Goal: Transaction & Acquisition: Register for event/course

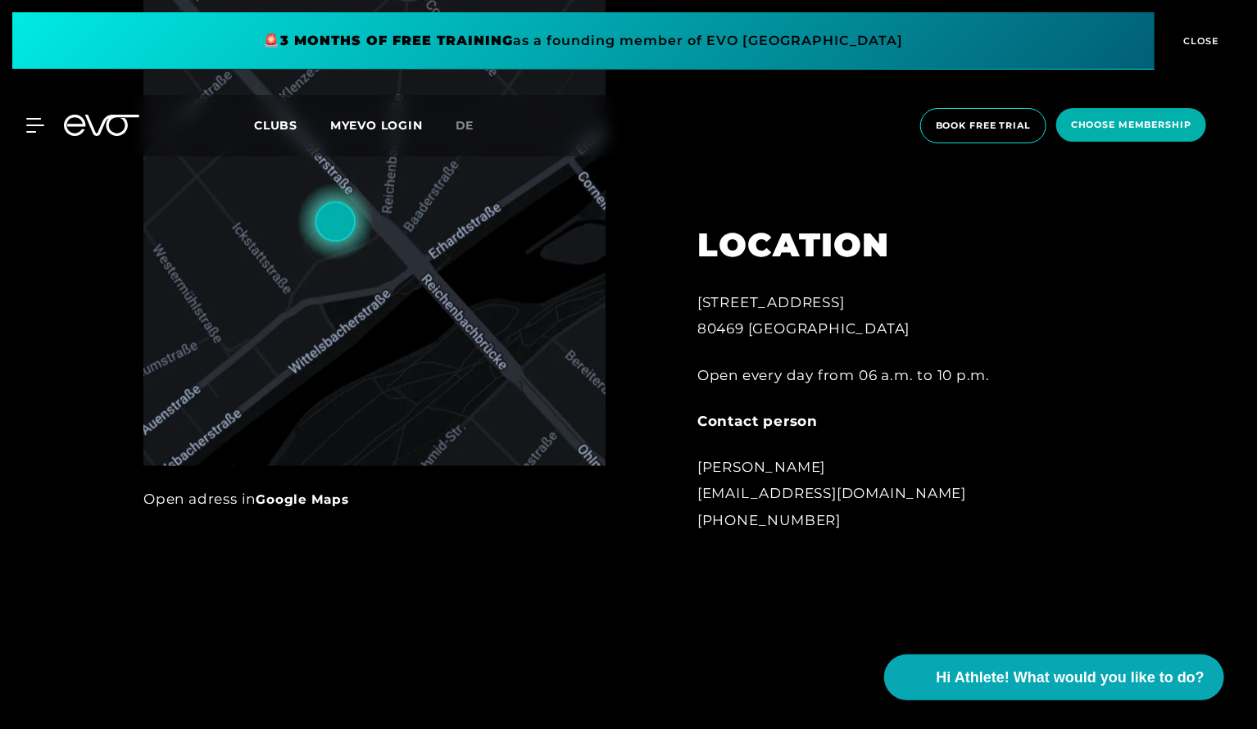
scroll to position [983, 0]
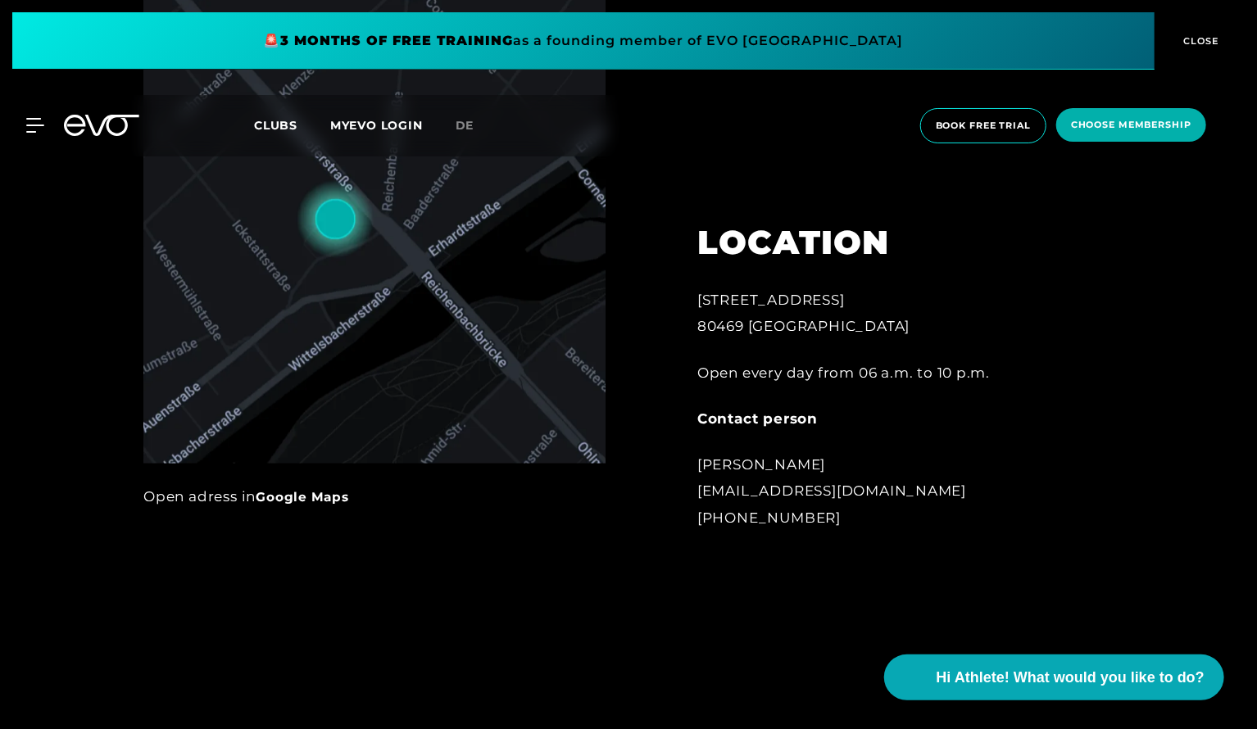
drag, startPoint x: 696, startPoint y: 299, endPoint x: 869, endPoint y: 507, distance: 270.6
click at [869, 507] on div "LOCATION Baaderstrasse 80 80469 Munich Open every day from 06 a.m. to 10 p.m. C…" at bounding box center [877, 366] width 406 height 369
click at [869, 507] on div "Luca Hoffmann glockenbach@evofitness.de +49 173 5355236" at bounding box center [877, 491] width 361 height 79
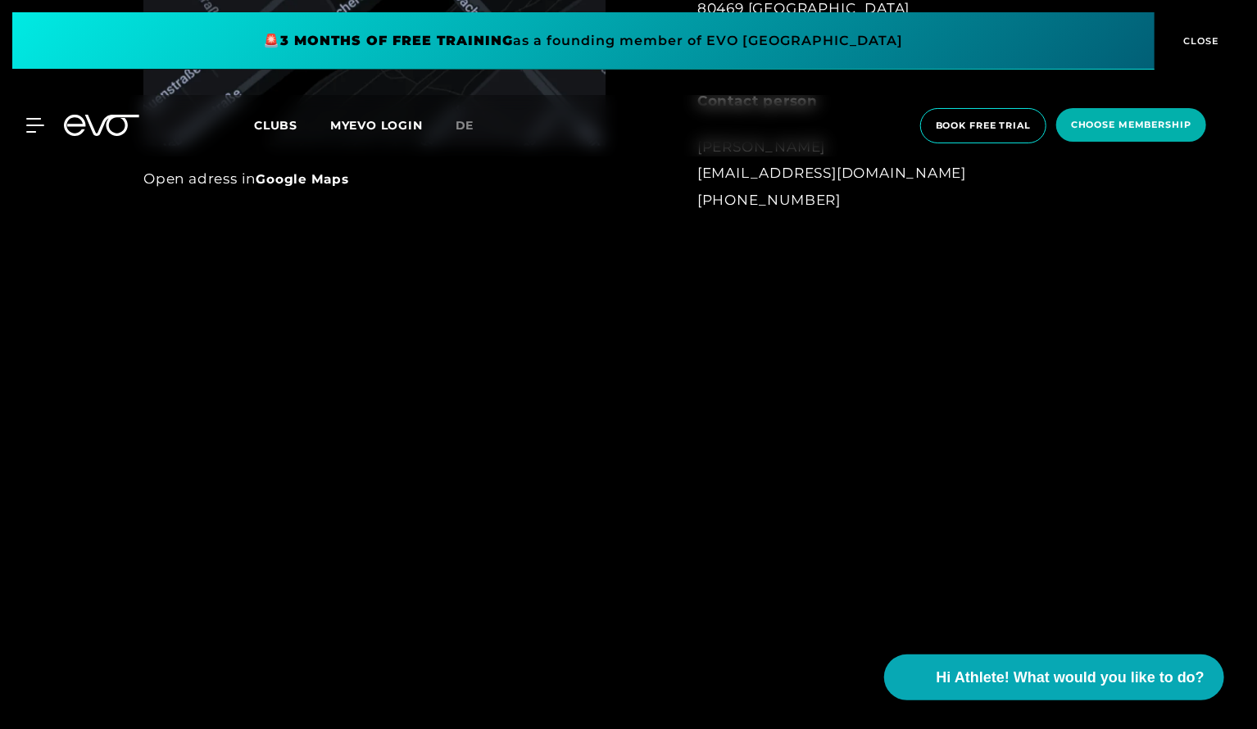
scroll to position [1393, 0]
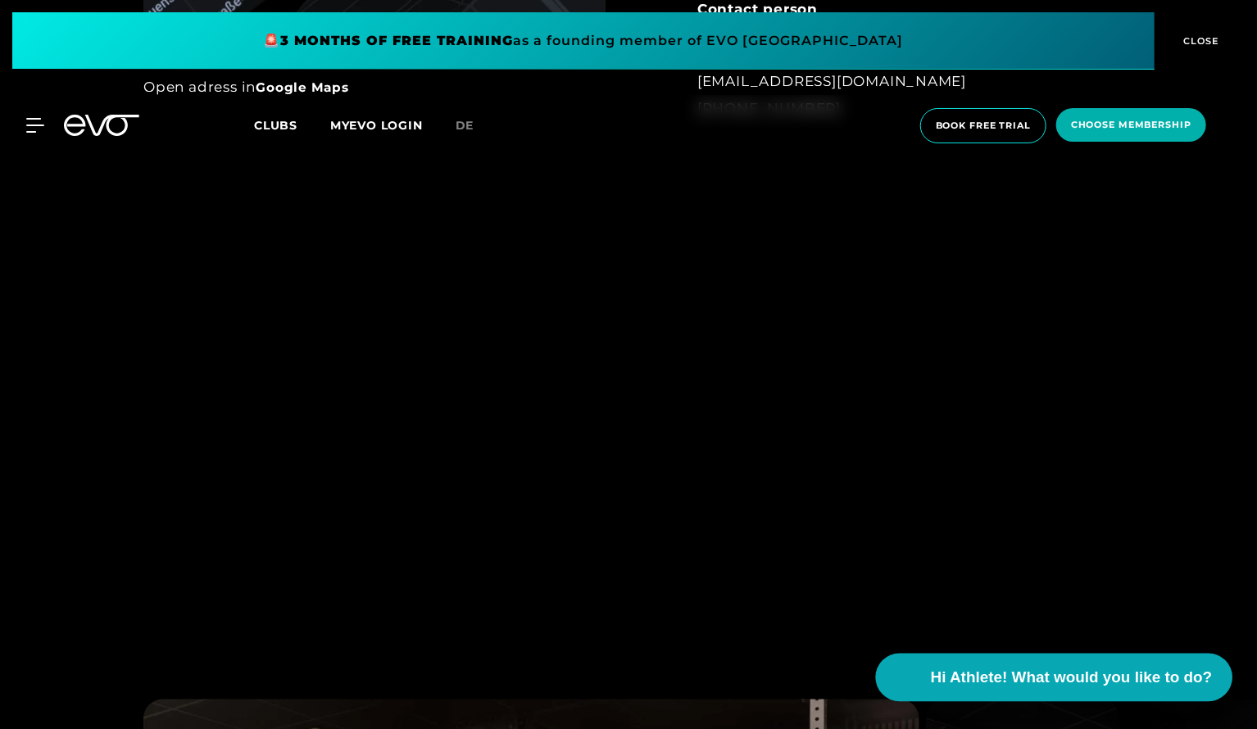
click at [1151, 670] on span "Hi Athlete! What would you like to do?" at bounding box center [1071, 677] width 282 height 23
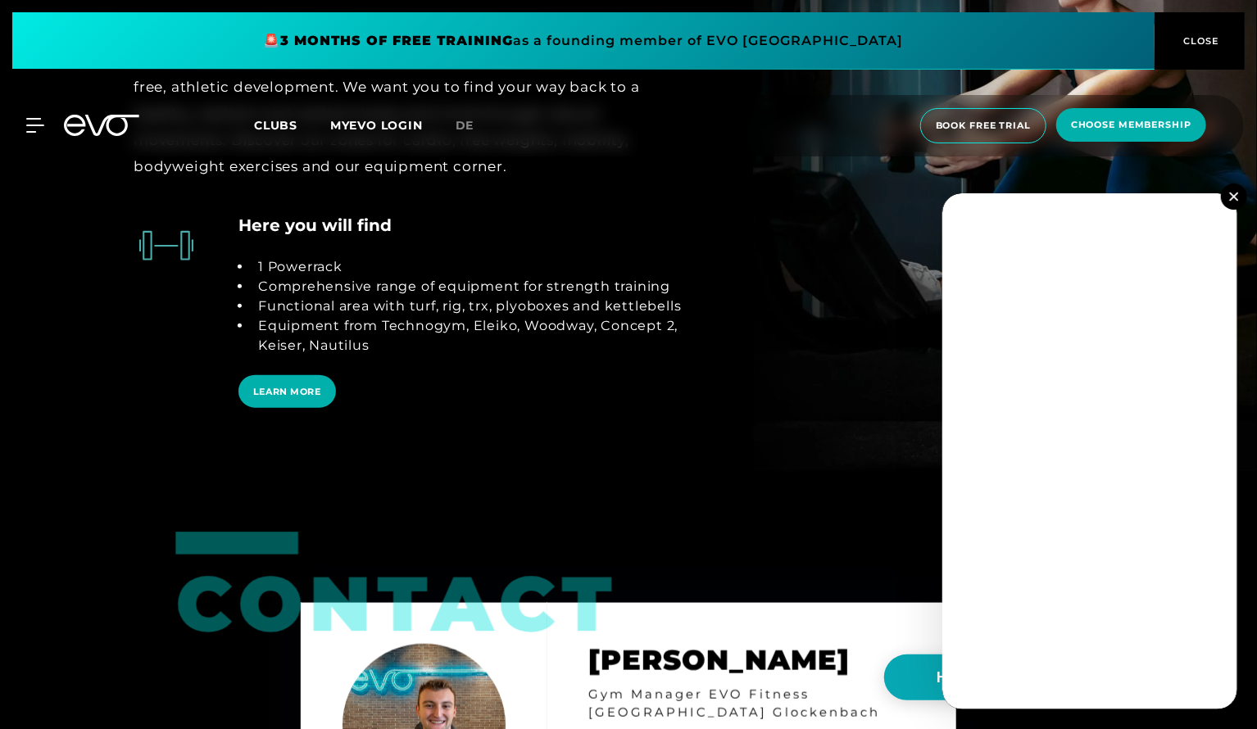
scroll to position [3852, 0]
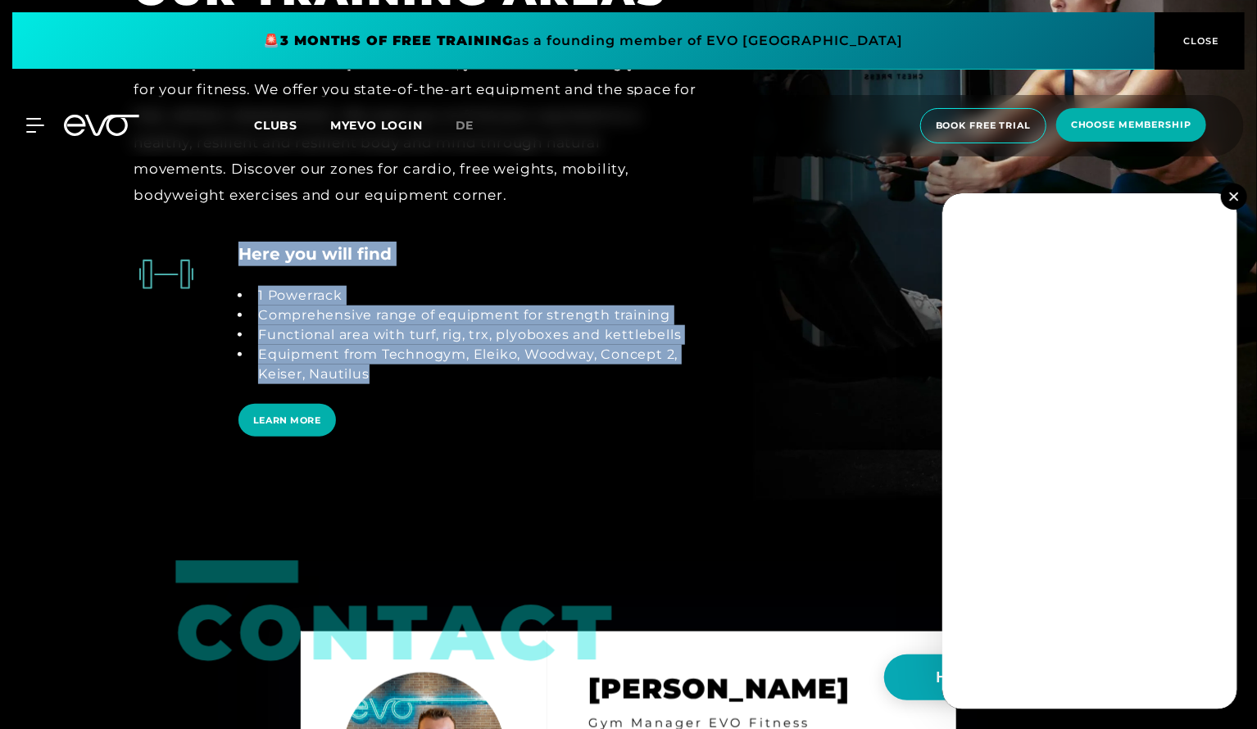
drag, startPoint x: 606, startPoint y: 375, endPoint x: 245, endPoint y: 242, distance: 385.0
click at [245, 242] on div "Here you will find 1 Powerrack Comprehensive range of equipment for strength tr…" at bounding box center [467, 354] width 459 height 225
click at [245, 242] on h4 "Here you will find" at bounding box center [314, 254] width 153 height 25
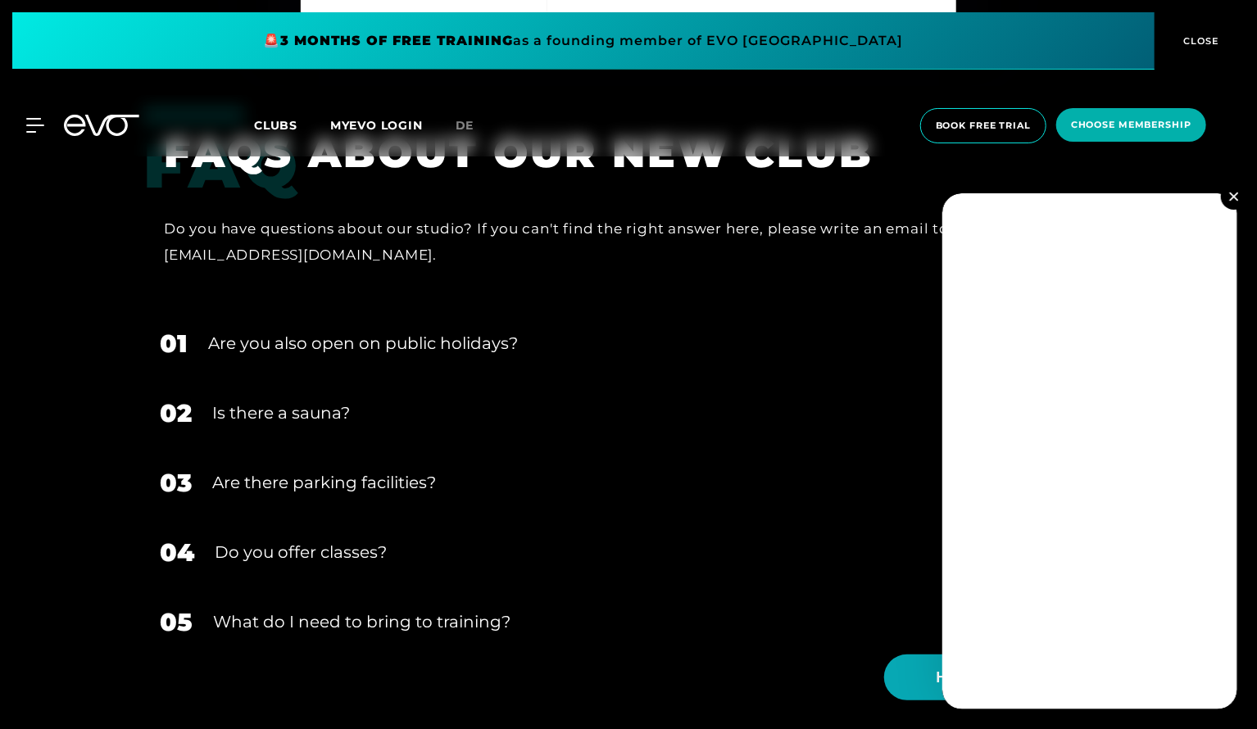
scroll to position [5081, 0]
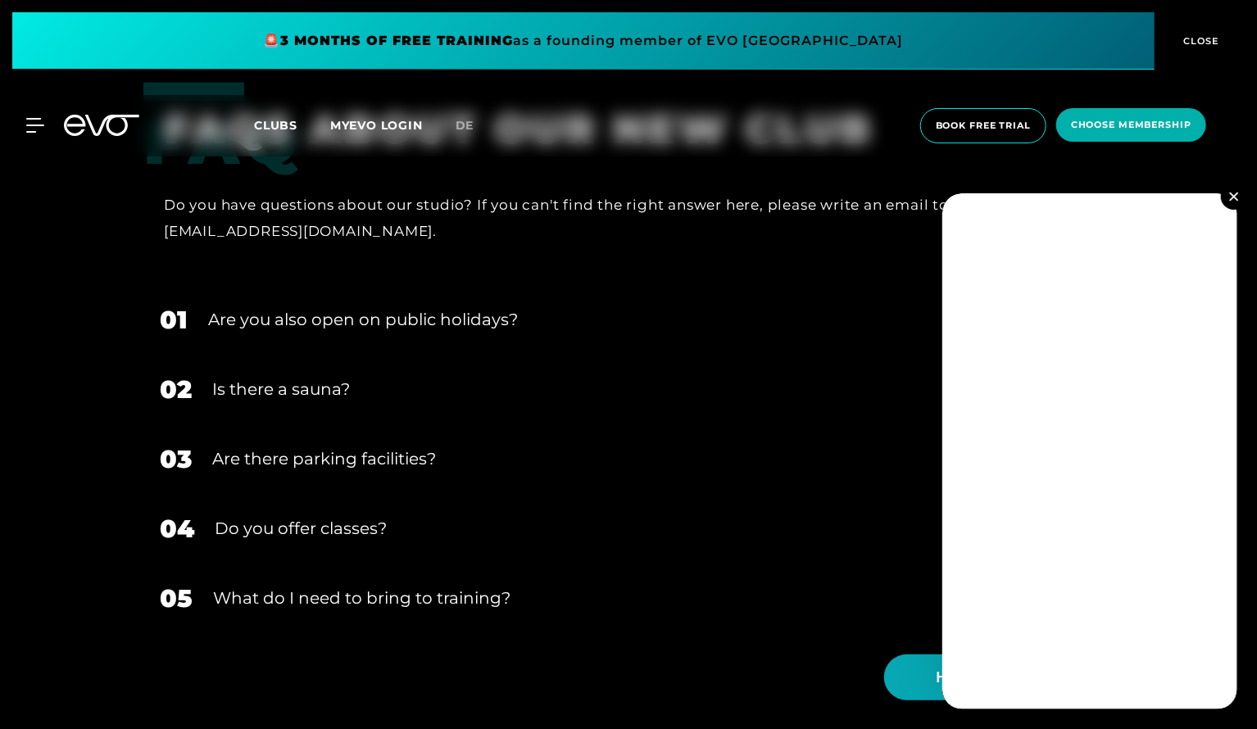
click at [475, 317] on div "Are you also open on public holidays?" at bounding box center [637, 319] width 859 height 25
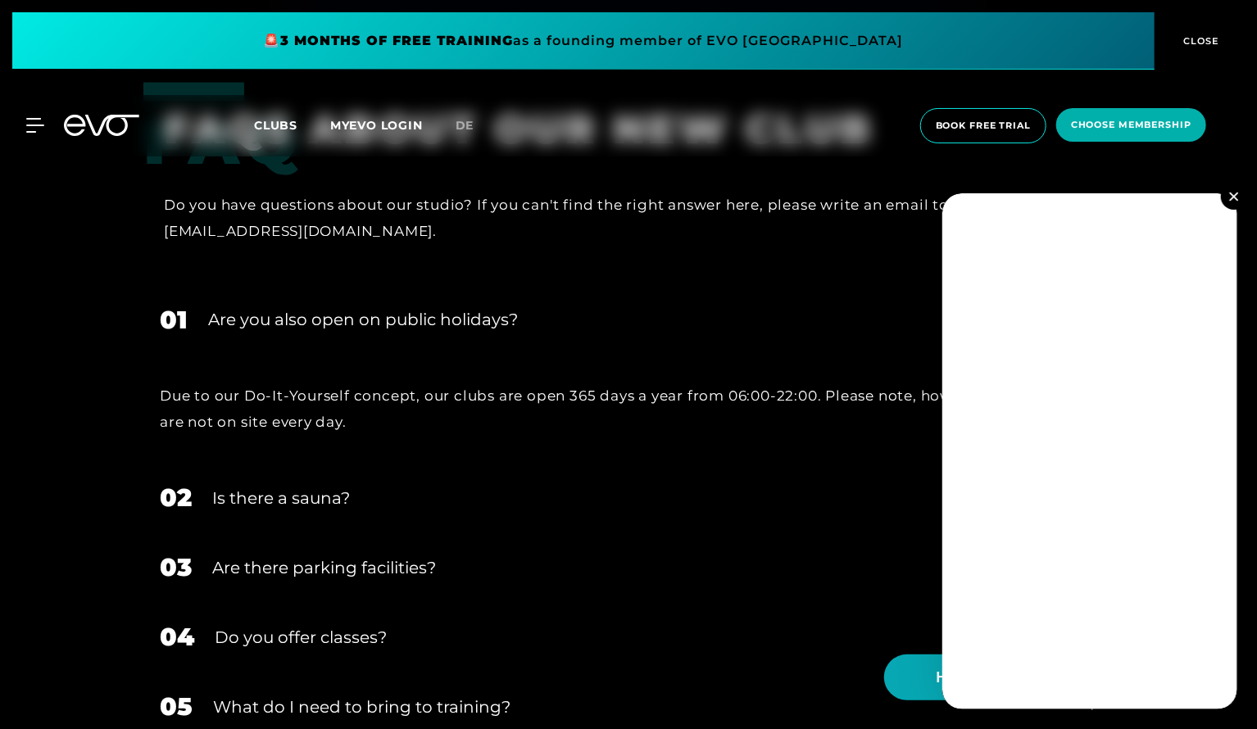
scroll to position [5163, 0]
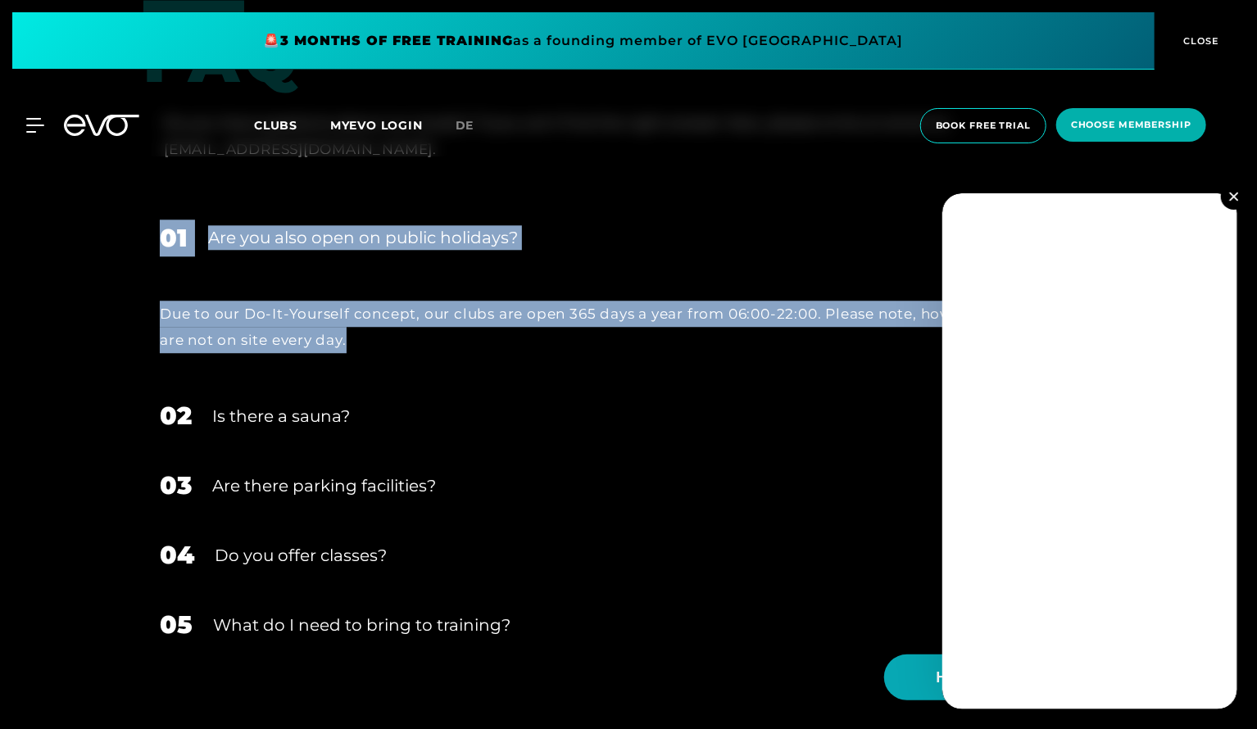
drag, startPoint x: 444, startPoint y: 342, endPoint x: 158, endPoint y: 258, distance: 298.0
click at [158, 258] on div "01 Are you also open on public holidays? Due to our Do-It-Yourself concept, our…" at bounding box center [628, 292] width 970 height 179
click at [295, 286] on div "Due to our Do-It-Yourself concept, our clubs are open 365 days a year from 06:0…" at bounding box center [628, 327] width 970 height 109
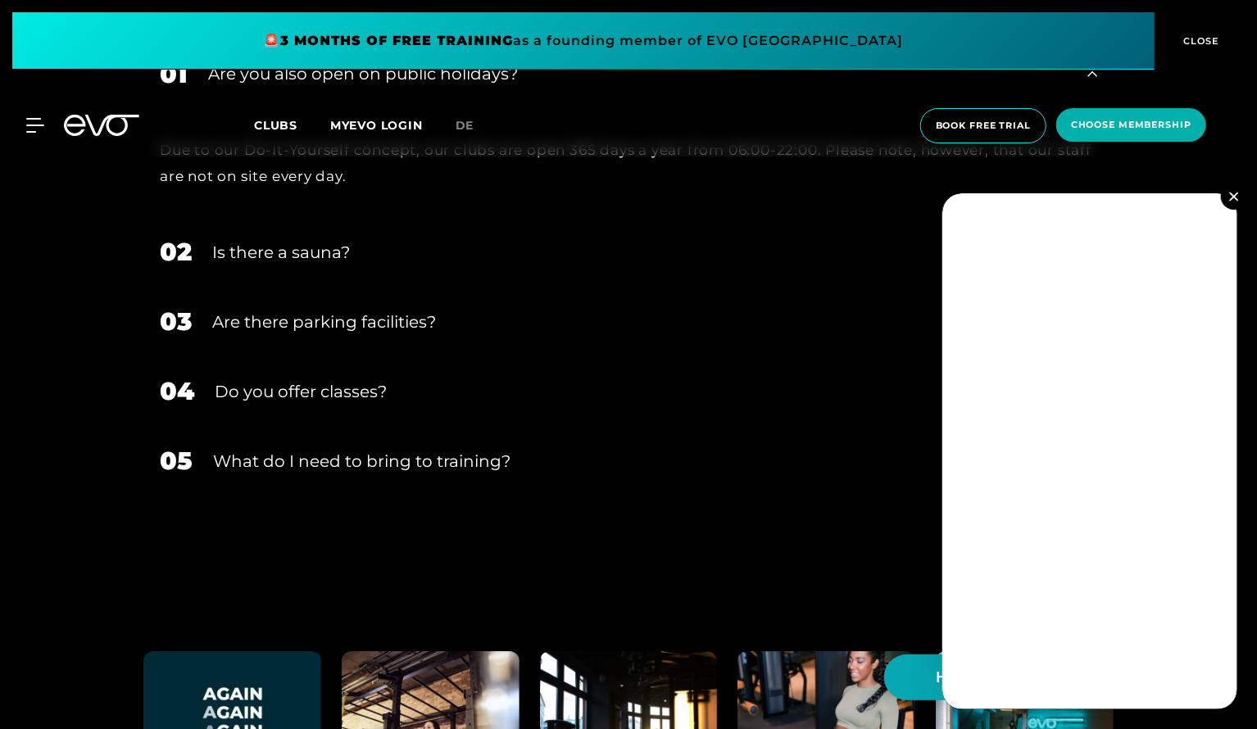
scroll to position [5245, 0]
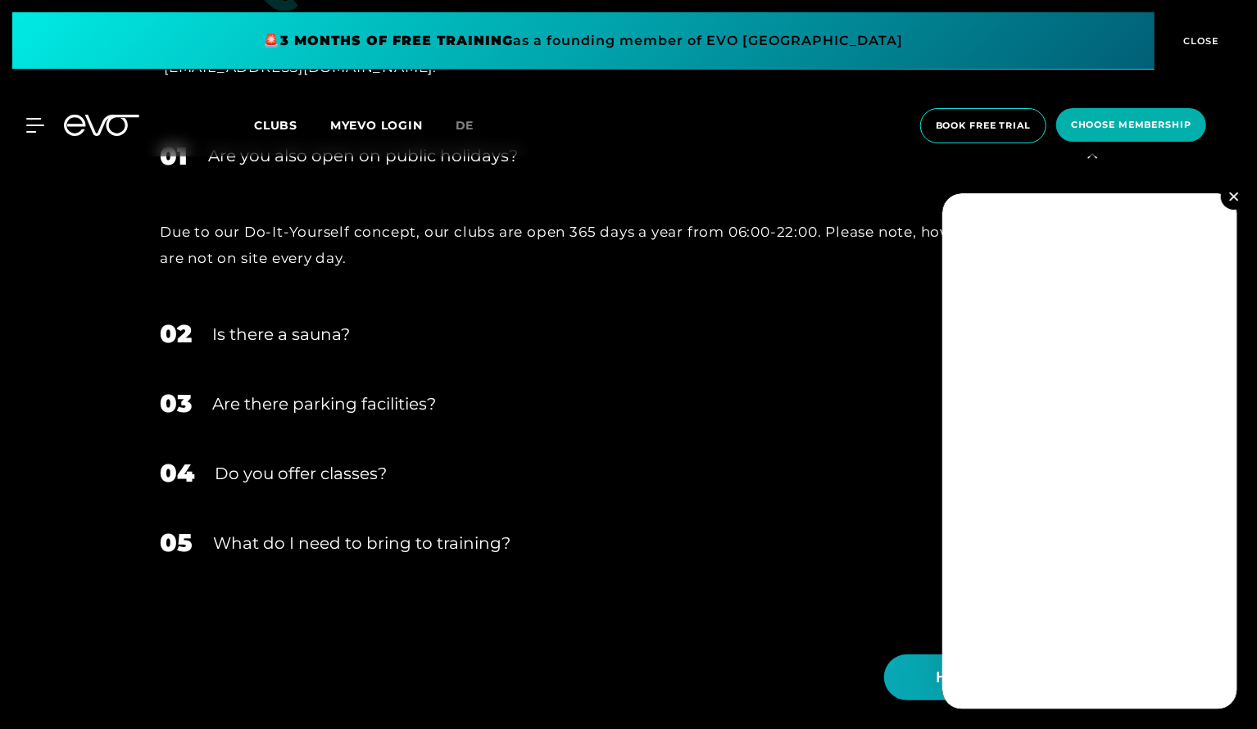
click at [328, 326] on div "Is there a sauna?" at bounding box center [639, 334] width 855 height 25
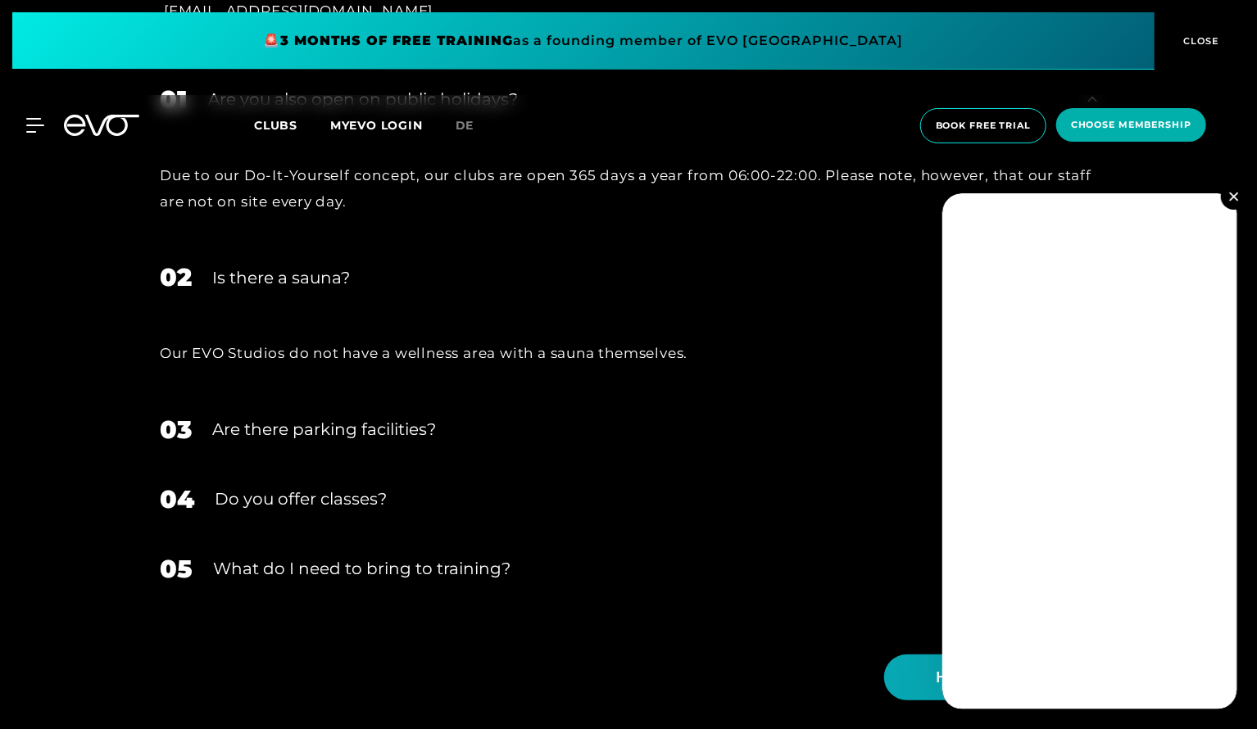
scroll to position [5327, 0]
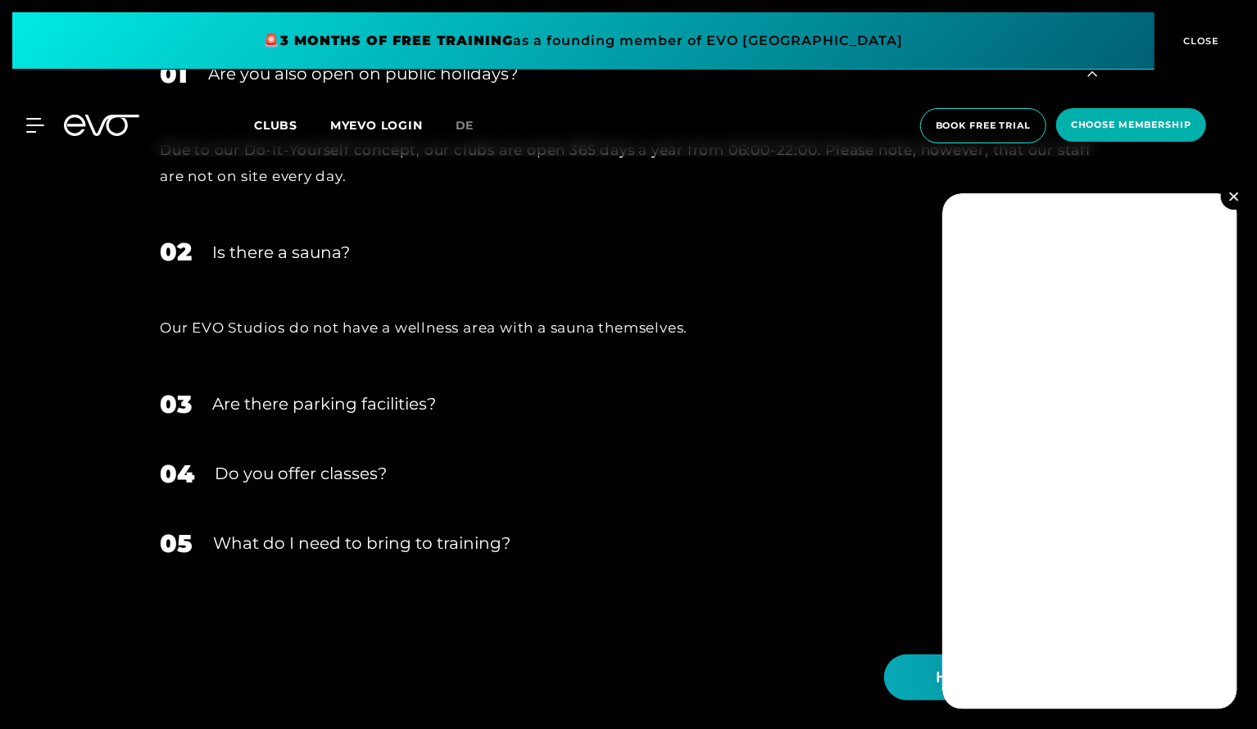
click at [318, 406] on div "Are there parking facilities?" at bounding box center [639, 404] width 855 height 25
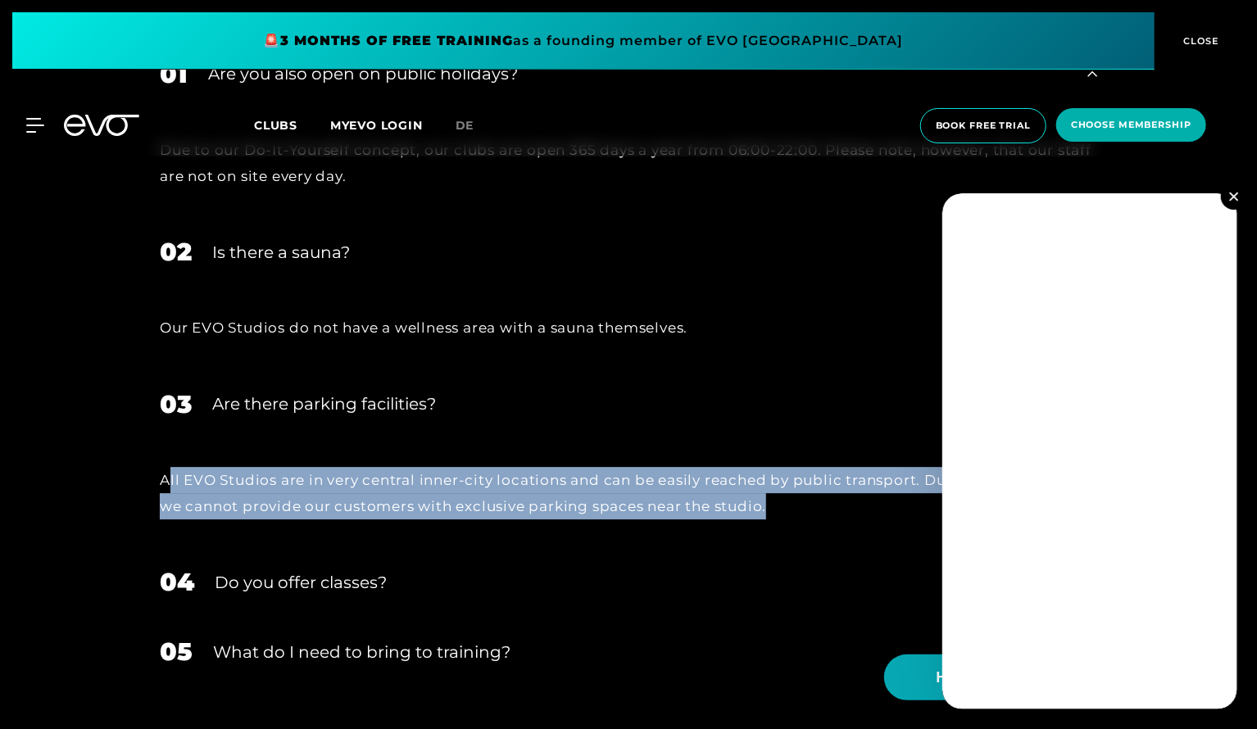
drag, startPoint x: 168, startPoint y: 483, endPoint x: 785, endPoint y: 519, distance: 618.2
click at [785, 519] on div "All EVO Studios are in very central inner-city locations and can be easily reac…" at bounding box center [628, 493] width 970 height 109
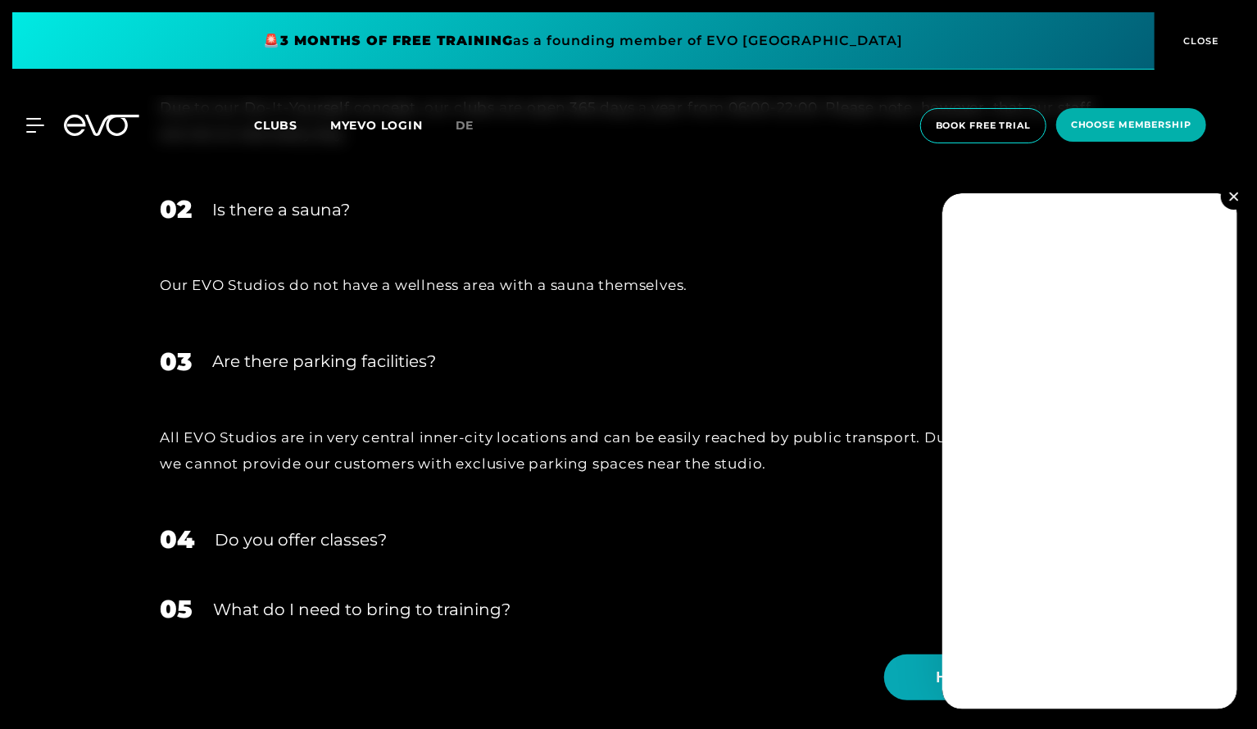
scroll to position [5409, 0]
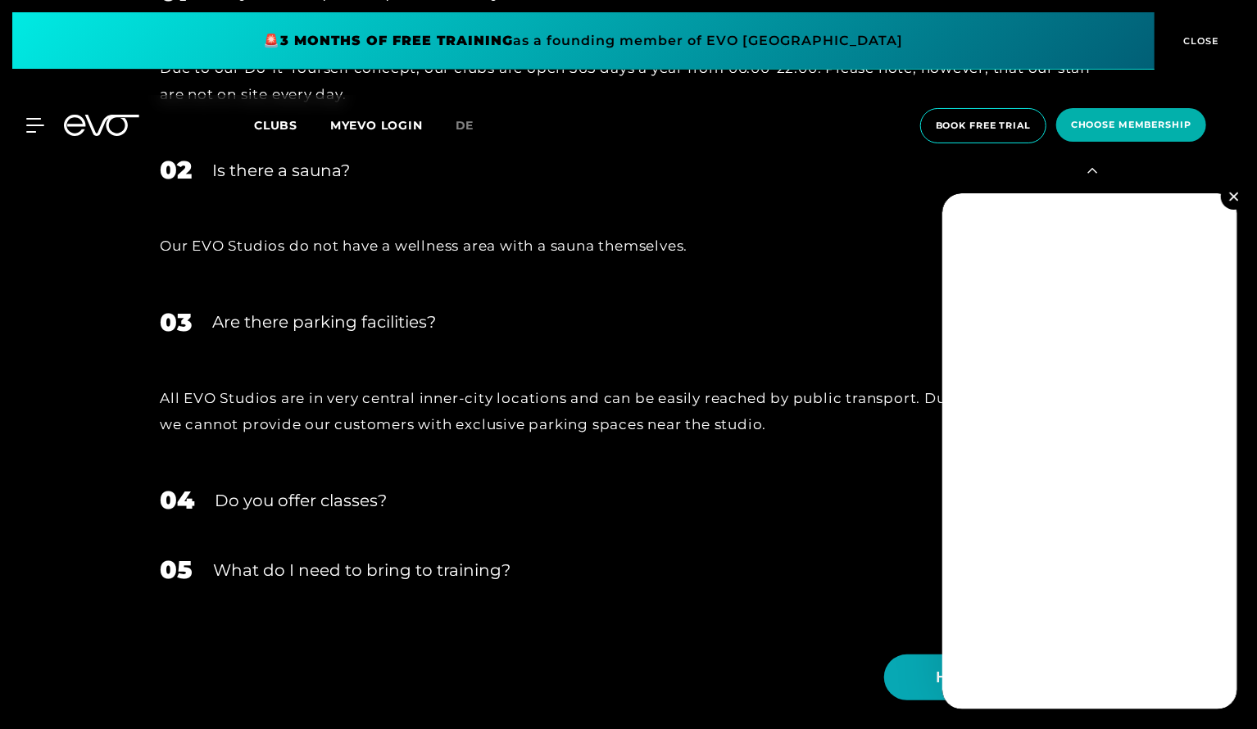
click at [354, 499] on div "Do you offer classes?" at bounding box center [641, 500] width 852 height 25
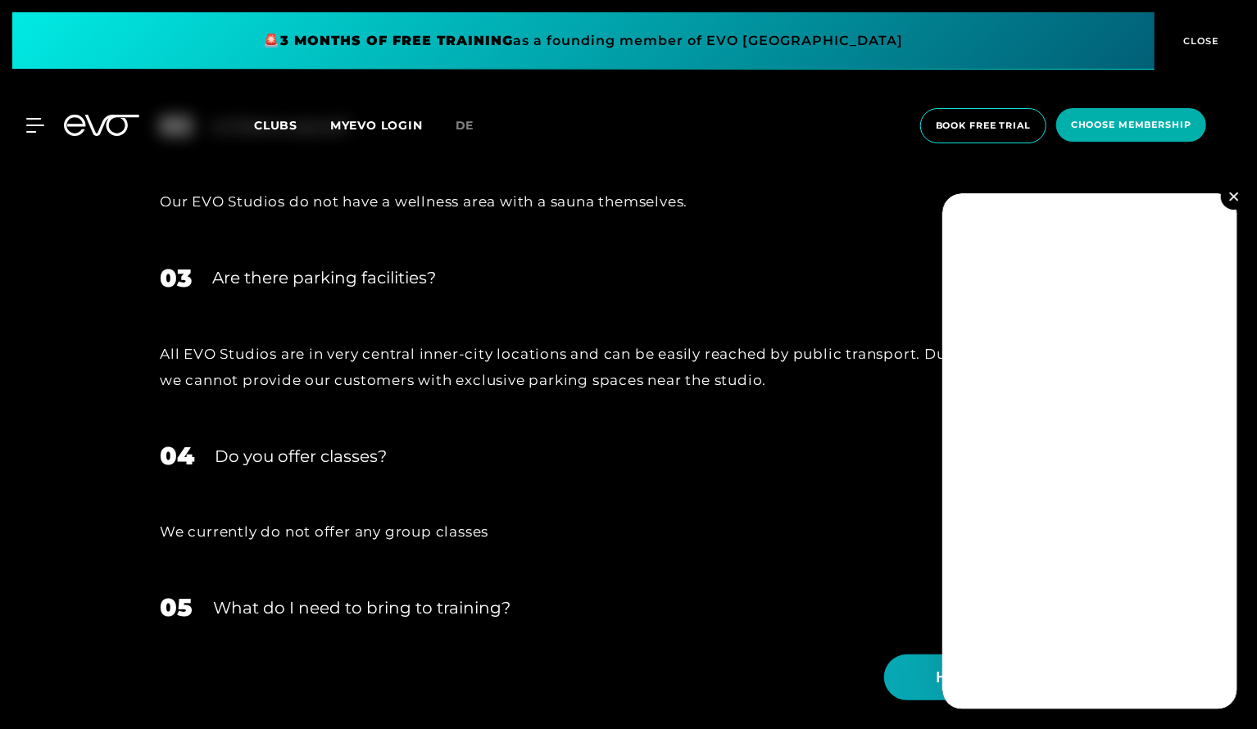
scroll to position [5491, 0]
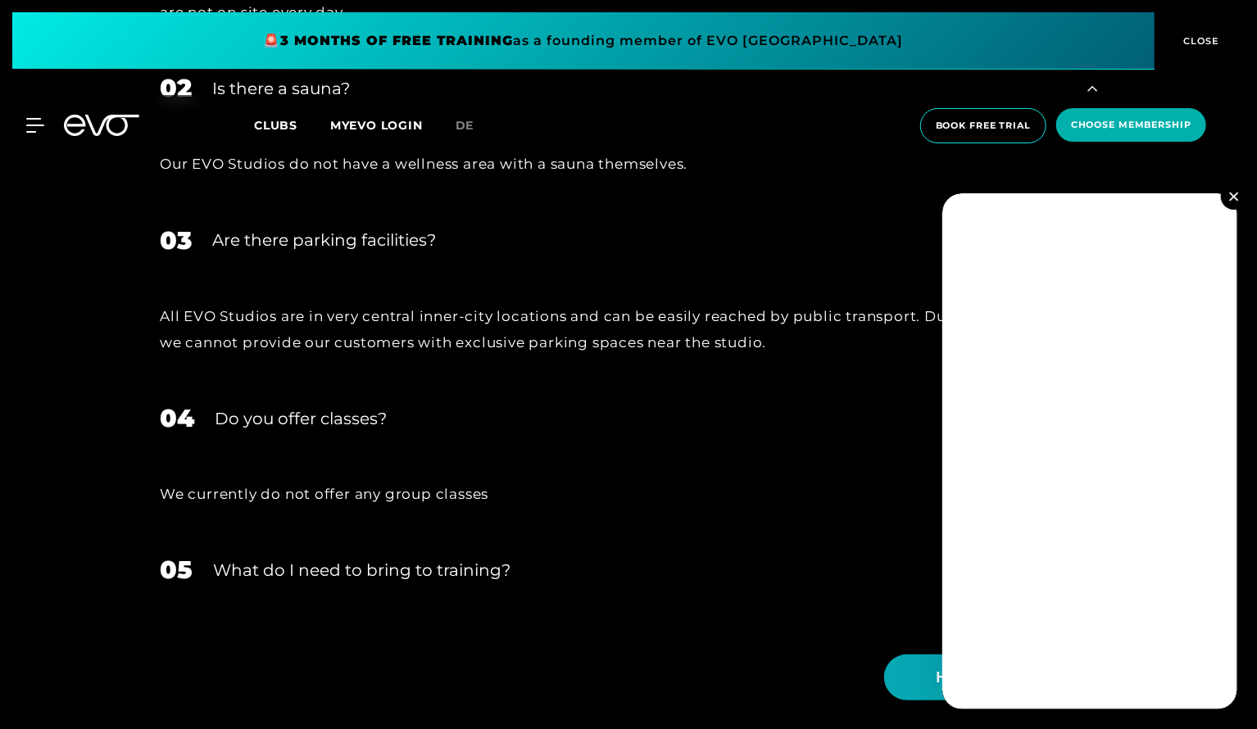
click at [482, 569] on div "What do I need to bring to training?" at bounding box center [640, 570] width 854 height 25
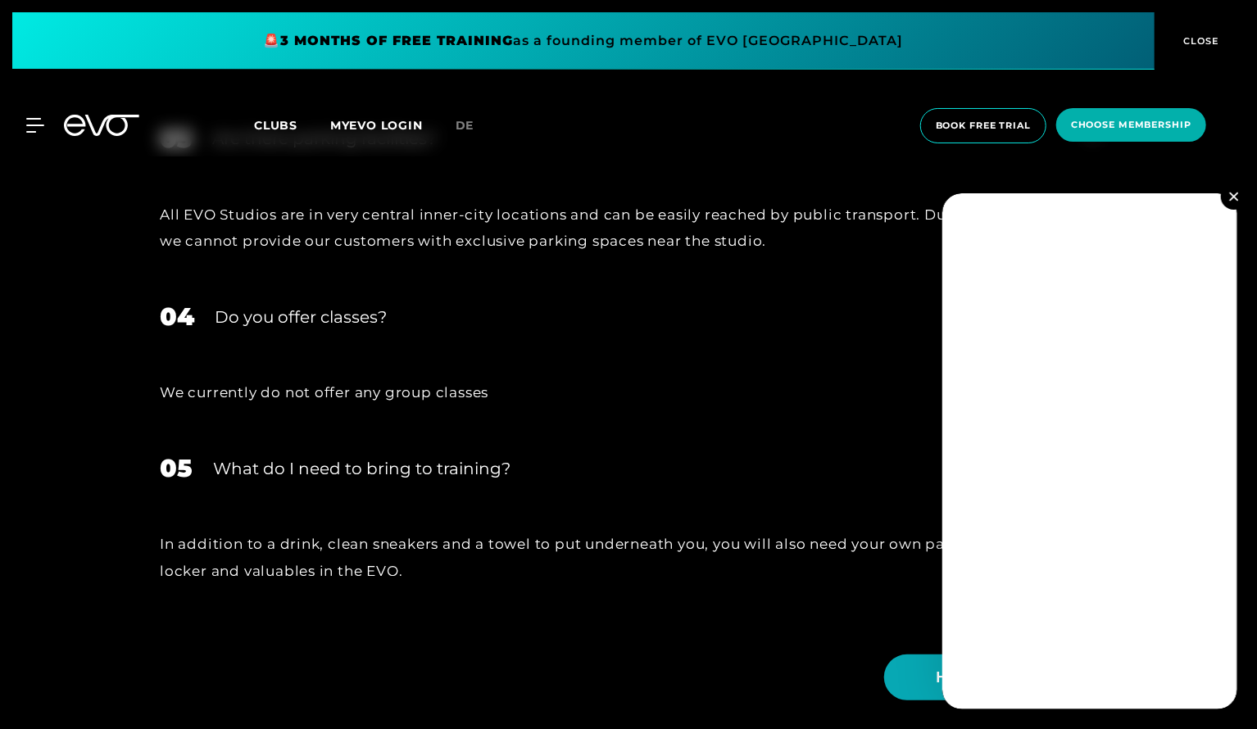
scroll to position [5737, 0]
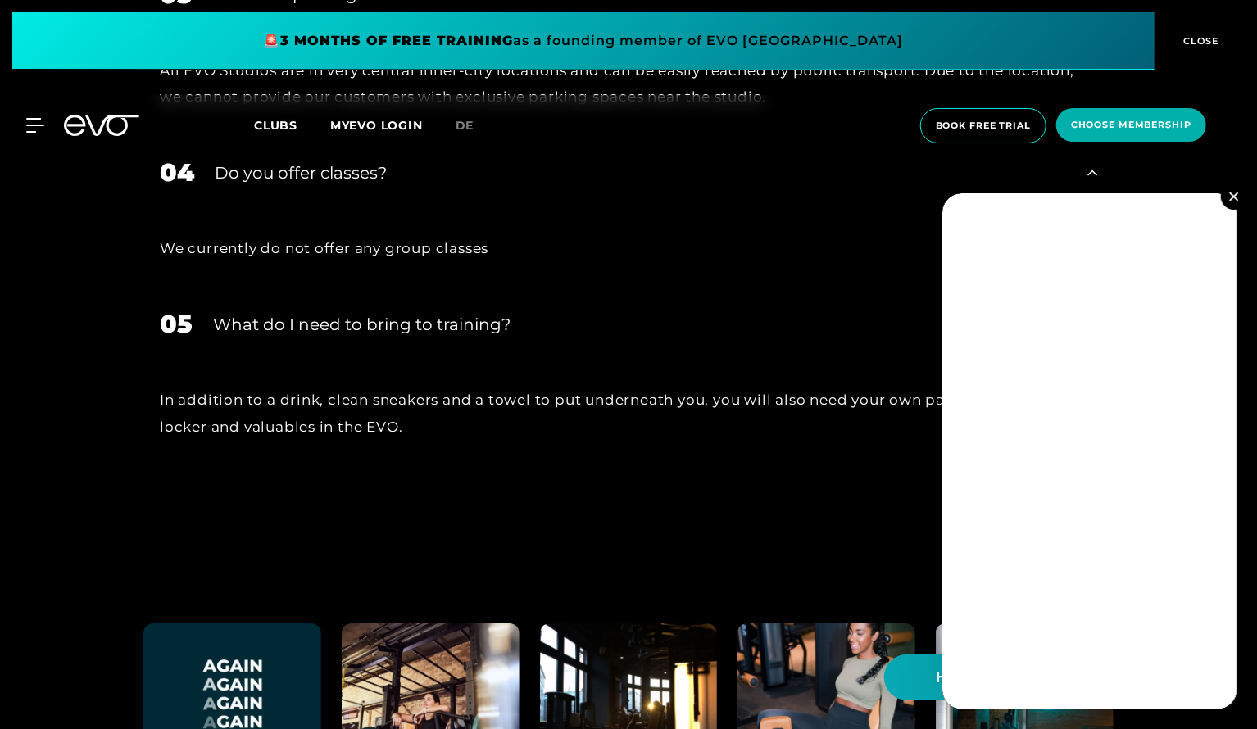
click at [1233, 196] on img at bounding box center [1233, 196] width 9 height 9
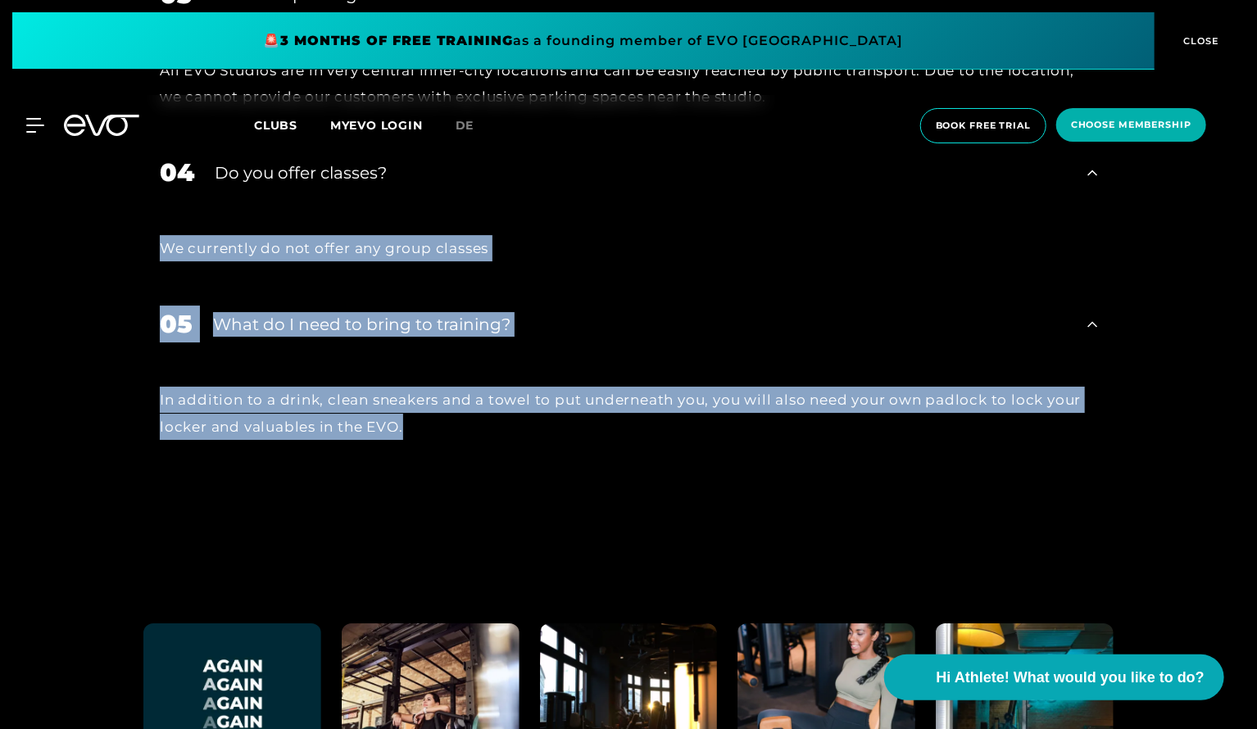
drag, startPoint x: 799, startPoint y: 440, endPoint x: 158, endPoint y: 249, distance: 668.7
click at [158, 249] on div "01 Are you also open on public holidays? Due to our Do-It-Yourself concept, our…" at bounding box center [628, 90] width 970 height 920
click at [158, 249] on div "We currently do not offer any group classes" at bounding box center [628, 248] width 970 height 82
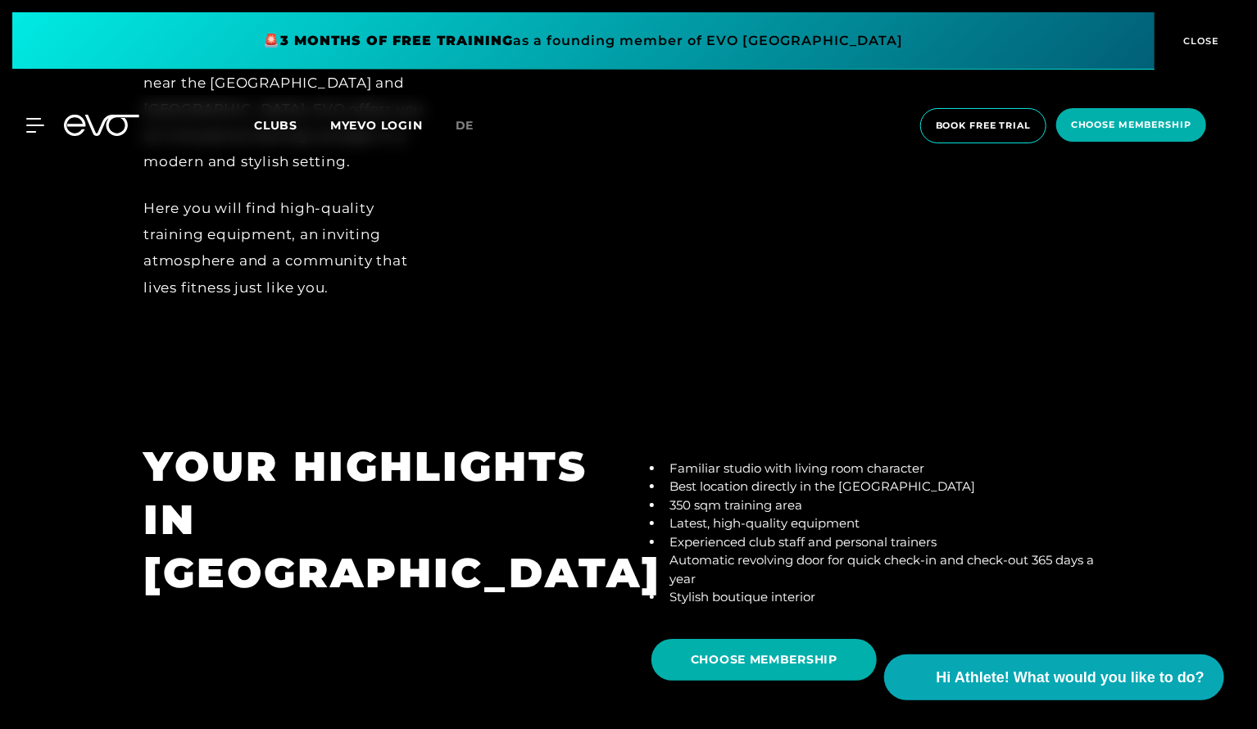
scroll to position [2700, 0]
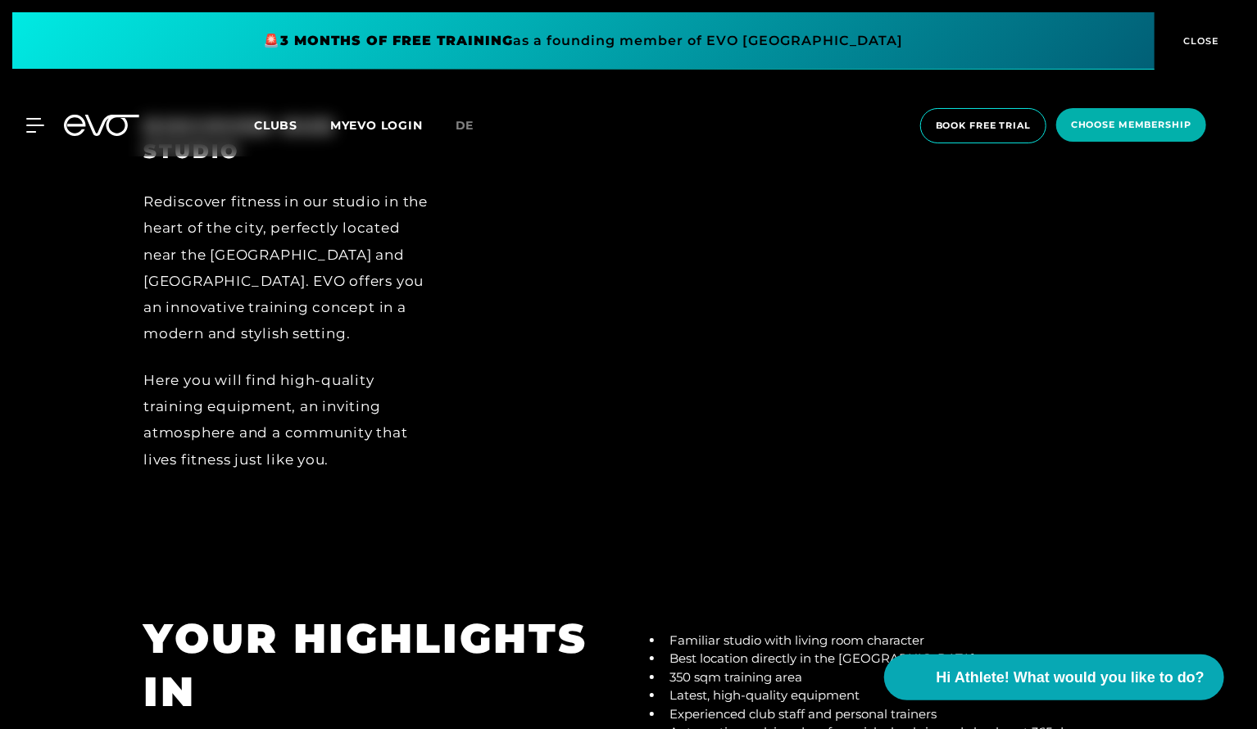
click at [265, 125] on span "Clubs" at bounding box center [275, 125] width 43 height 15
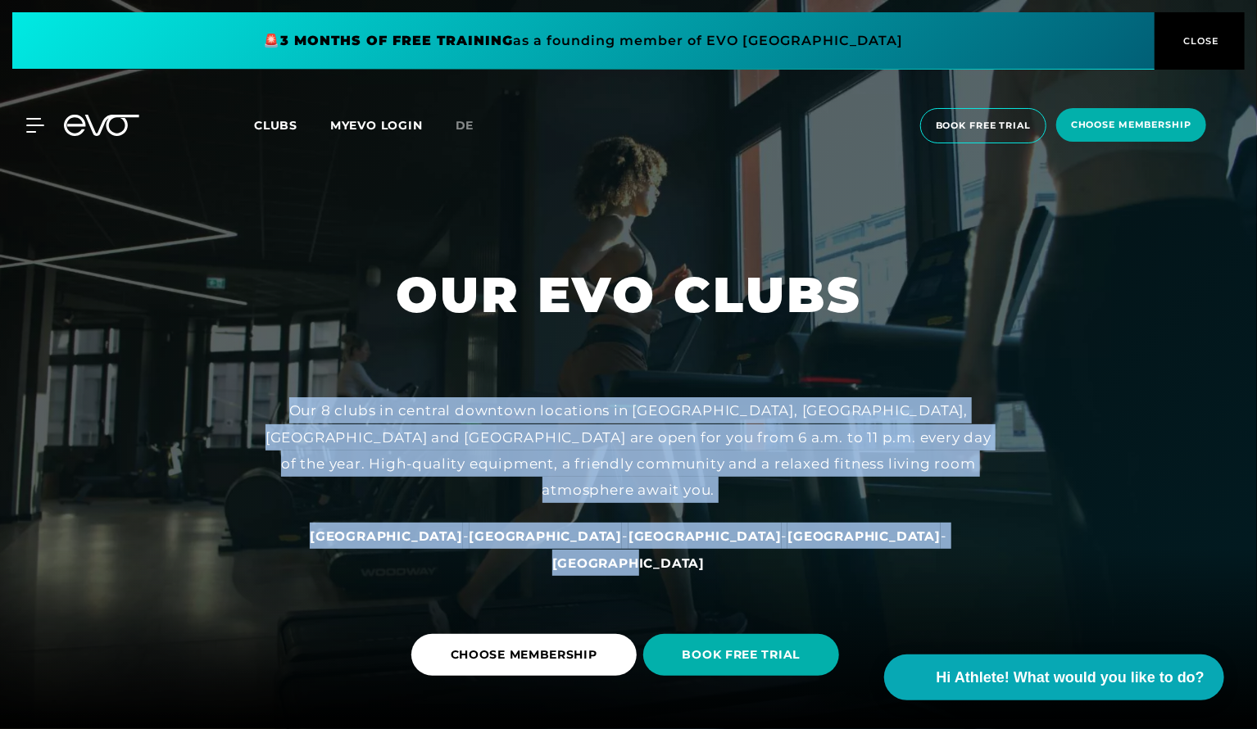
drag, startPoint x: 269, startPoint y: 464, endPoint x: 859, endPoint y: 574, distance: 600.3
click at [859, 574] on div "Our 8 clubs in central downtown locations in Hamburg, Berlin, Düsseldorf and Mu…" at bounding box center [629, 486] width 738 height 179
click at [906, 565] on div "Hamburg - Berlin - Düsseldorf - München - Wiesbaden" at bounding box center [629, 549] width 738 height 53
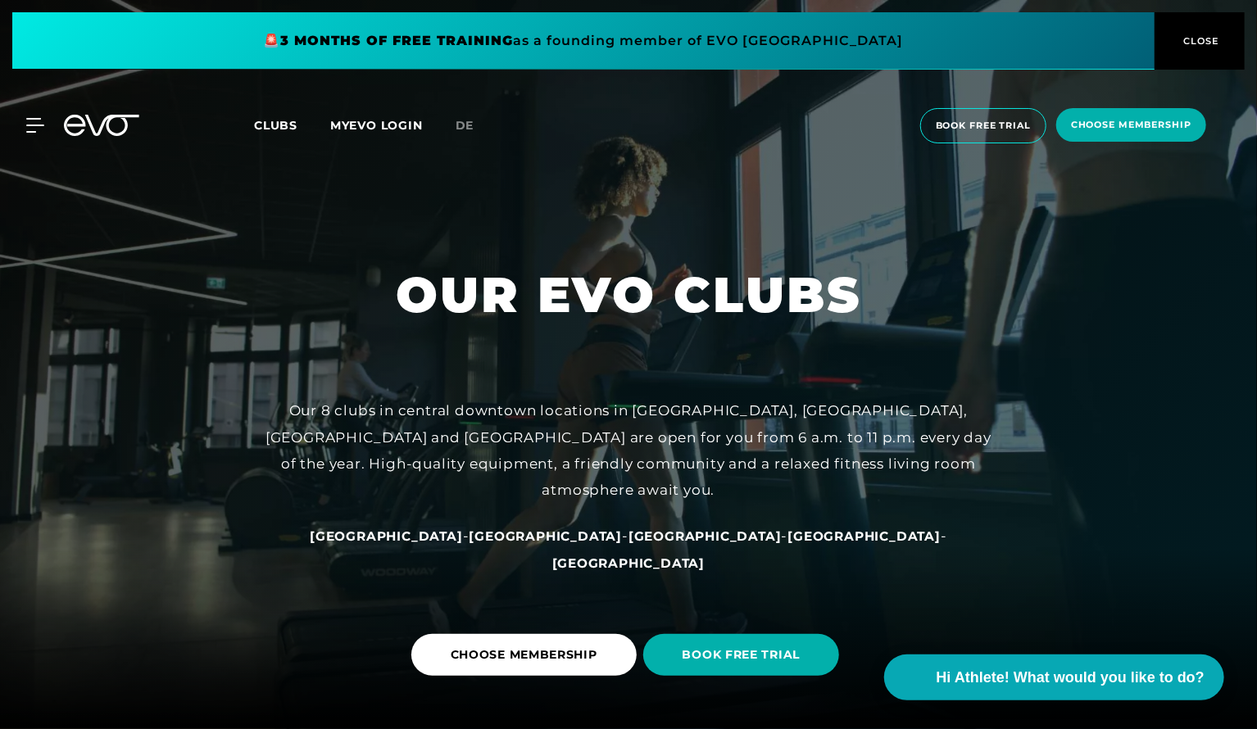
click at [365, 121] on link "MYEVO LOGIN" at bounding box center [376, 125] width 93 height 15
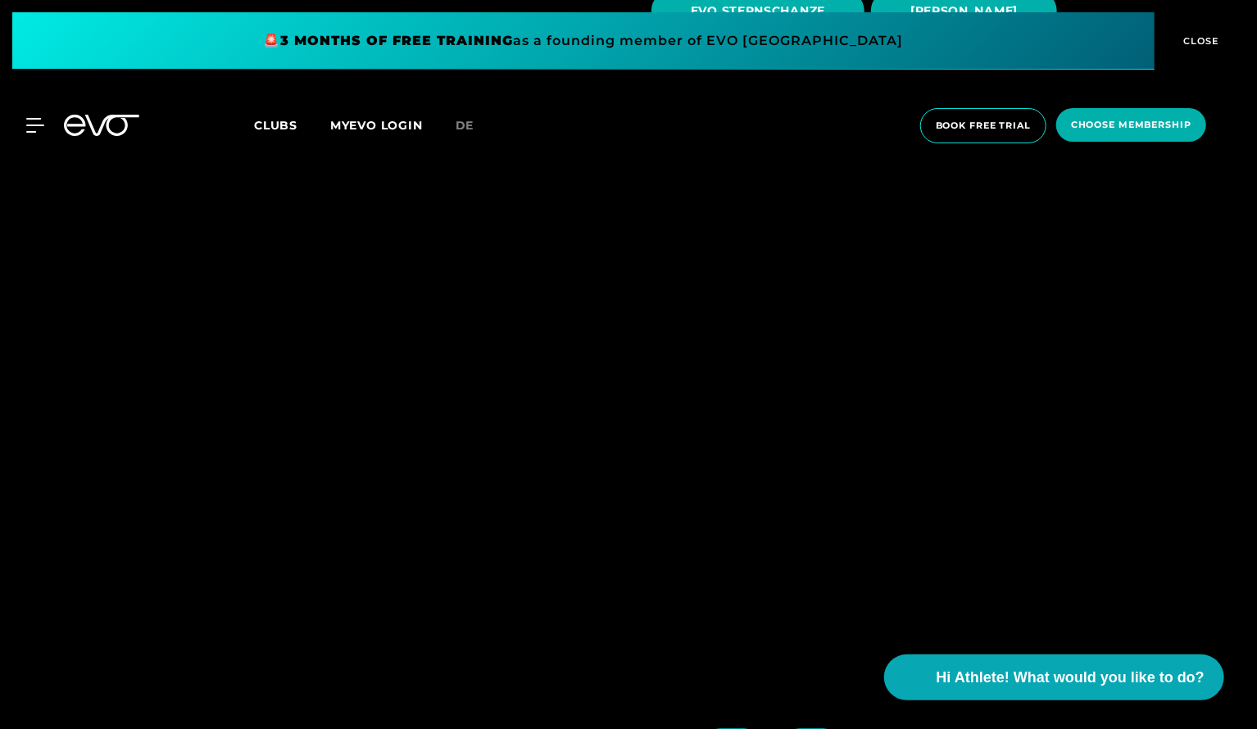
scroll to position [1311, 0]
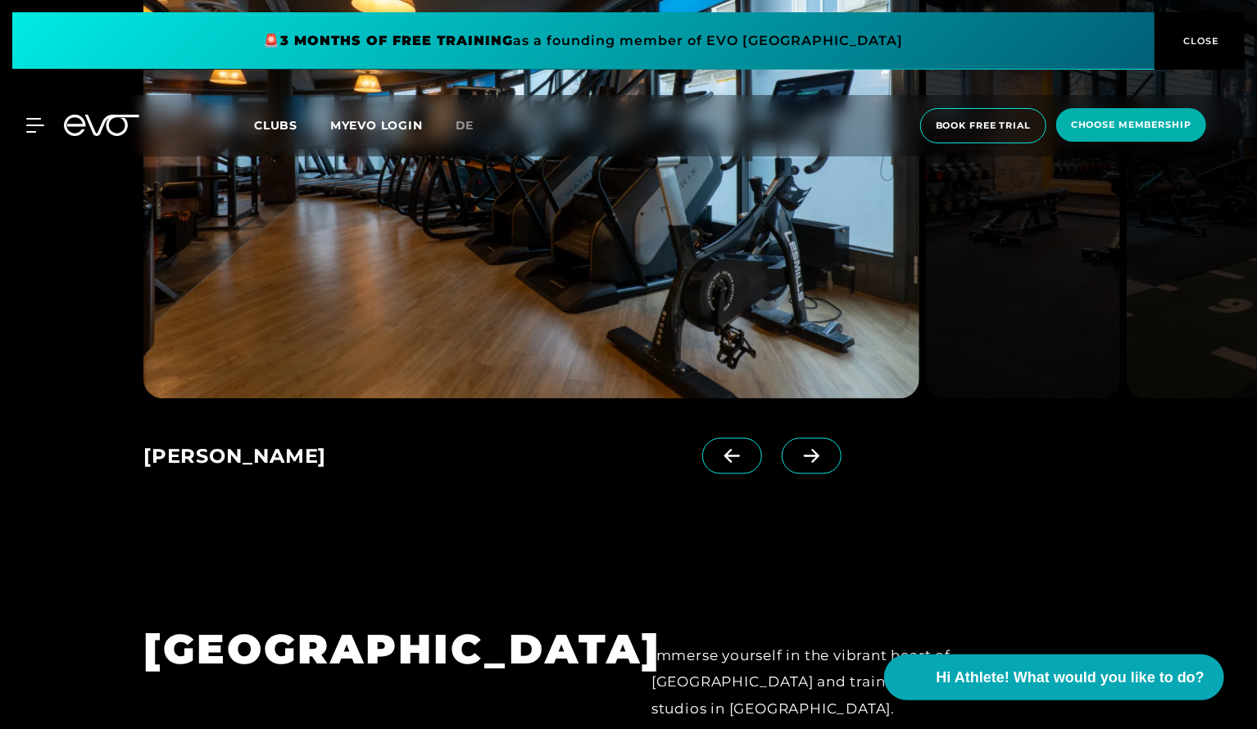
click at [47, 130] on div "MyEVO Login About Memberships free trial DAYPASS EVO Studios Düsseldorf Berlin …" at bounding box center [25, 125] width 57 height 15
click at [41, 127] on icon at bounding box center [38, 125] width 24 height 15
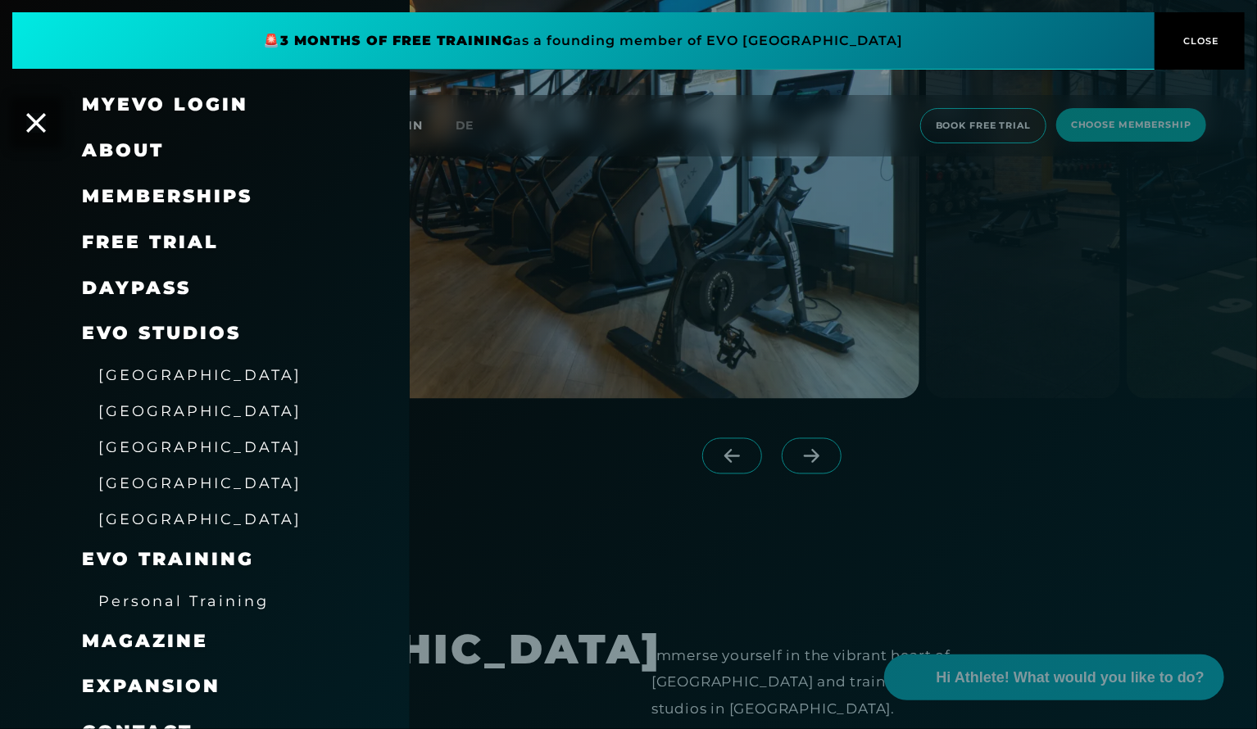
click at [158, 201] on span "Memberships" at bounding box center [167, 196] width 170 height 22
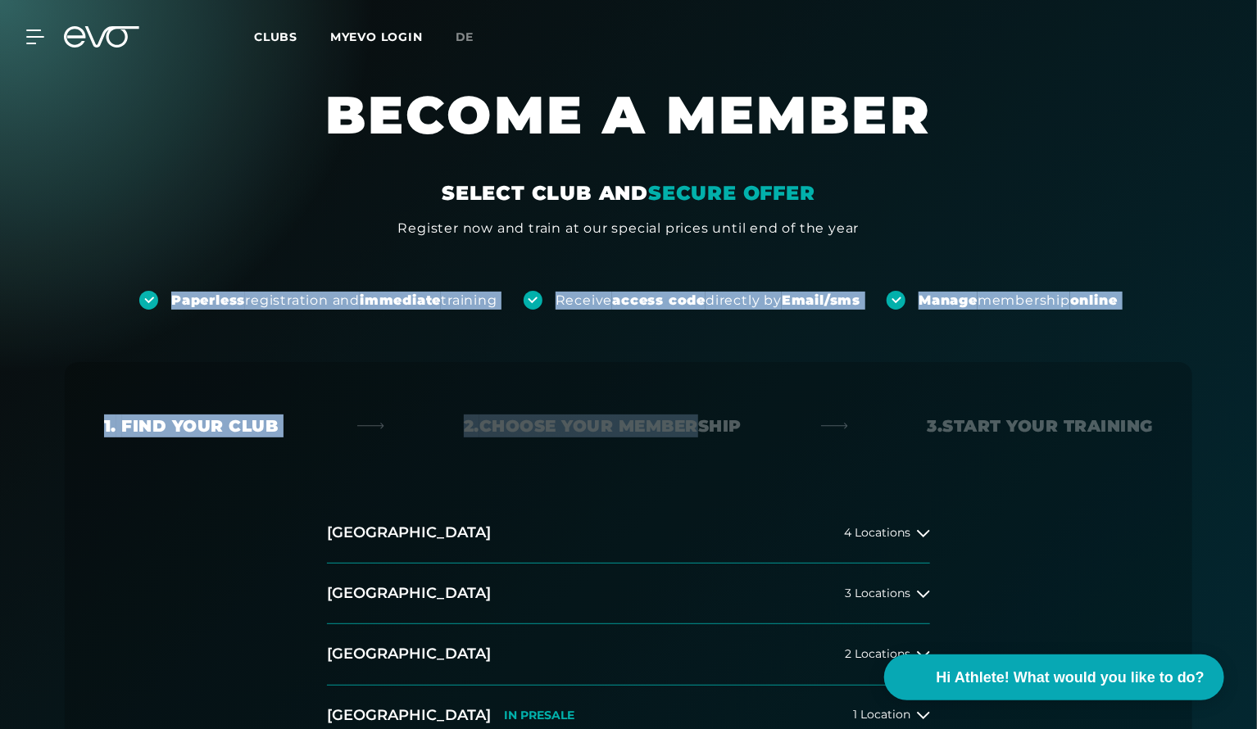
drag, startPoint x: 108, startPoint y: 247, endPoint x: 693, endPoint y: 397, distance: 604.1
click at [693, 397] on div "Paperless registration and immediate training Receive access code directly by E…" at bounding box center [628, 561] width 1257 height 647
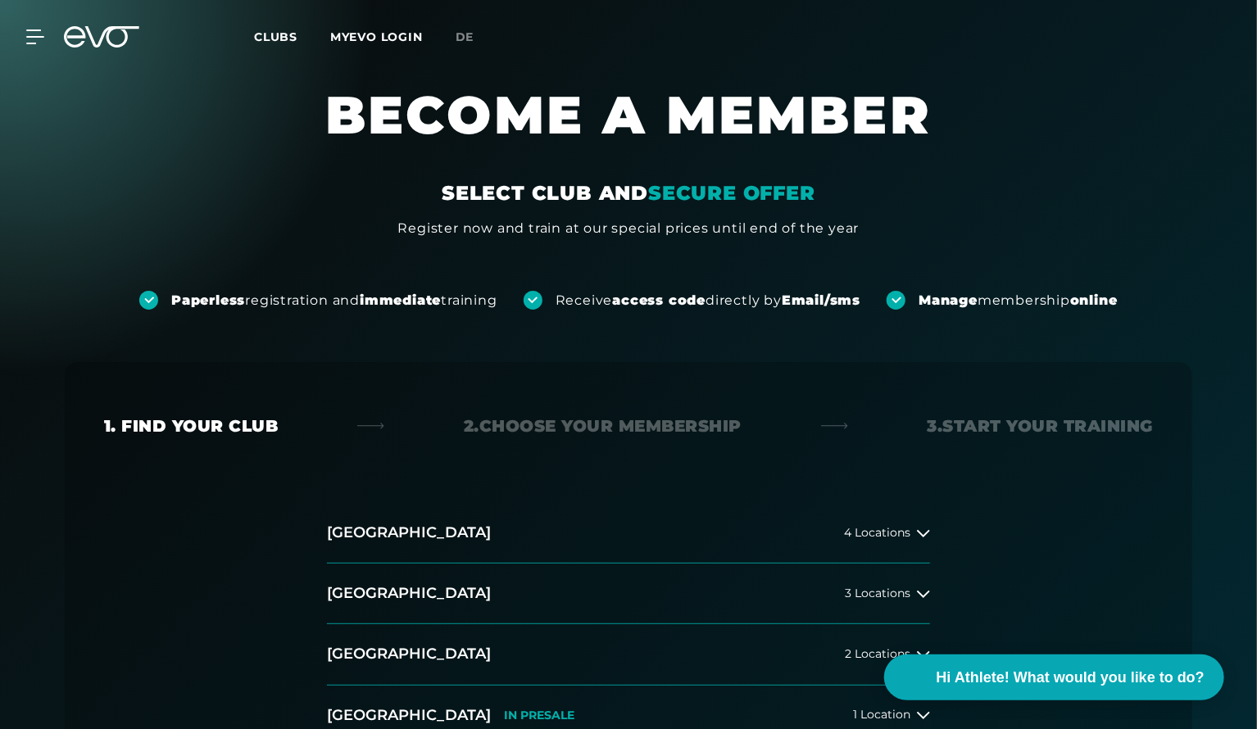
click at [226, 509] on div "Hamburg 4 Locations Berlin 3 Locations Düsseldorf 2 Locations München IN PRESAL…" at bounding box center [628, 668] width 1049 height 330
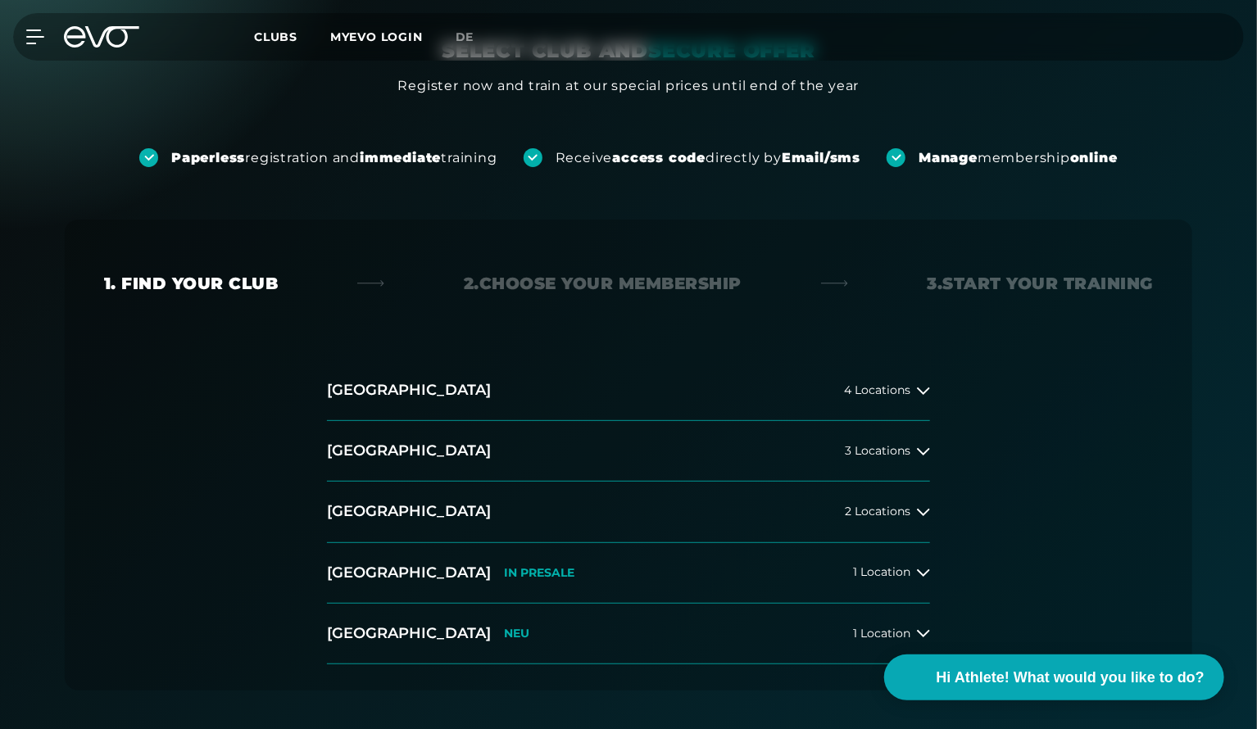
scroll to position [164, 0]
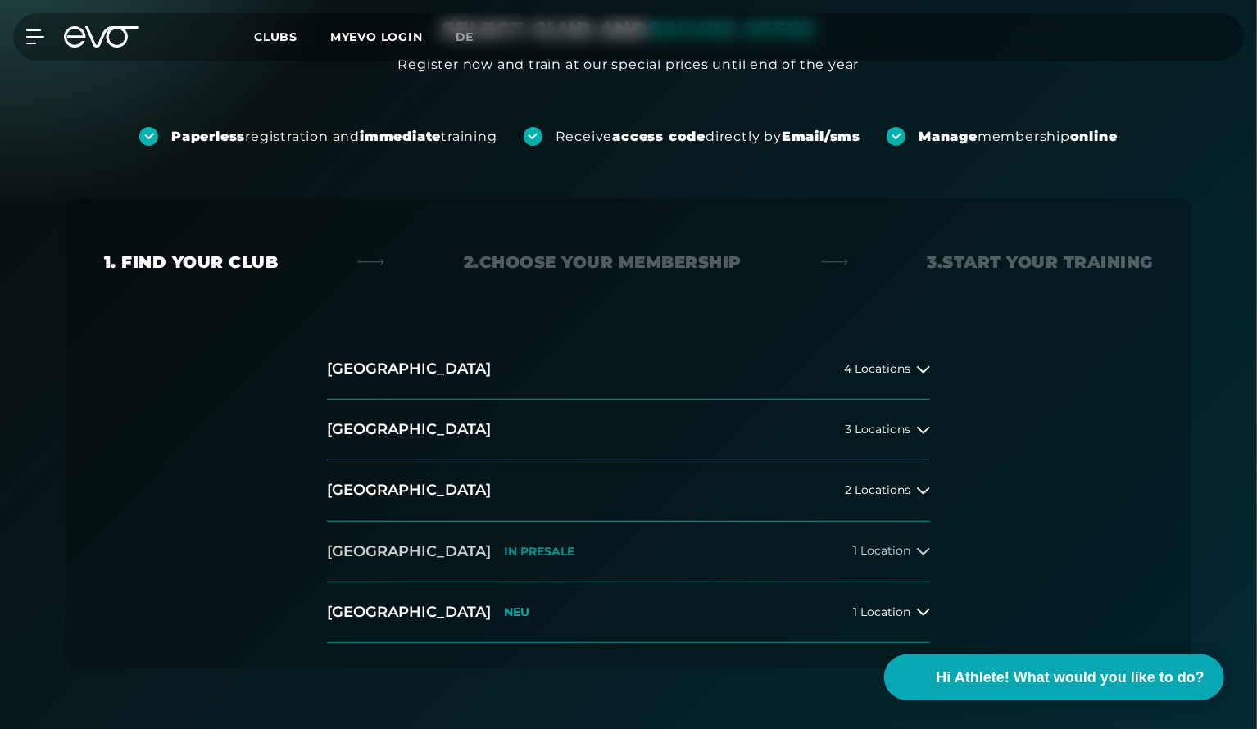
click at [388, 555] on h2 "München" at bounding box center [409, 552] width 164 height 20
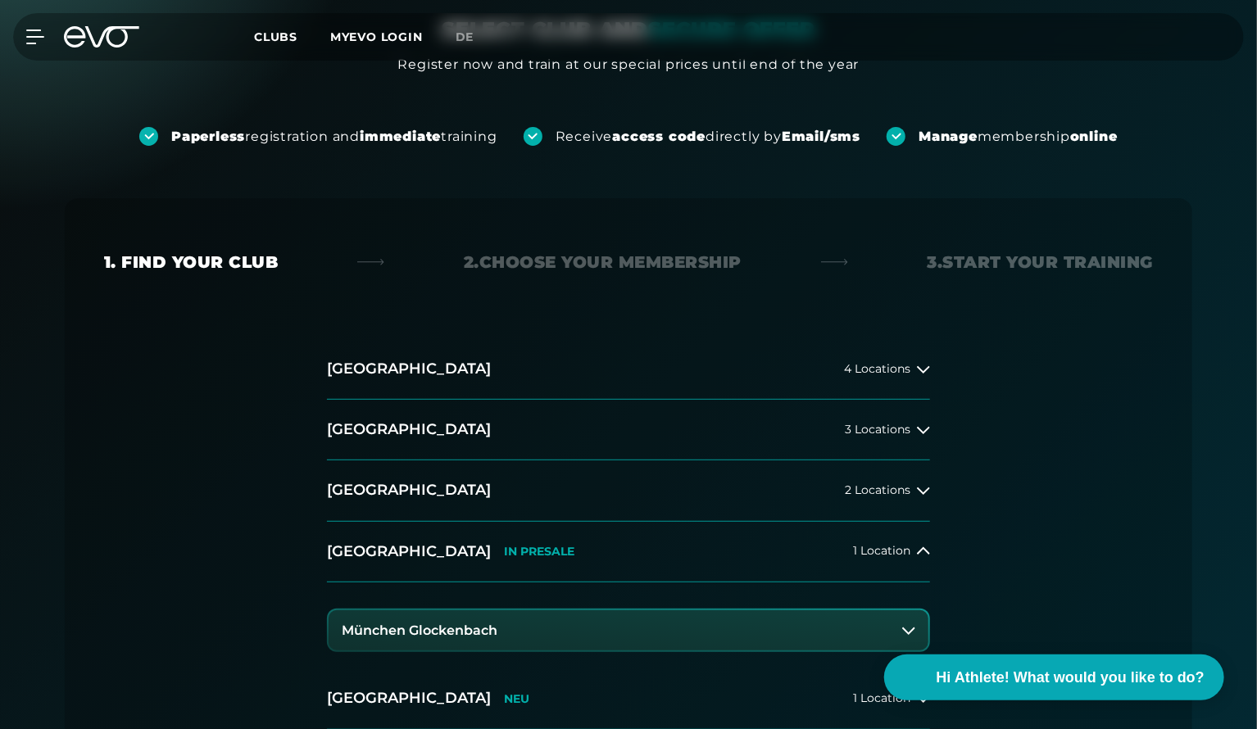
click at [405, 628] on h3 "München Glockenbach" at bounding box center [420, 631] width 156 height 15
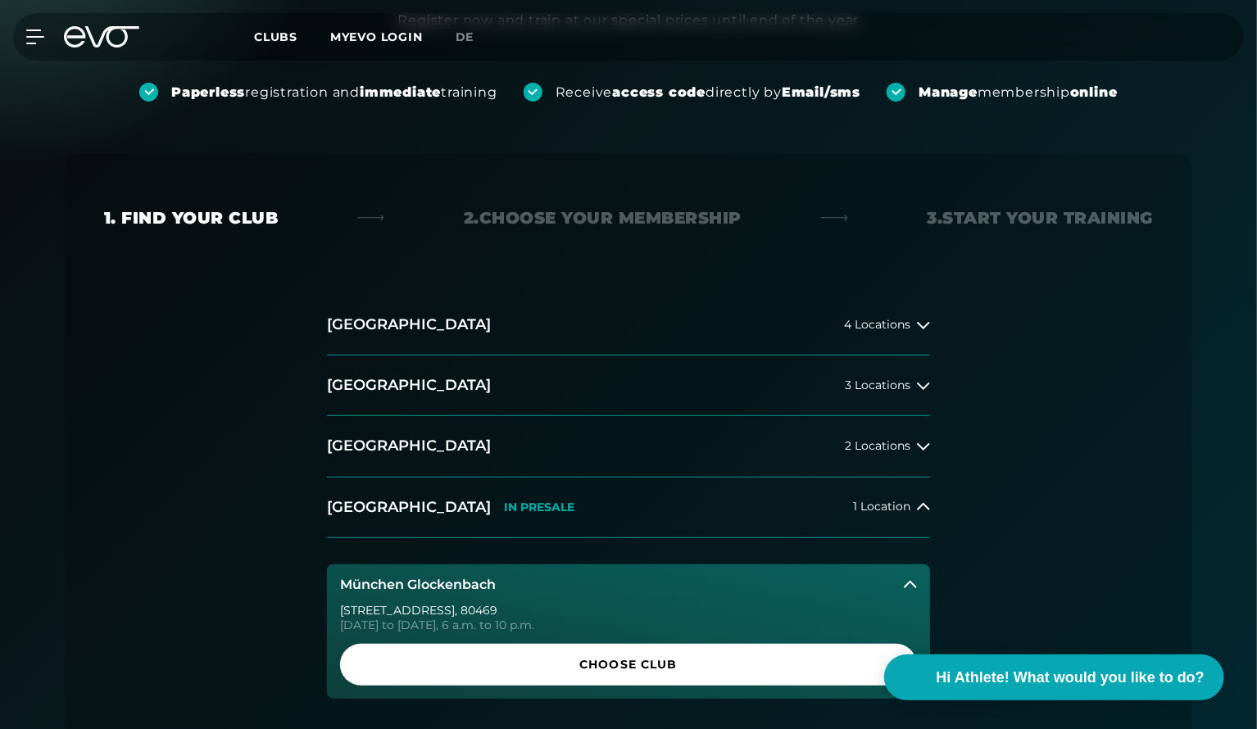
scroll to position [246, 0]
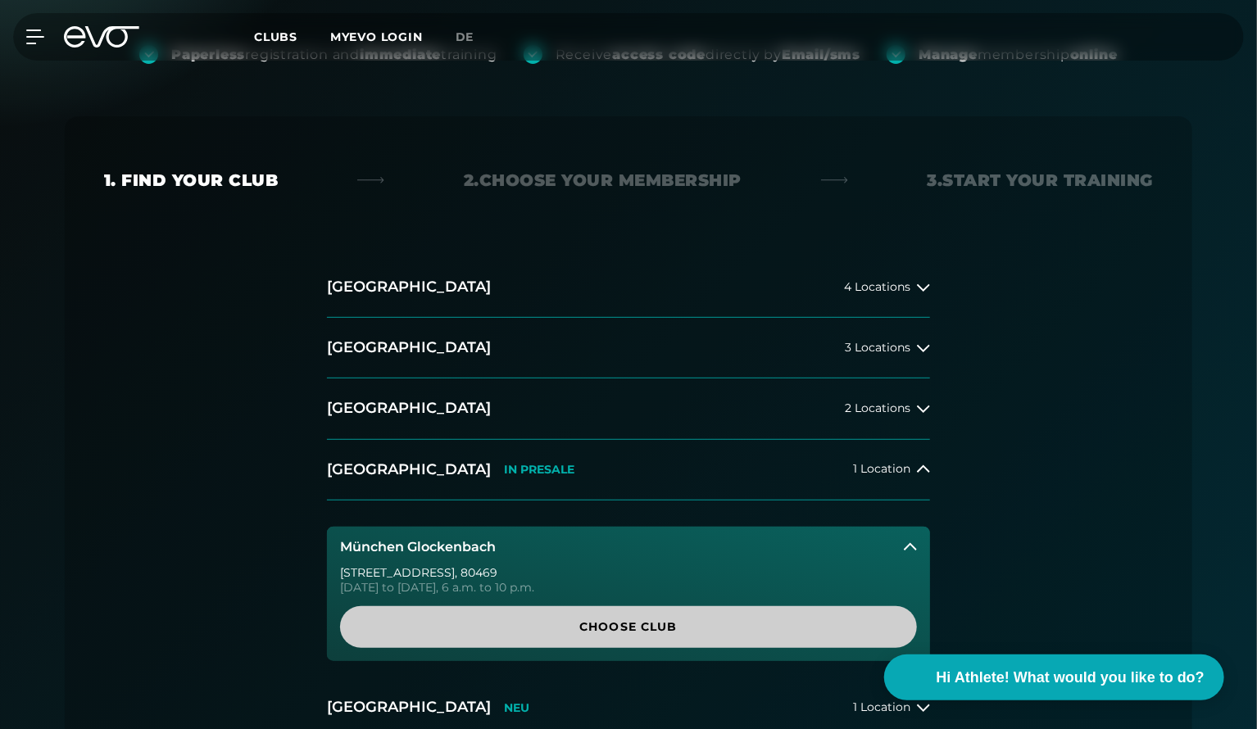
click at [592, 635] on span "Choose Club" at bounding box center [628, 627] width 498 height 17
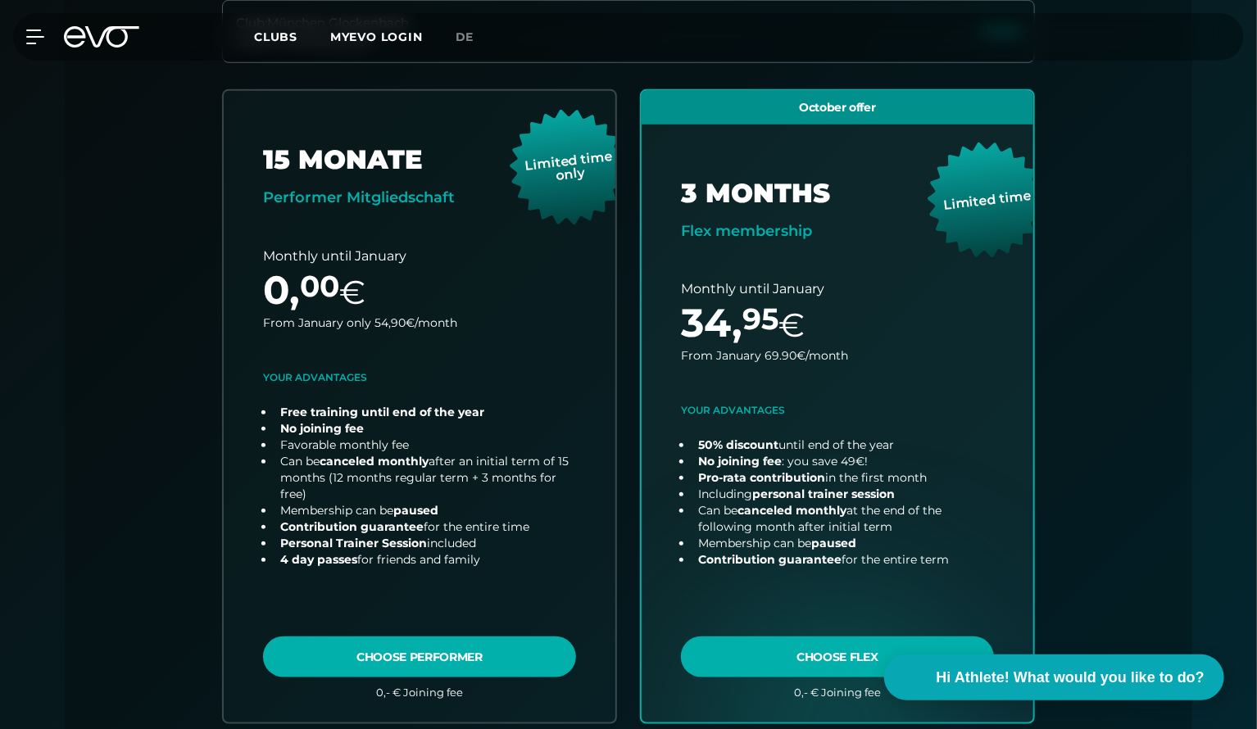
scroll to position [444, 0]
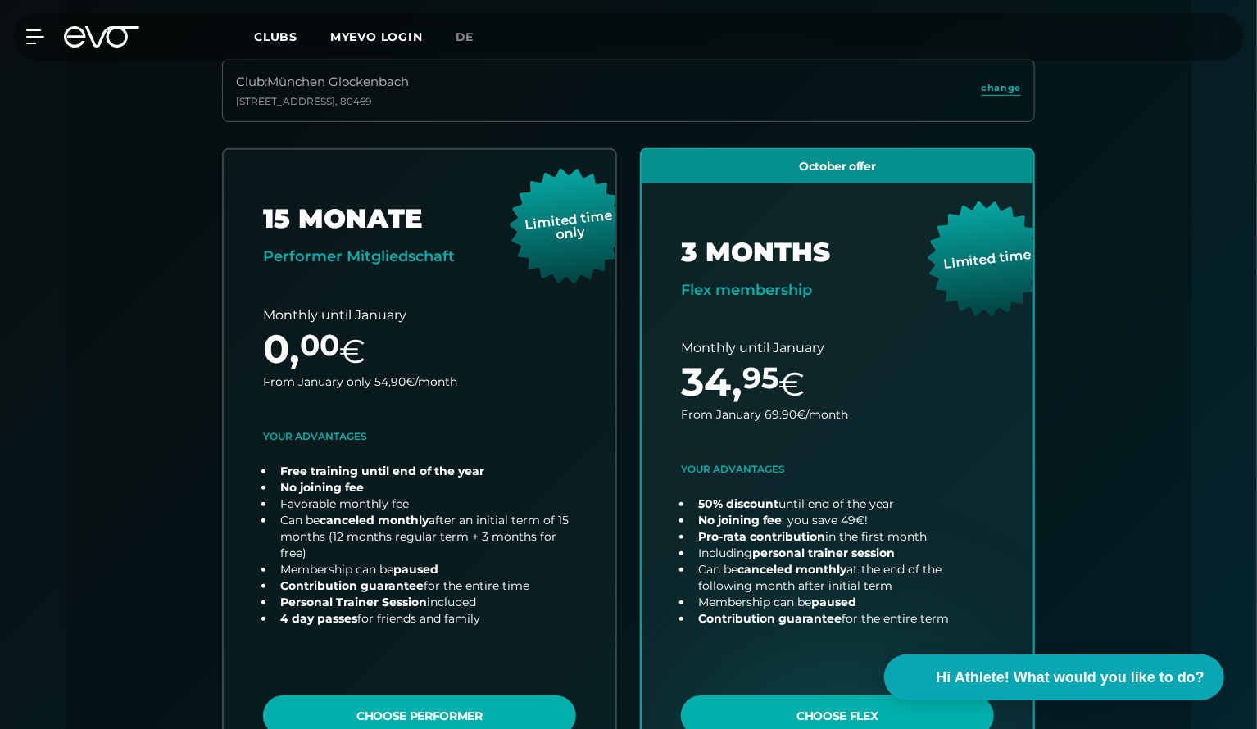
click at [117, 370] on div "Club : München Glockenbach Baaderstraße 80 , 80469 change 15 MONATE Performer M…" at bounding box center [628, 441] width 1049 height 764
click at [1188, 347] on div "Find your club 2. Choose your membership 3. Start your Training Club : München …" at bounding box center [629, 370] width 1128 height 905
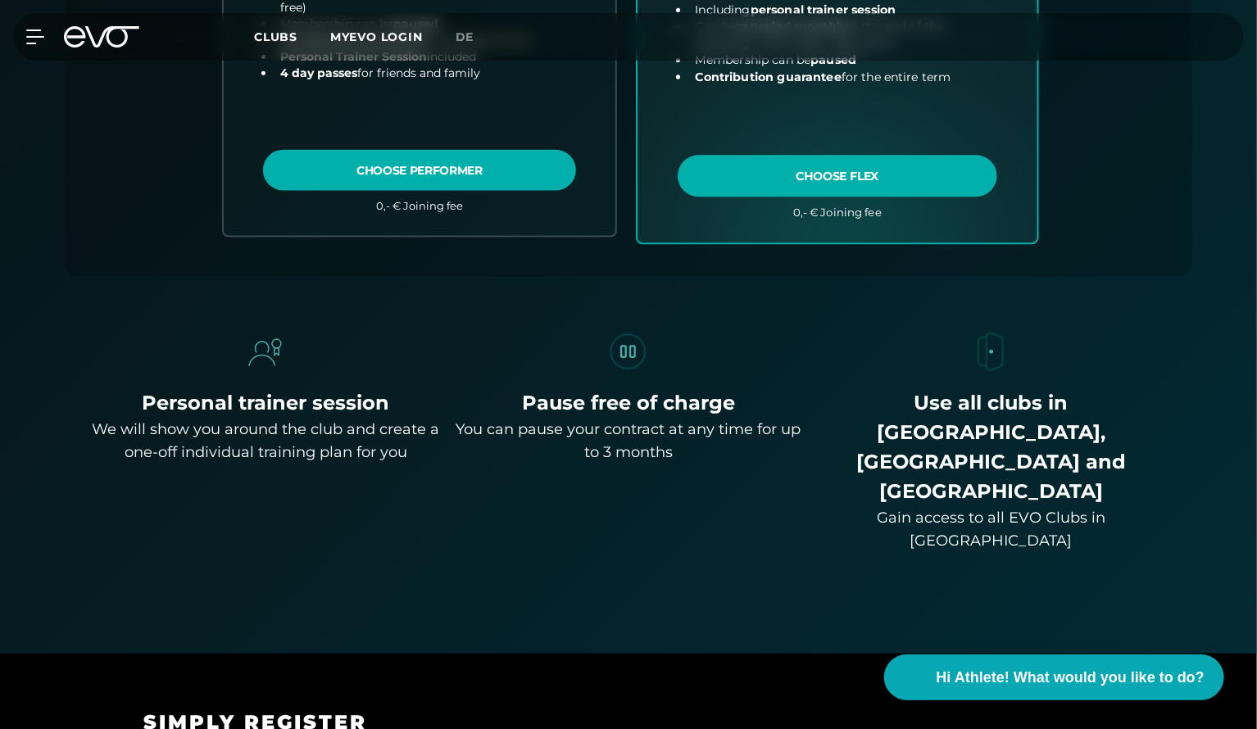
scroll to position [1018, 0]
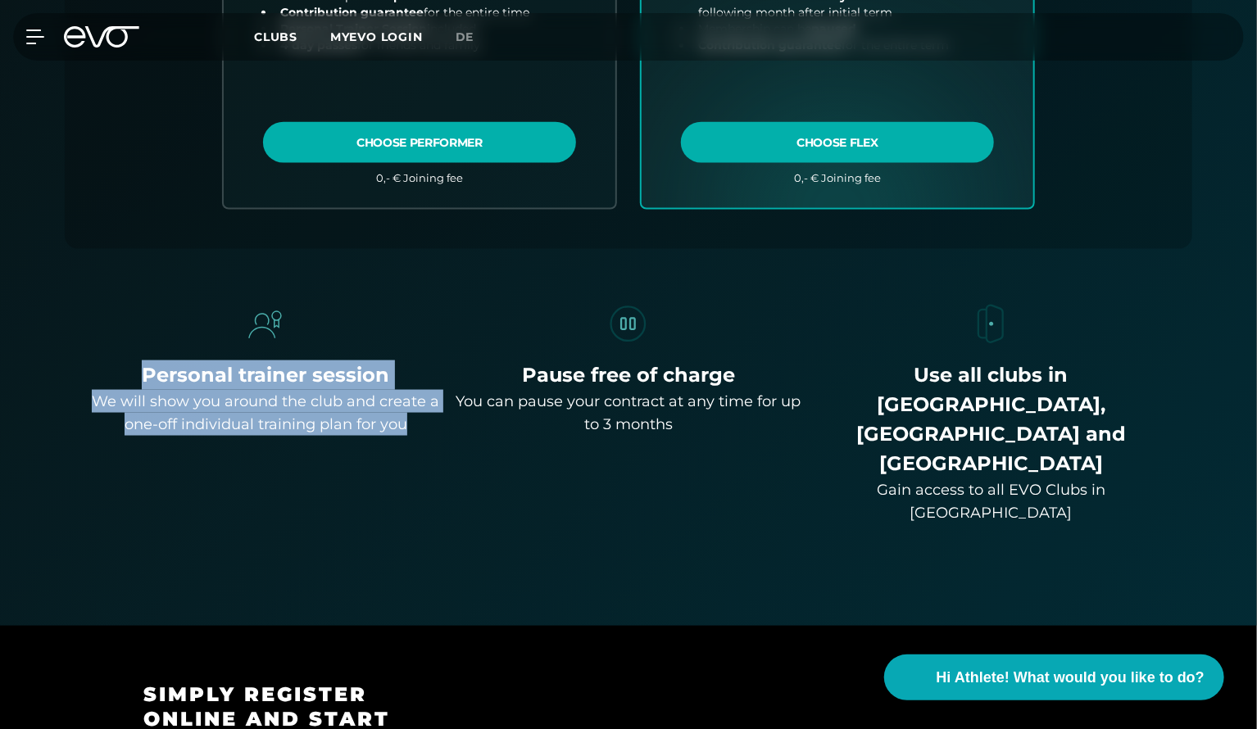
drag, startPoint x: 143, startPoint y: 375, endPoint x: 420, endPoint y: 424, distance: 280.5
click at [420, 424] on div "Personal trainer session We will show you around the club and create a one-off …" at bounding box center [266, 398] width 350 height 75
click at [420, 424] on div "We will show you around the club and create a one-off individual training plan …" at bounding box center [266, 413] width 350 height 46
drag, startPoint x: 420, startPoint y: 424, endPoint x: 210, endPoint y: 346, distance: 223.8
click at [210, 346] on div "Personal trainer session We will show you around the club and create a one-off …" at bounding box center [266, 413] width 350 height 223
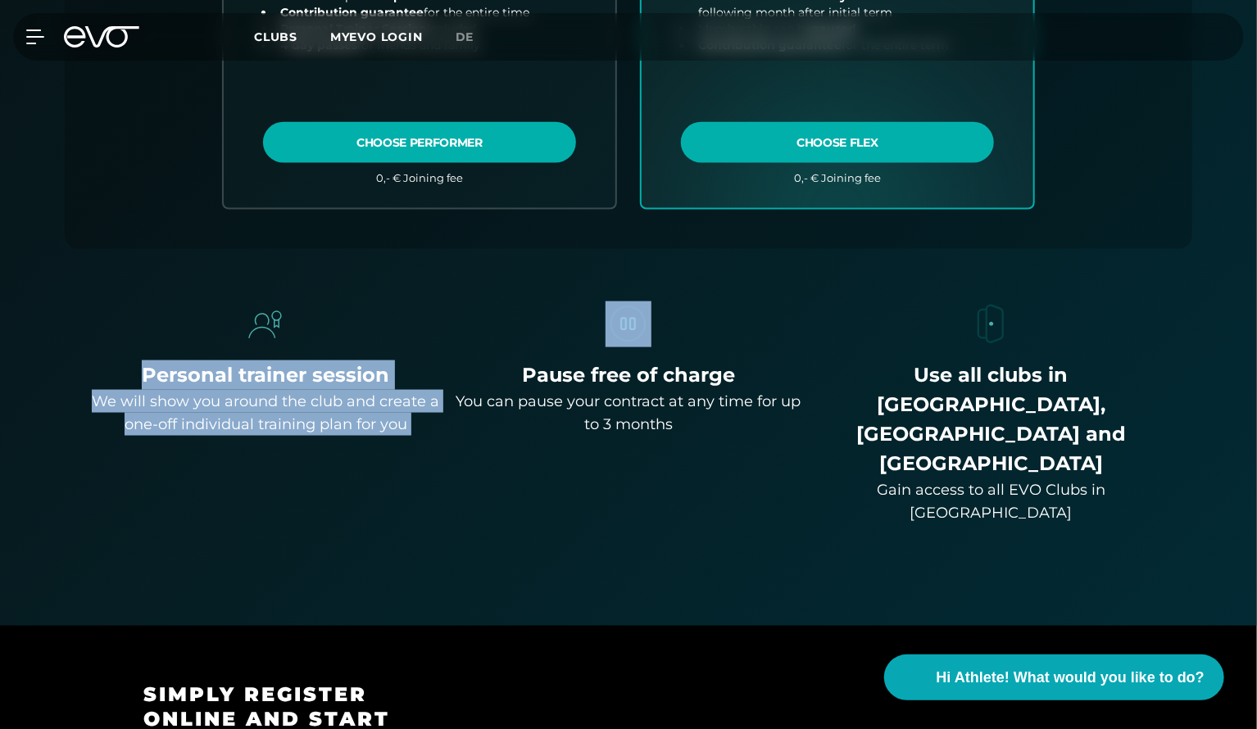
click at [210, 346] on div "Personal trainer session We will show you around the club and create a one-off …" at bounding box center [266, 413] width 350 height 223
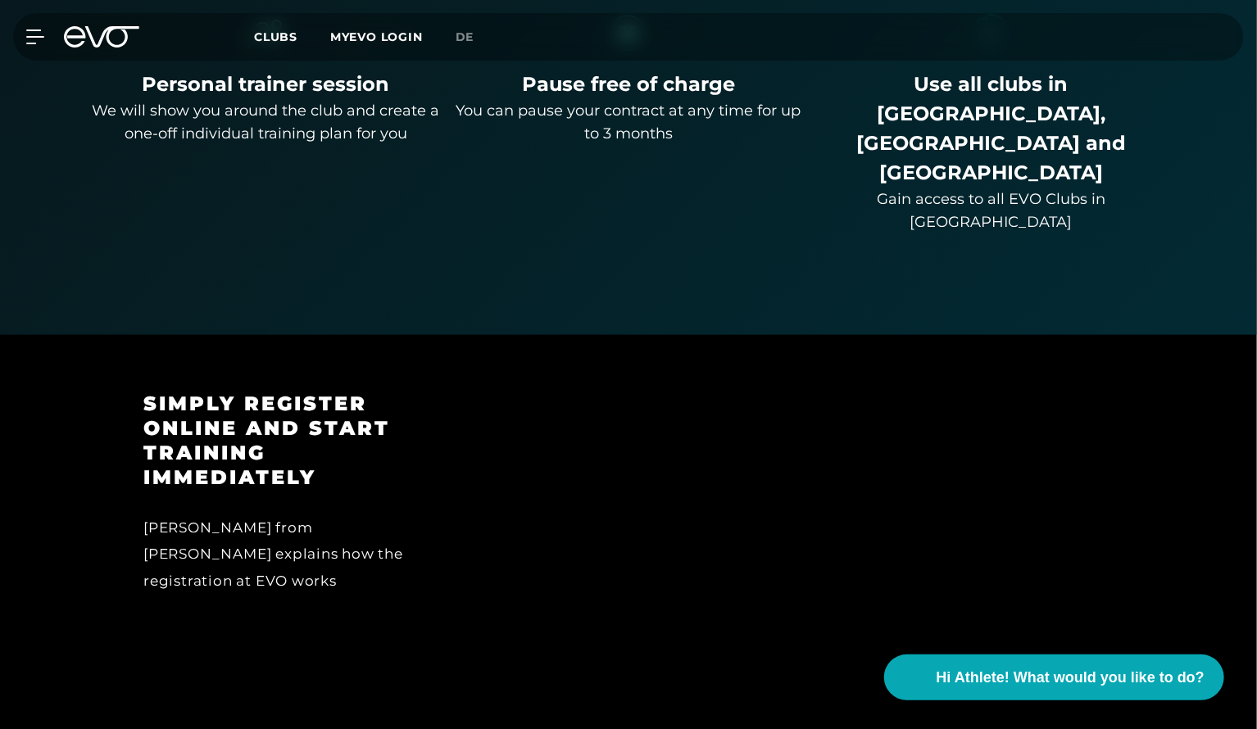
scroll to position [1346, 0]
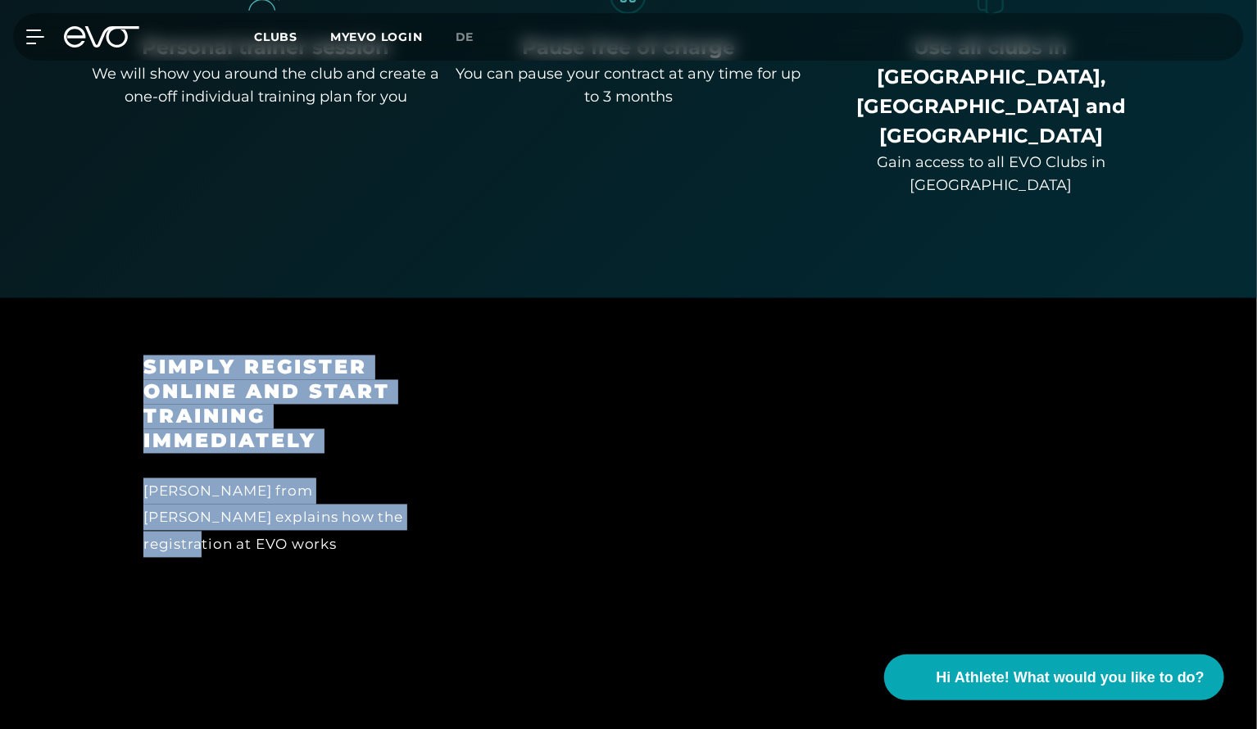
drag, startPoint x: 144, startPoint y: 292, endPoint x: 361, endPoint y: 470, distance: 281.2
click at [361, 470] on div "Simply register online and start training immediately Marisa from EVO explains …" at bounding box center [289, 543] width 338 height 375
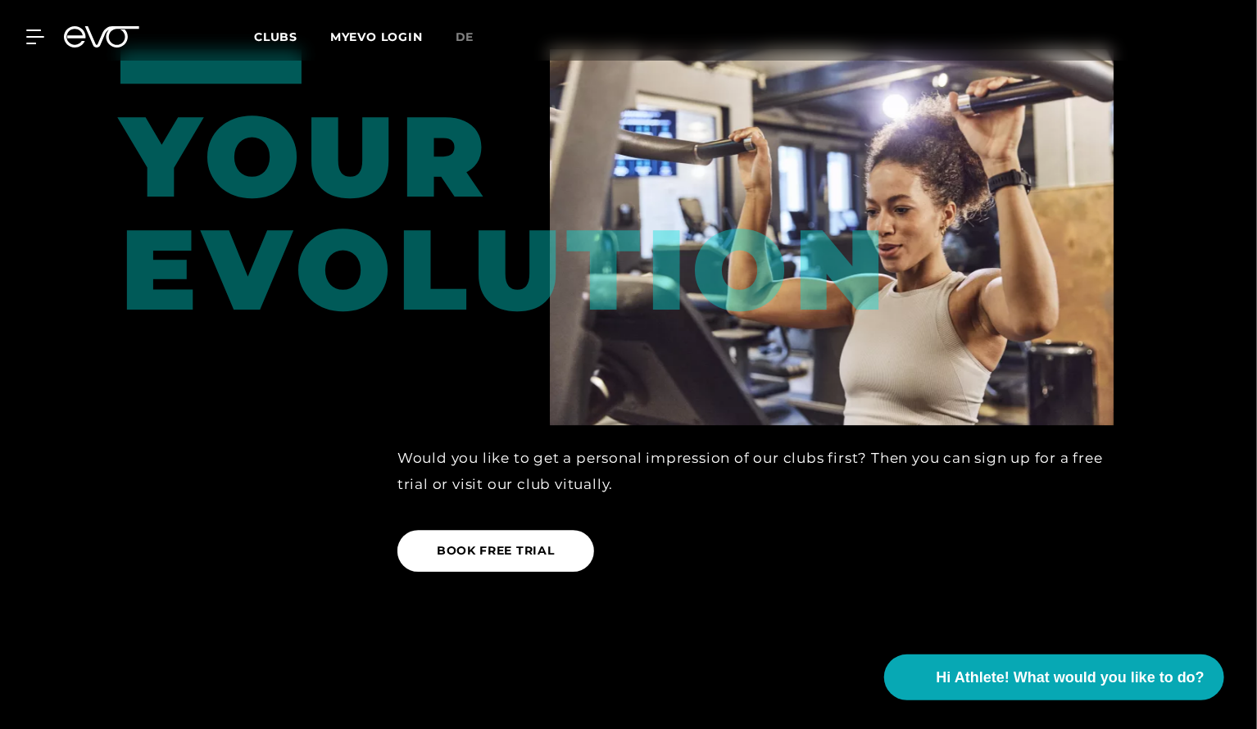
scroll to position [2329, 0]
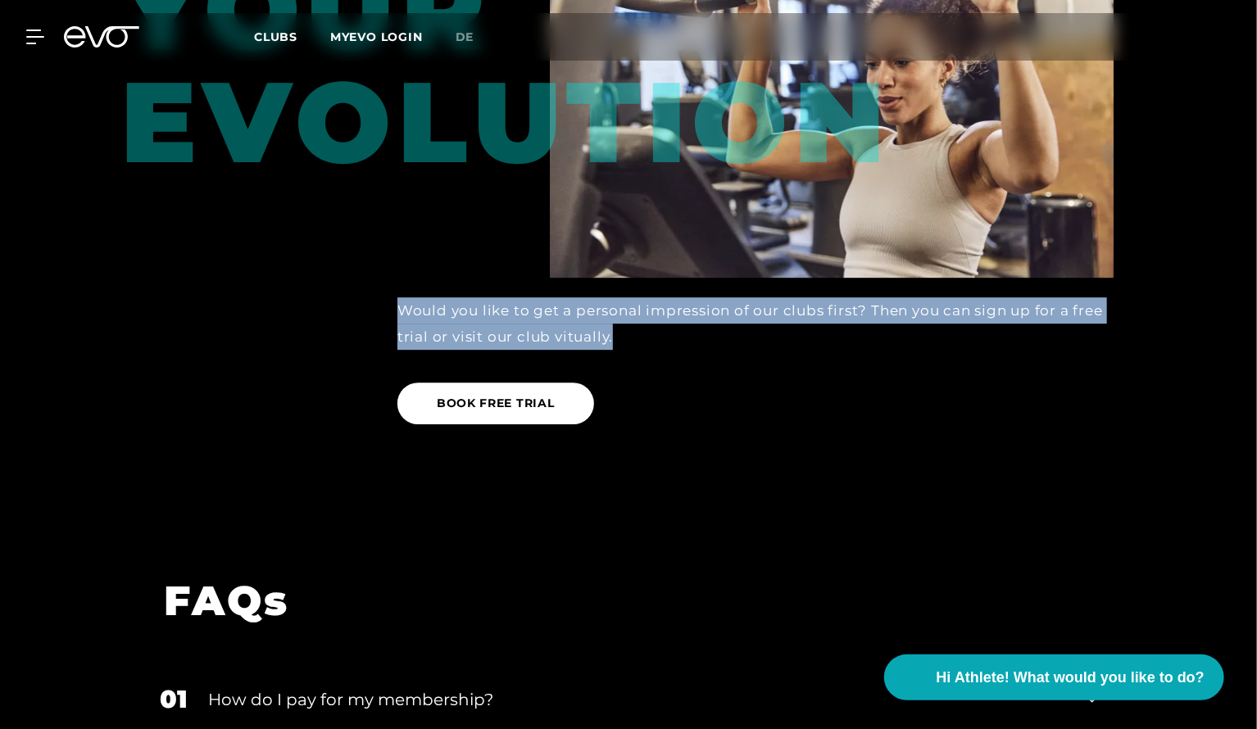
drag, startPoint x: 394, startPoint y: 234, endPoint x: 692, endPoint y: 257, distance: 298.4
click at [692, 278] on div "Would you like to get a personal impression of our clubs first? Then you can si…" at bounding box center [756, 357] width 762 height 159
click at [692, 297] on div "Would you like to get a personal impression of our clubs first? Then you can si…" at bounding box center [755, 323] width 716 height 53
drag, startPoint x: 692, startPoint y: 257, endPoint x: 402, endPoint y: 216, distance: 292.1
click at [402, 297] on div "Would you like to get a personal impression of our clubs first? Then you can si…" at bounding box center [755, 323] width 716 height 53
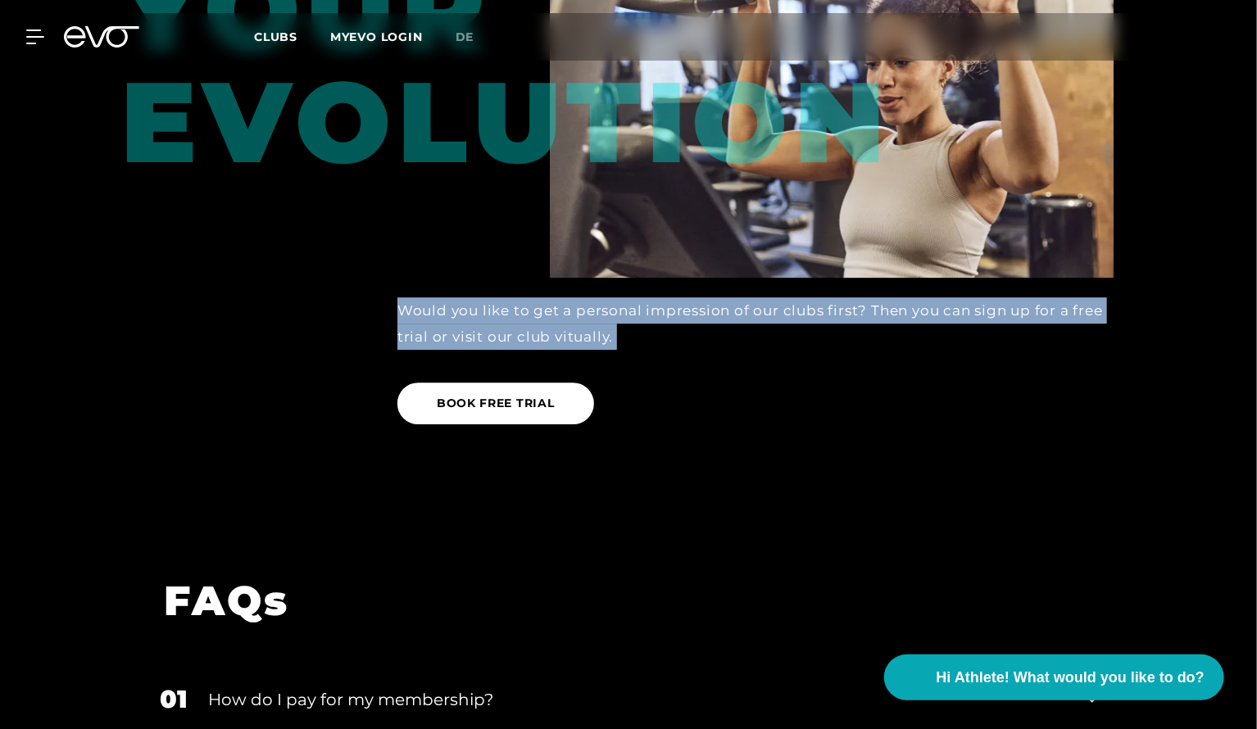
click at [402, 297] on div "Would you like to get a personal impression of our clubs first? Then you can si…" at bounding box center [755, 323] width 716 height 53
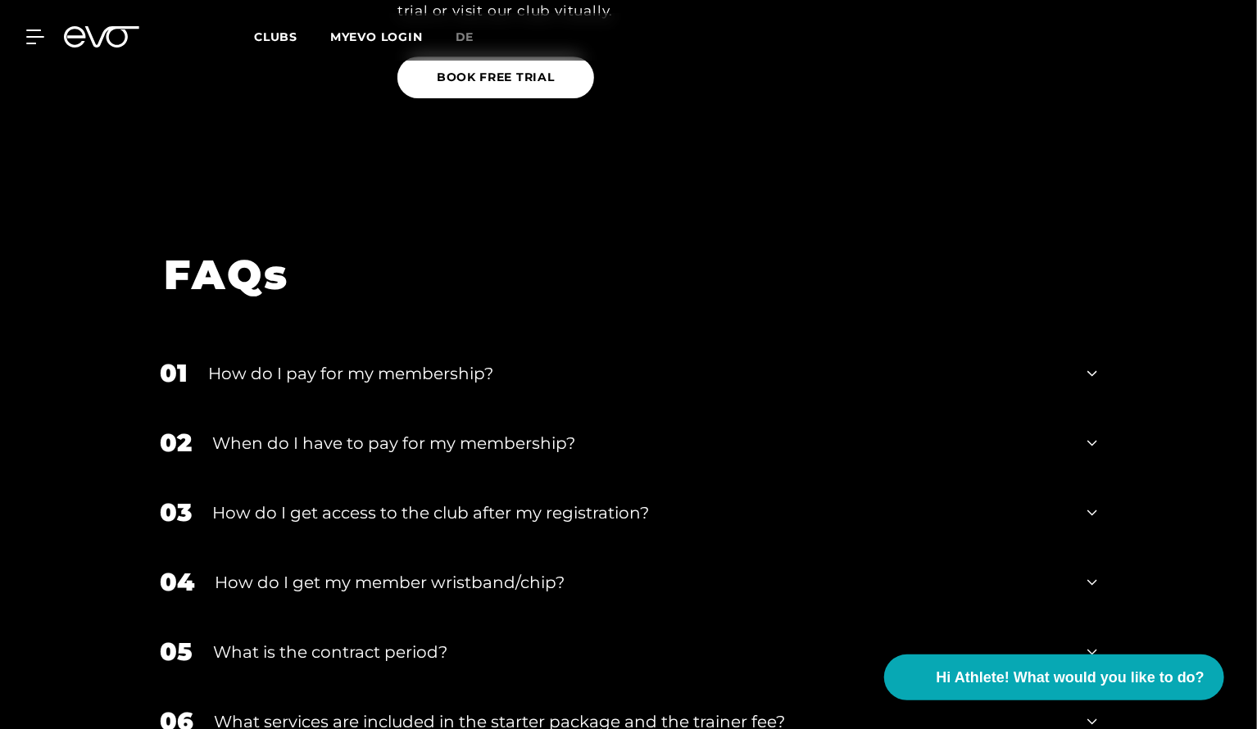
scroll to position [2739, 0]
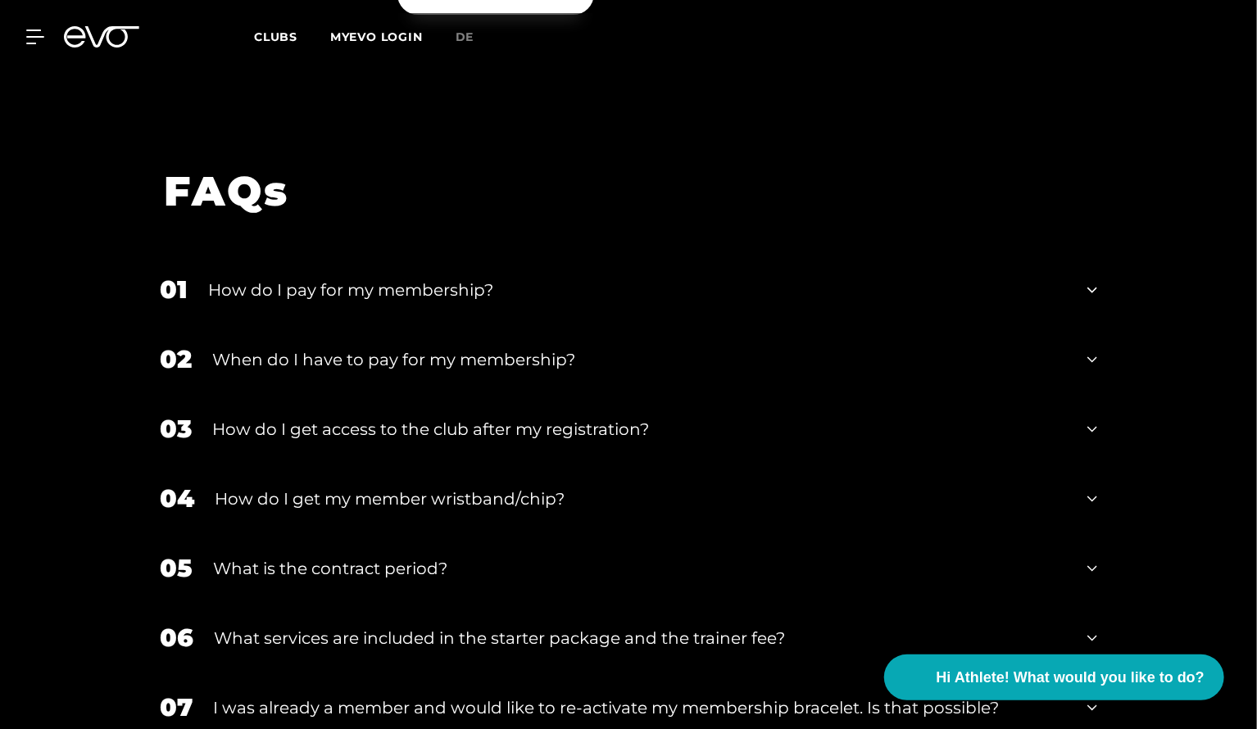
click at [364, 417] on div "How do I get access to the club after my registration?" at bounding box center [639, 429] width 855 height 25
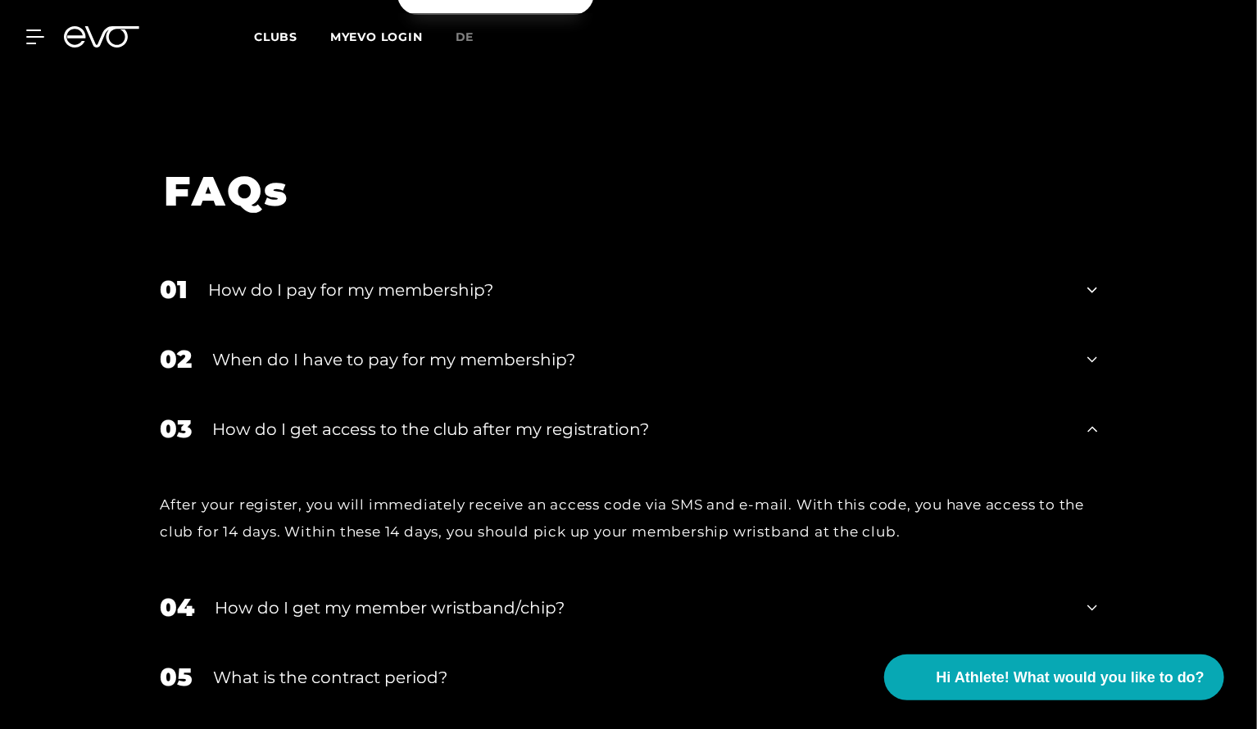
click at [418, 347] on div "When do I have to pay for my membership?" at bounding box center [639, 359] width 855 height 25
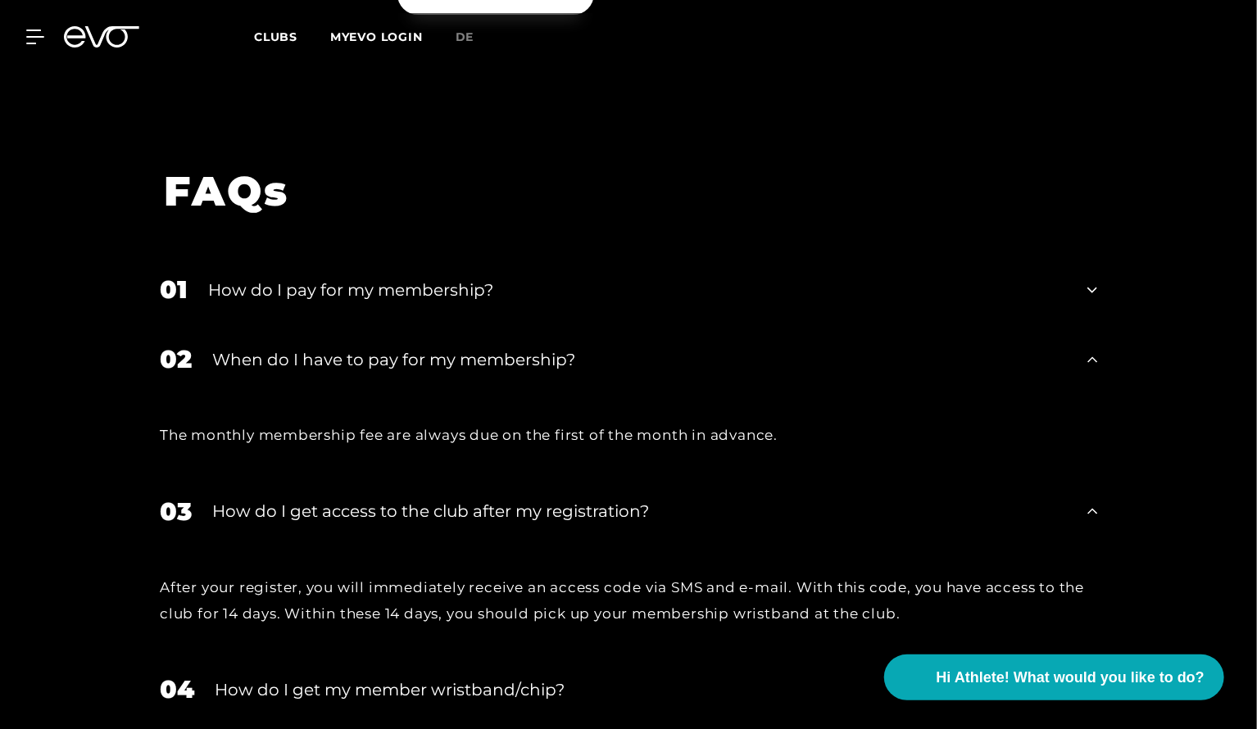
click at [417, 278] on div "How do I pay for my membership?" at bounding box center [637, 290] width 859 height 25
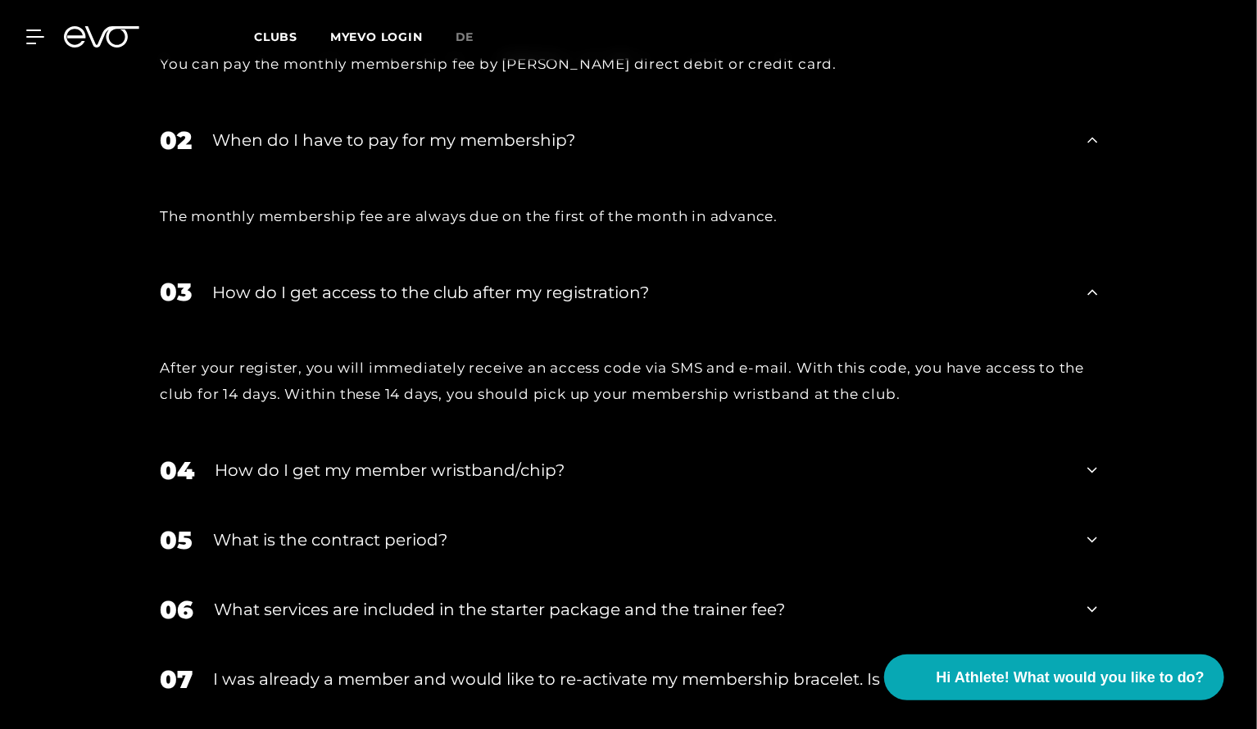
scroll to position [3067, 0]
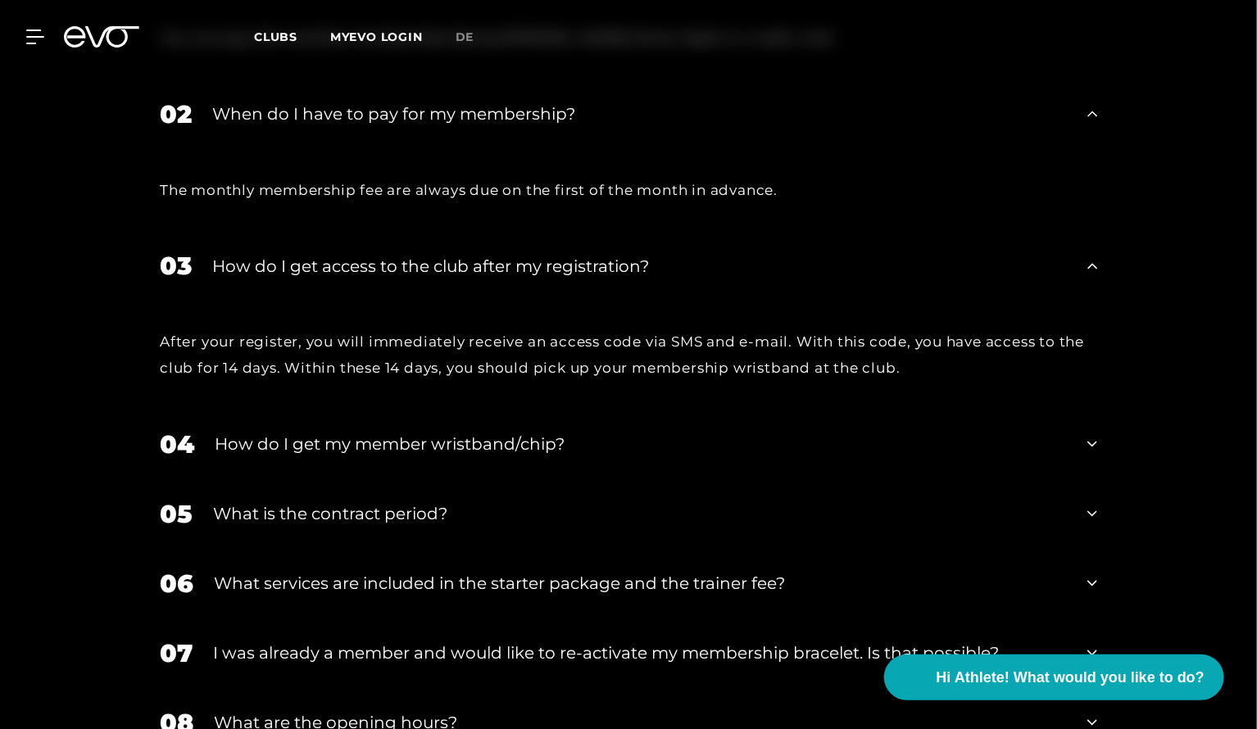
click at [557, 432] on div "How do I get my member wristband/chip?" at bounding box center [641, 444] width 852 height 25
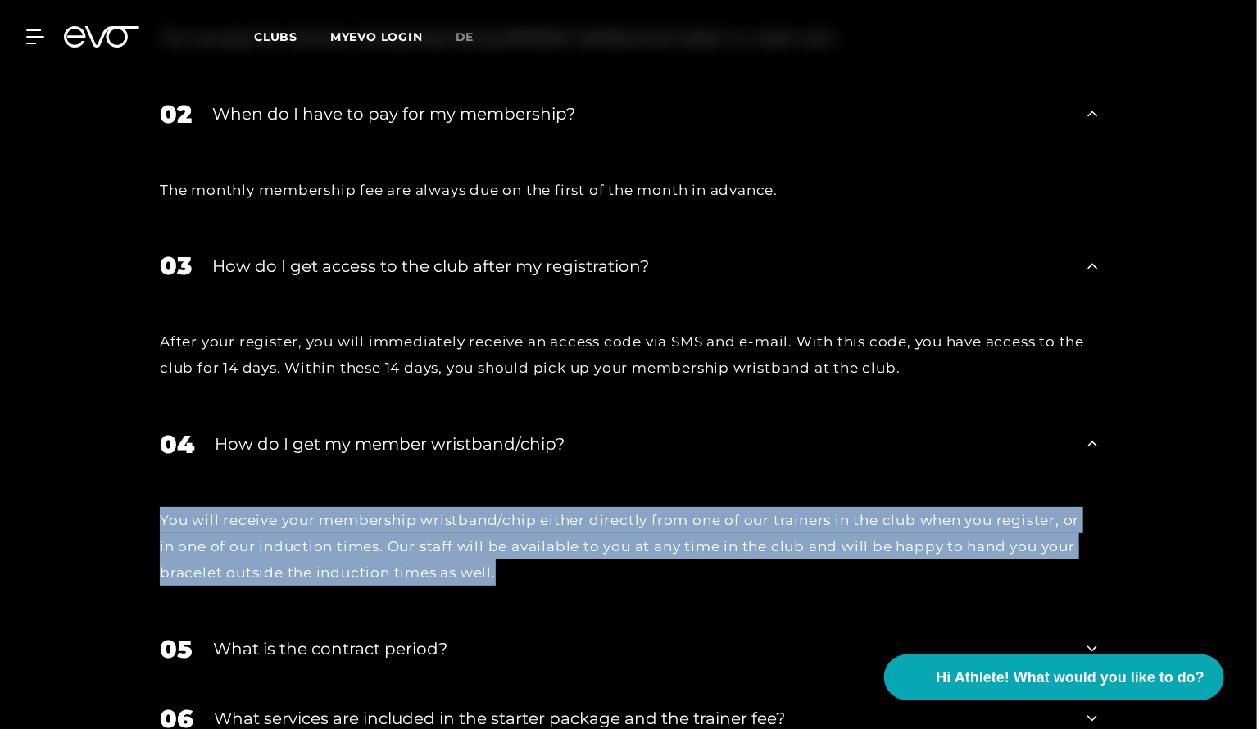
drag, startPoint x: 506, startPoint y: 495, endPoint x: 152, endPoint y: 436, distance: 358.9
click at [152, 479] on div "You will receive your membership wristband/chip either directly from one of our…" at bounding box center [628, 546] width 970 height 135
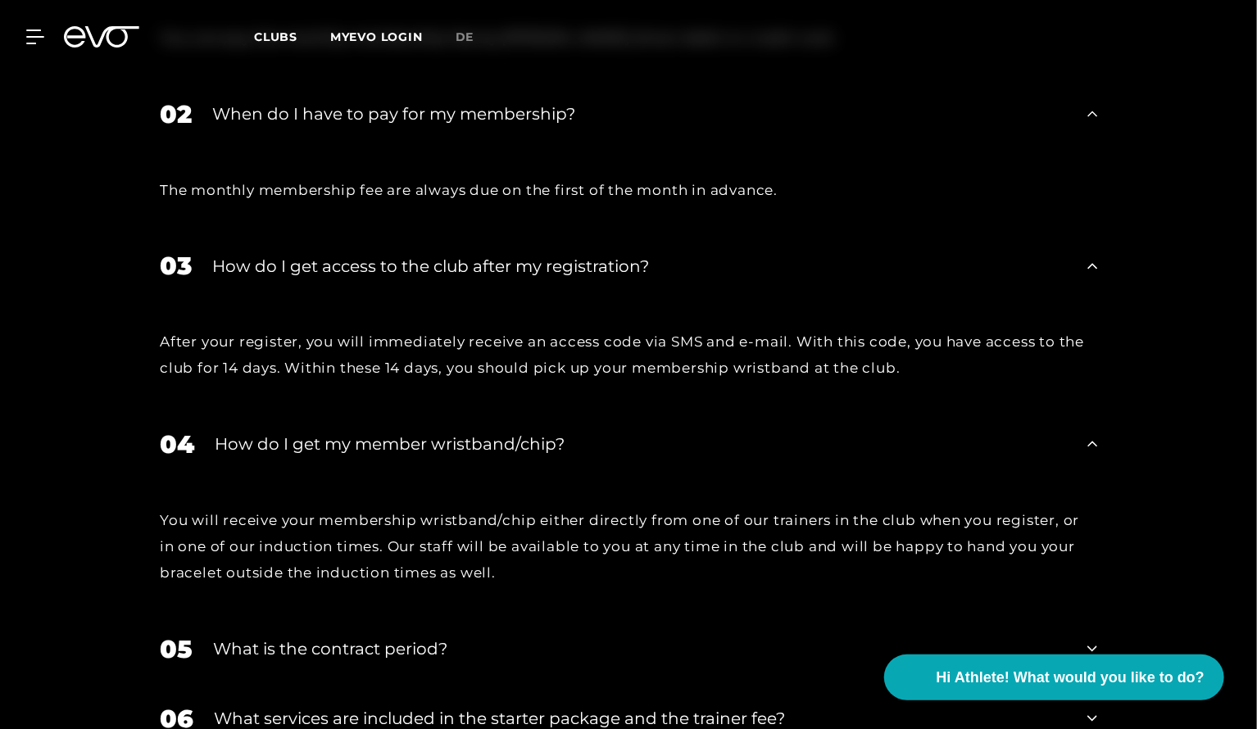
click at [334, 637] on div "What is the contract period?" at bounding box center [640, 649] width 854 height 25
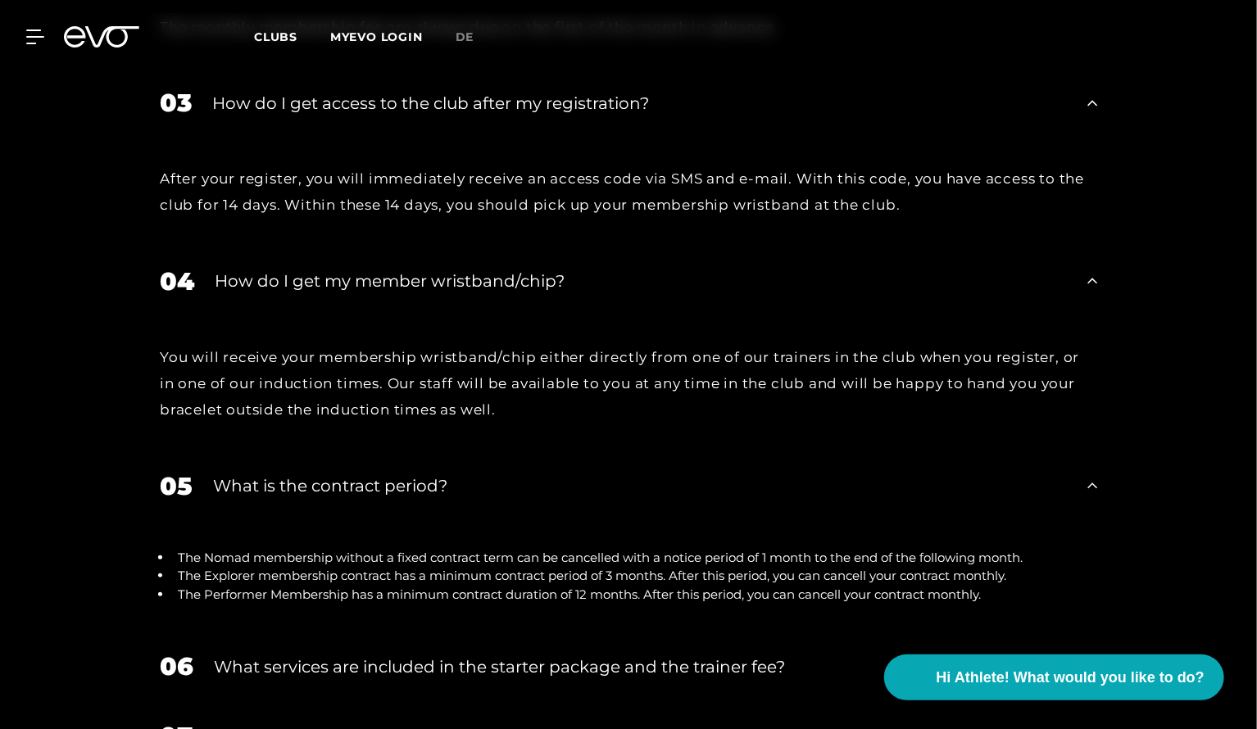
scroll to position [3231, 0]
click at [349, 654] on div "What services are included in the starter package and the trainer fee?" at bounding box center [640, 666] width 853 height 25
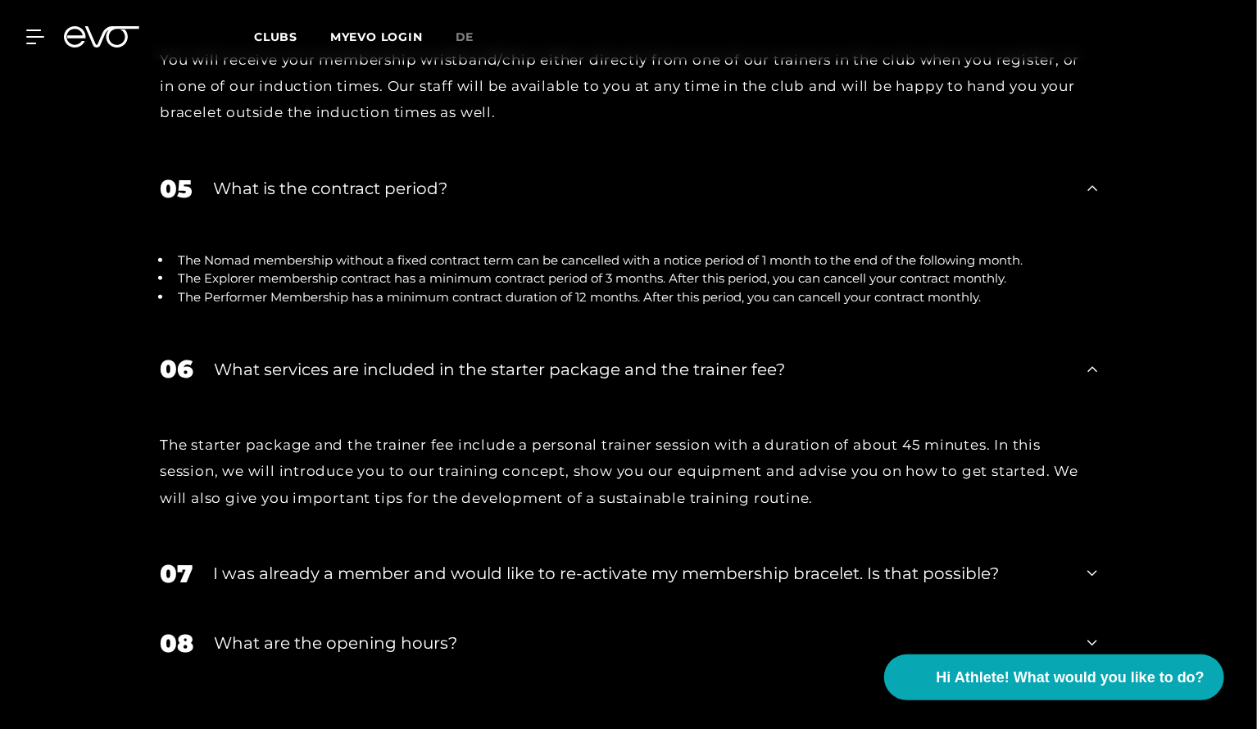
scroll to position [3558, 0]
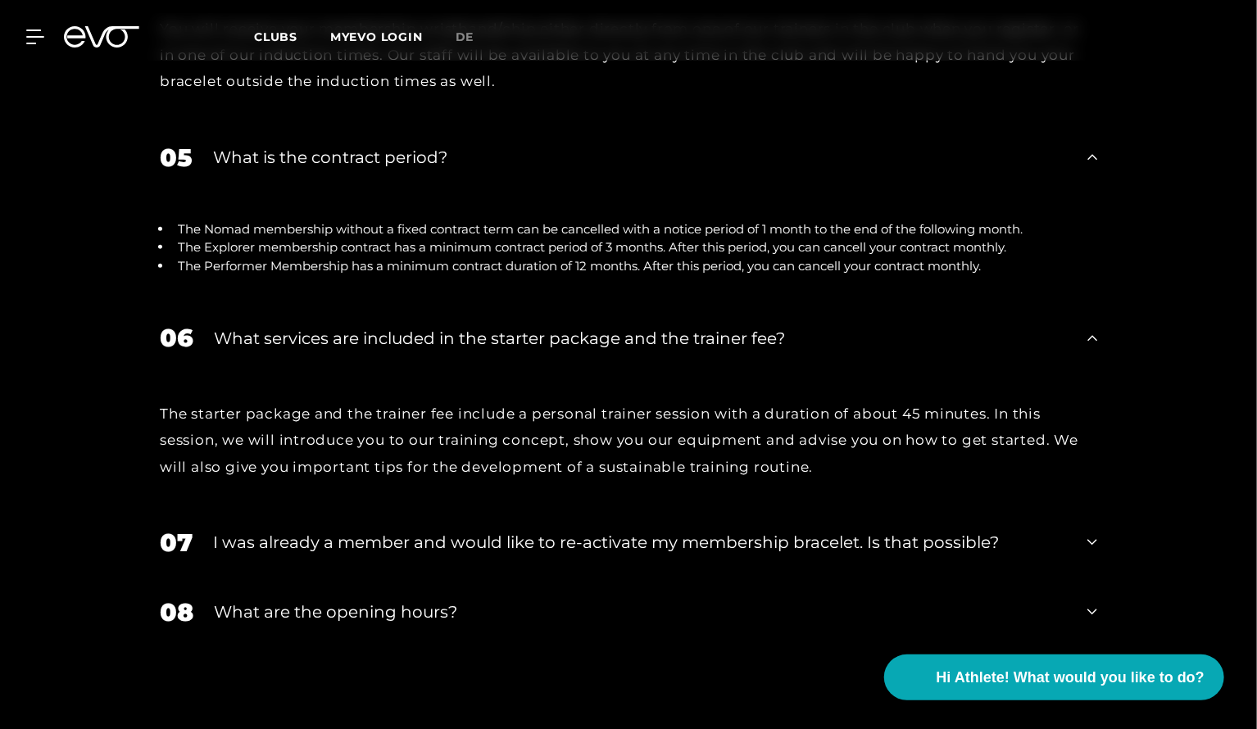
click at [292, 530] on div "I was already a member and would like to re-activate my membership bracelet. Is…" at bounding box center [640, 542] width 854 height 25
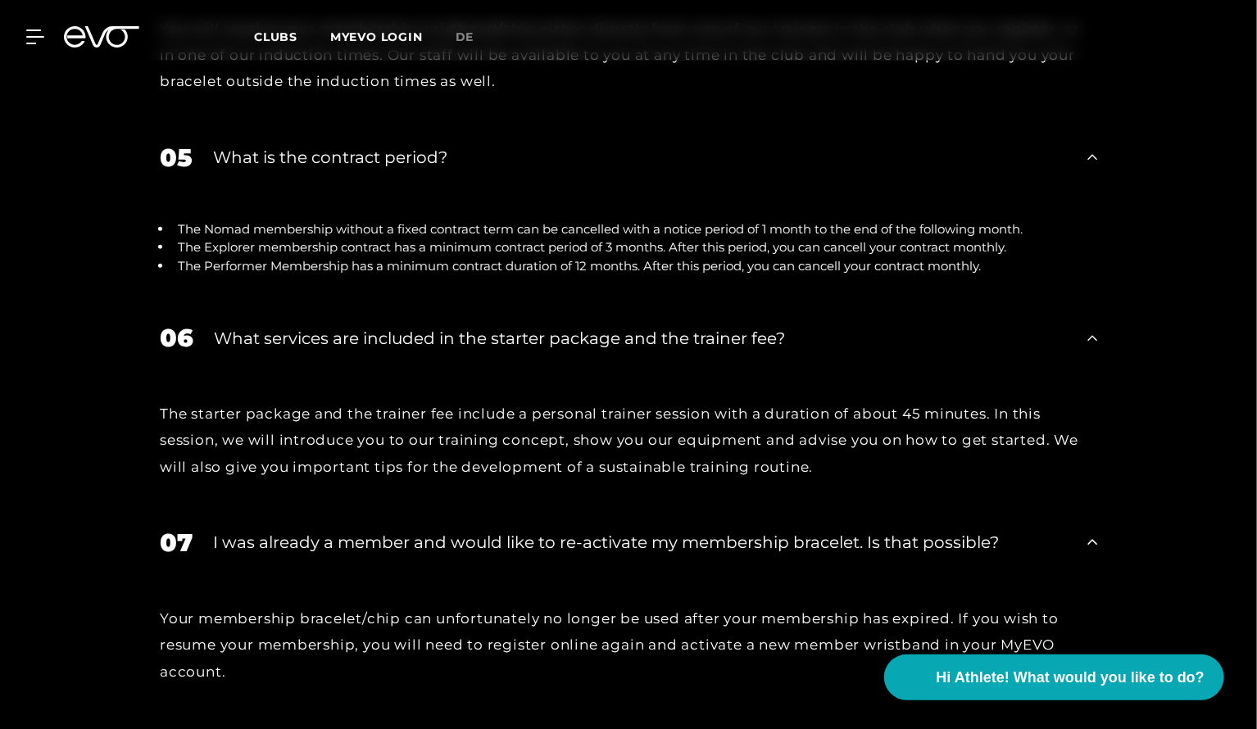
click at [292, 530] on div "I was already a member and would like to re-activate my membership bracelet. Is…" at bounding box center [640, 542] width 854 height 25
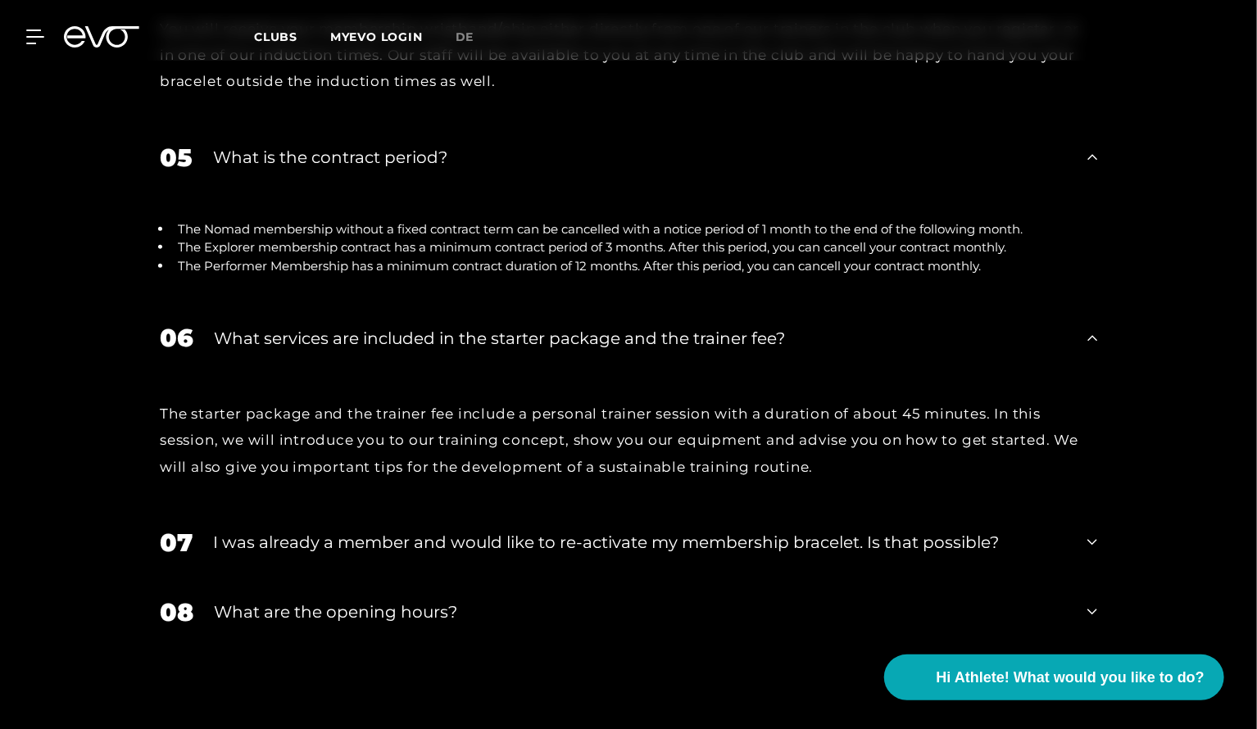
click at [288, 600] on div "What are the opening hours?" at bounding box center [640, 612] width 853 height 25
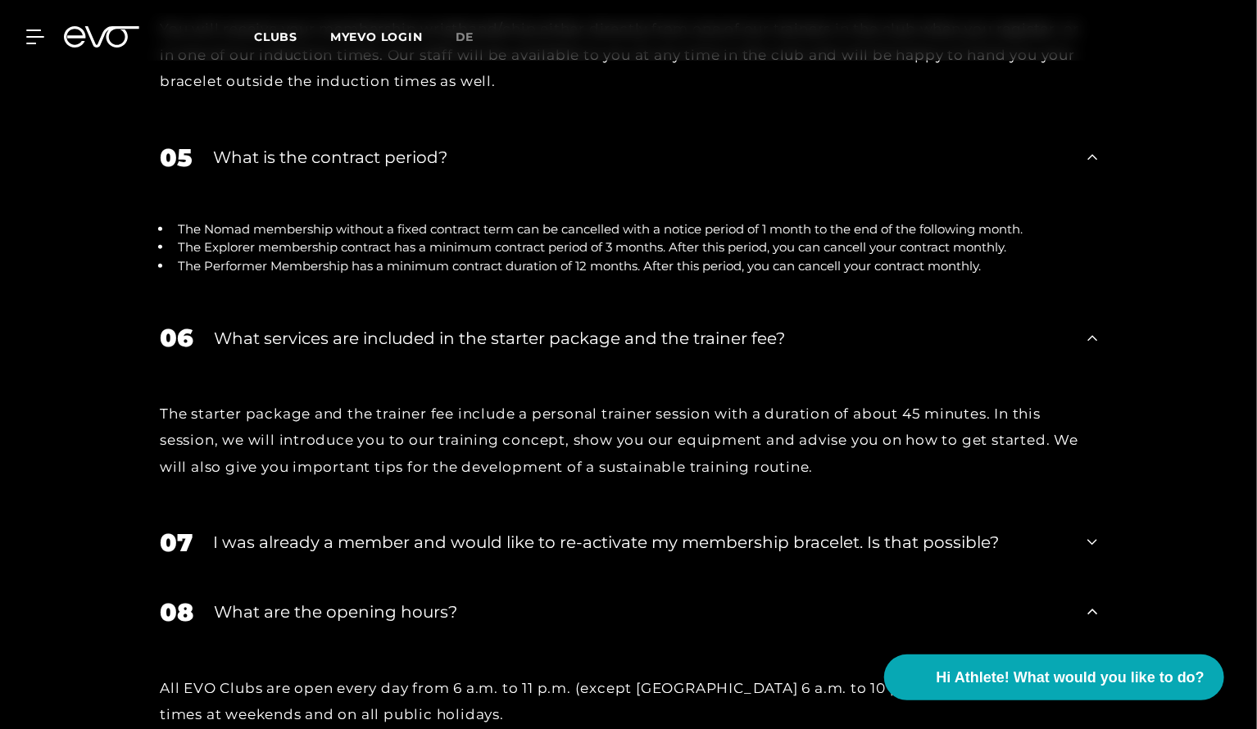
scroll to position [3640, 0]
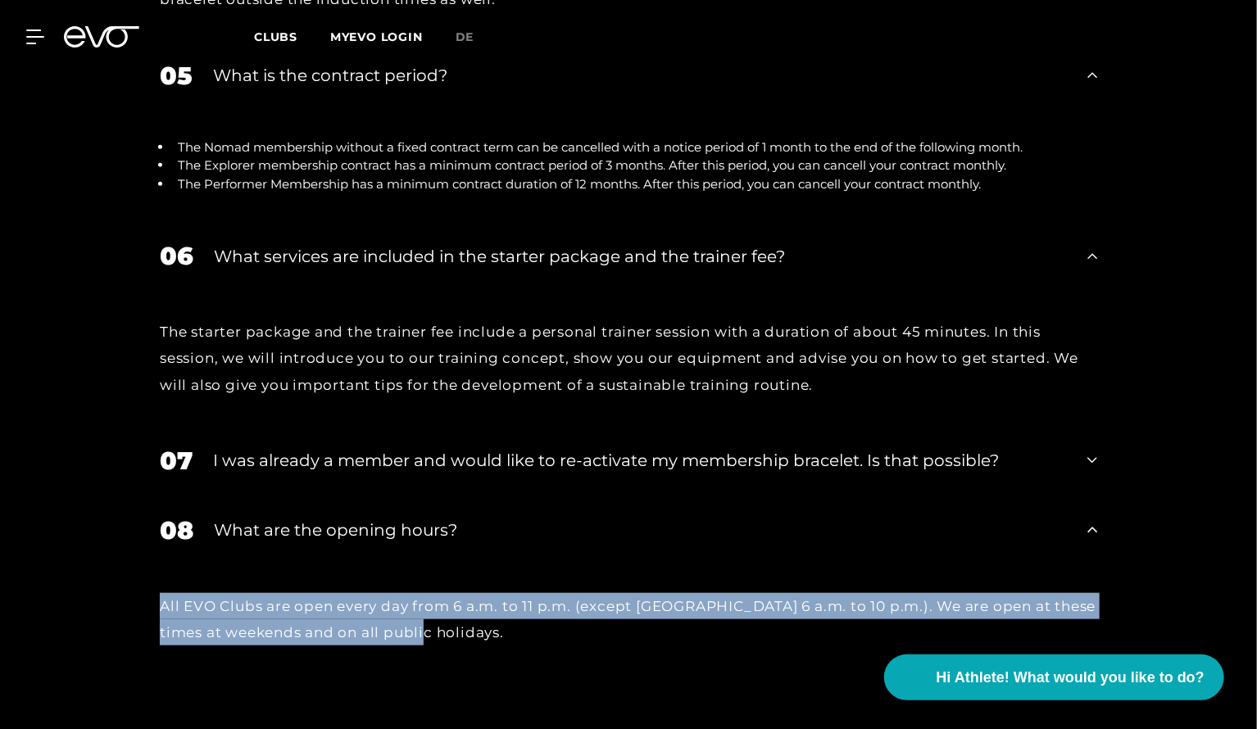
drag, startPoint x: 452, startPoint y: 552, endPoint x: 161, endPoint y: 509, distance: 294.2
click at [161, 593] on div "All EVO Clubs are open every day from 6 a.m. to 11 p.m. (except Munich 6 a.m. t…" at bounding box center [629, 619] width 938 height 53
click at [584, 593] on div "All EVO Clubs are open every day from 6 a.m. to 11 p.m. (except Munich 6 a.m. t…" at bounding box center [629, 619] width 938 height 53
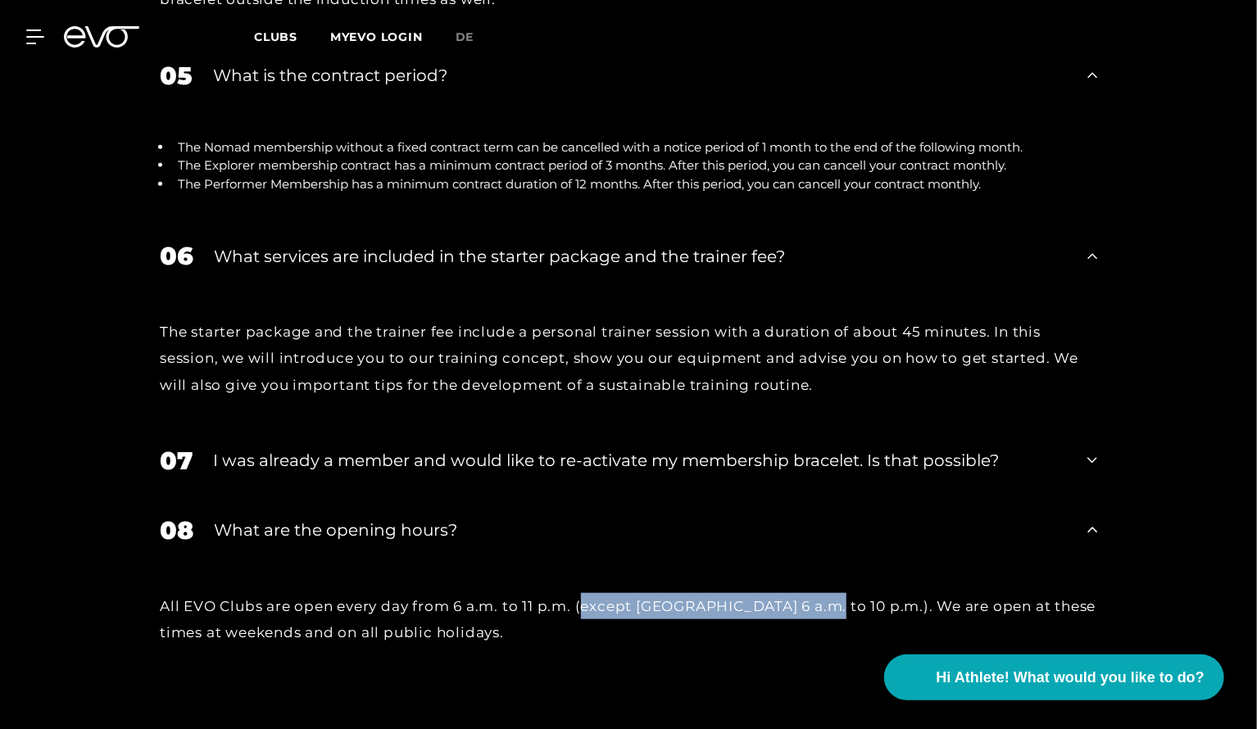
drag, startPoint x: 584, startPoint y: 526, endPoint x: 821, endPoint y: 530, distance: 236.9
click at [821, 593] on div "All EVO Clubs are open every day from 6 a.m. to 11 p.m. (except Munich 6 a.m. t…" at bounding box center [629, 619] width 938 height 53
click at [820, 593] on div "All EVO Clubs are open every day from 6 a.m. to 11 p.m. (except Munich 6 a.m. t…" at bounding box center [629, 619] width 938 height 53
drag, startPoint x: 829, startPoint y: 527, endPoint x: 579, endPoint y: 525, distance: 250.0
click at [579, 593] on div "All EVO Clubs are open every day from 6 a.m. to 11 p.m. (except Munich 6 a.m. t…" at bounding box center [629, 619] width 938 height 53
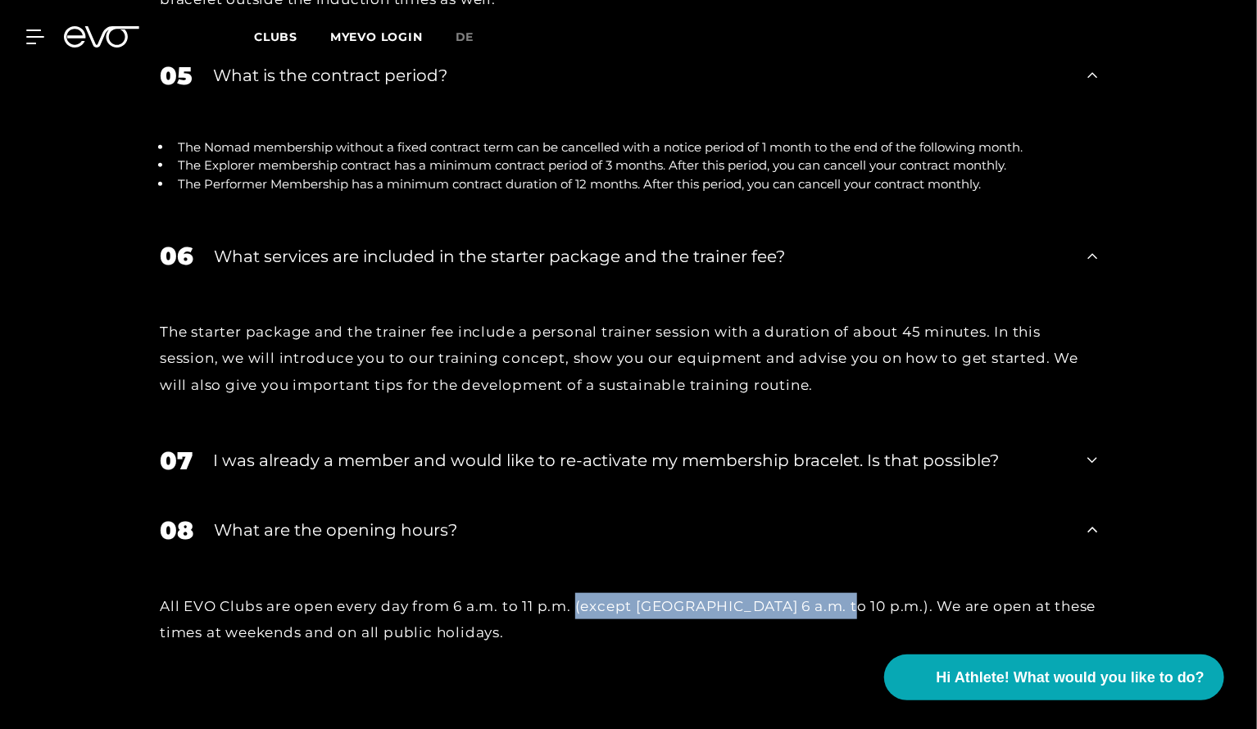
click at [579, 593] on div "All EVO Clubs are open every day from 6 a.m. to 11 p.m. (except Munich 6 a.m. t…" at bounding box center [629, 619] width 938 height 53
drag, startPoint x: 579, startPoint y: 525, endPoint x: 823, endPoint y: 525, distance: 244.2
click at [823, 593] on div "All EVO Clubs are open every day from 6 a.m. to 11 p.m. (except Munich 6 a.m. t…" at bounding box center [629, 619] width 938 height 53
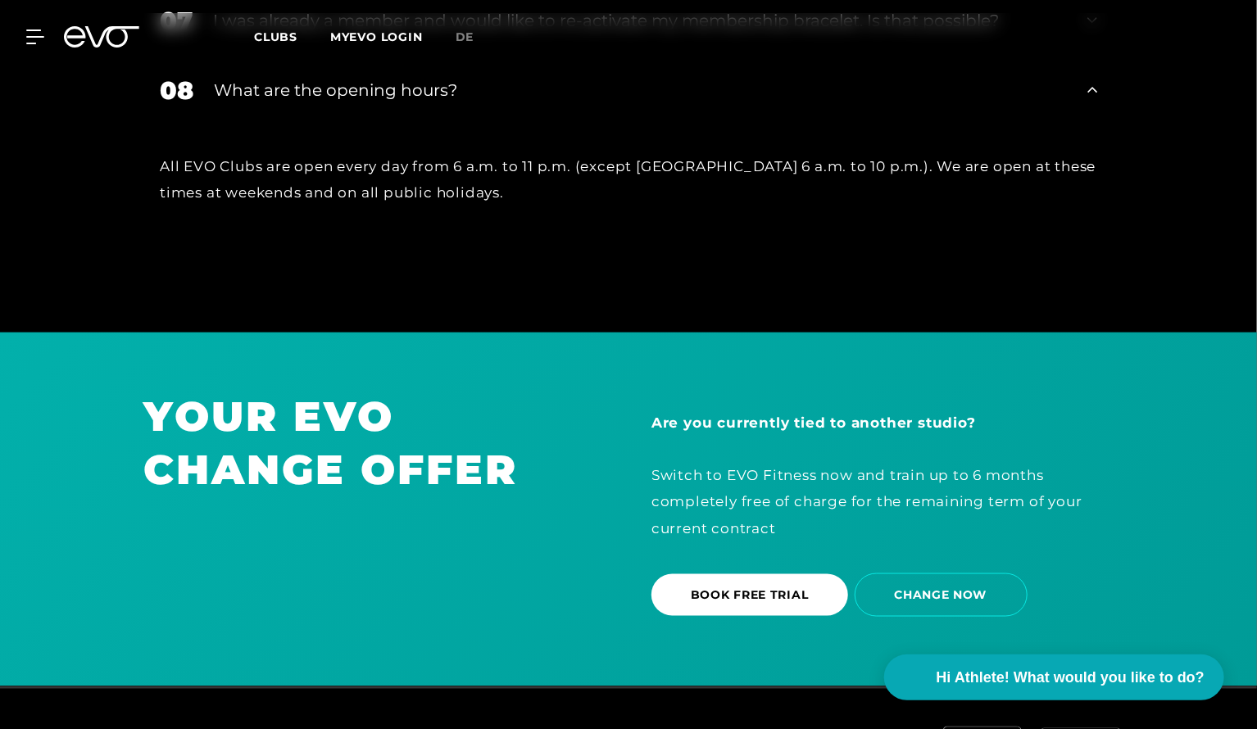
scroll to position [4130, 0]
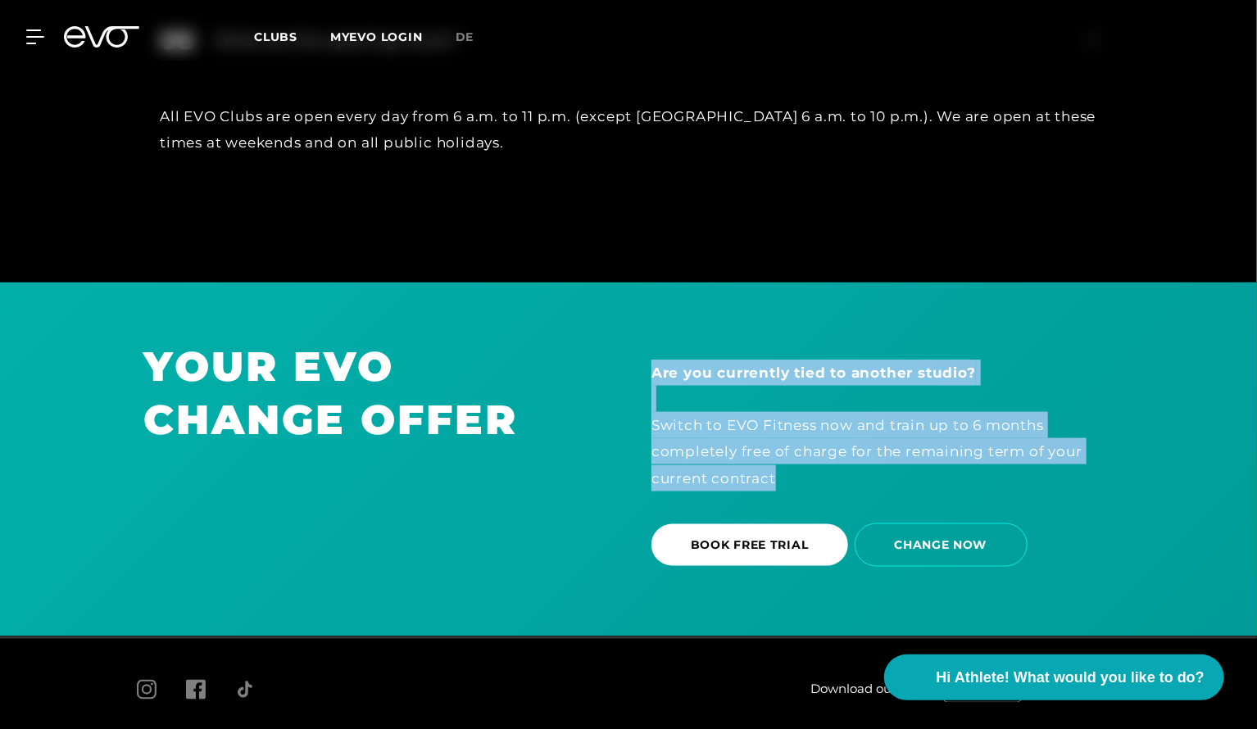
drag, startPoint x: 647, startPoint y: 283, endPoint x: 900, endPoint y: 403, distance: 280.4
click at [900, 403] on div "Are you currently tied to another studio? Switch to EVO Fitness now and train u…" at bounding box center [883, 459] width 508 height 239
click at [900, 403] on div "Are you currently tied to another studio? Switch to EVO Fitness now and train u…" at bounding box center [883, 426] width 462 height 132
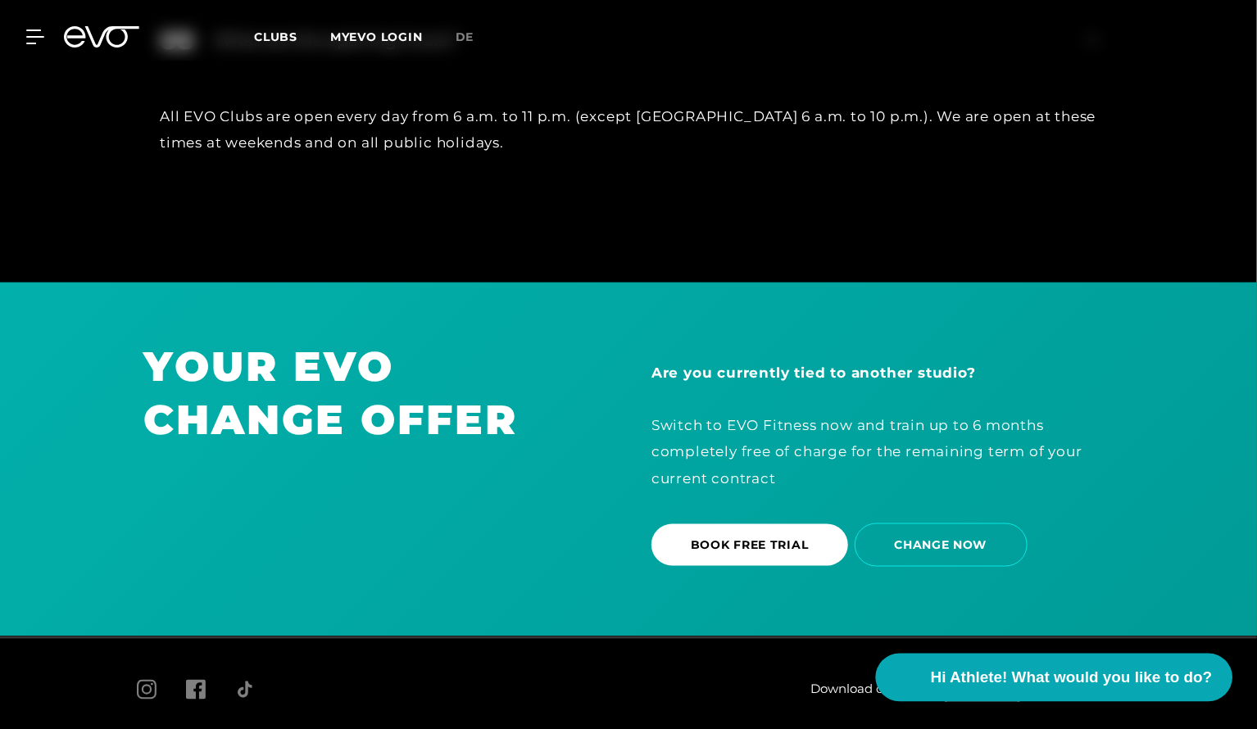
click at [1071, 679] on span "Hi Athlete! What would you like to do?" at bounding box center [1071, 677] width 282 height 23
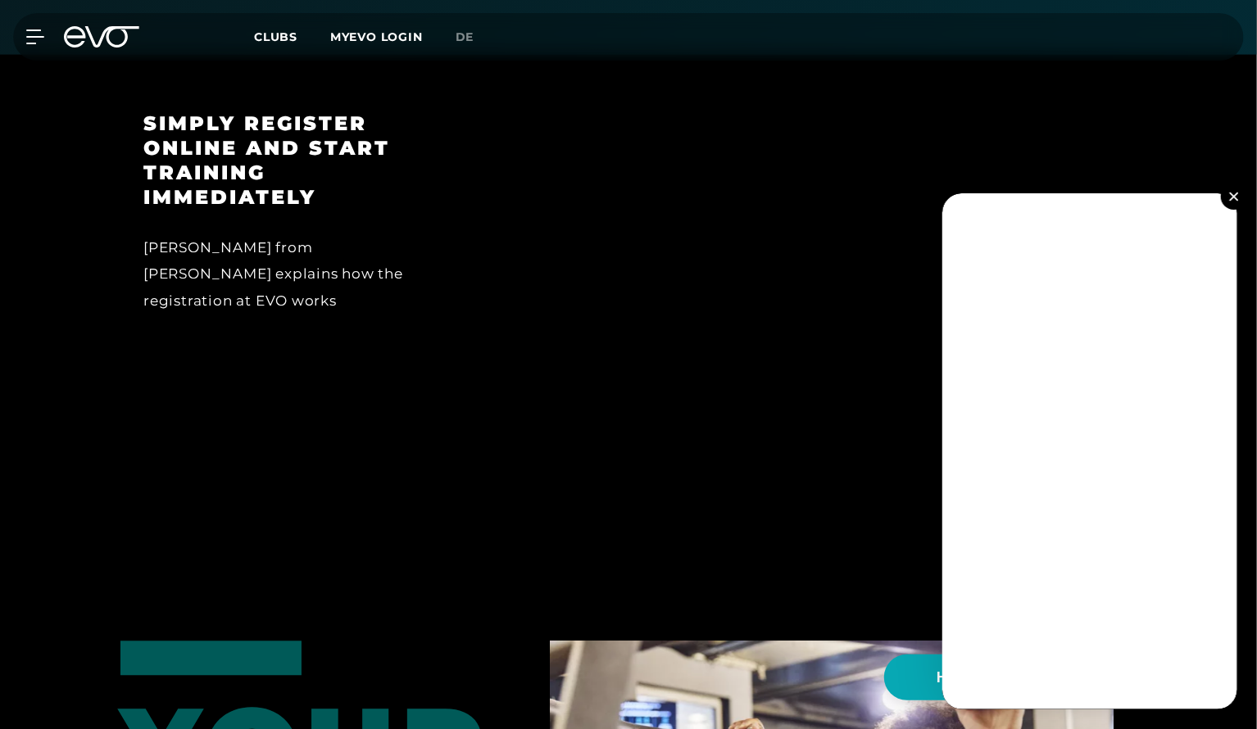
scroll to position [2409, 0]
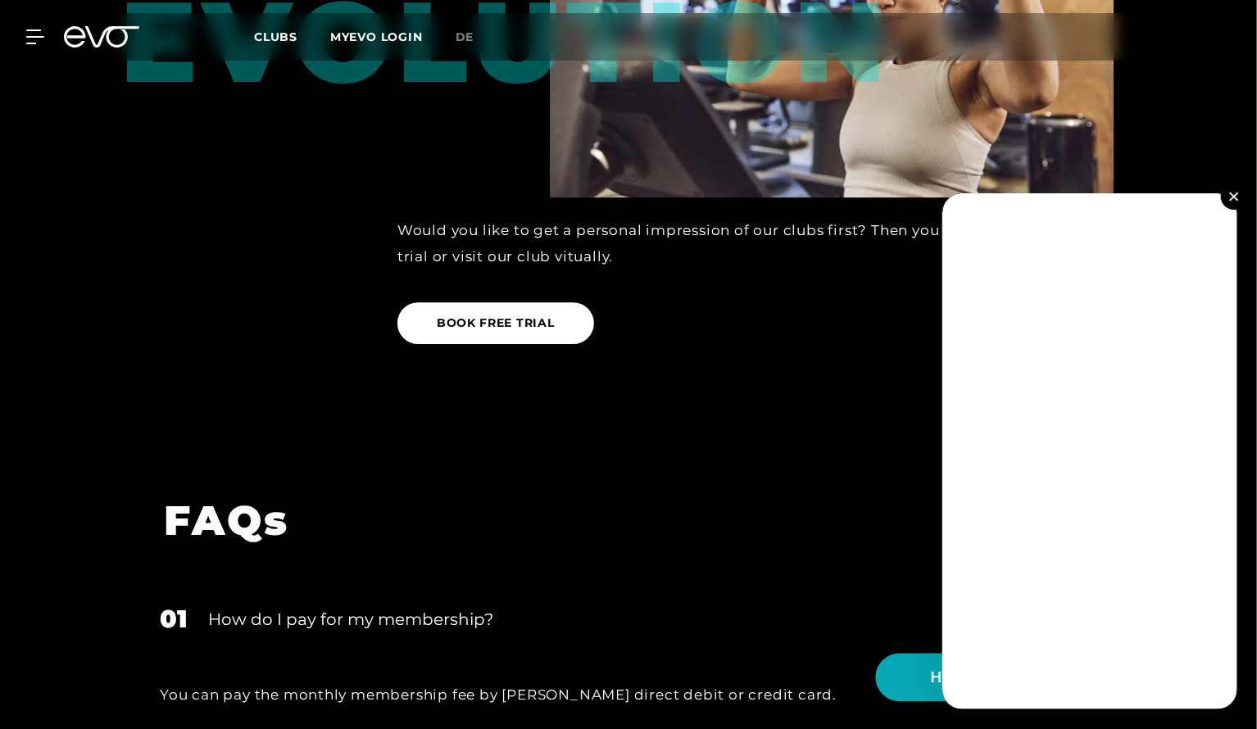
click at [911, 687] on video at bounding box center [902, 678] width 38 height 38
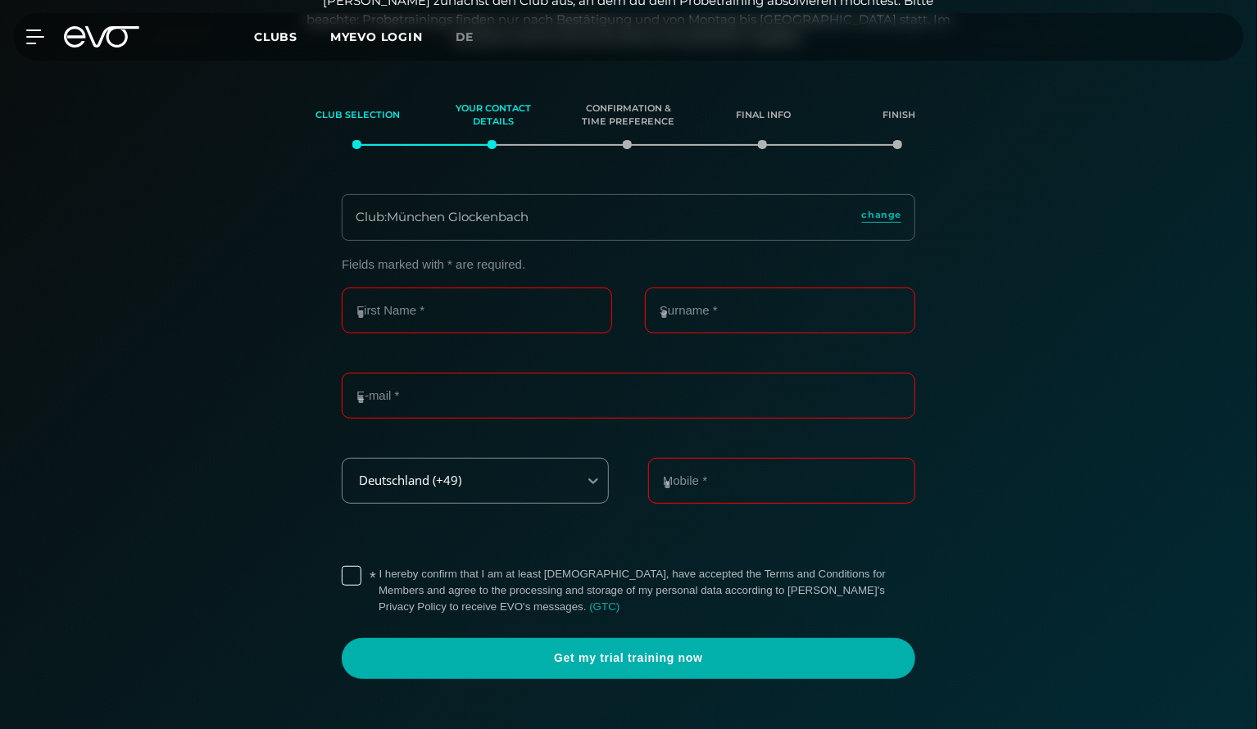
scroll to position [216, 0]
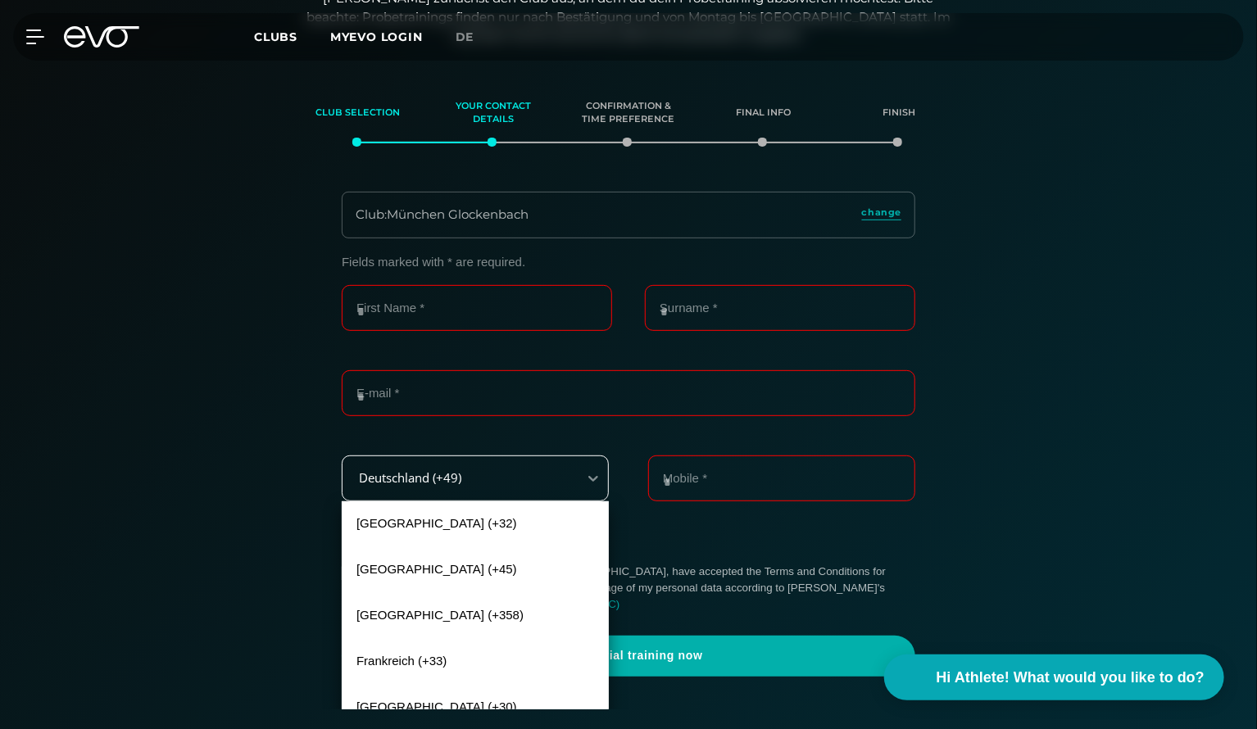
click at [564, 476] on div "Deutschland (+49)" at bounding box center [460, 478] width 235 height 37
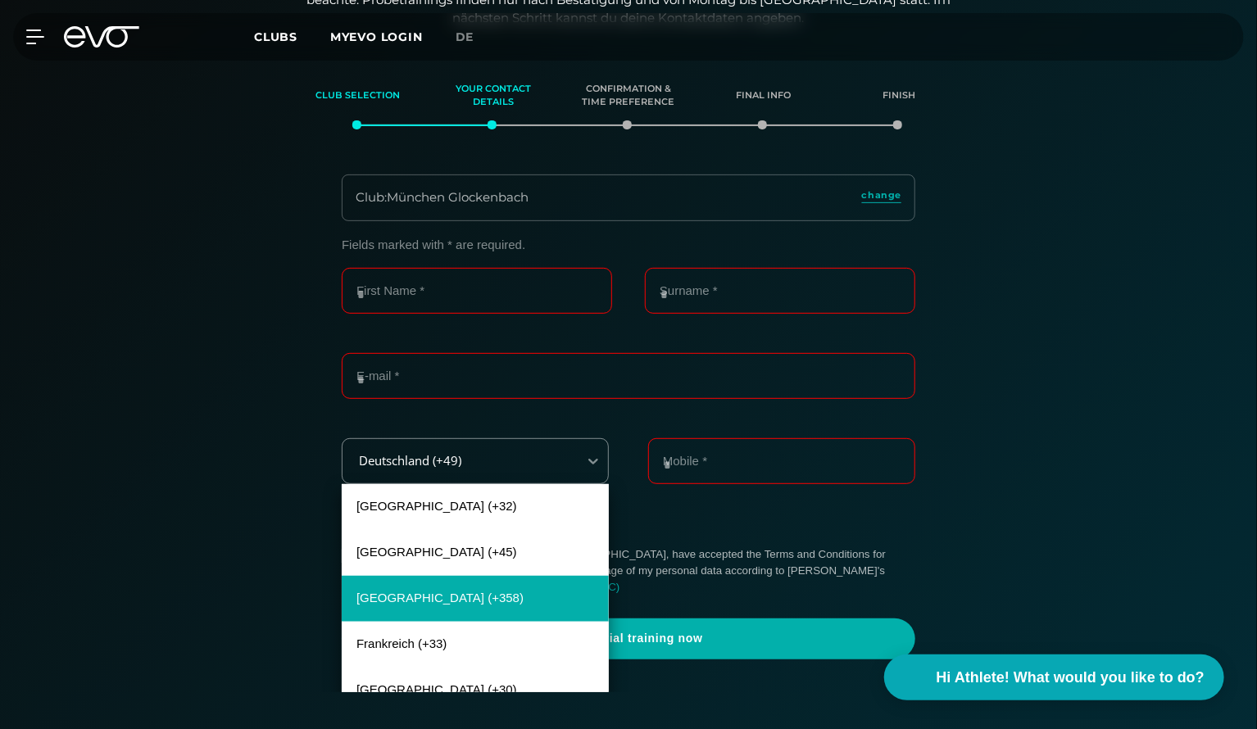
scroll to position [164, 0]
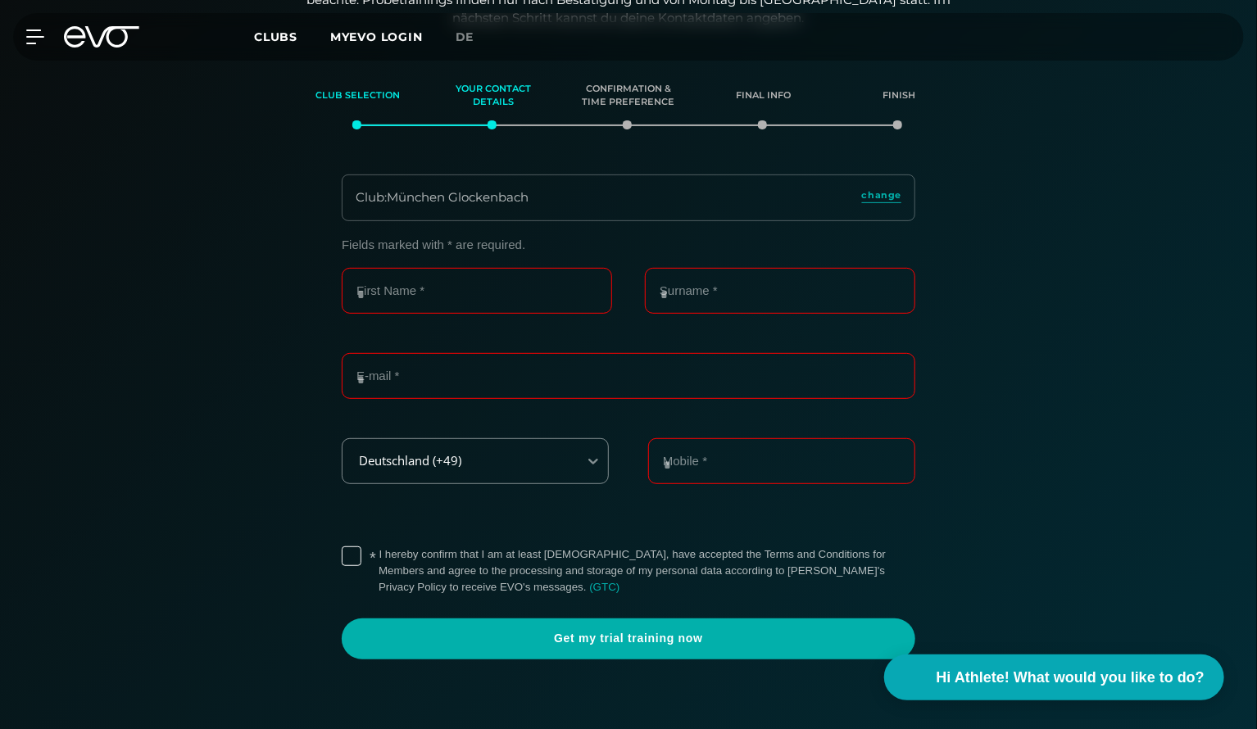
click at [680, 520] on div "Deutschland (+49) Mobile *" at bounding box center [629, 480] width 574 height 85
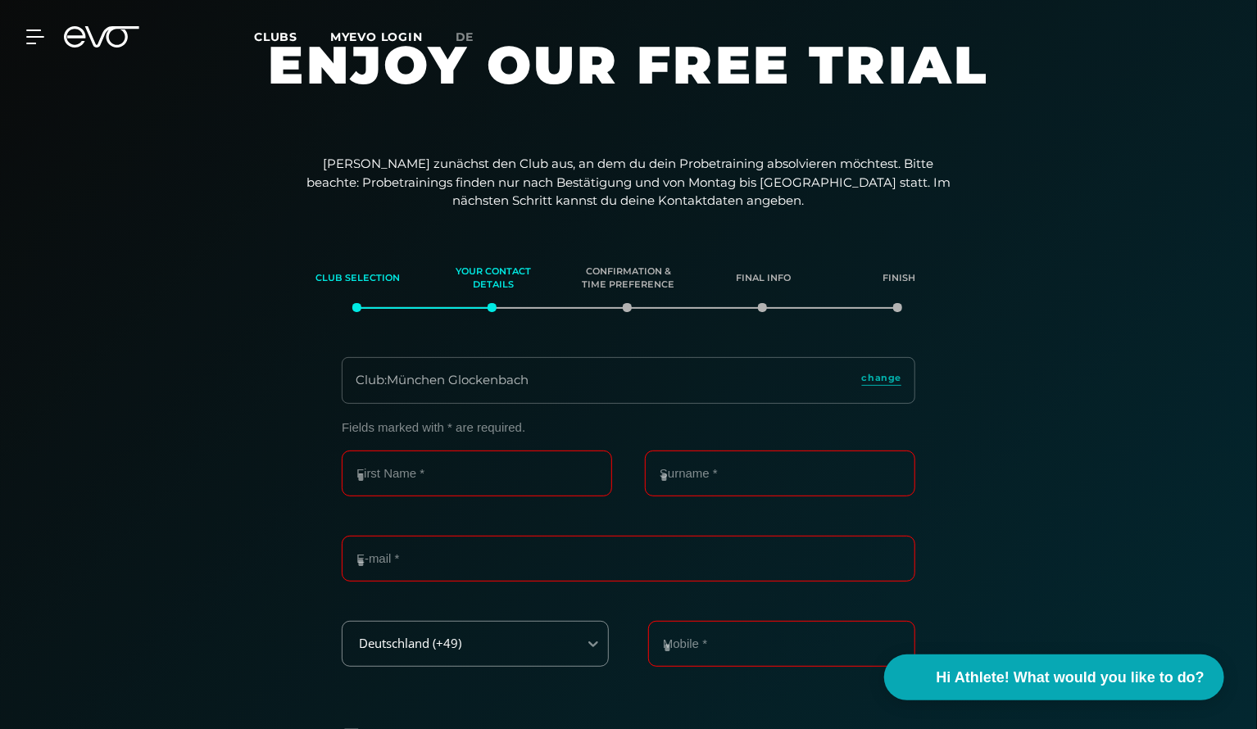
scroll to position [0, 0]
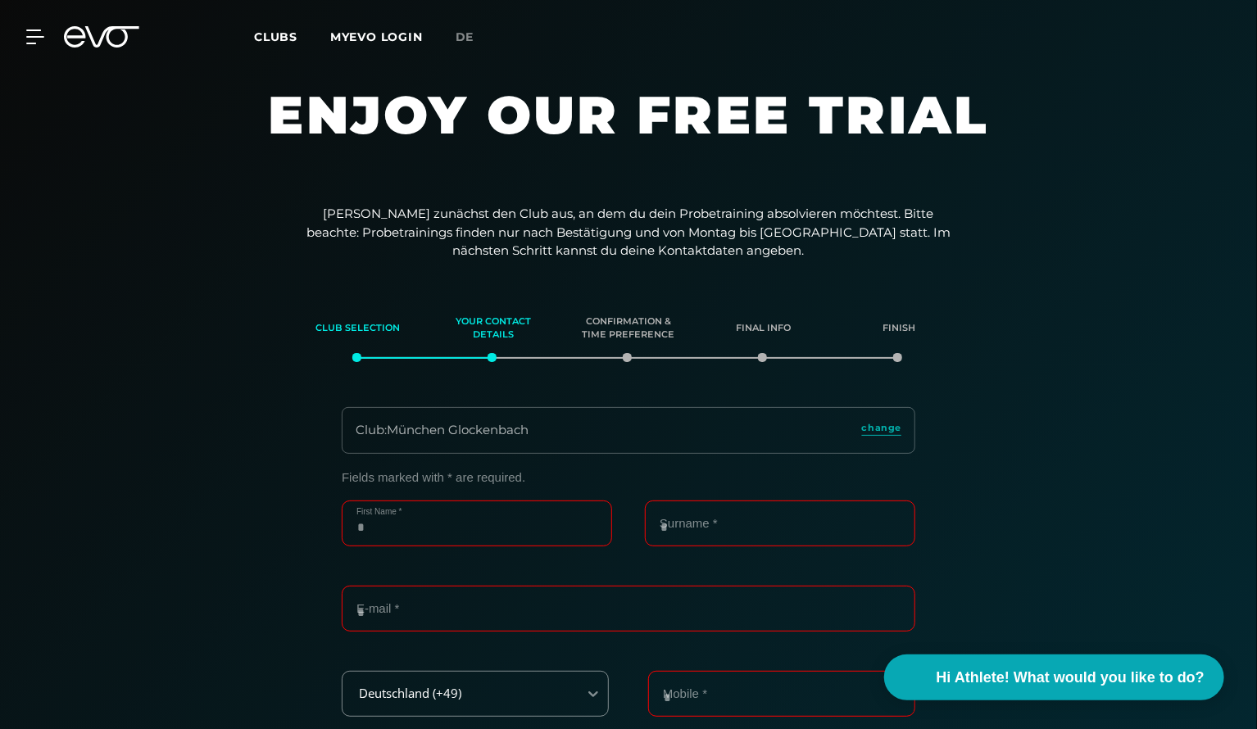
click at [553, 524] on input "First Name *" at bounding box center [477, 524] width 270 height 46
click at [484, 519] on input "First Name *" at bounding box center [477, 524] width 270 height 46
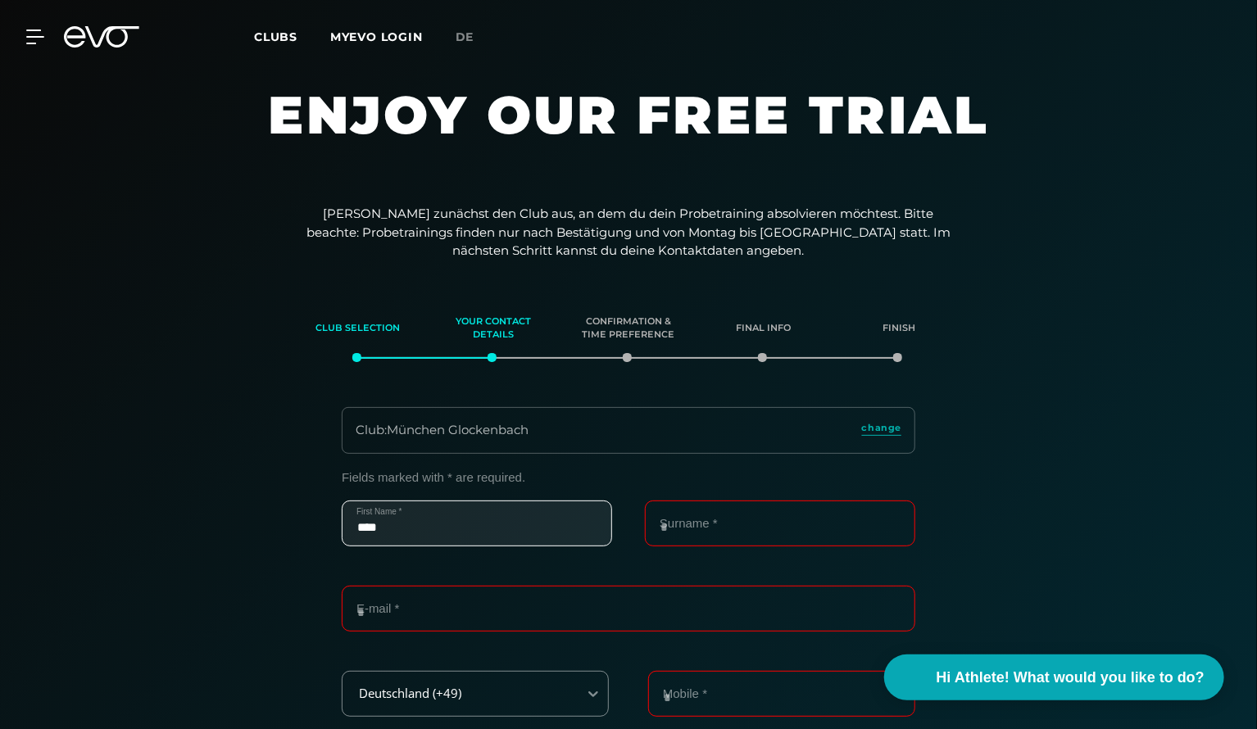
type input "****"
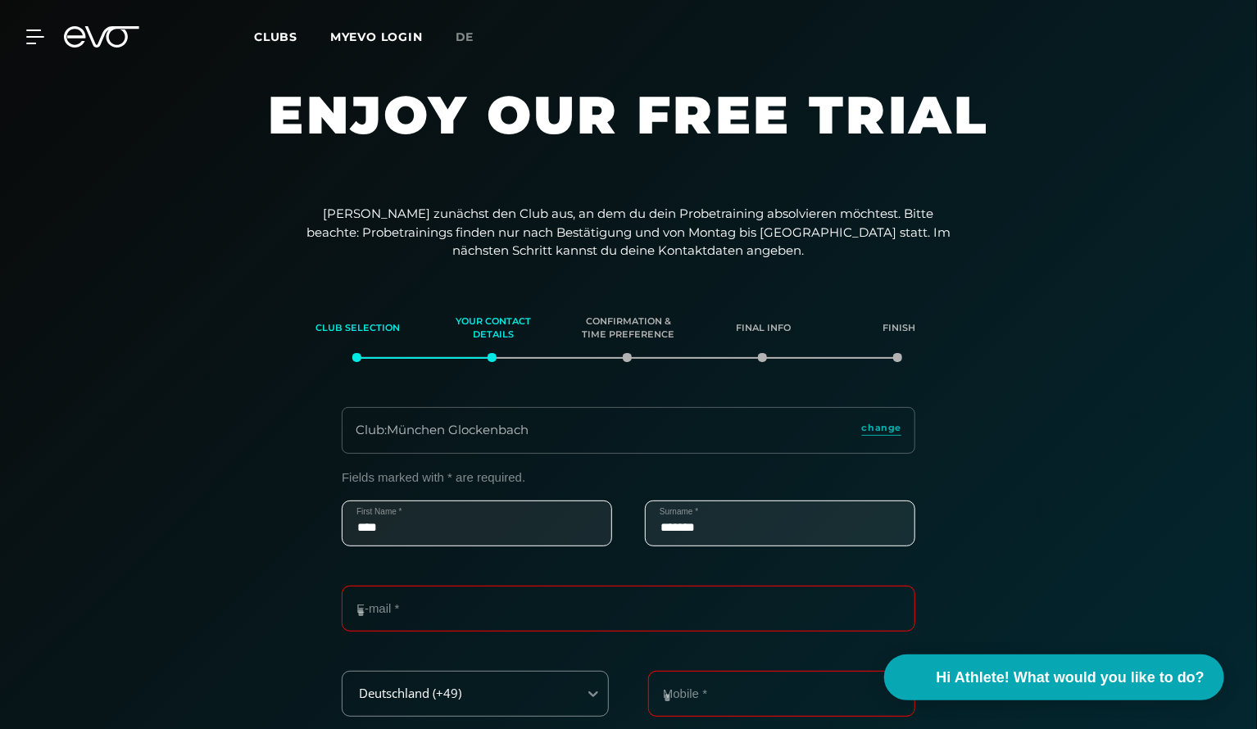
type input "*******"
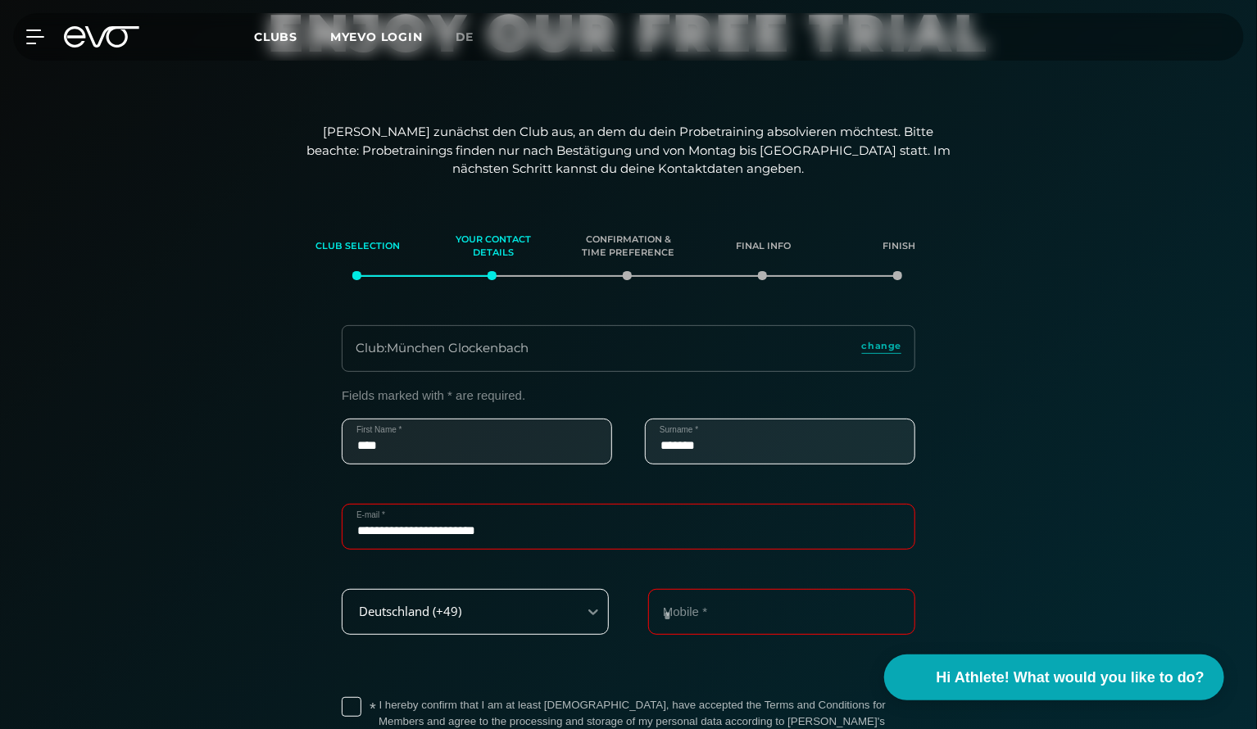
type input "**********"
click at [566, 617] on div "Deutschland (+49)" at bounding box center [475, 612] width 267 height 46
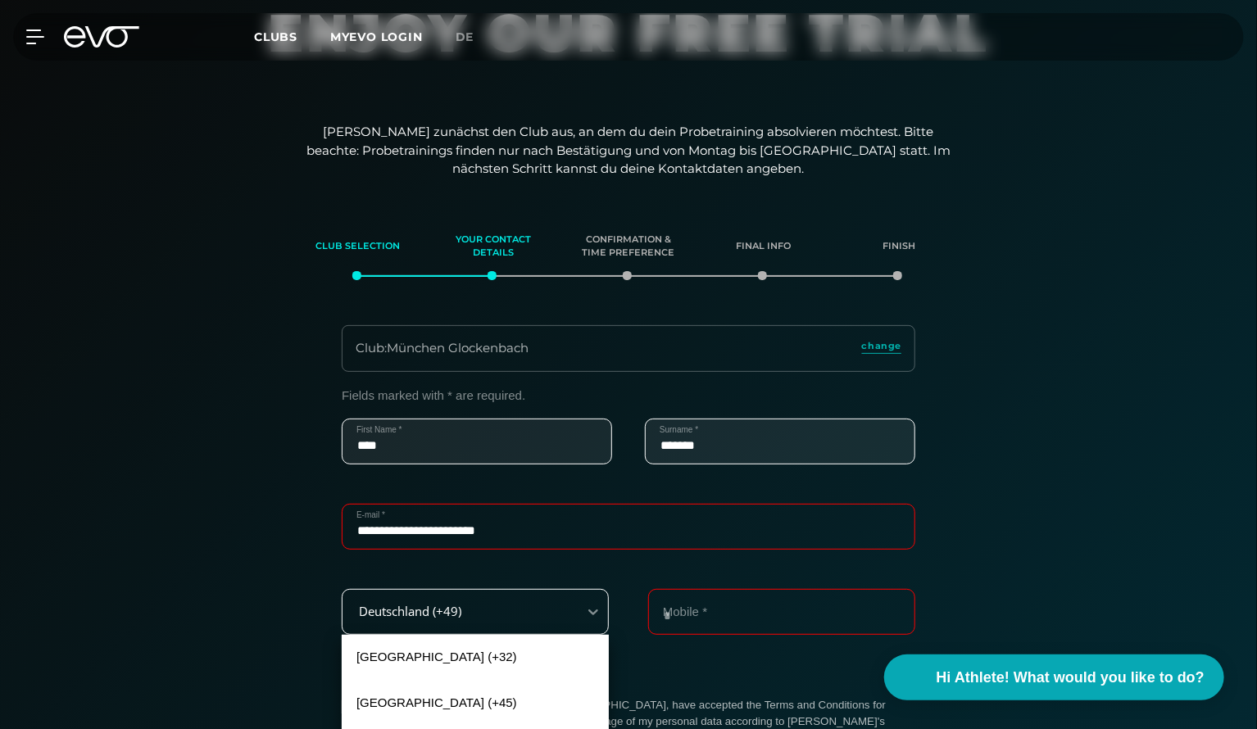
scroll to position [233, 0]
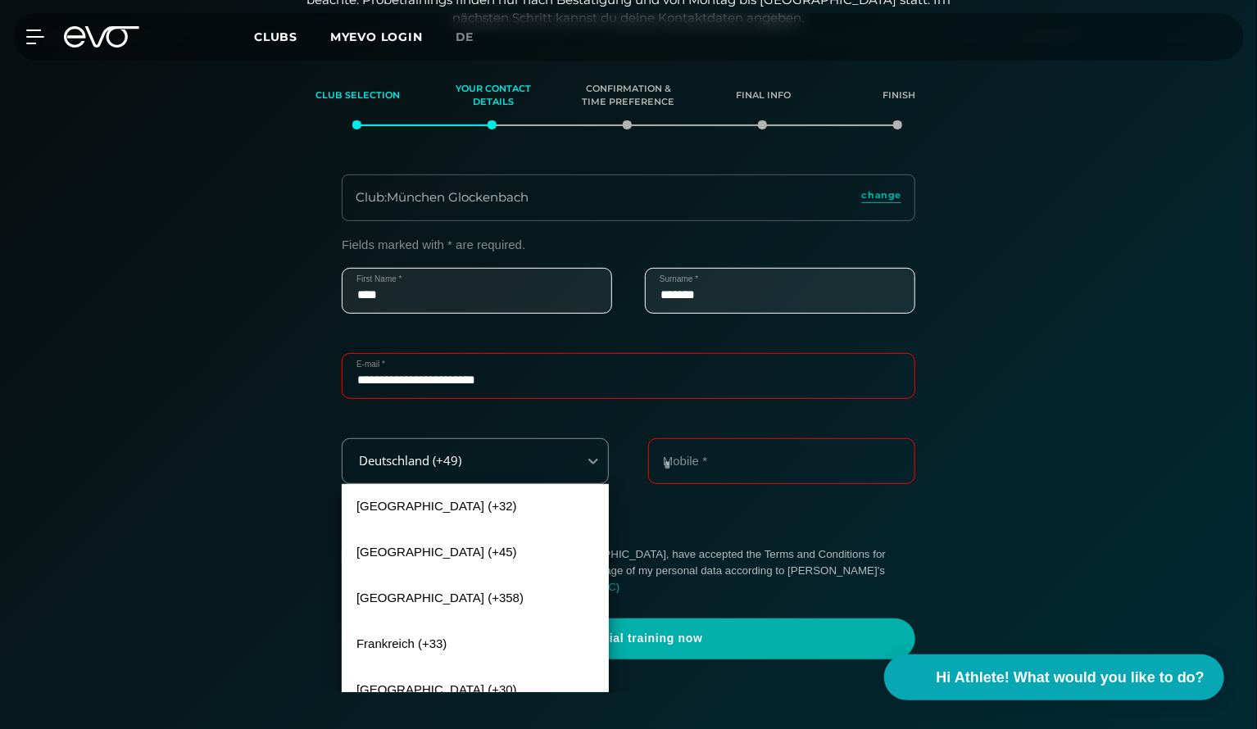
click at [656, 529] on form "**********" at bounding box center [629, 449] width 574 height 422
click at [569, 465] on div "Deutschland (+49)" at bounding box center [460, 461] width 235 height 37
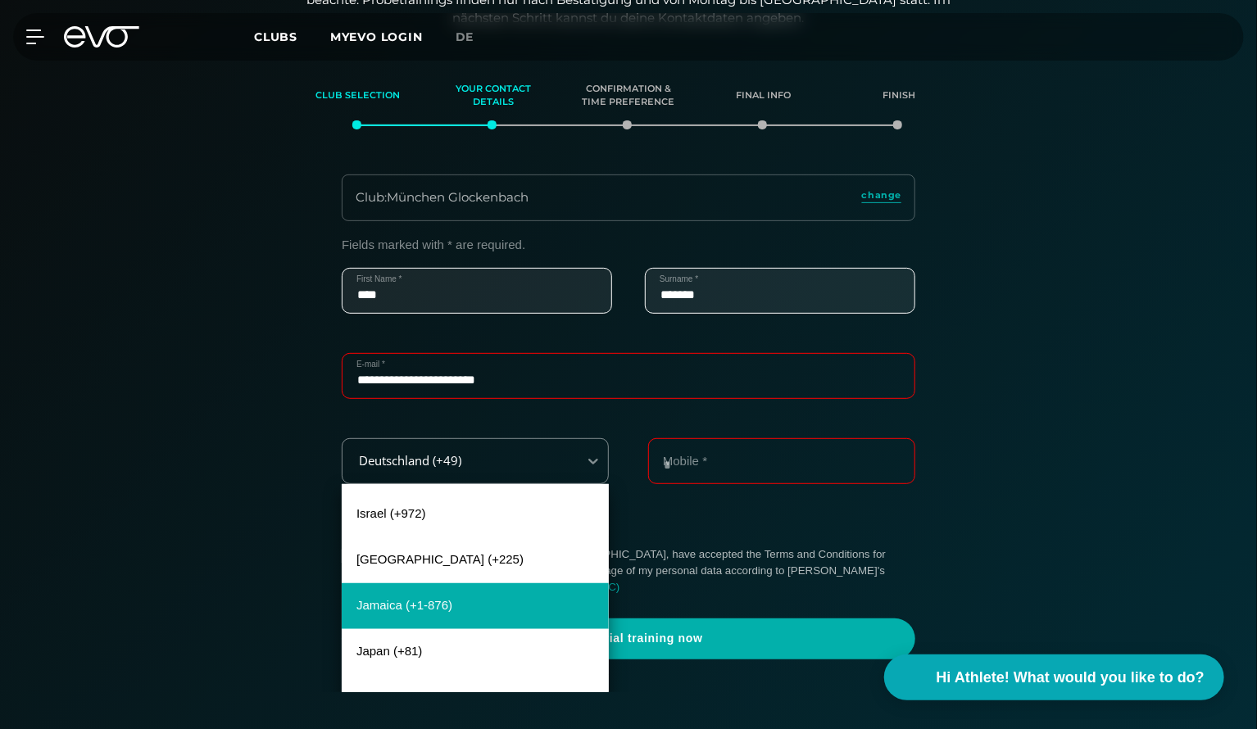
scroll to position [5409, 0]
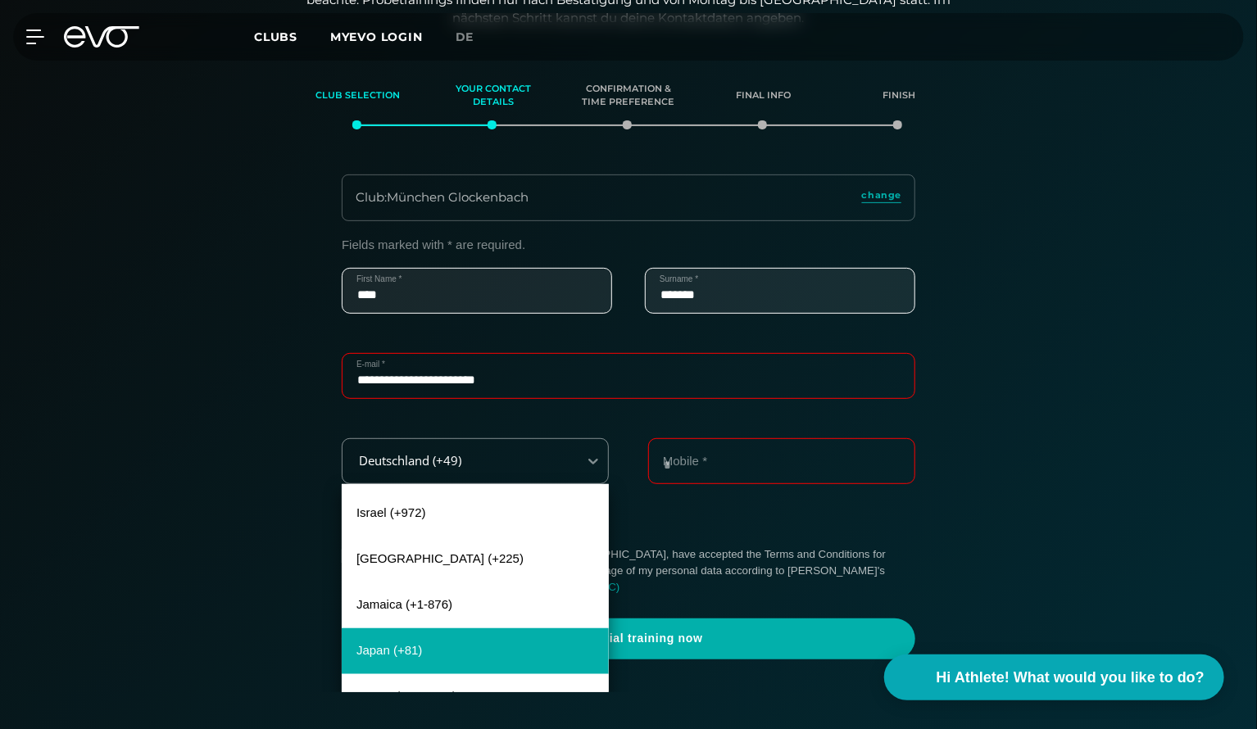
click at [406, 641] on div "Japan (+81)" at bounding box center [475, 652] width 267 height 46
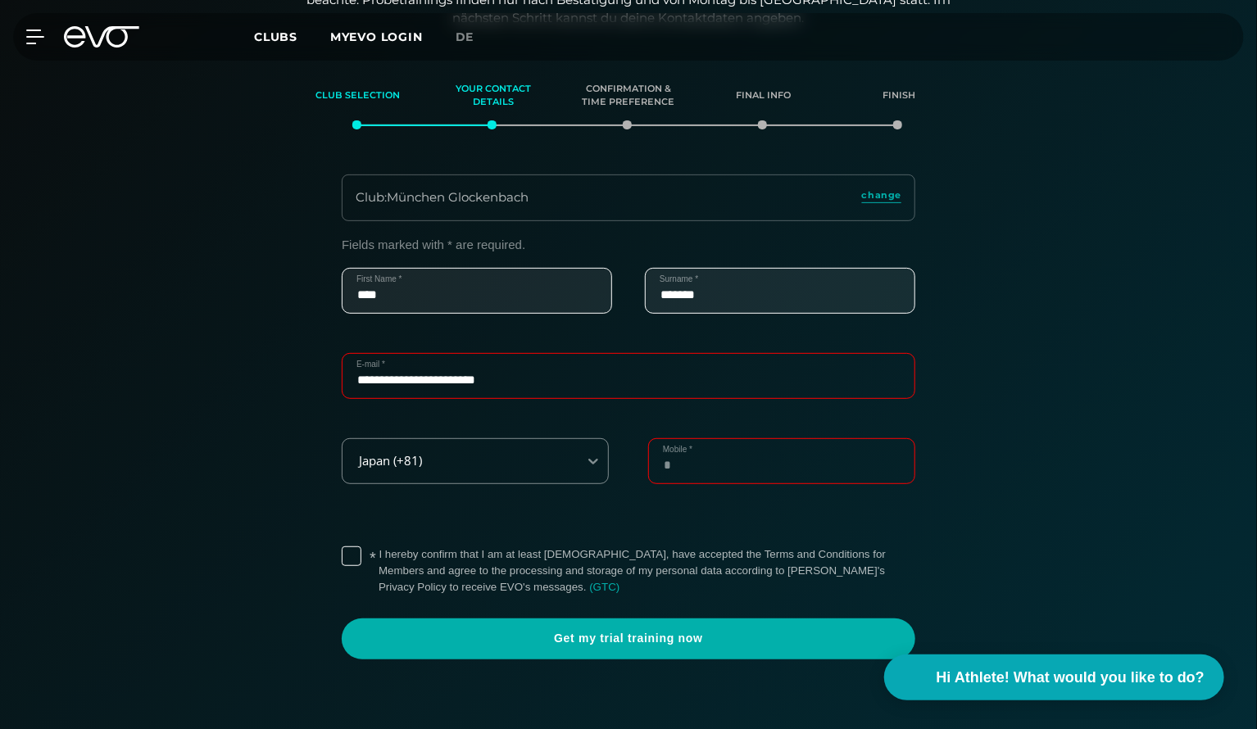
click at [727, 456] on input "Mobile *" at bounding box center [781, 461] width 267 height 46
type input "**********"
click at [779, 509] on div "**********" at bounding box center [629, 480] width 574 height 85
click at [379, 554] on label "* I hereby confirm that I am at least 18 years old, have accepted the Terms and…" at bounding box center [647, 571] width 537 height 49
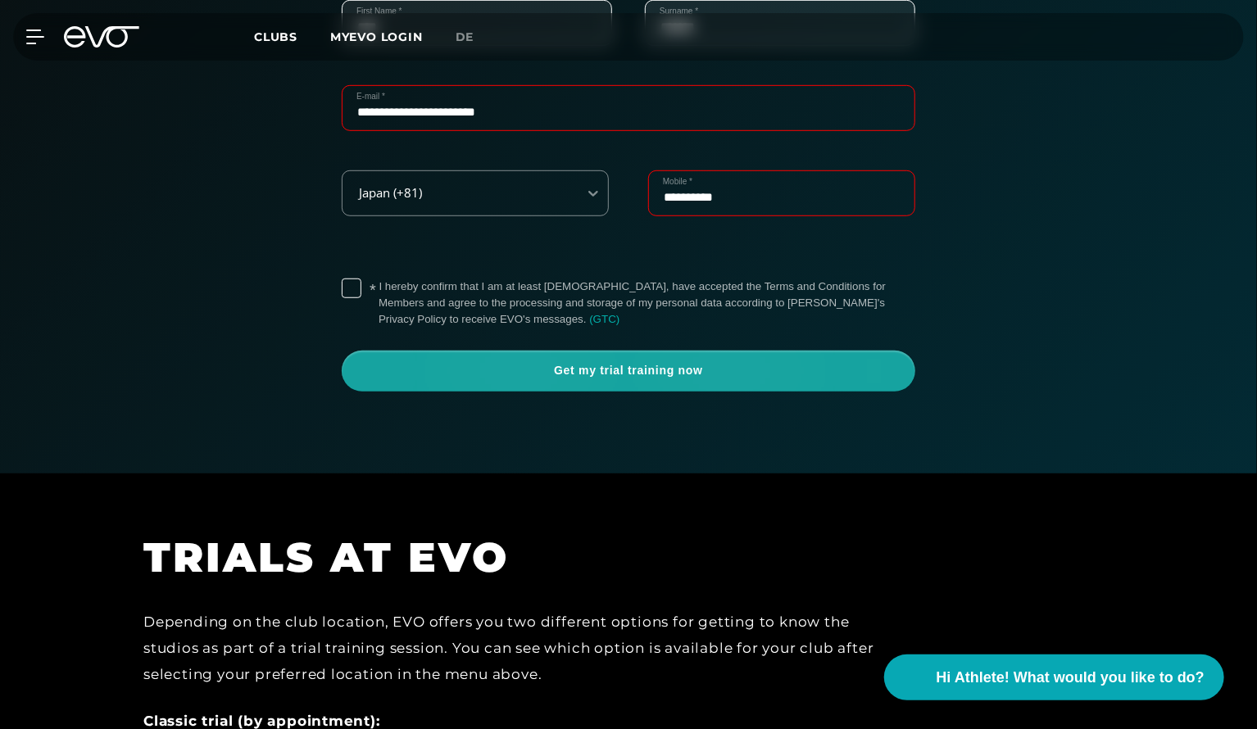
scroll to position [561, 0]
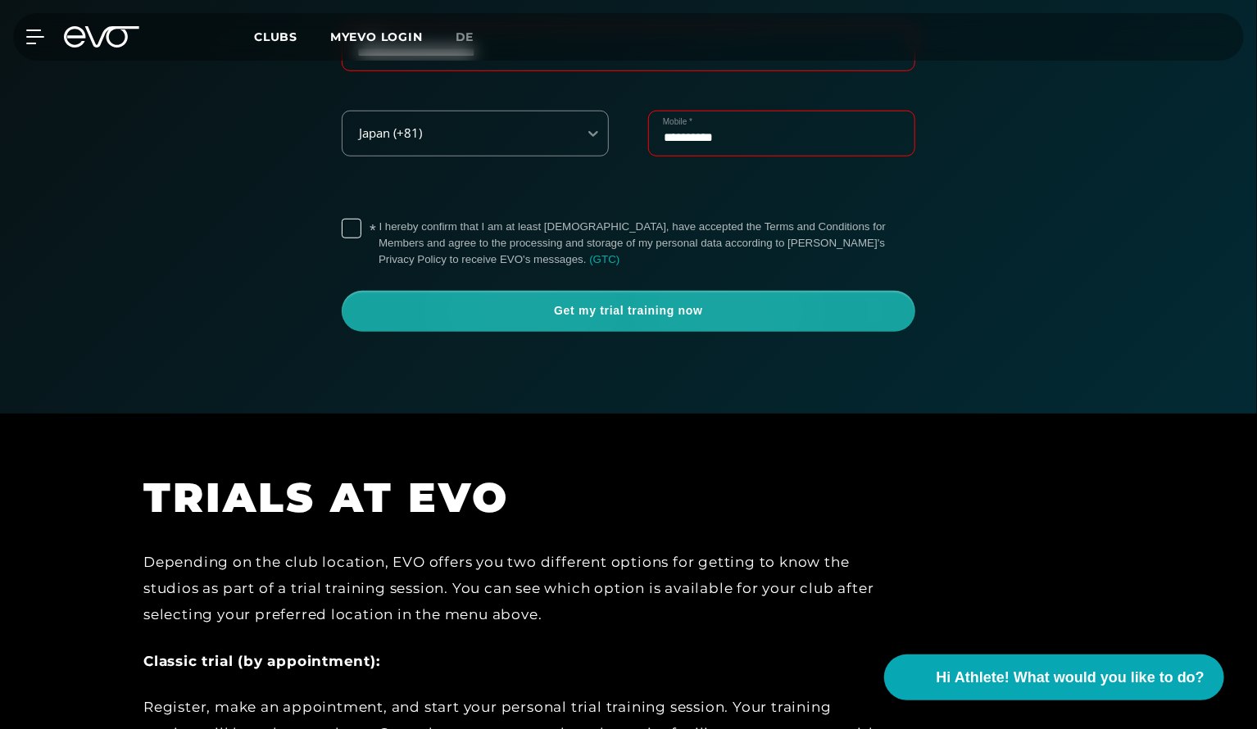
click at [629, 307] on span "Get my trial training now" at bounding box center [628, 311] width 495 height 16
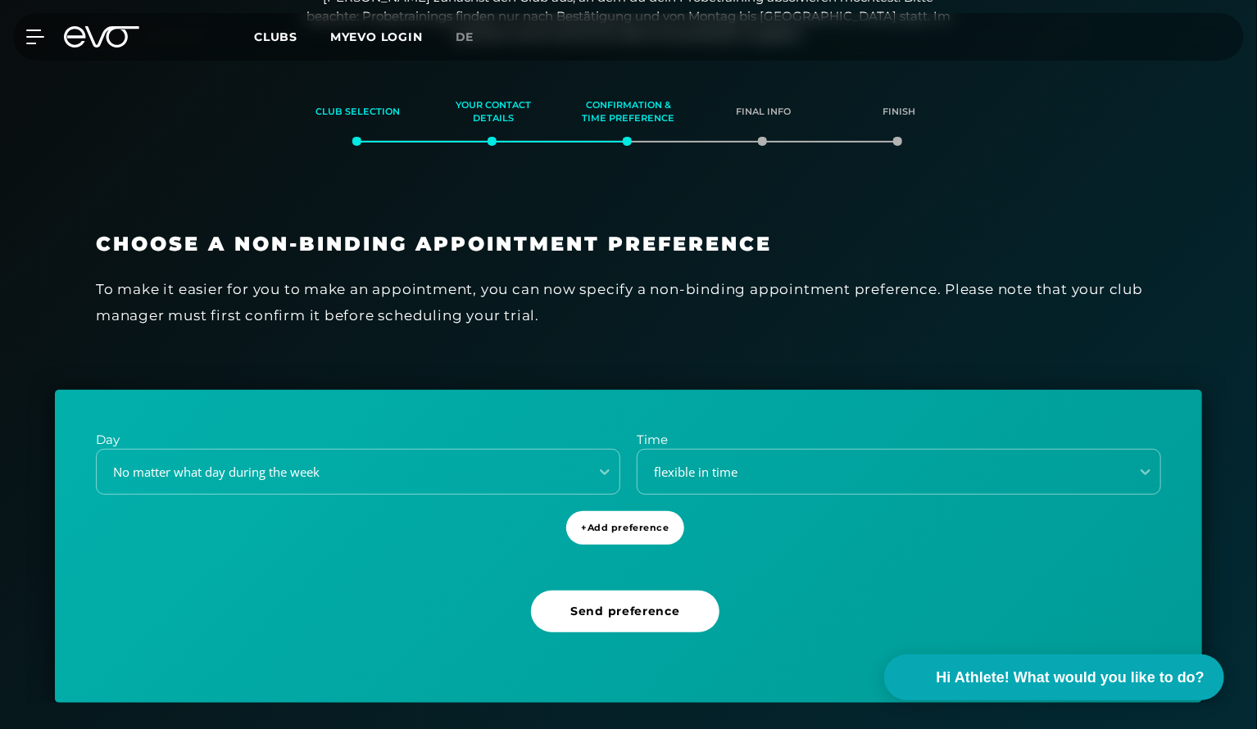
scroll to position [216, 0]
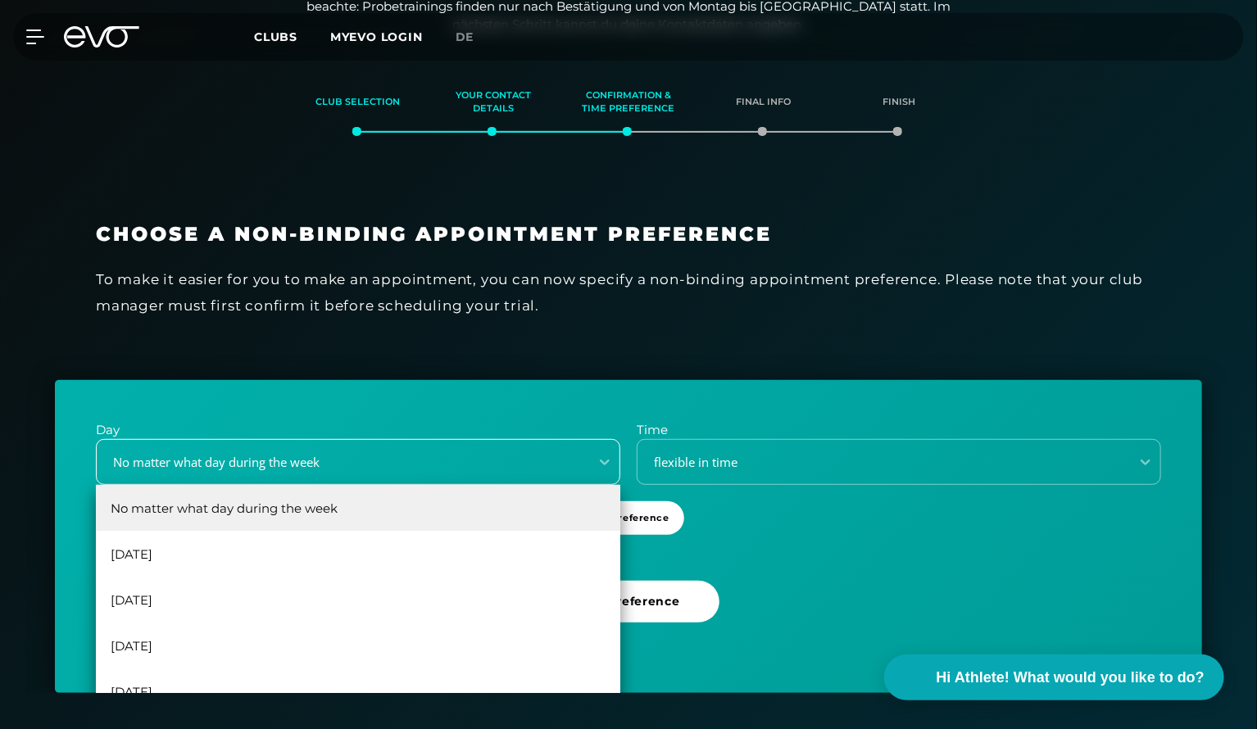
click at [413, 484] on div "No matter what day during the week" at bounding box center [358, 462] width 525 height 46
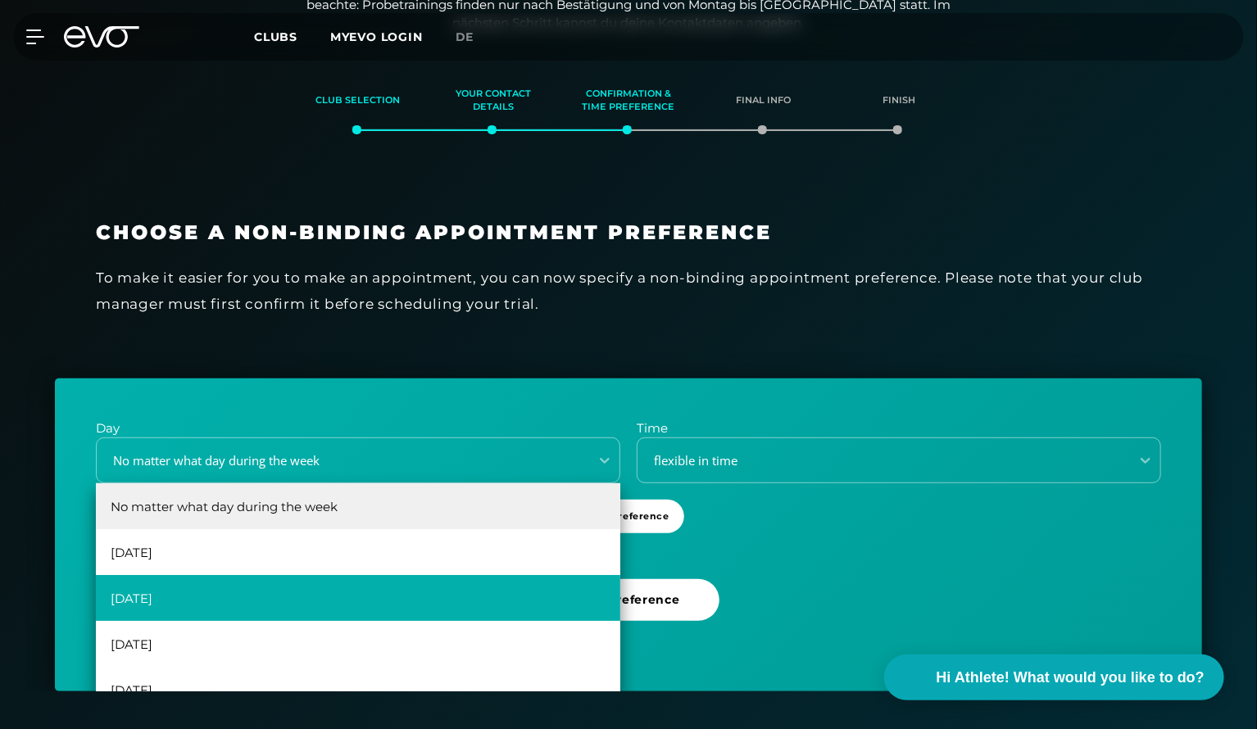
scroll to position [30, 0]
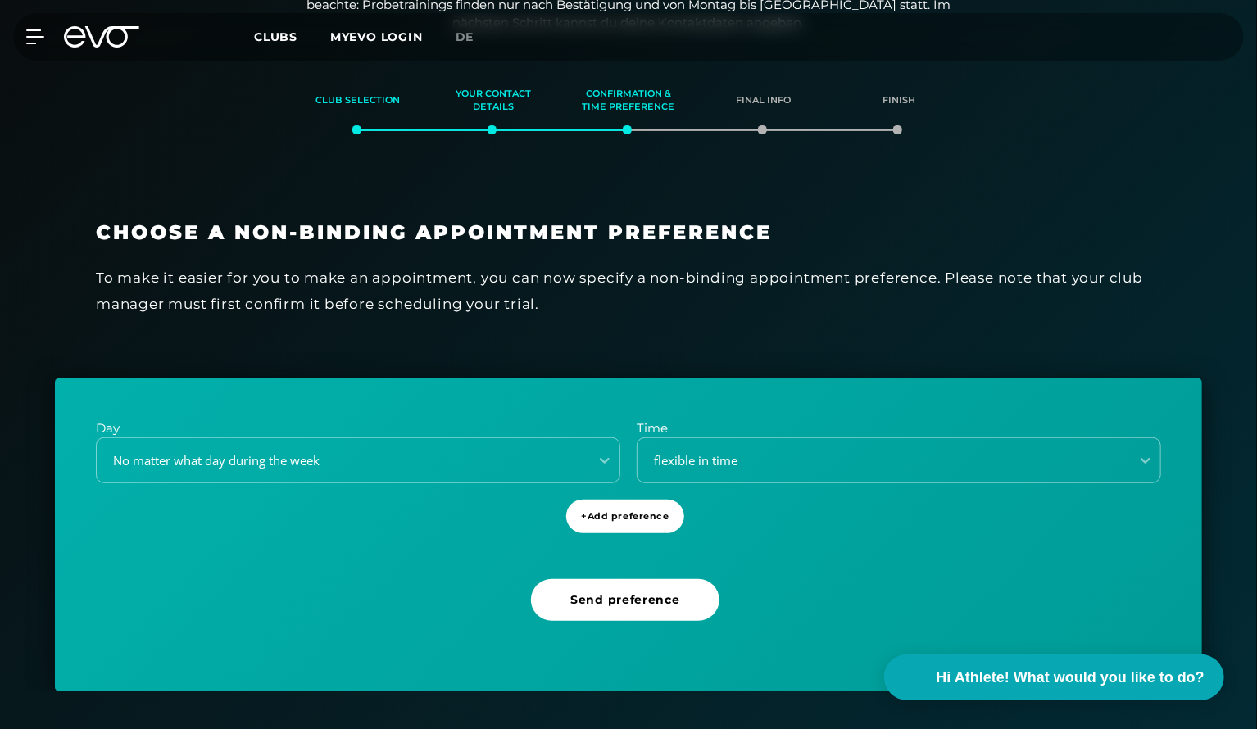
click at [89, 591] on div "Day No matter what day during the week Time flexible in time + Add preference S…" at bounding box center [628, 535] width 1147 height 313
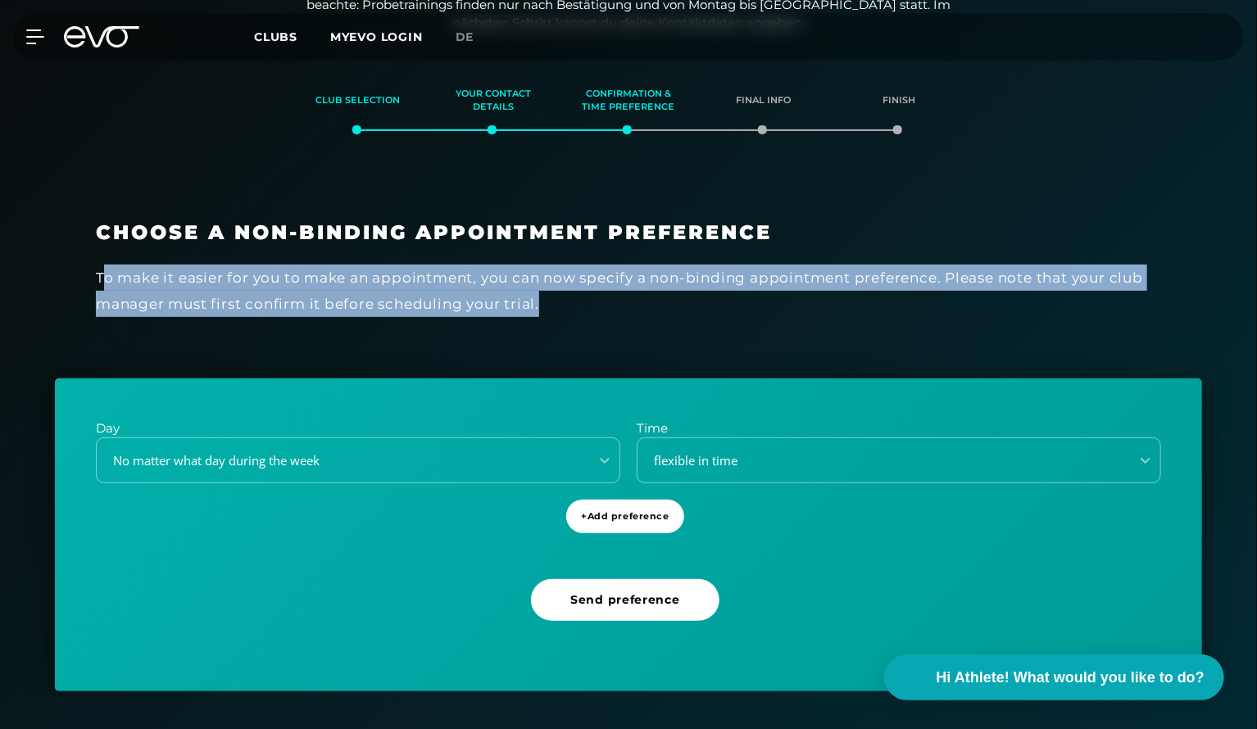
drag, startPoint x: 102, startPoint y: 279, endPoint x: 600, endPoint y: 317, distance: 499.8
click at [600, 317] on div "Choose a non-binding appointment preference To make it easier for you to make a…" at bounding box center [628, 278] width 1147 height 199
drag, startPoint x: 600, startPoint y: 317, endPoint x: 75, endPoint y: 263, distance: 527.3
click at [75, 263] on div "Choose a non-binding appointment preference To make it easier for you to make a…" at bounding box center [628, 278] width 1147 height 199
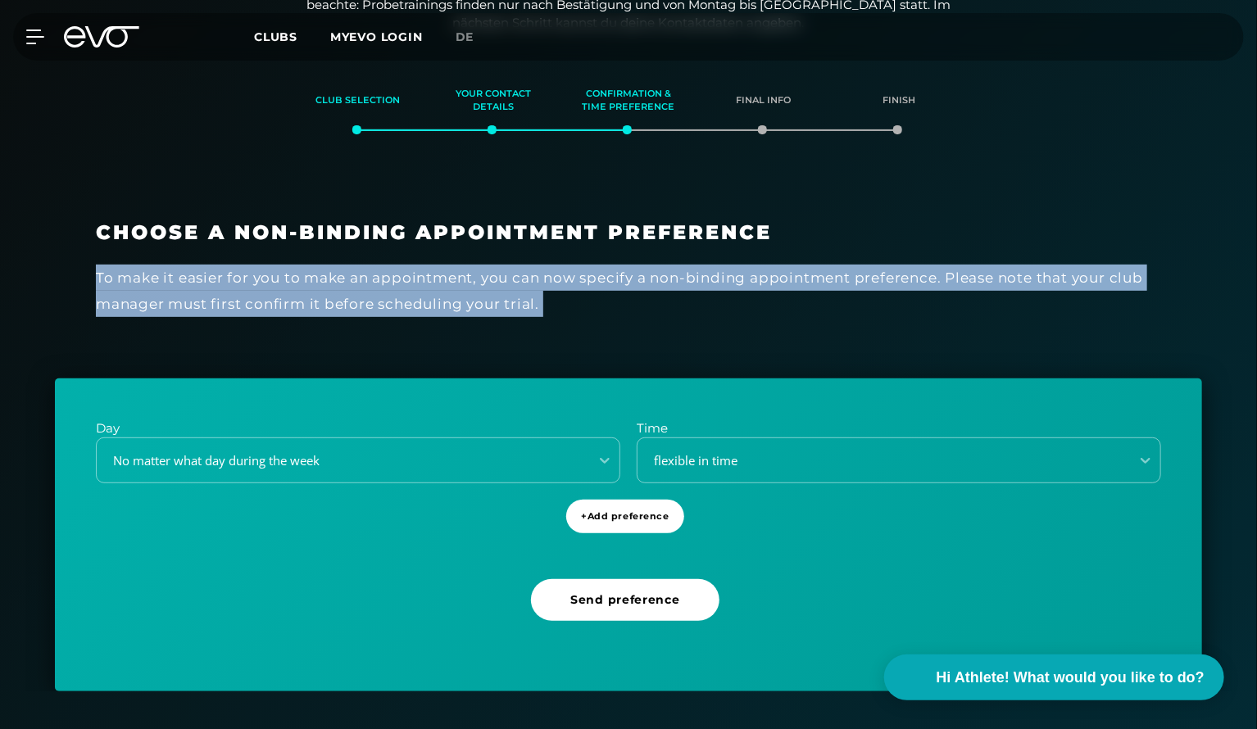
click at [75, 263] on div "Choose a non-binding appointment preference To make it easier for you to make a…" at bounding box center [628, 278] width 1147 height 199
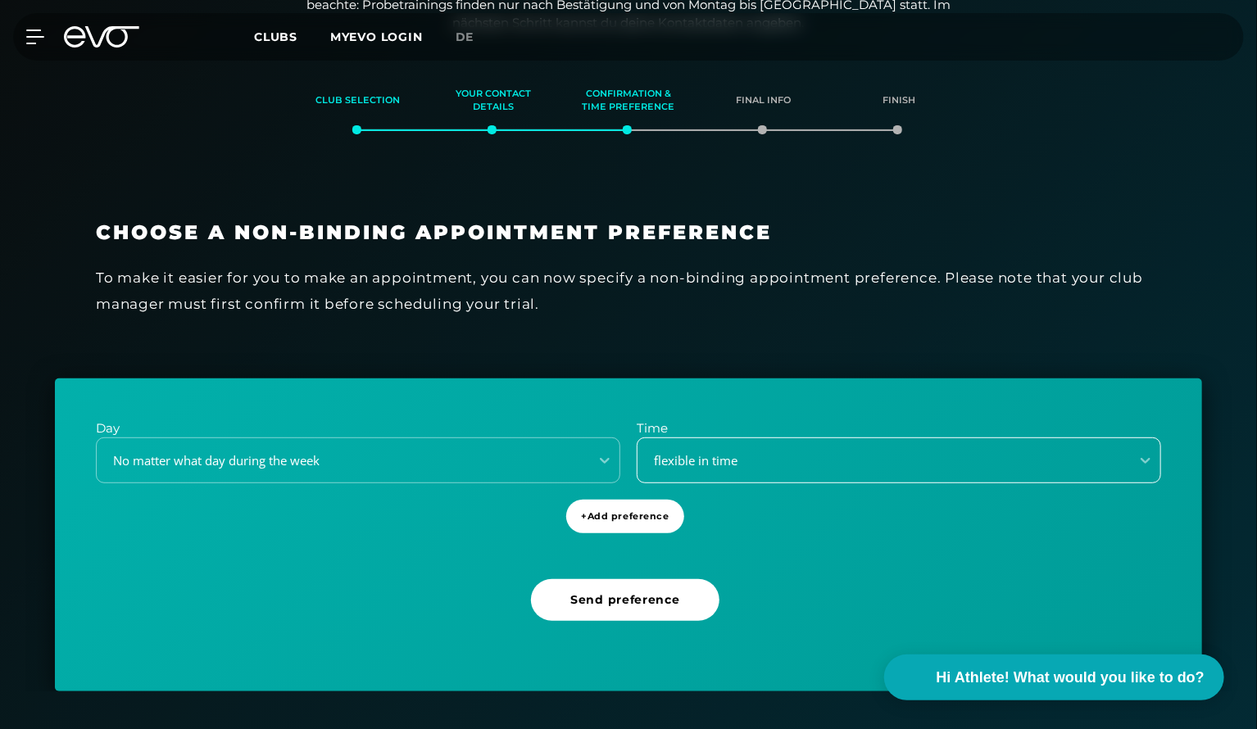
click at [731, 455] on div "flexible in time" at bounding box center [878, 461] width 479 height 19
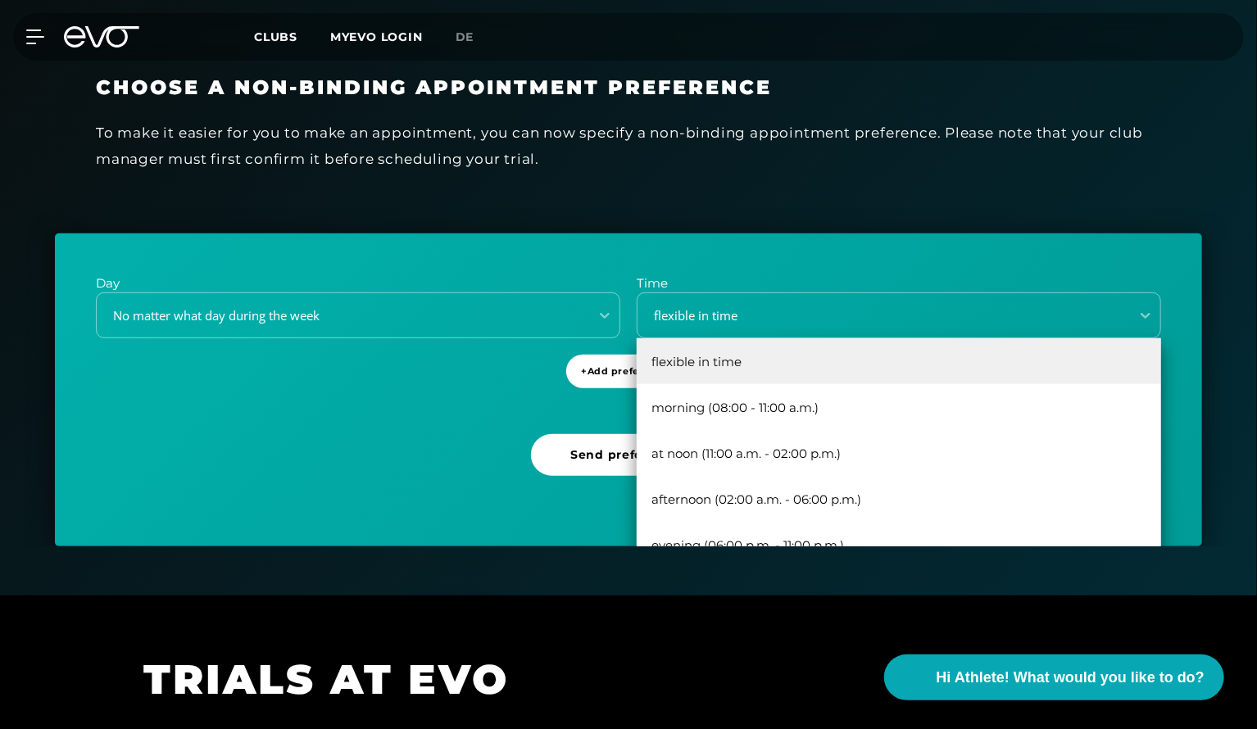
scroll to position [474, 0]
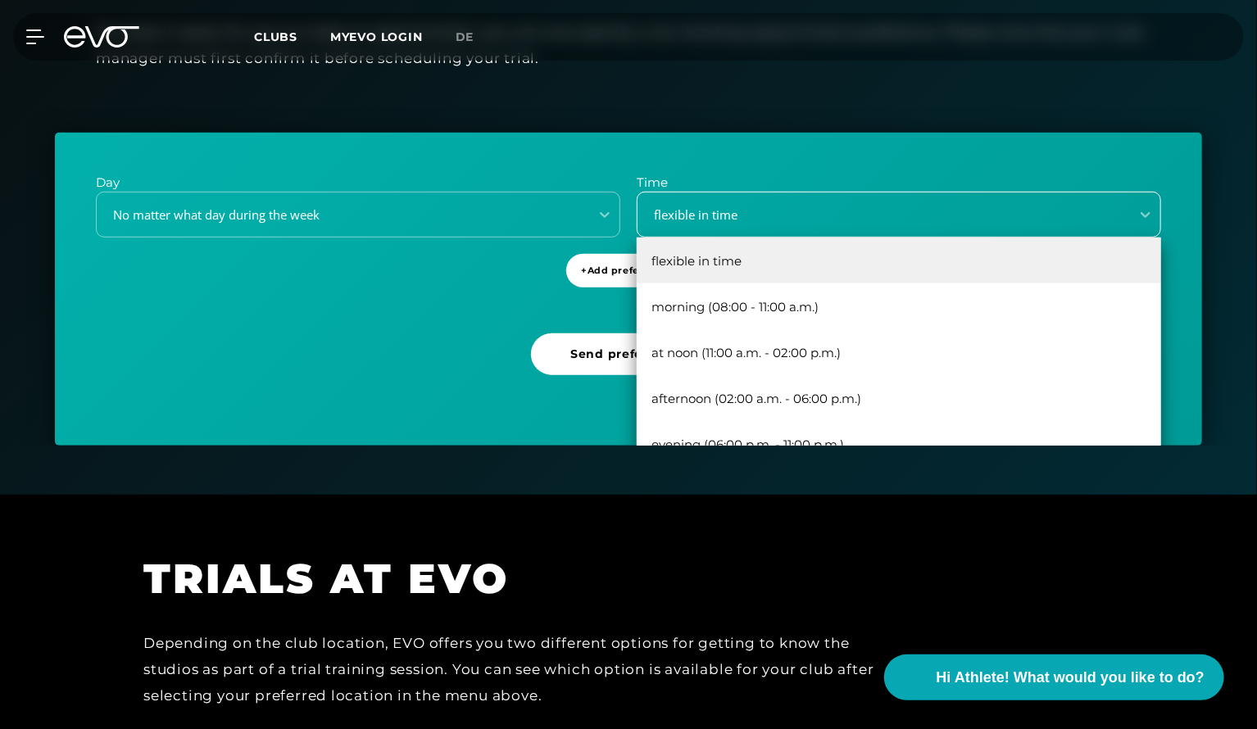
click at [1038, 214] on div "flexible in time" at bounding box center [878, 215] width 479 height 19
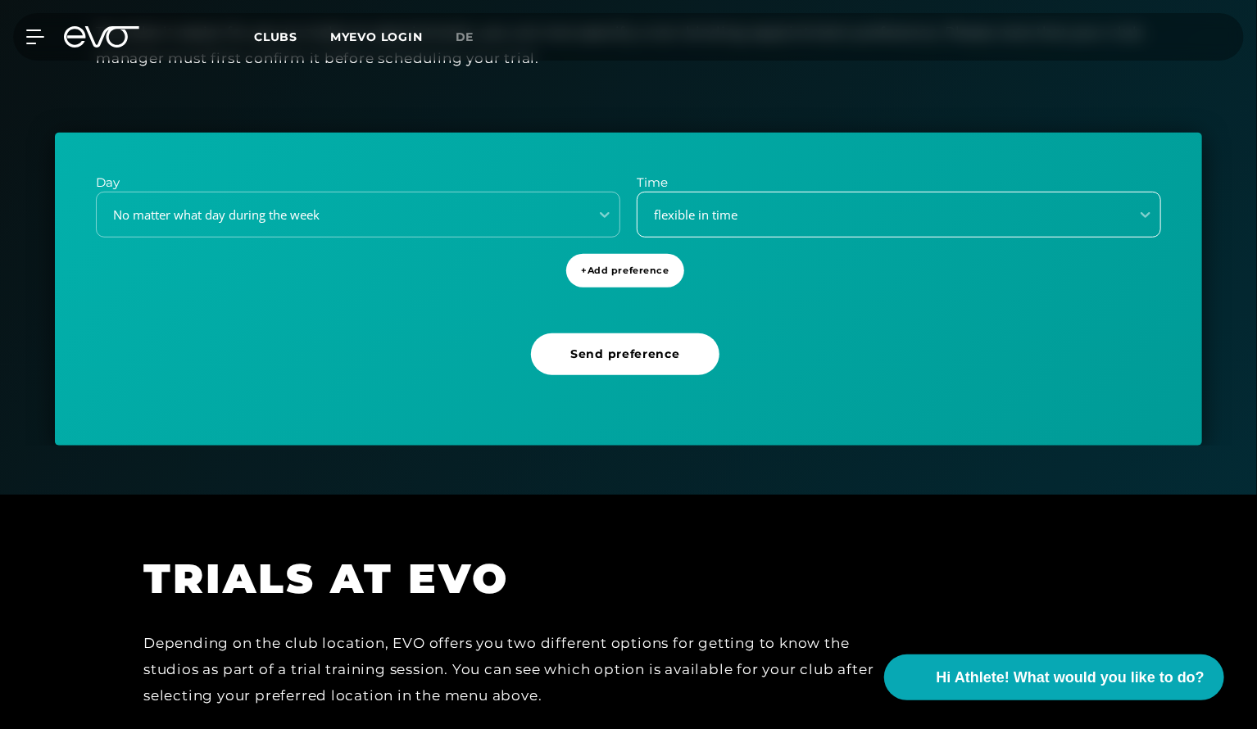
click at [1038, 214] on div "flexible in time" at bounding box center [878, 215] width 479 height 19
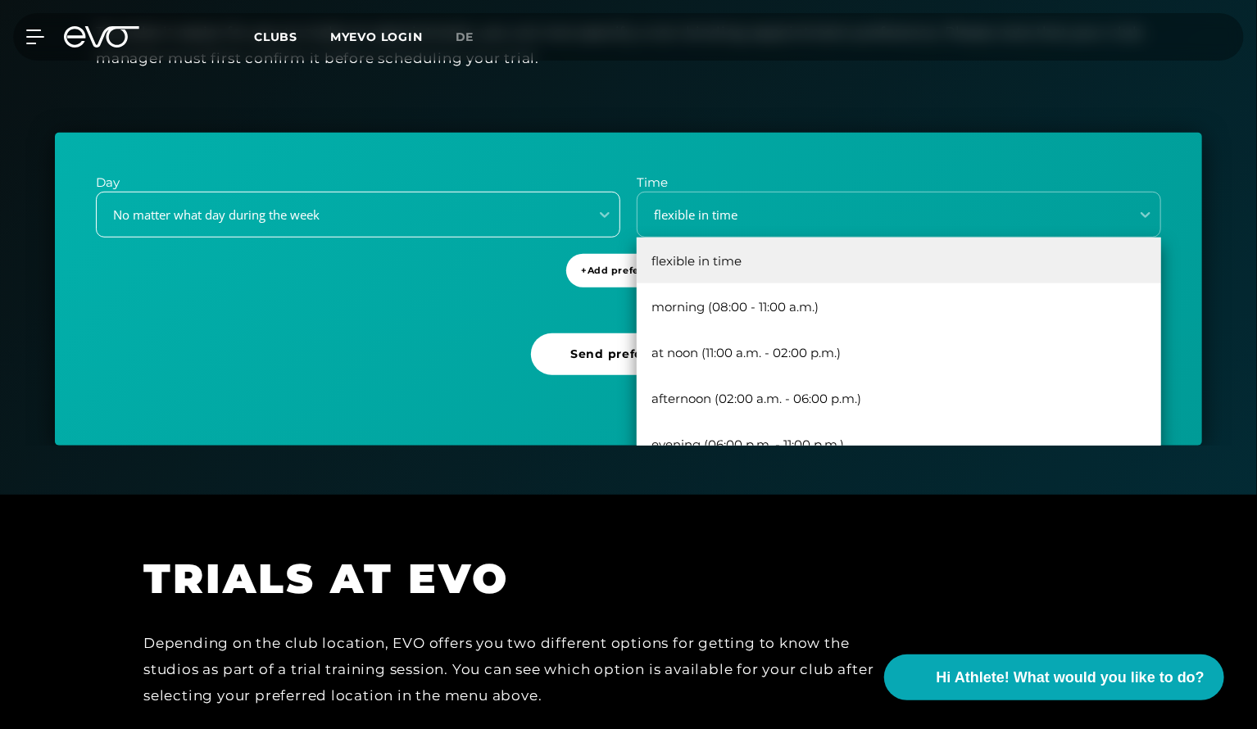
click at [456, 206] on div "No matter what day during the week" at bounding box center [337, 215] width 479 height 19
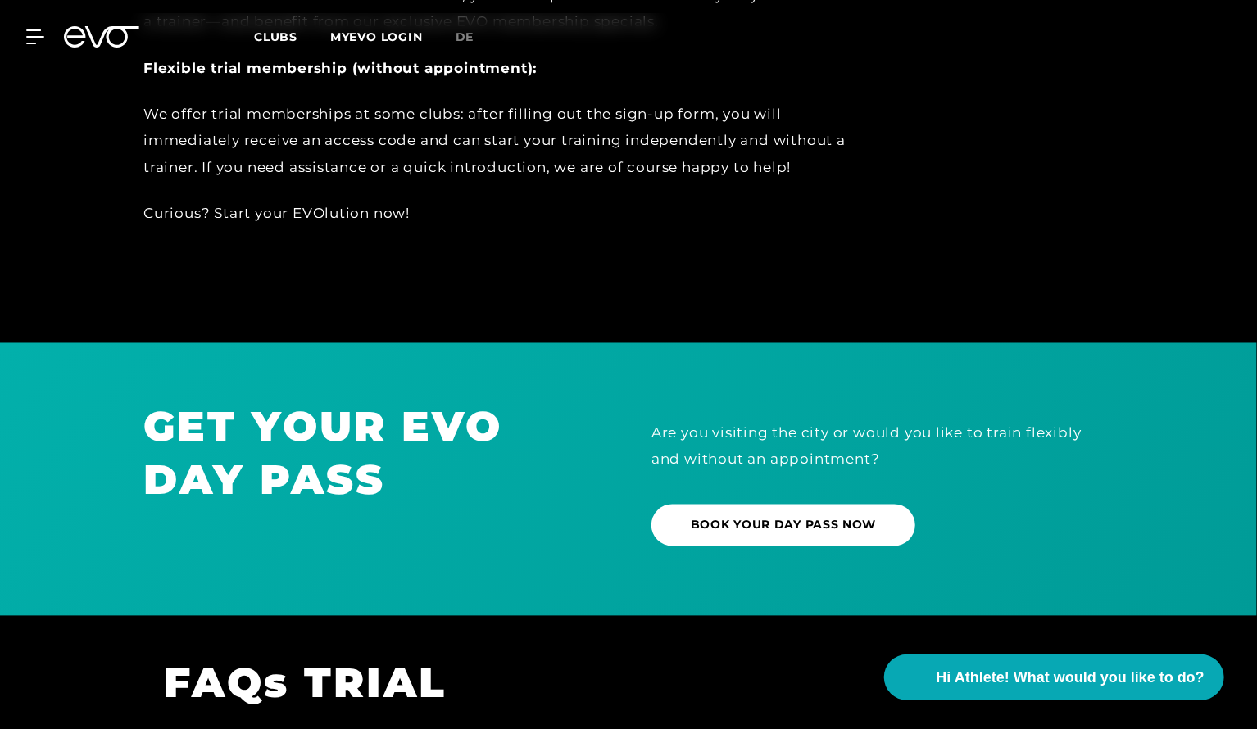
scroll to position [1621, 0]
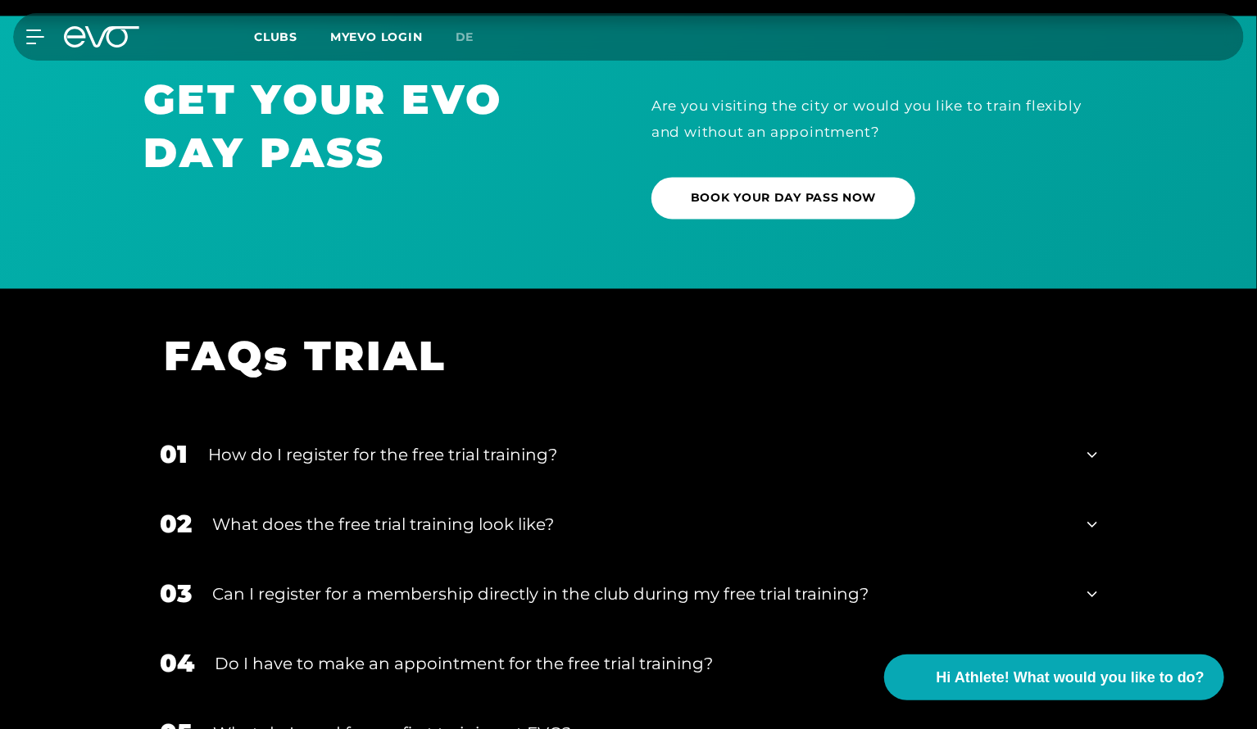
click at [580, 451] on div "How do I register for the free trial training?" at bounding box center [637, 455] width 859 height 25
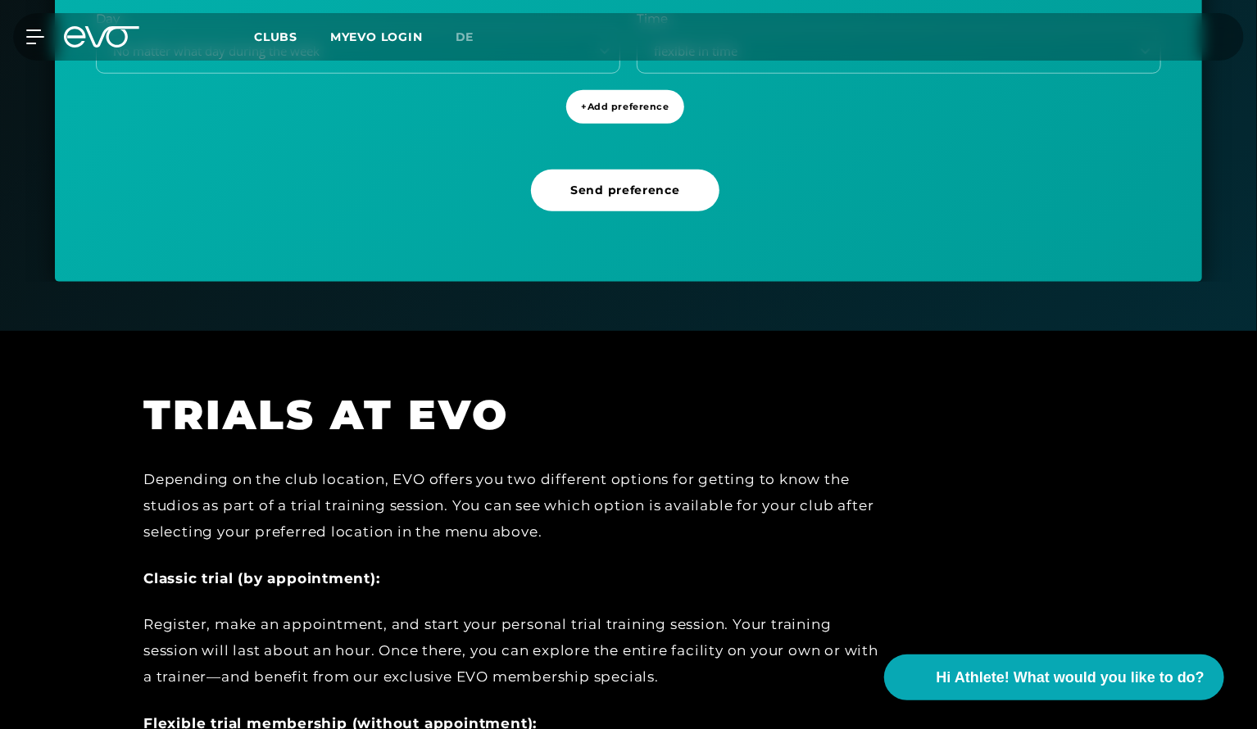
scroll to position [146, 0]
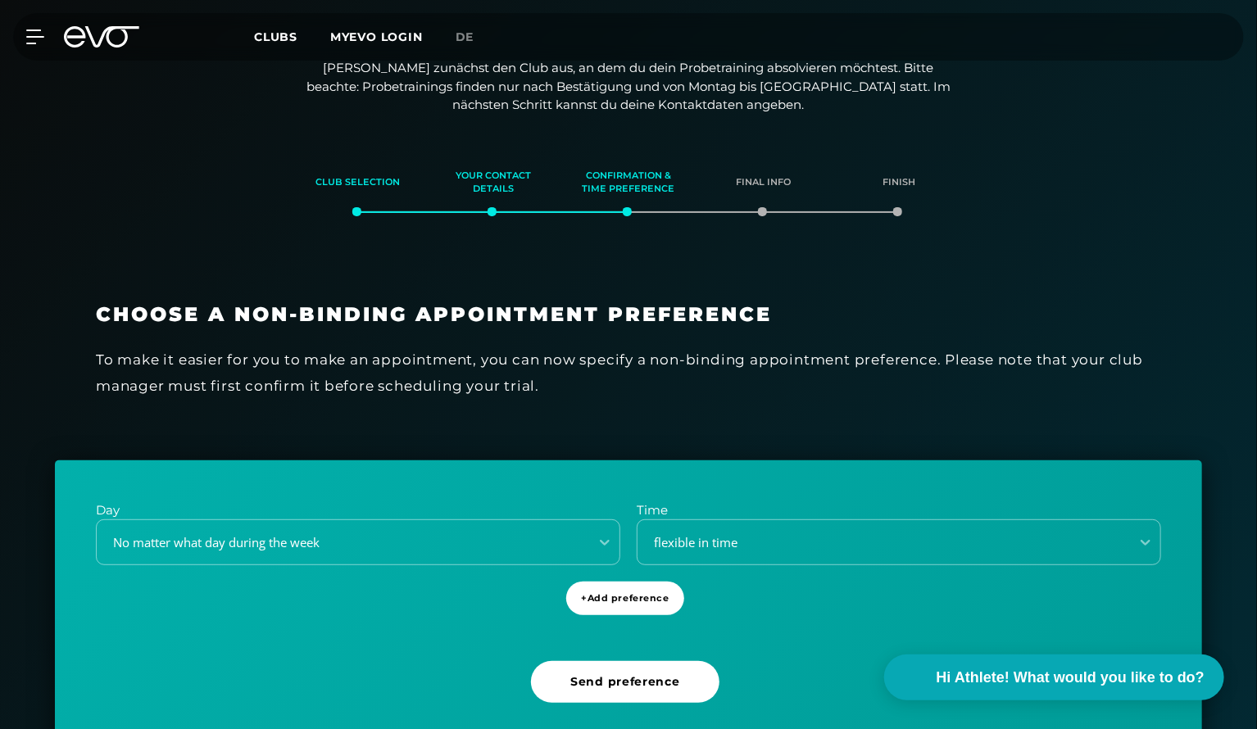
click at [798, 502] on p "Time" at bounding box center [899, 511] width 525 height 19
click at [657, 602] on span "+ Add preference" at bounding box center [625, 599] width 88 height 14
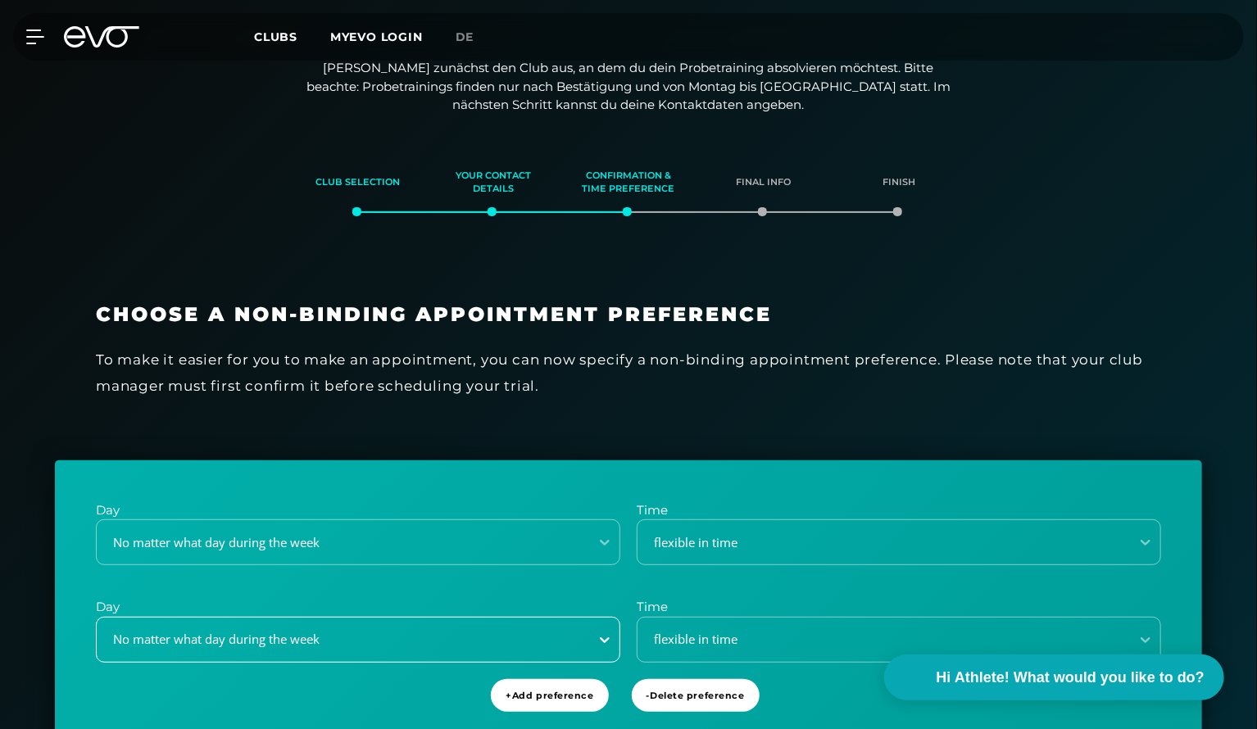
click at [607, 638] on div "No matter what day during the week" at bounding box center [358, 640] width 525 height 46
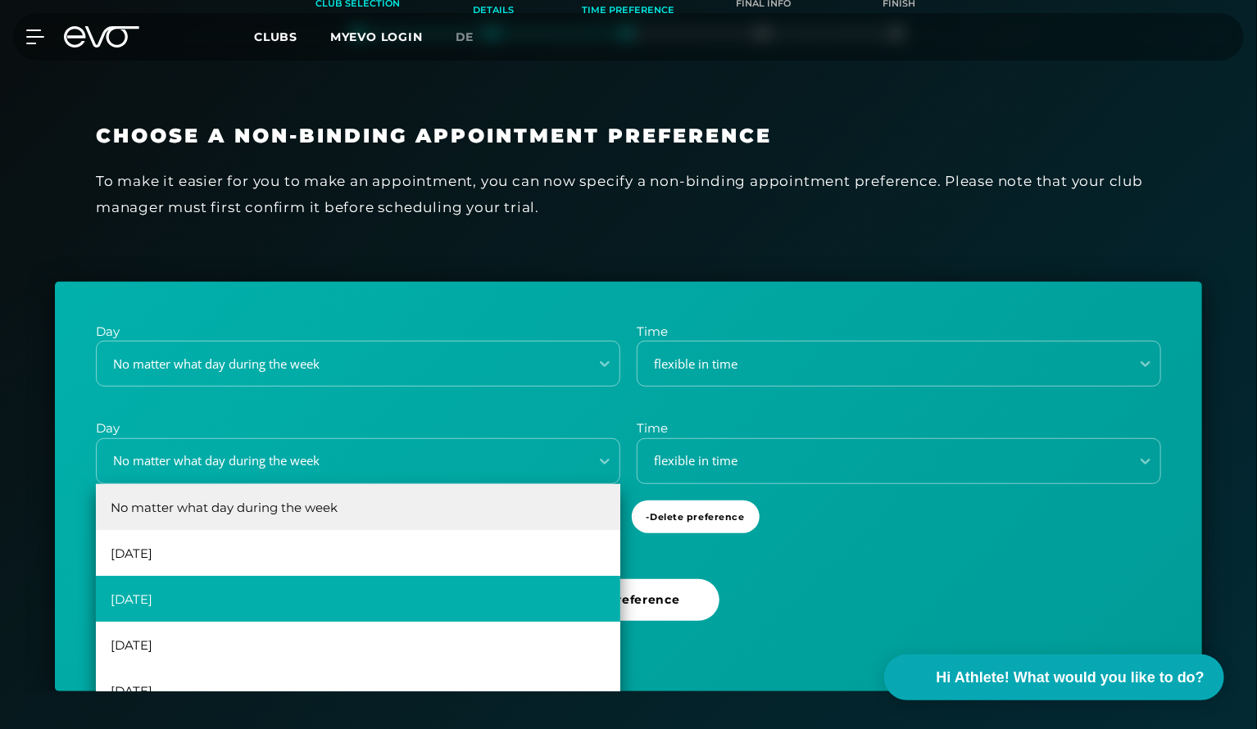
scroll to position [30, 0]
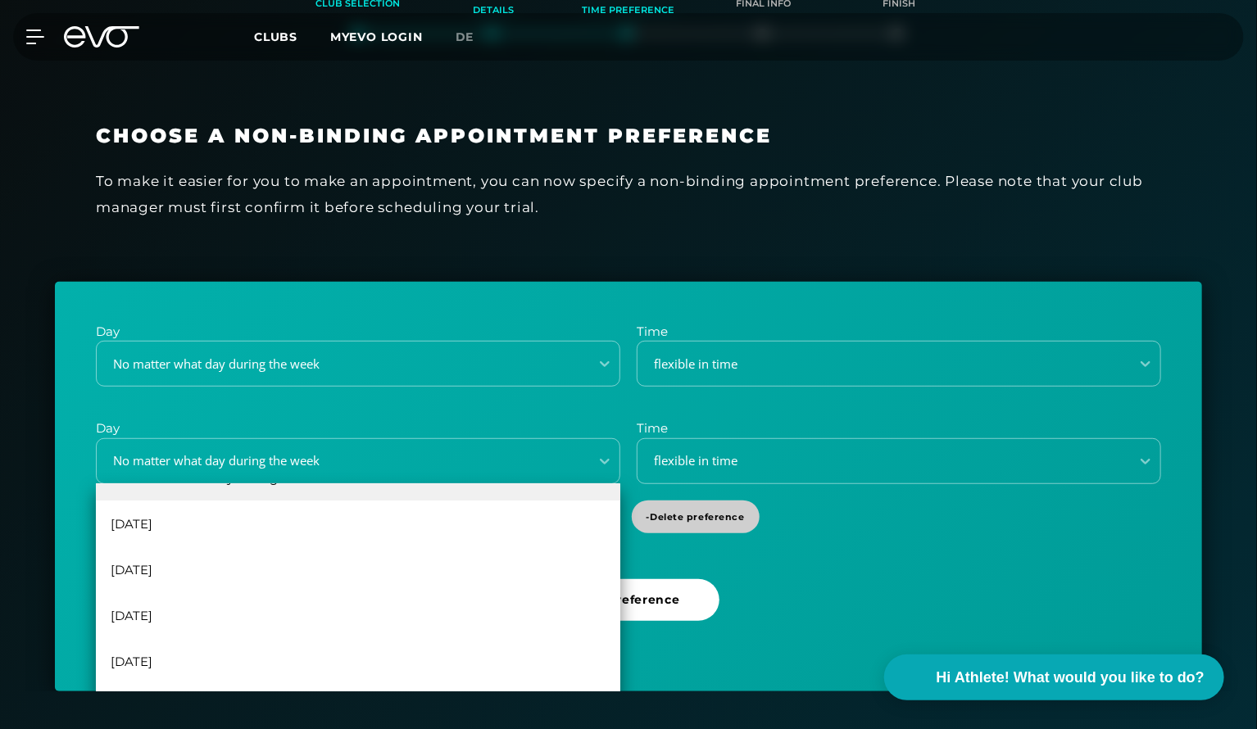
click at [682, 519] on span "- Delete preference" at bounding box center [696, 518] width 98 height 14
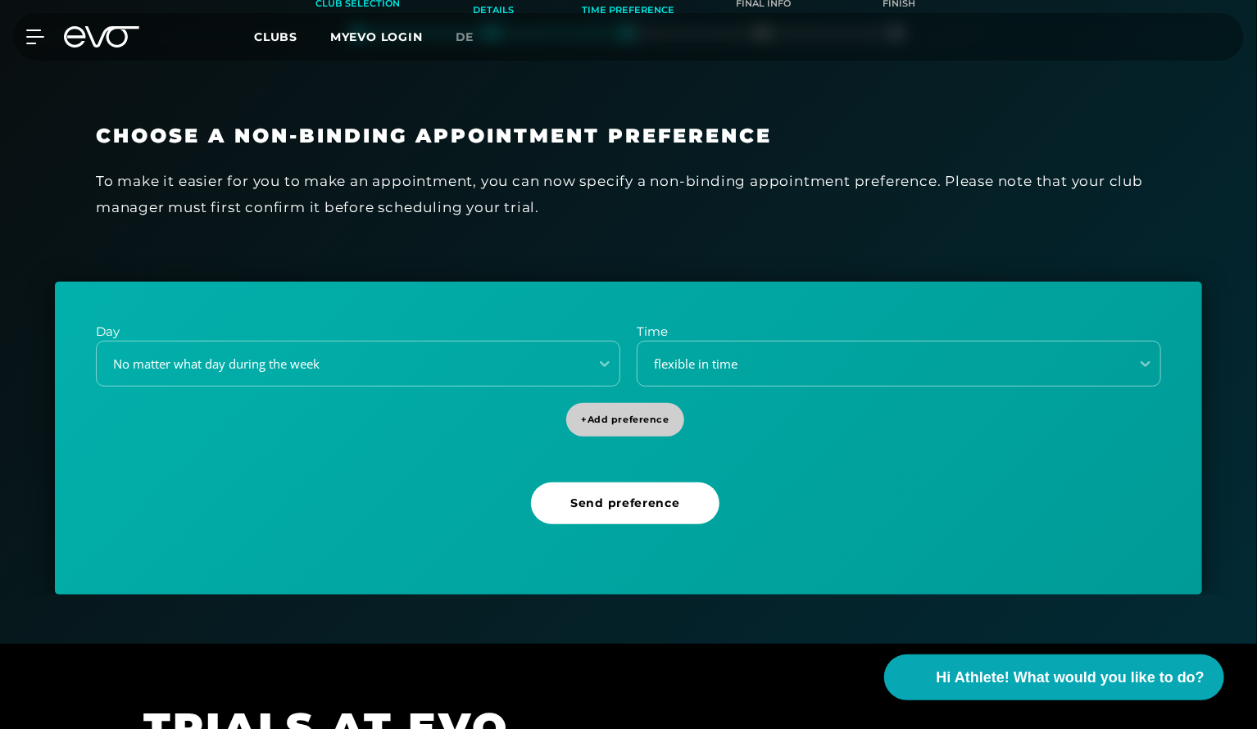
click at [638, 425] on span "+ Add preference" at bounding box center [625, 420] width 88 height 14
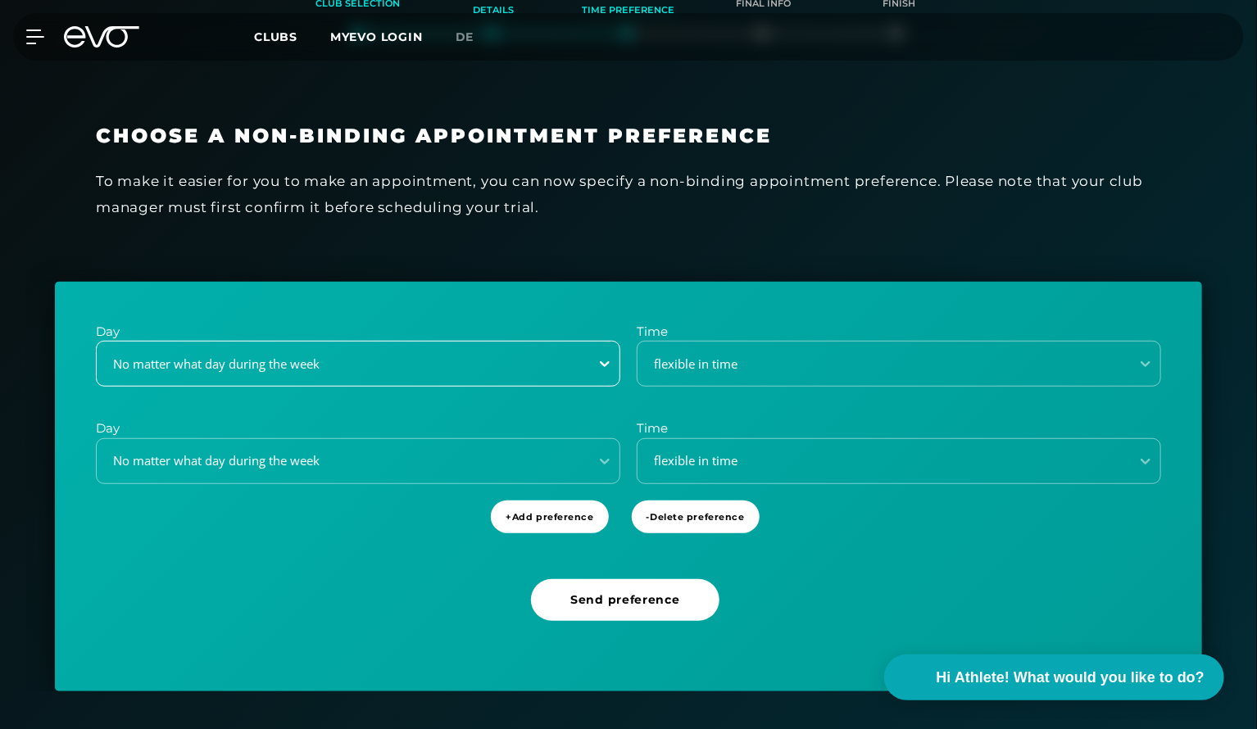
click at [606, 365] on icon at bounding box center [605, 364] width 10 height 6
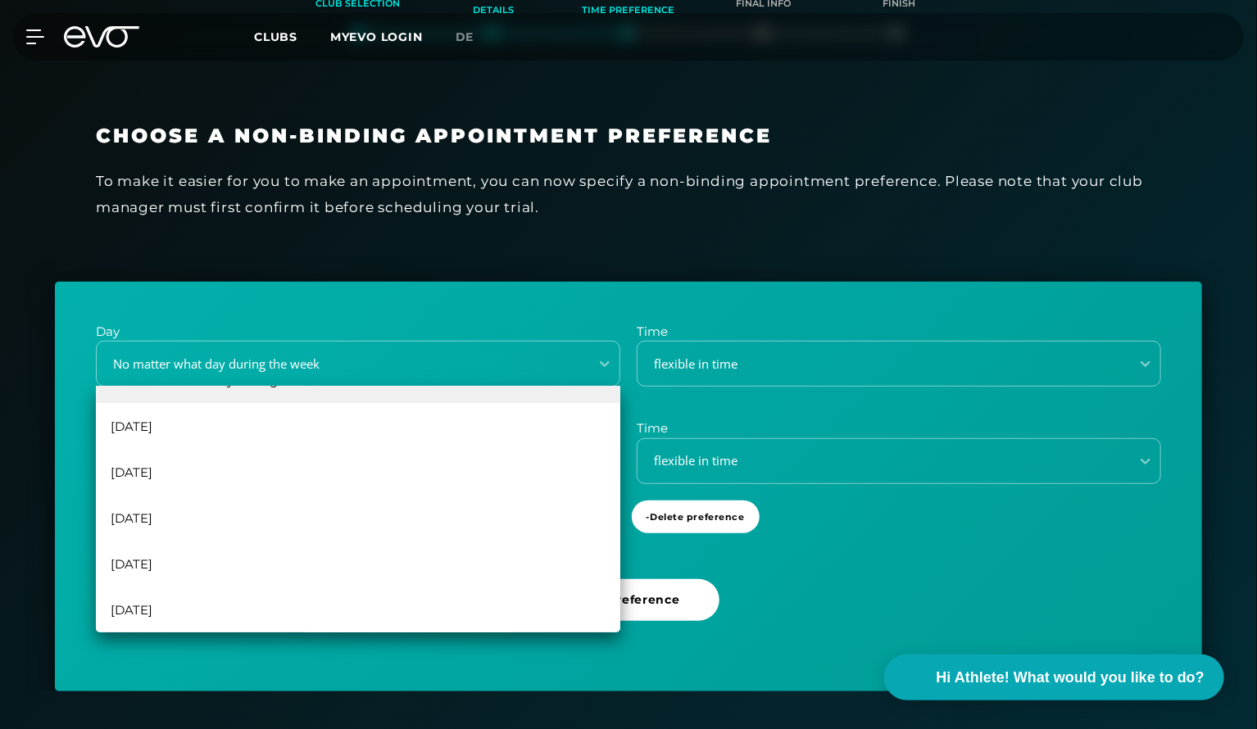
click at [840, 574] on div "Day 6 results available. Use Up and Down to choose options, press Enter to sele…" at bounding box center [628, 487] width 1147 height 411
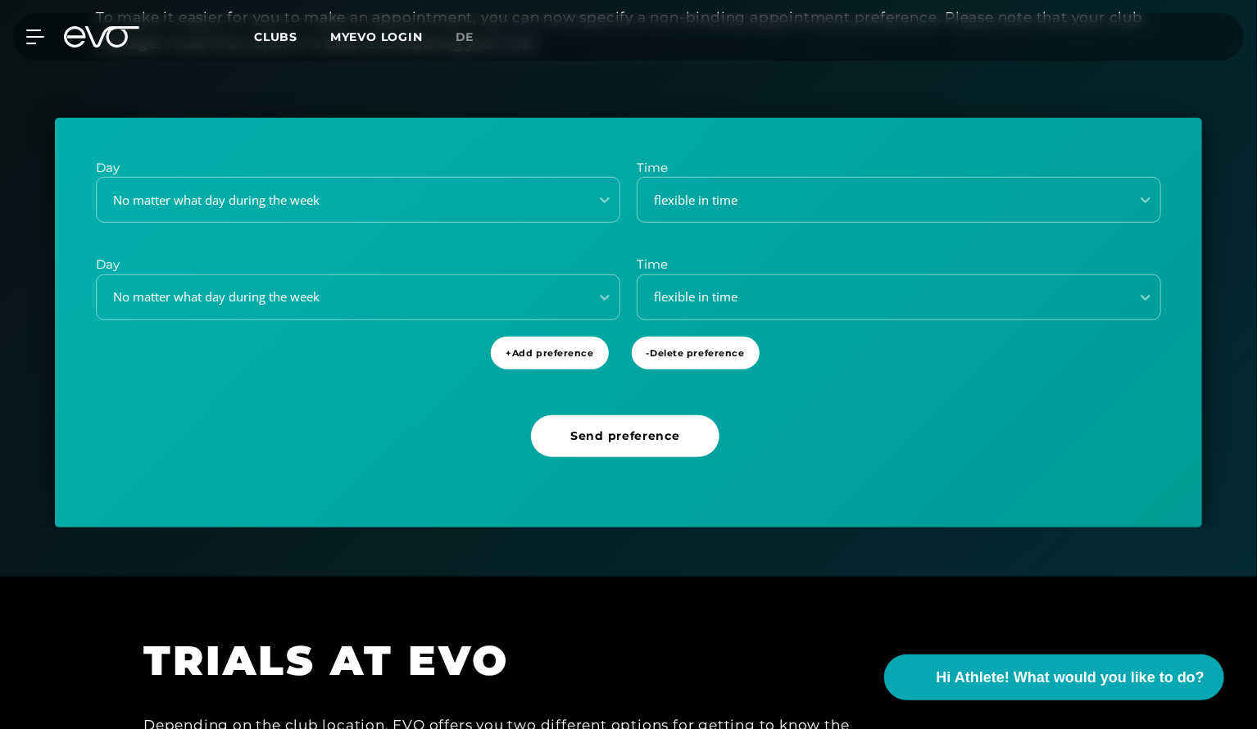
scroll to position [734, 0]
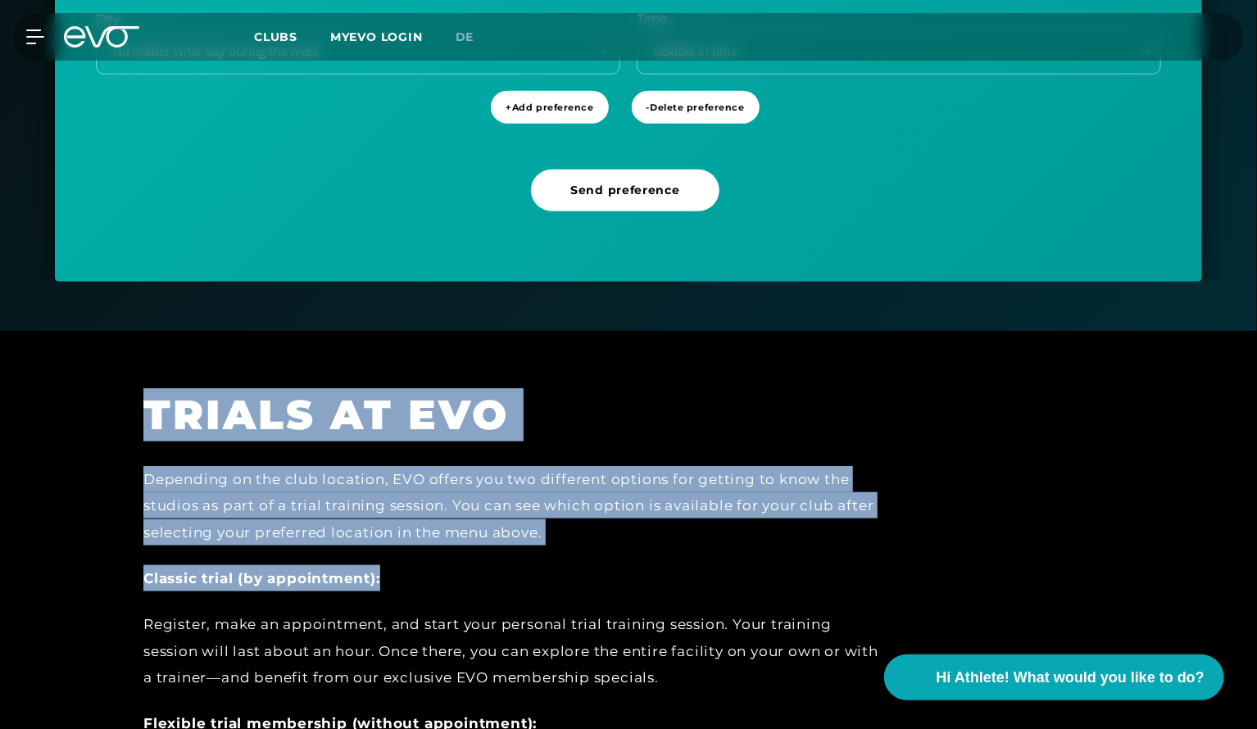
drag, startPoint x: 840, startPoint y: 575, endPoint x: 112, endPoint y: 430, distance: 742.1
click at [112, 430] on section "TRIALS AT EVO Depending on the club location, EVO offers you two different opti…" at bounding box center [628, 665] width 1257 height 668
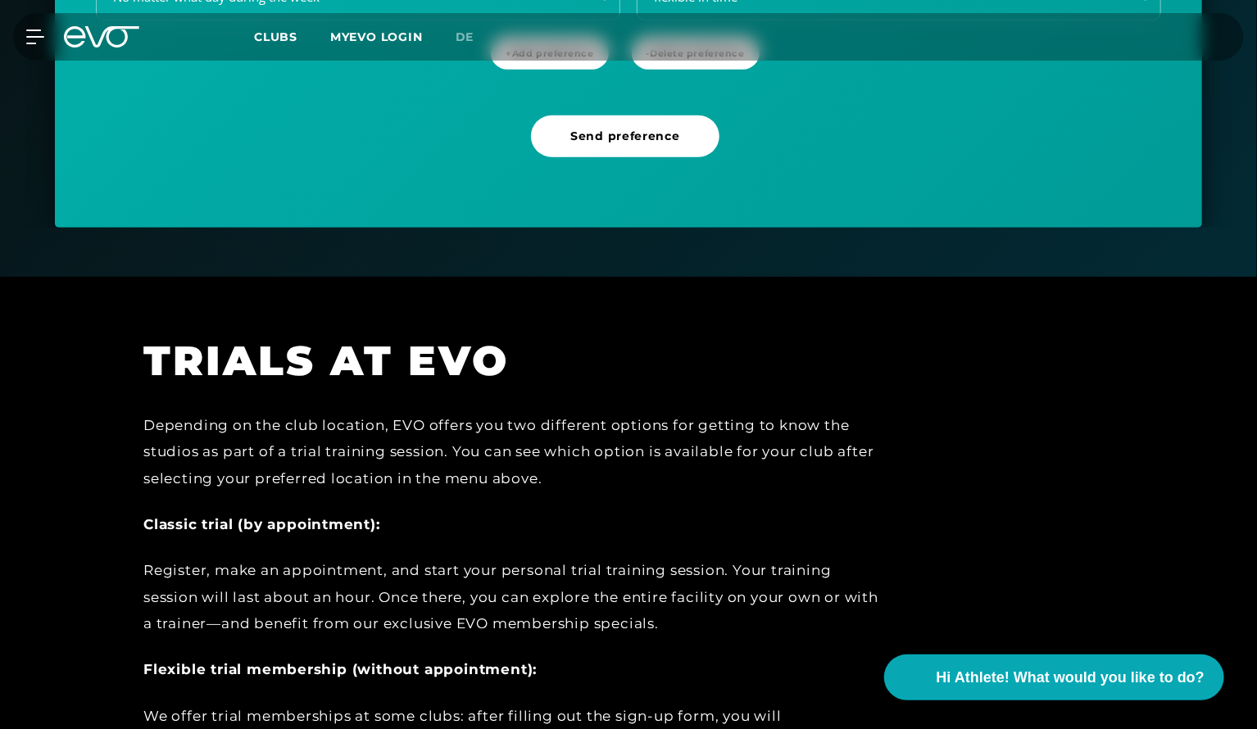
scroll to position [816, 0]
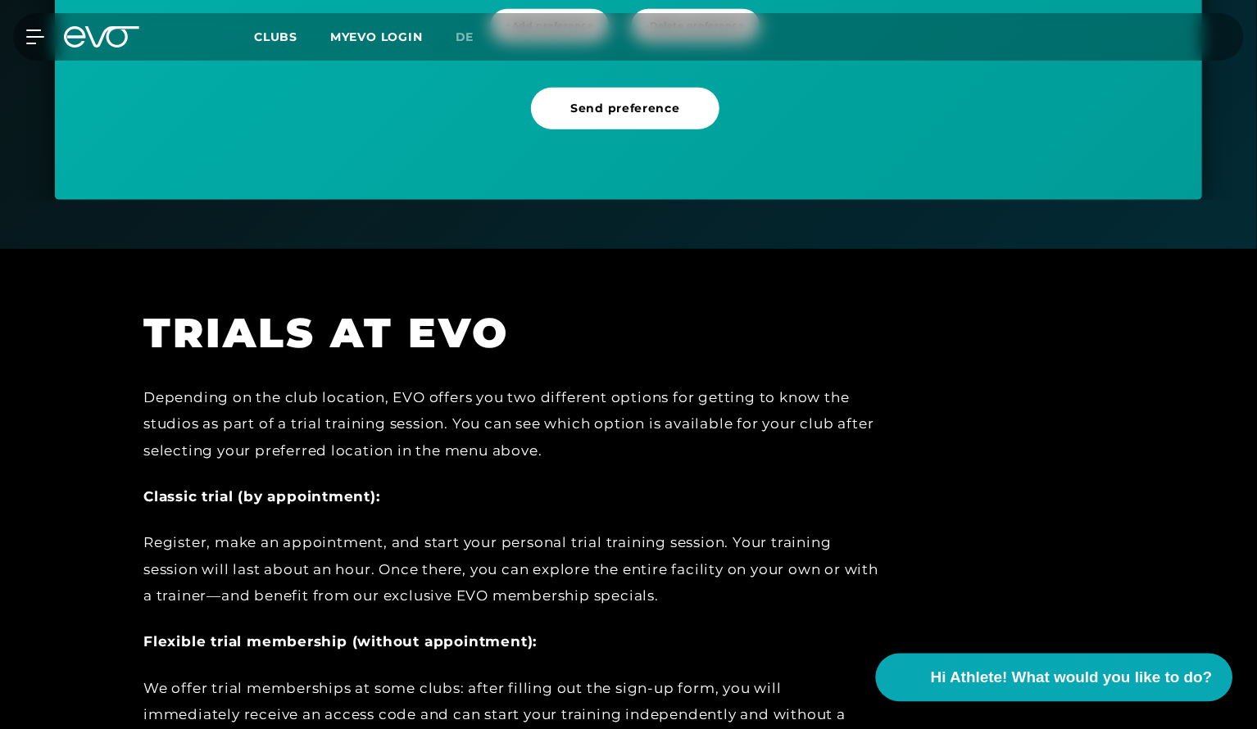
click at [1042, 674] on span "Hi Athlete! What would you like to do?" at bounding box center [1071, 677] width 282 height 23
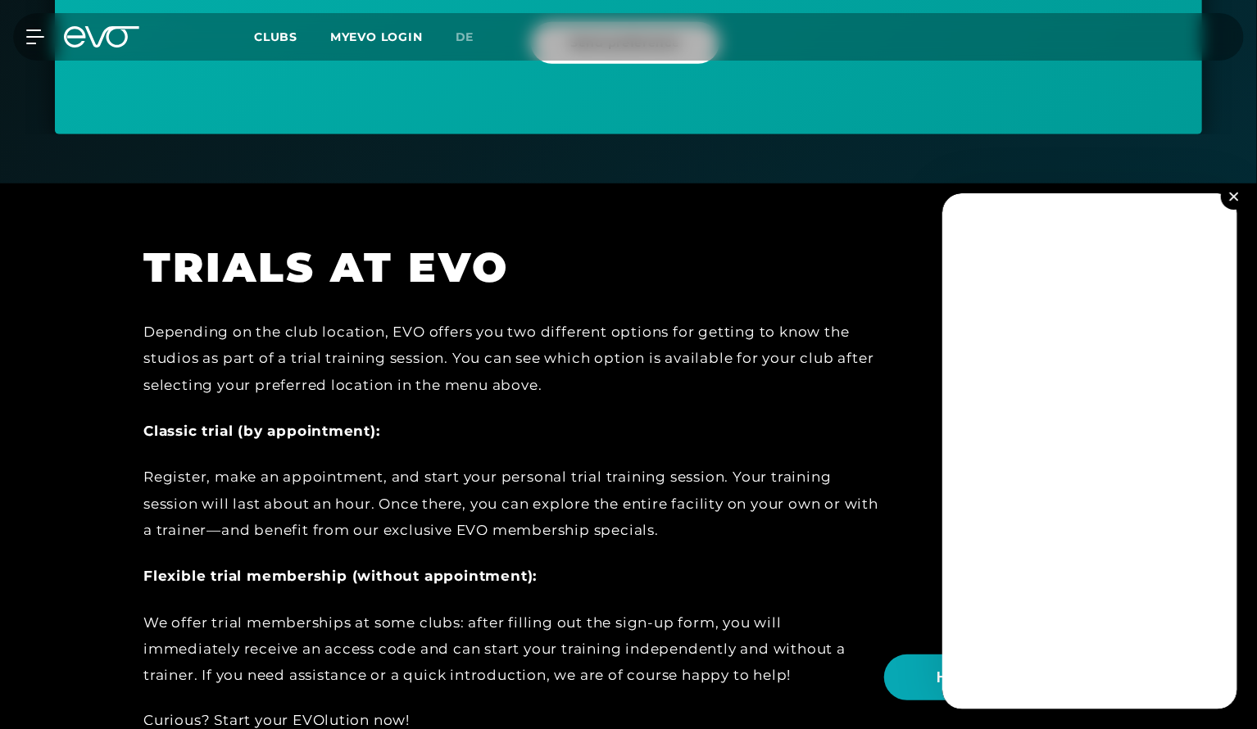
scroll to position [898, 0]
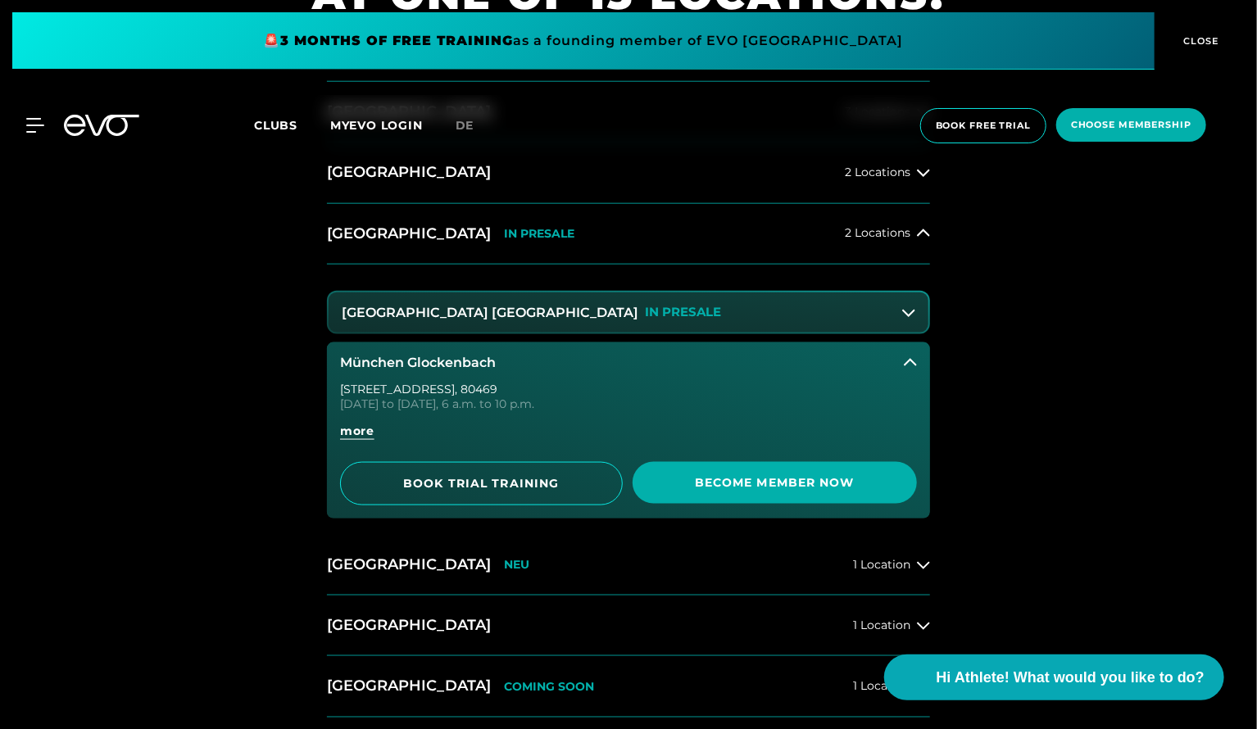
scroll to position [901, 0]
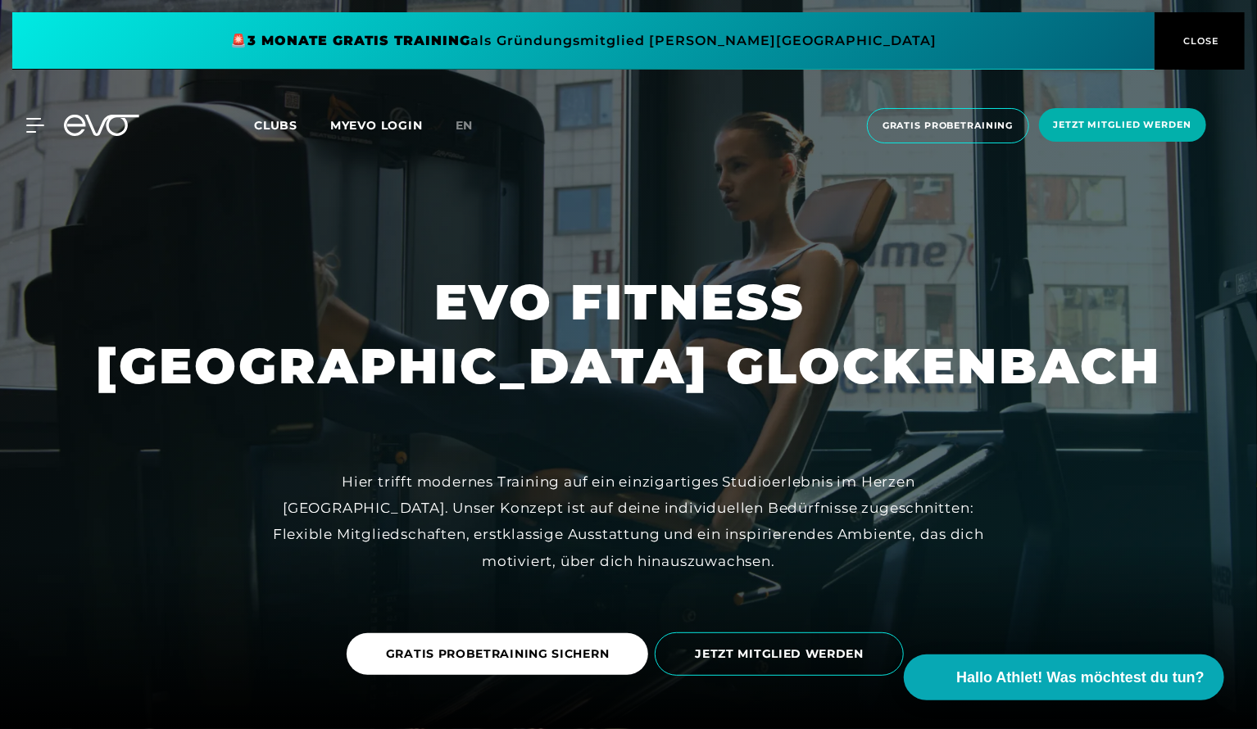
click at [475, 122] on link "en" at bounding box center [475, 125] width 38 height 19
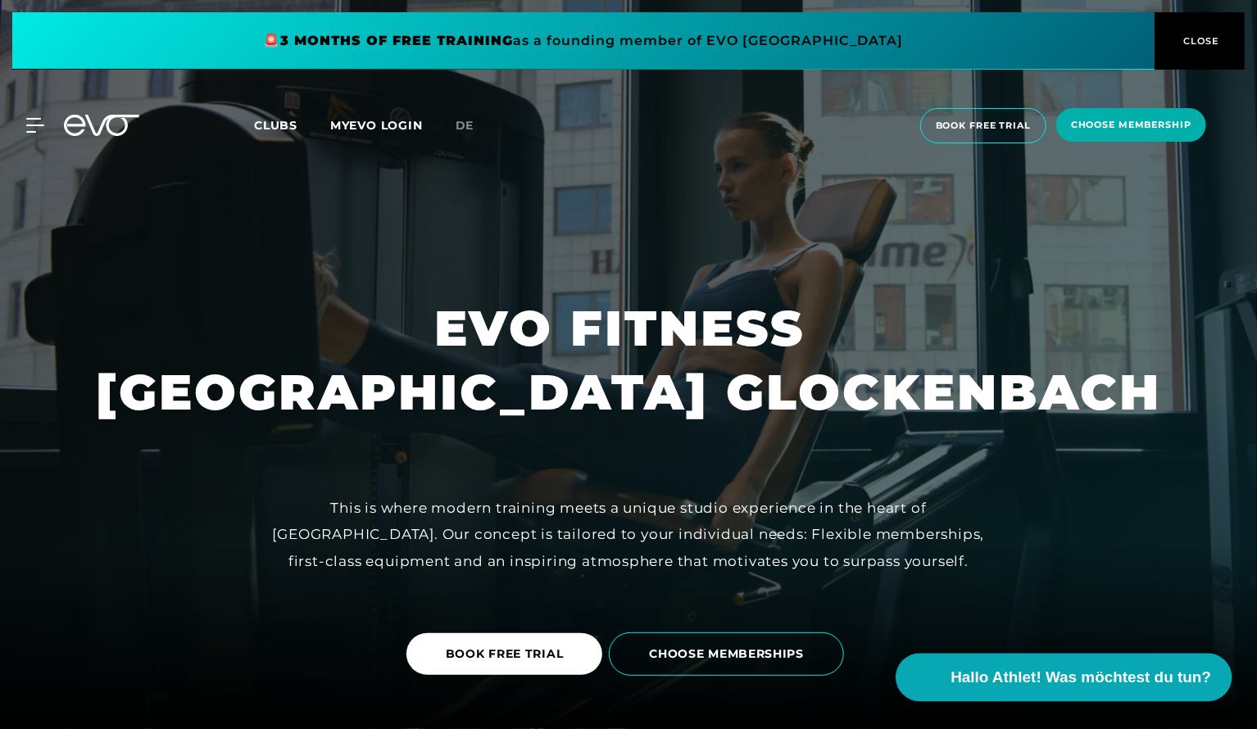
click at [1016, 691] on button "Hallo Athlet! Was möchtest du tun?" at bounding box center [1065, 678] width 336 height 48
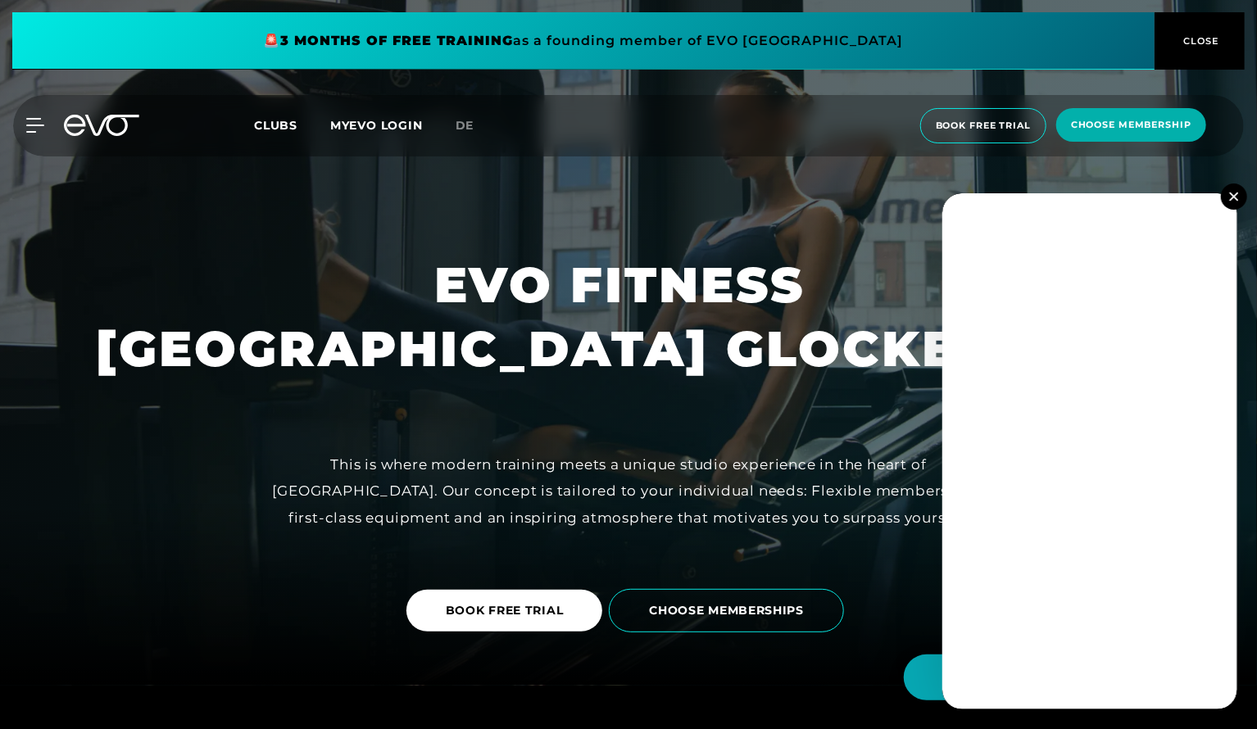
scroll to position [82, 0]
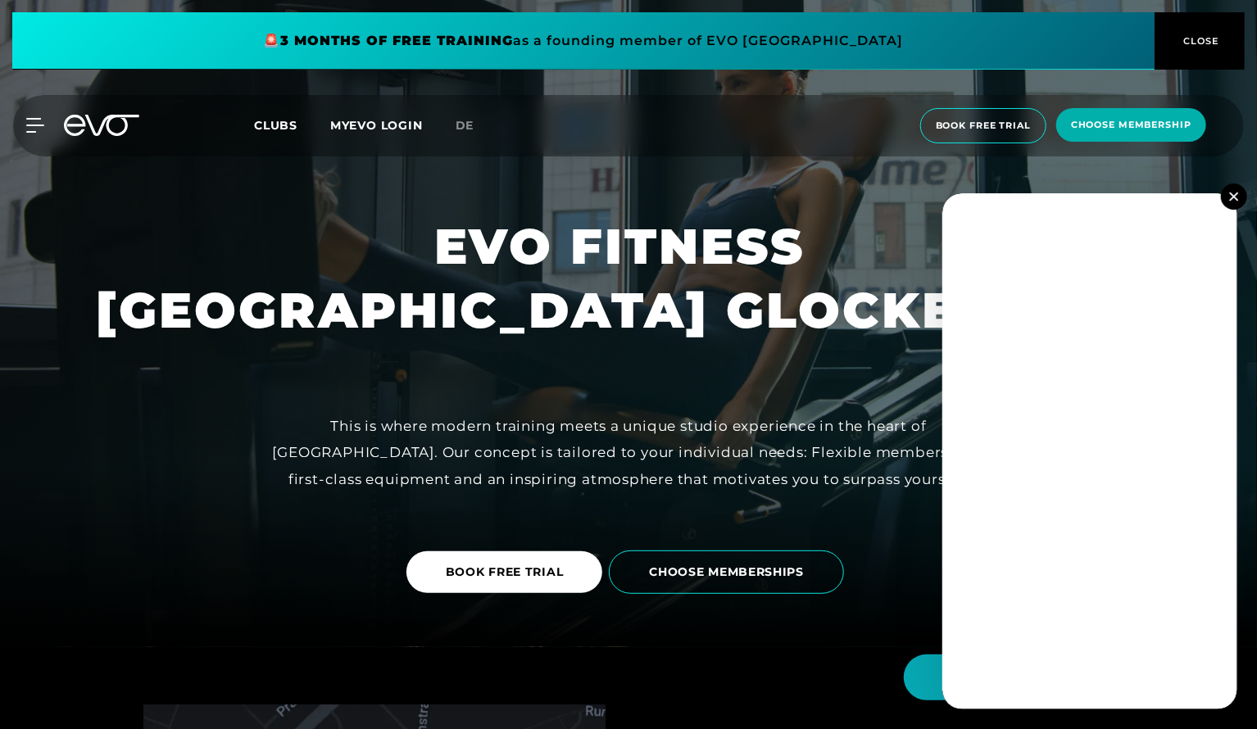
click at [1233, 198] on img at bounding box center [1233, 196] width 9 height 9
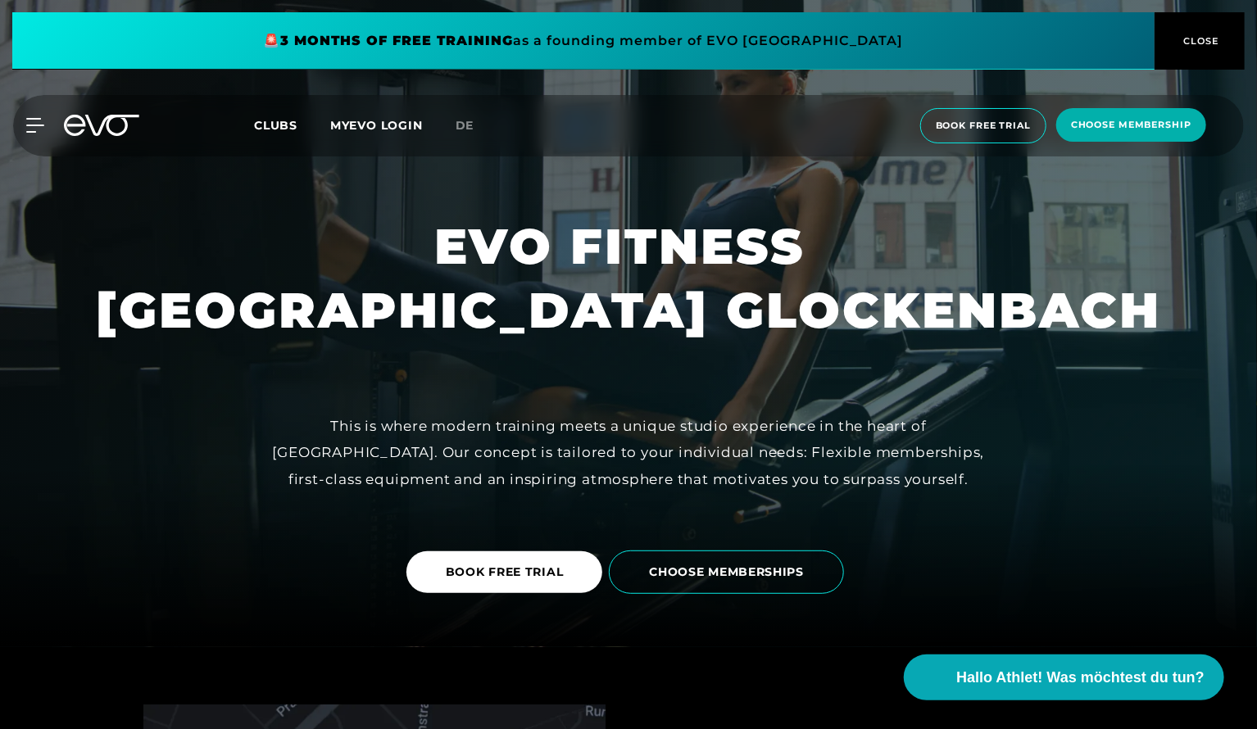
scroll to position [164, 0]
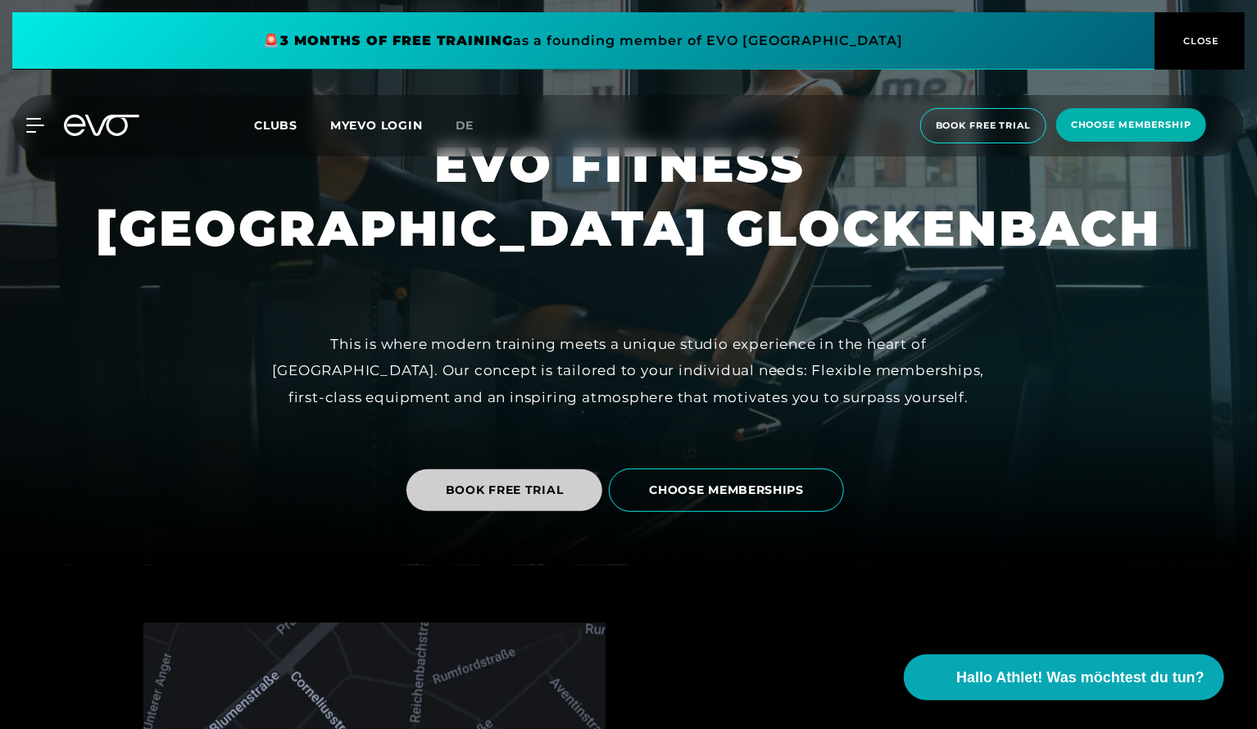
click at [534, 493] on span "BOOK FREE TRIAL" at bounding box center [505, 490] width 118 height 17
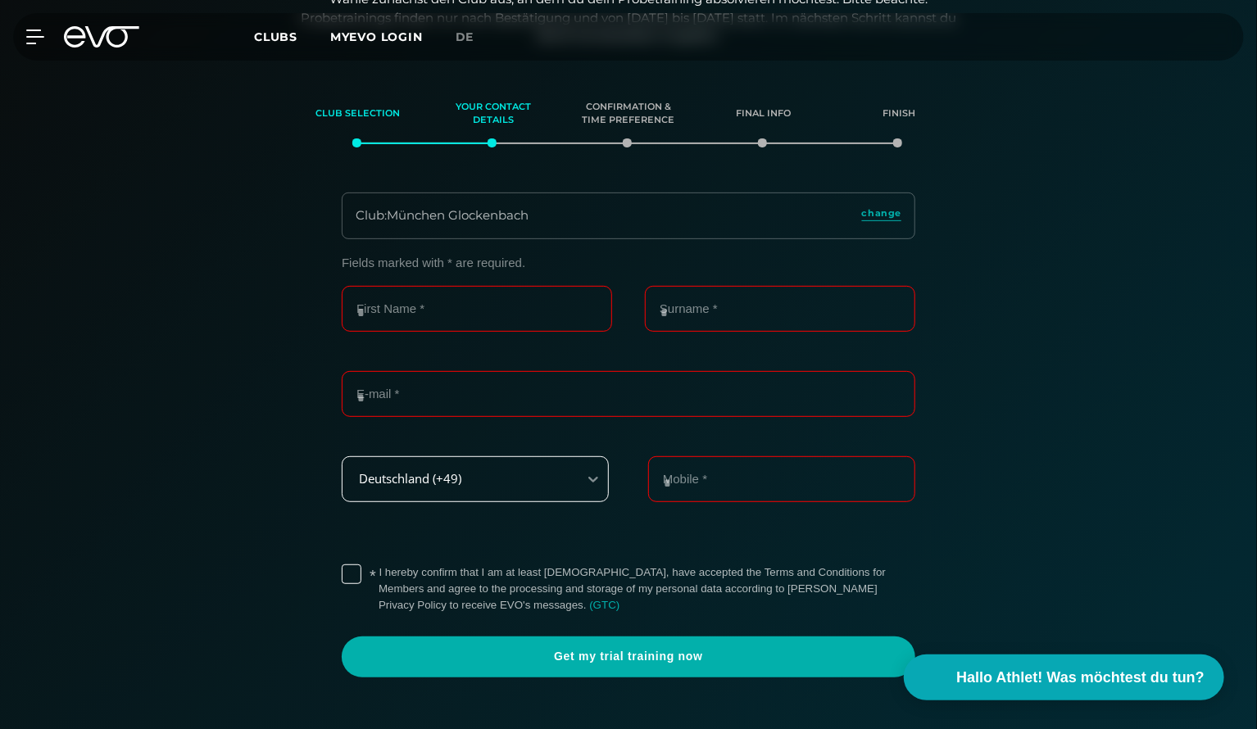
scroll to position [216, 0]
click at [545, 310] on input "First Name *" at bounding box center [477, 308] width 270 height 46
click at [1081, 666] on span "Hallo Athlet! Was möchtest du tun?" at bounding box center [1081, 677] width 261 height 23
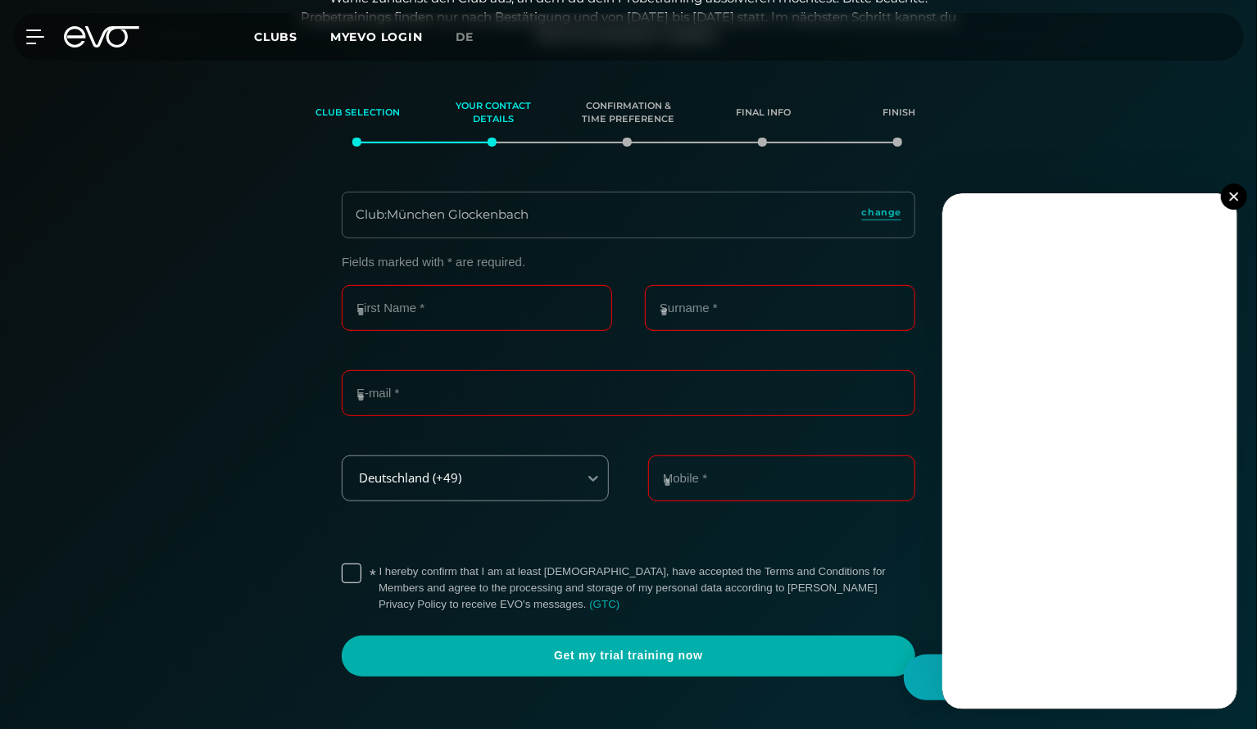
click at [1229, 192] on button at bounding box center [1234, 197] width 26 height 26
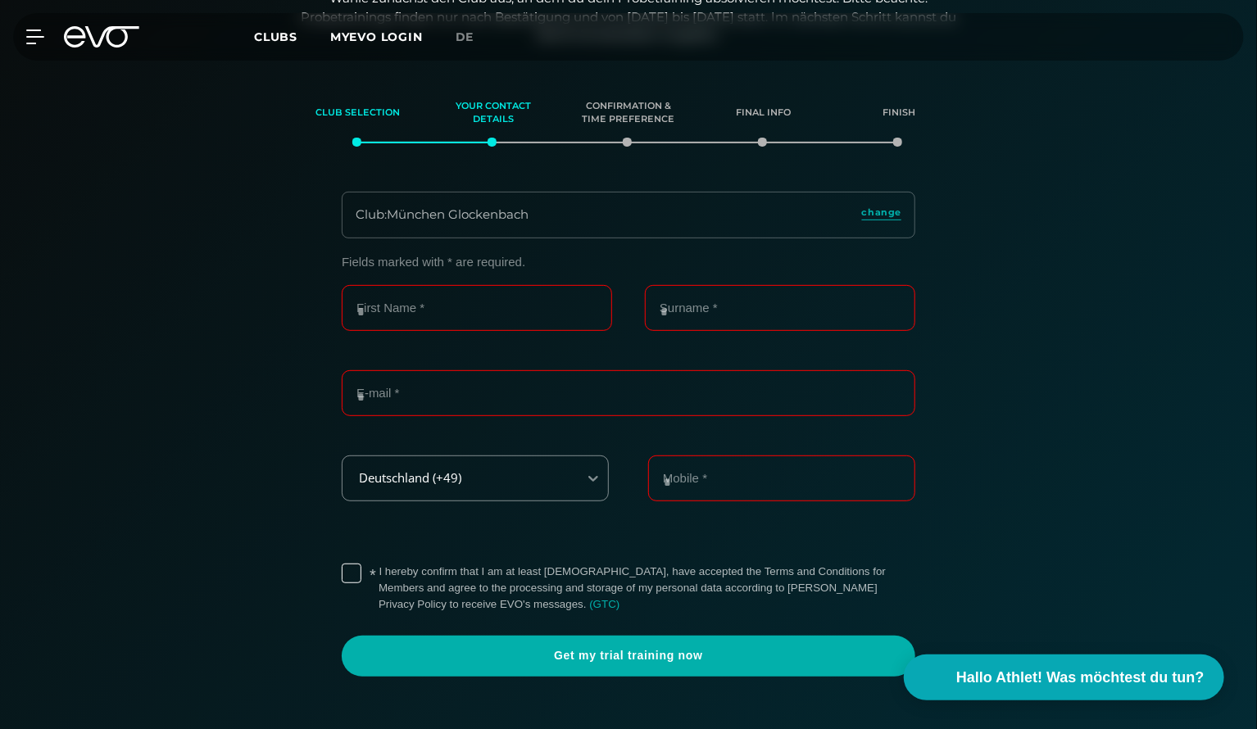
scroll to position [0, 0]
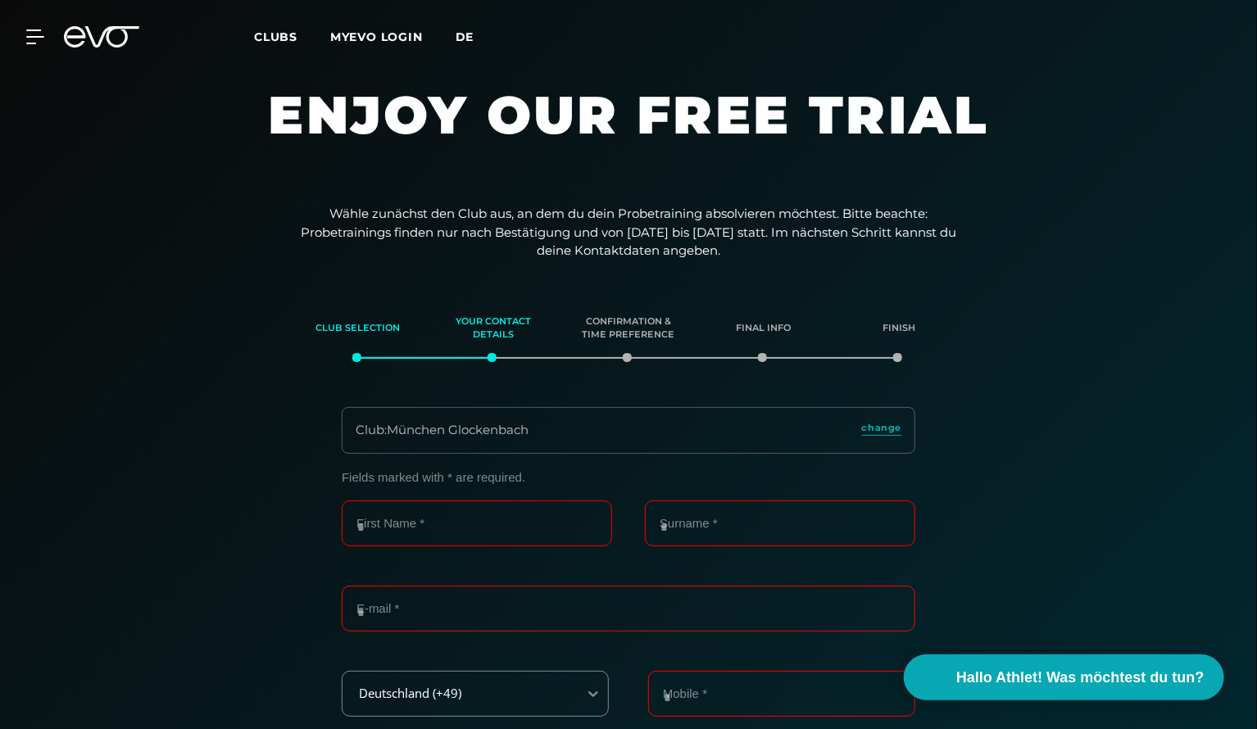
click at [465, 39] on span "de" at bounding box center [465, 37] width 19 height 15
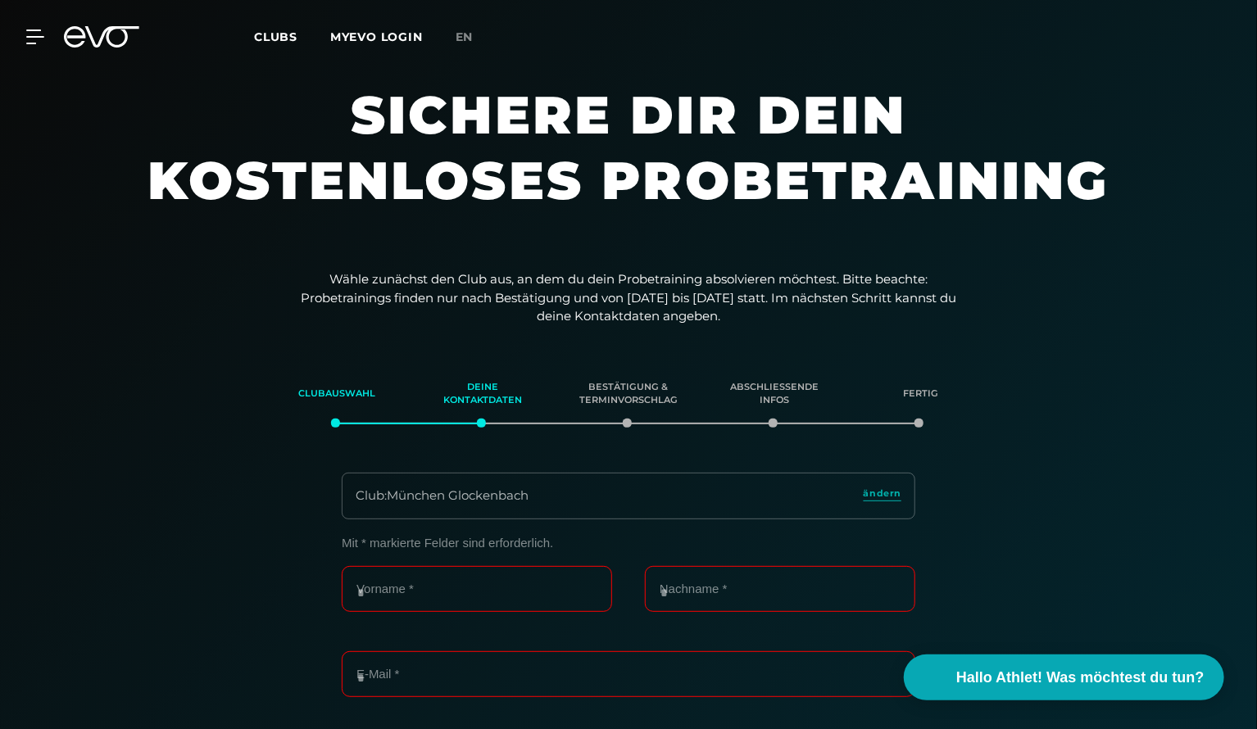
click at [465, 39] on span "en" at bounding box center [465, 37] width 18 height 15
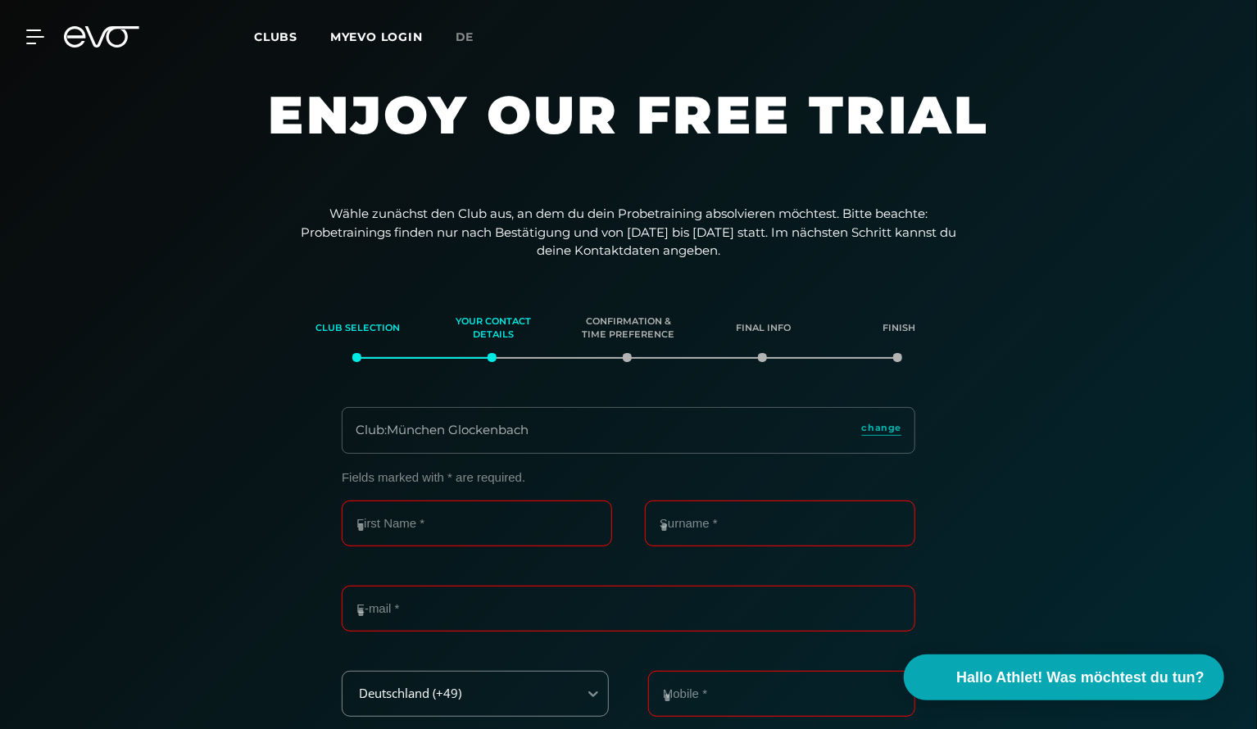
click at [288, 34] on span "Clubs" at bounding box center [275, 37] width 43 height 15
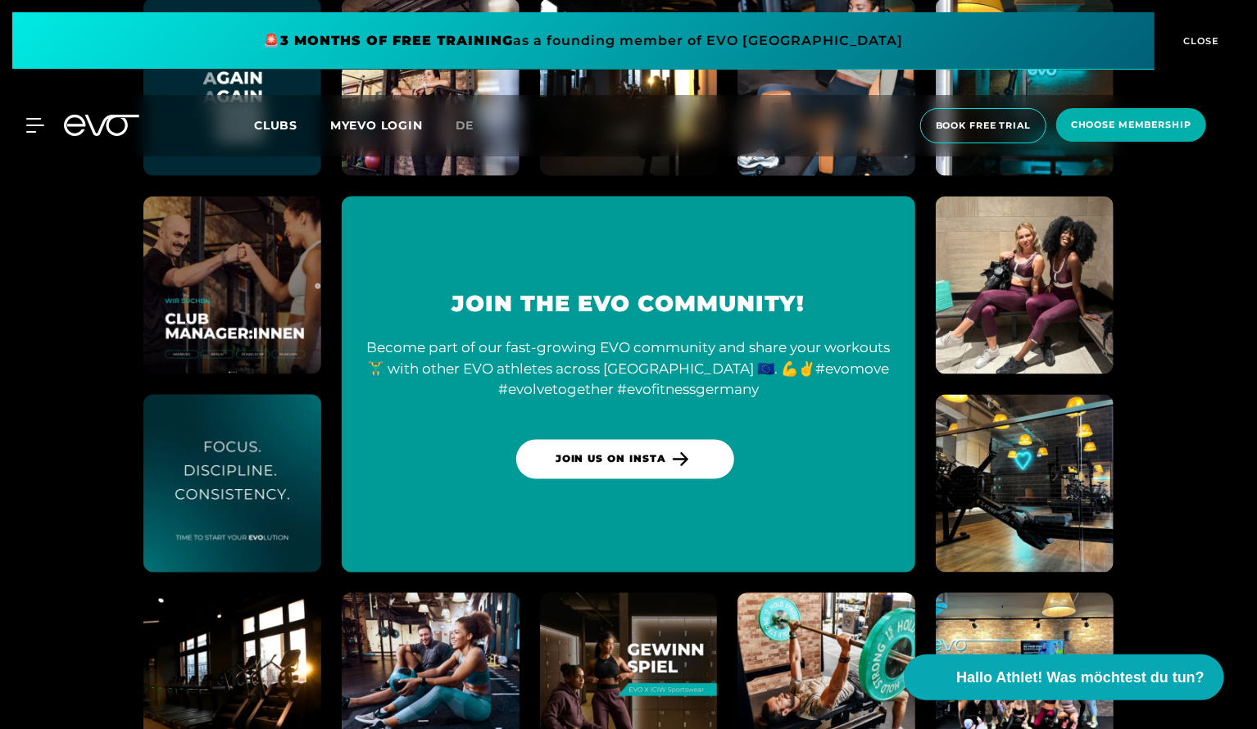
scroll to position [7606, 0]
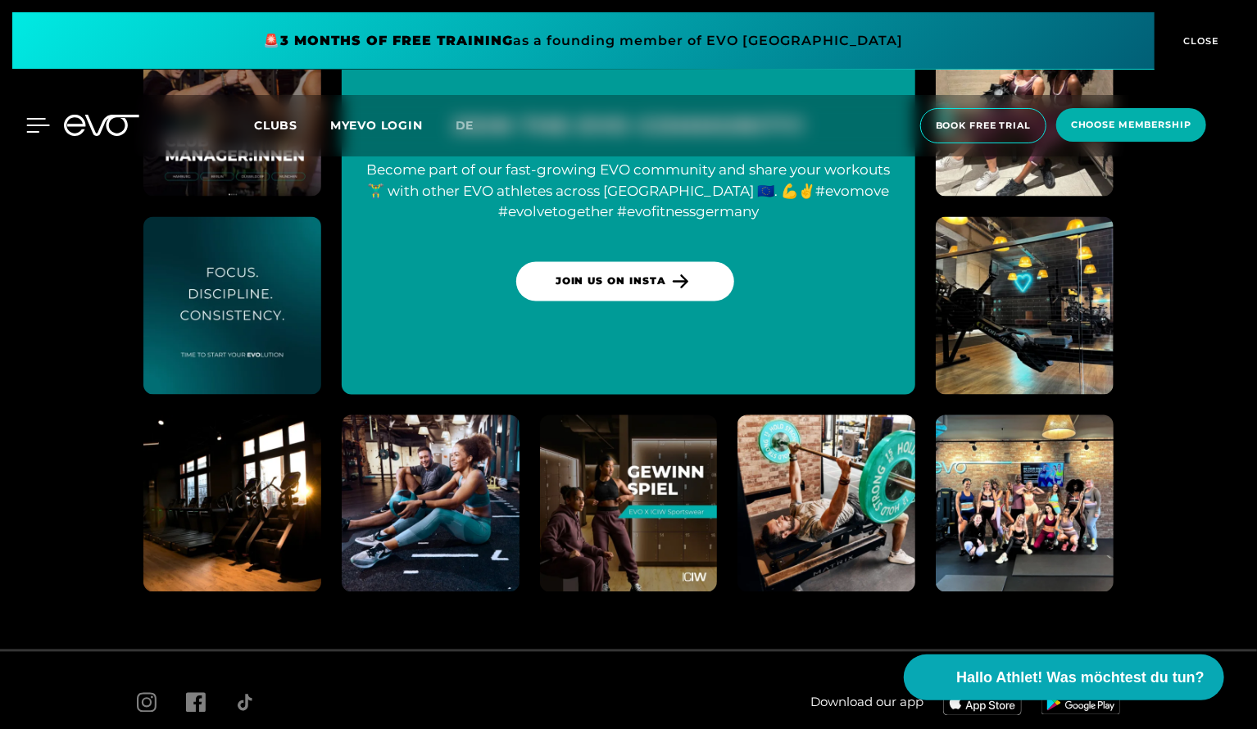
click at [40, 121] on icon at bounding box center [38, 125] width 24 height 15
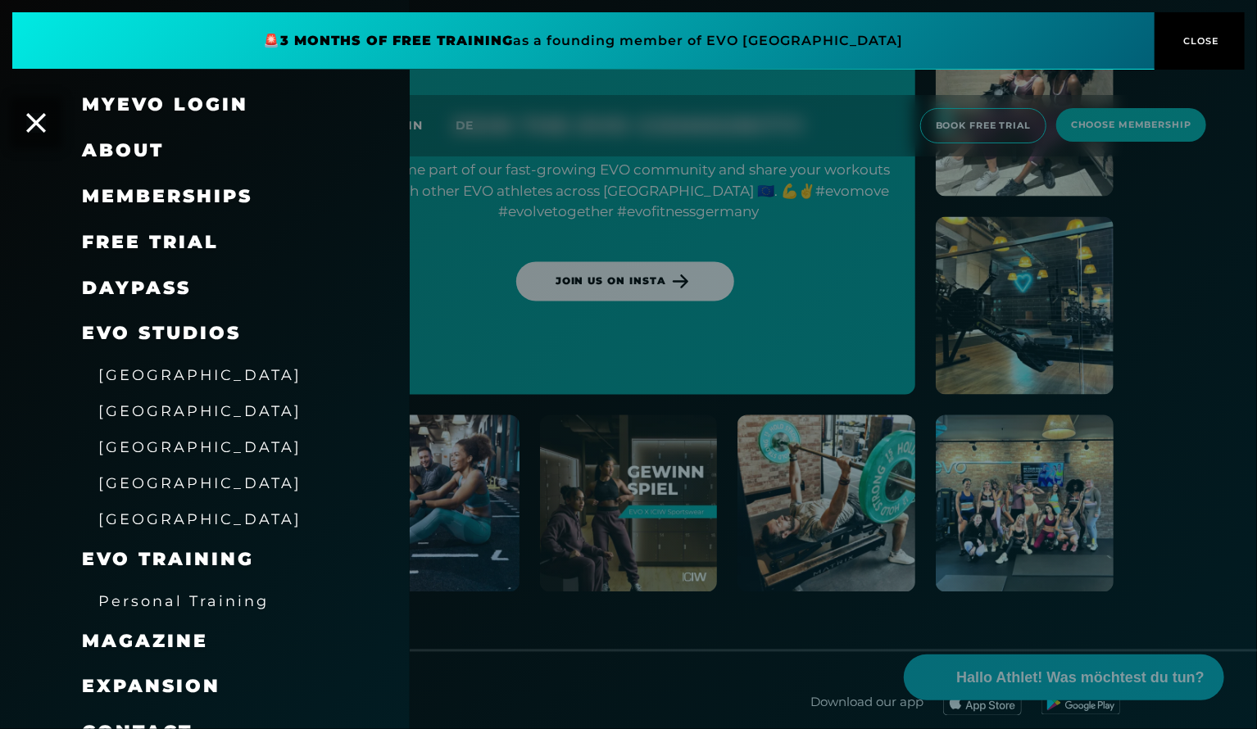
click at [139, 488] on span "[GEOGRAPHIC_DATA]" at bounding box center [199, 483] width 203 height 17
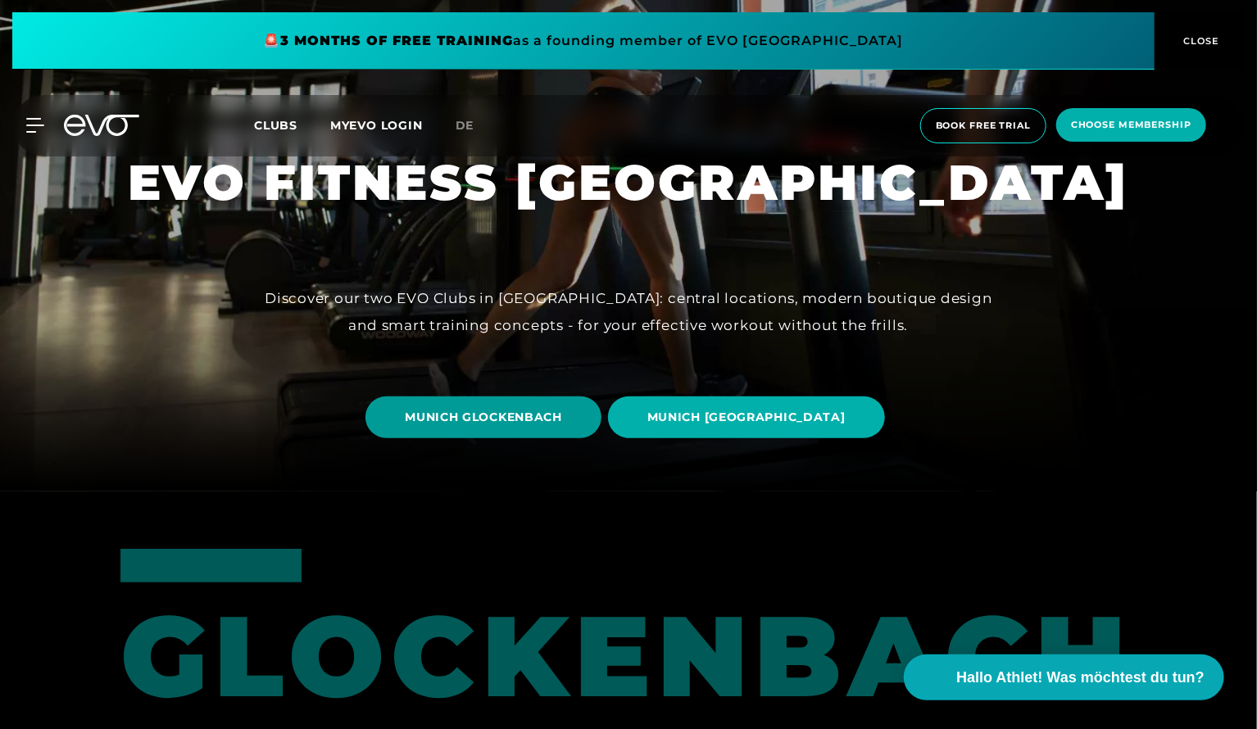
scroll to position [246, 0]
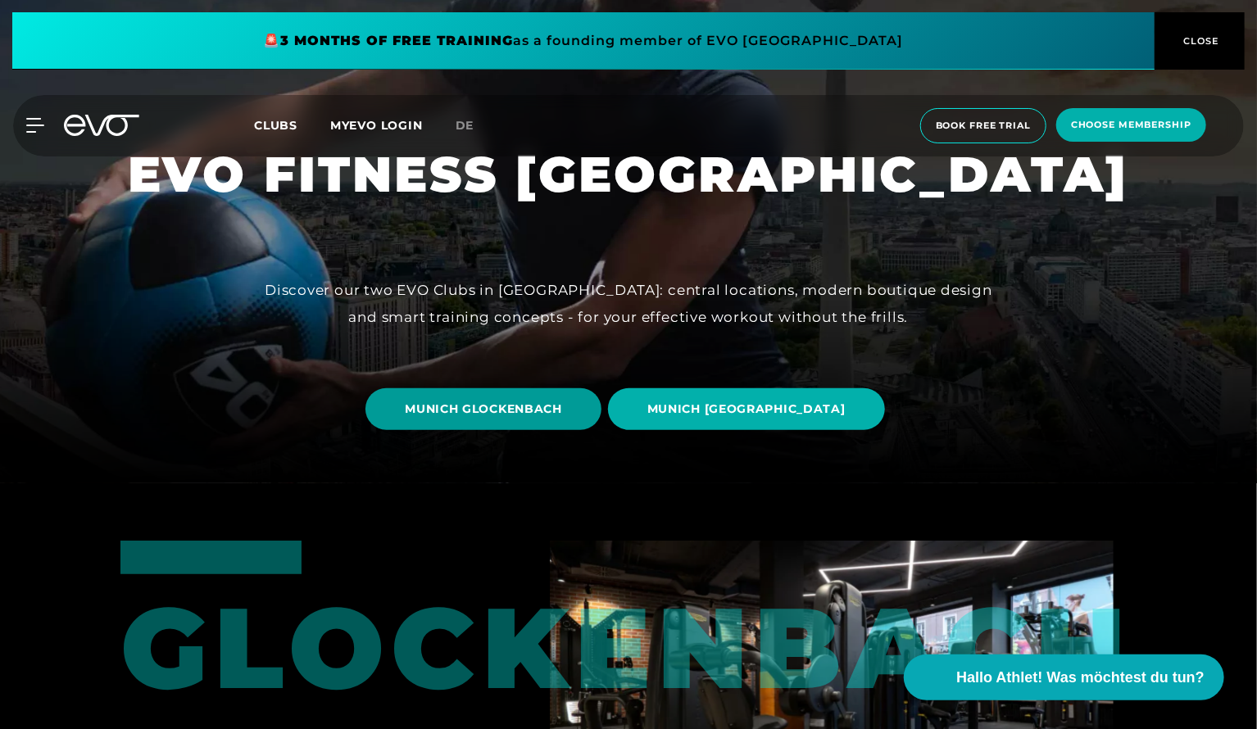
click at [534, 414] on span "MUNICH GLOCKENBACH" at bounding box center [483, 409] width 157 height 17
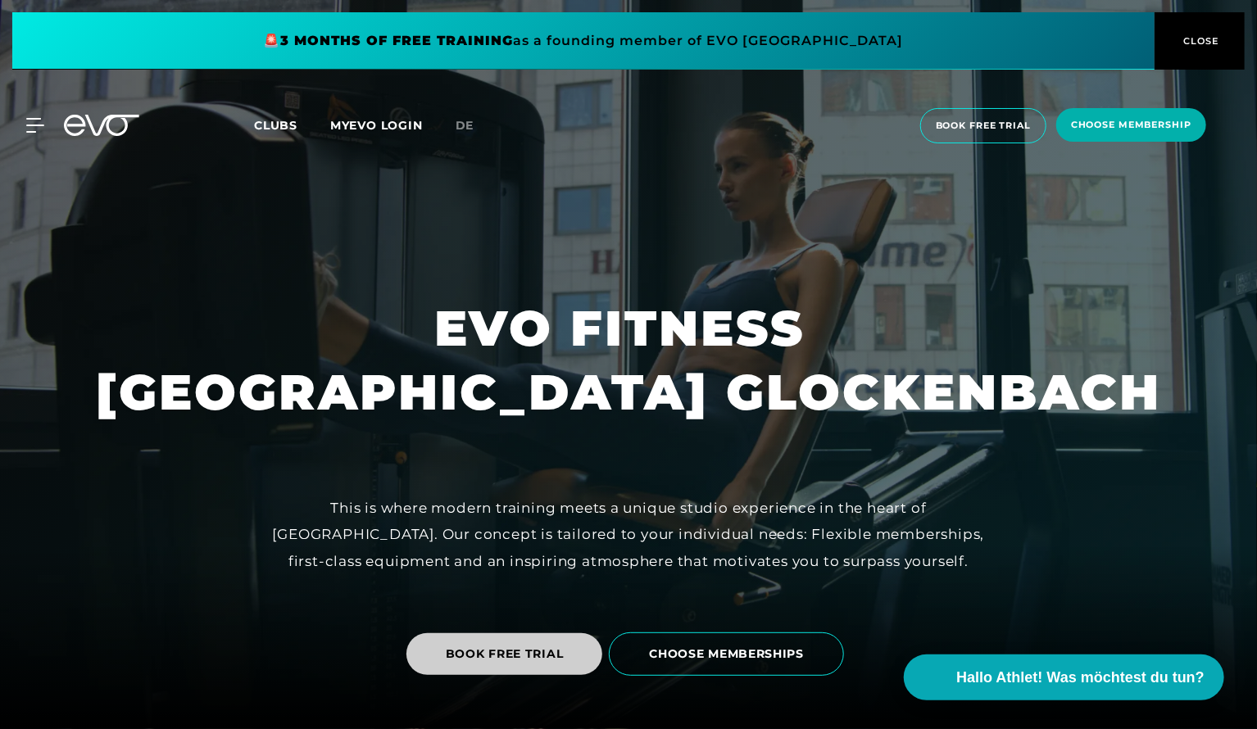
scroll to position [82, 0]
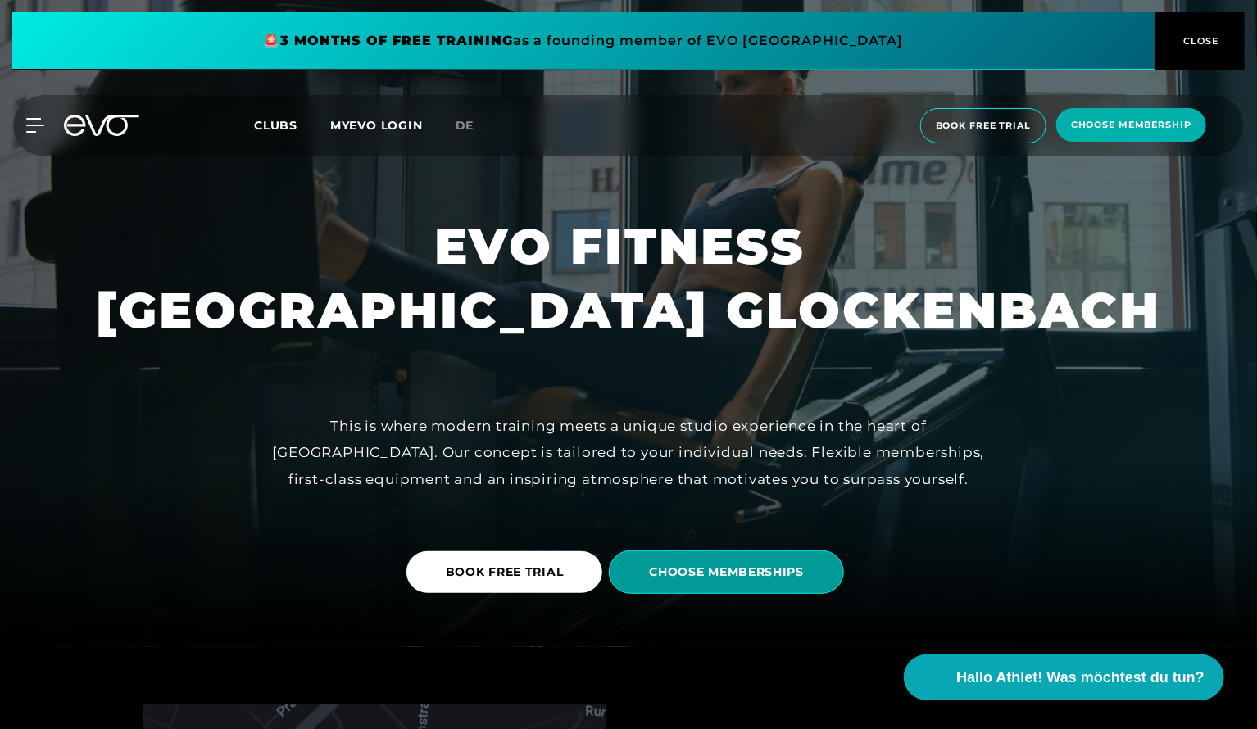
click at [735, 565] on span "CHOOSE MEMBERSHIPS" at bounding box center [726, 572] width 155 height 17
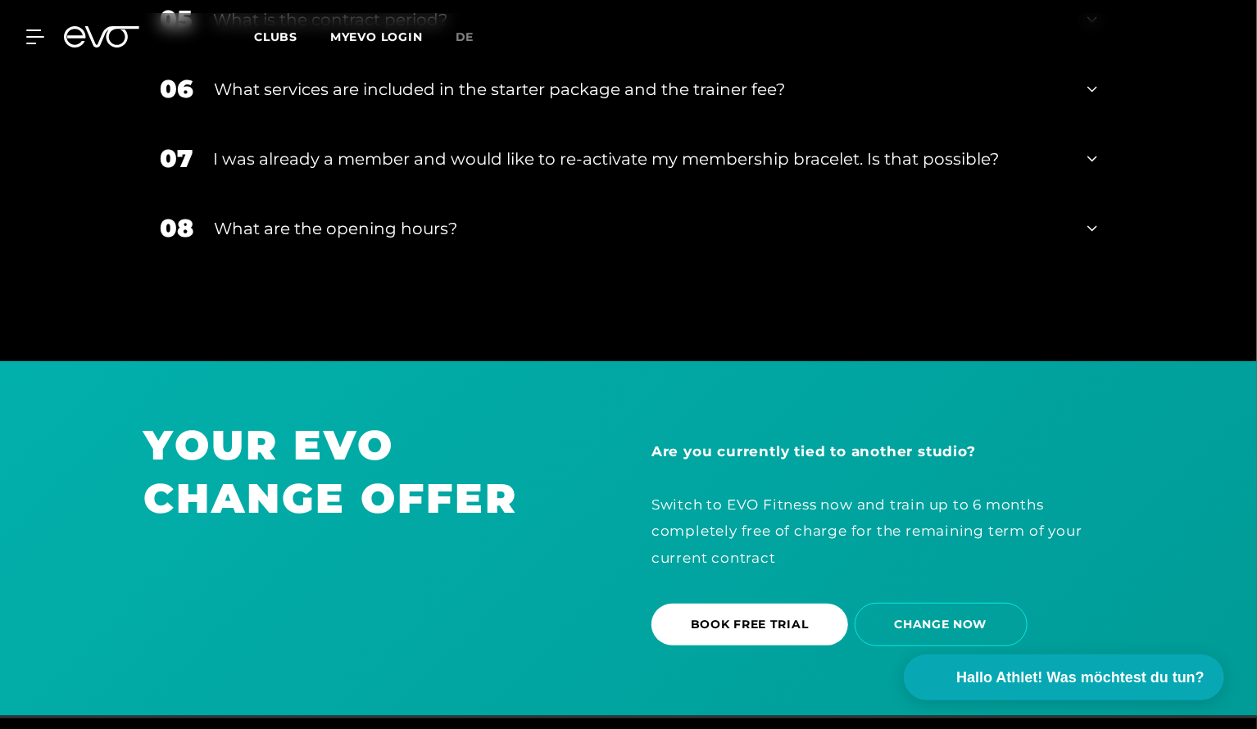
scroll to position [3367, 0]
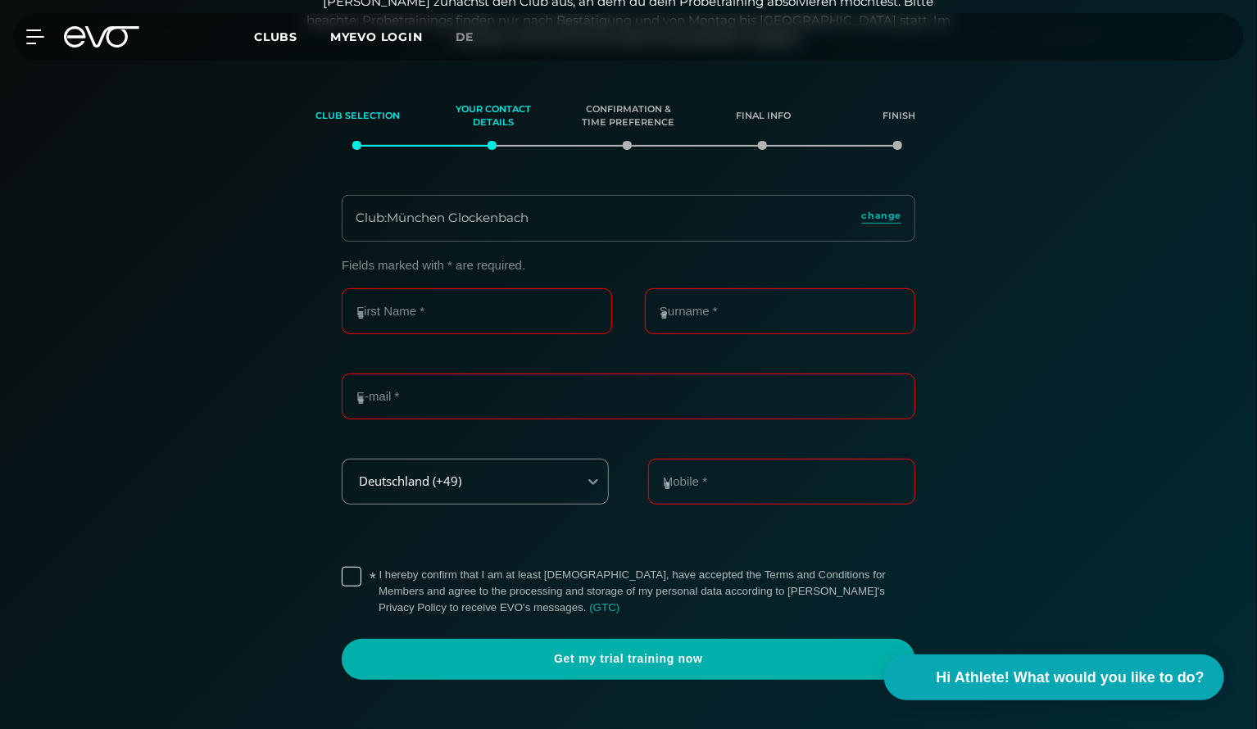
scroll to position [216, 0]
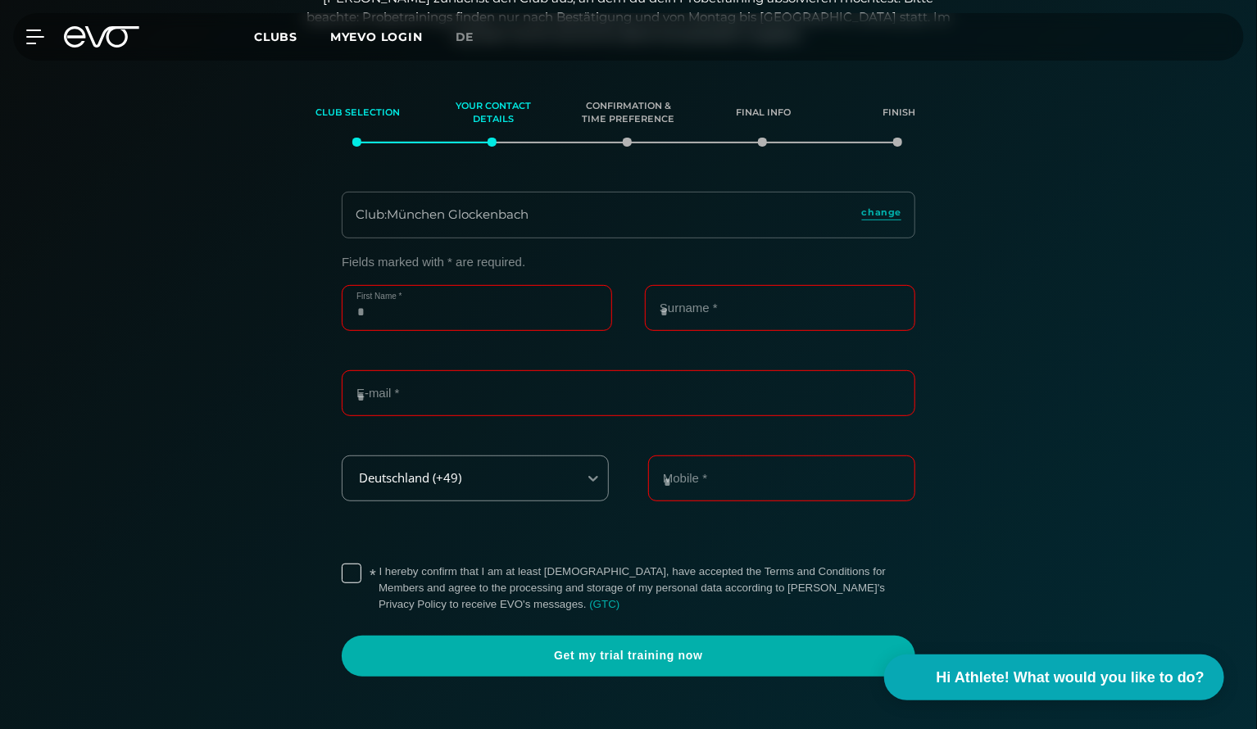
click at [508, 310] on input "First Name *" at bounding box center [477, 308] width 270 height 46
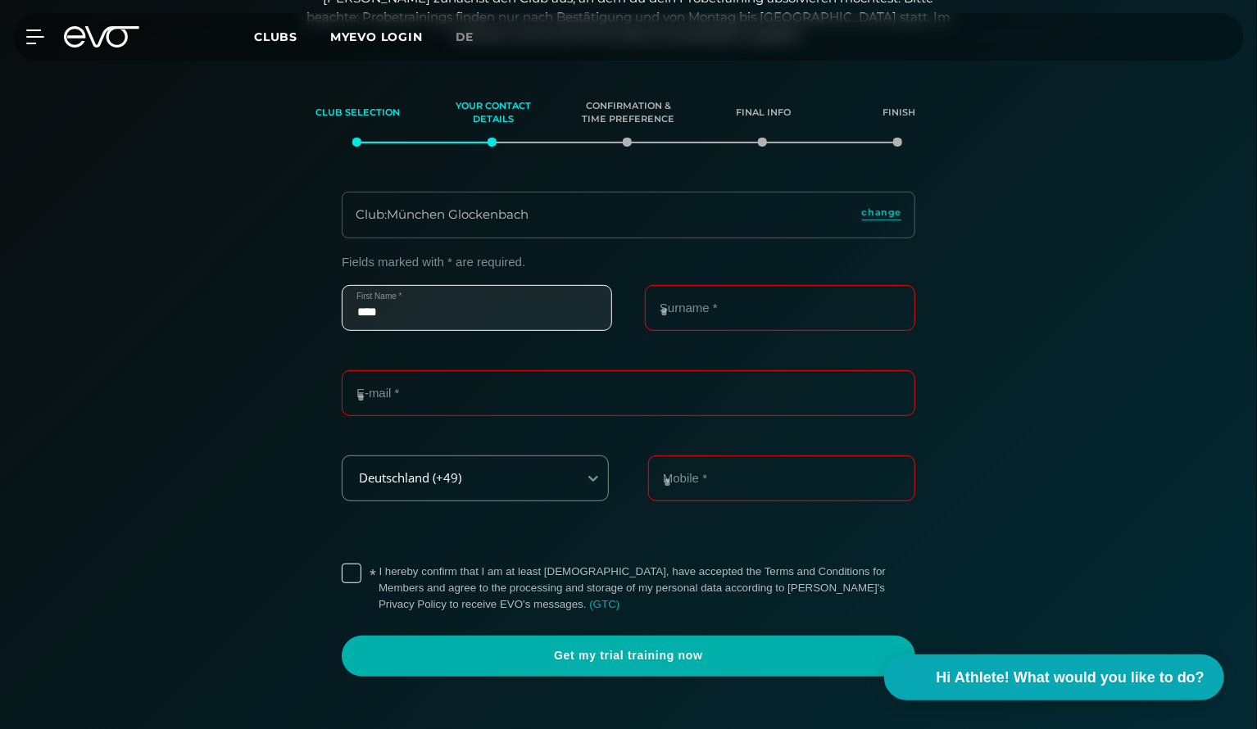
type input "****"
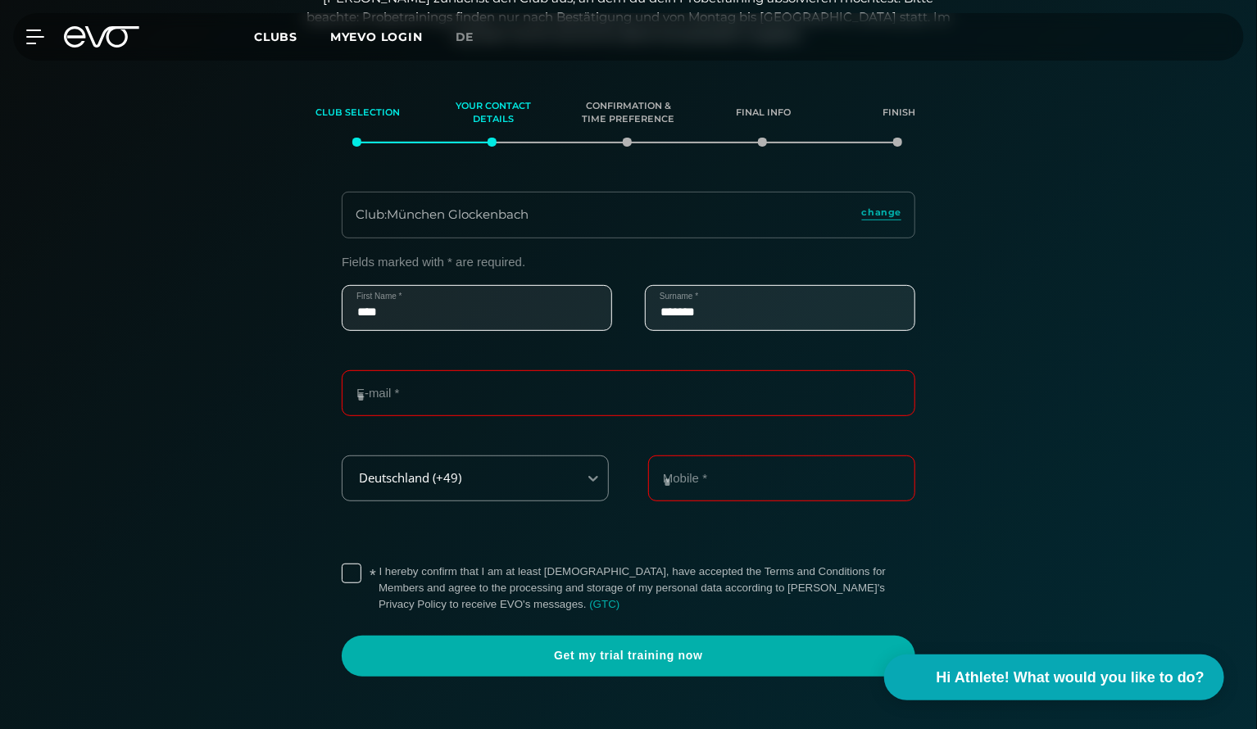
type input "*******"
type input "**********"
click at [519, 481] on div "Deutschland (+49)" at bounding box center [460, 478] width 235 height 37
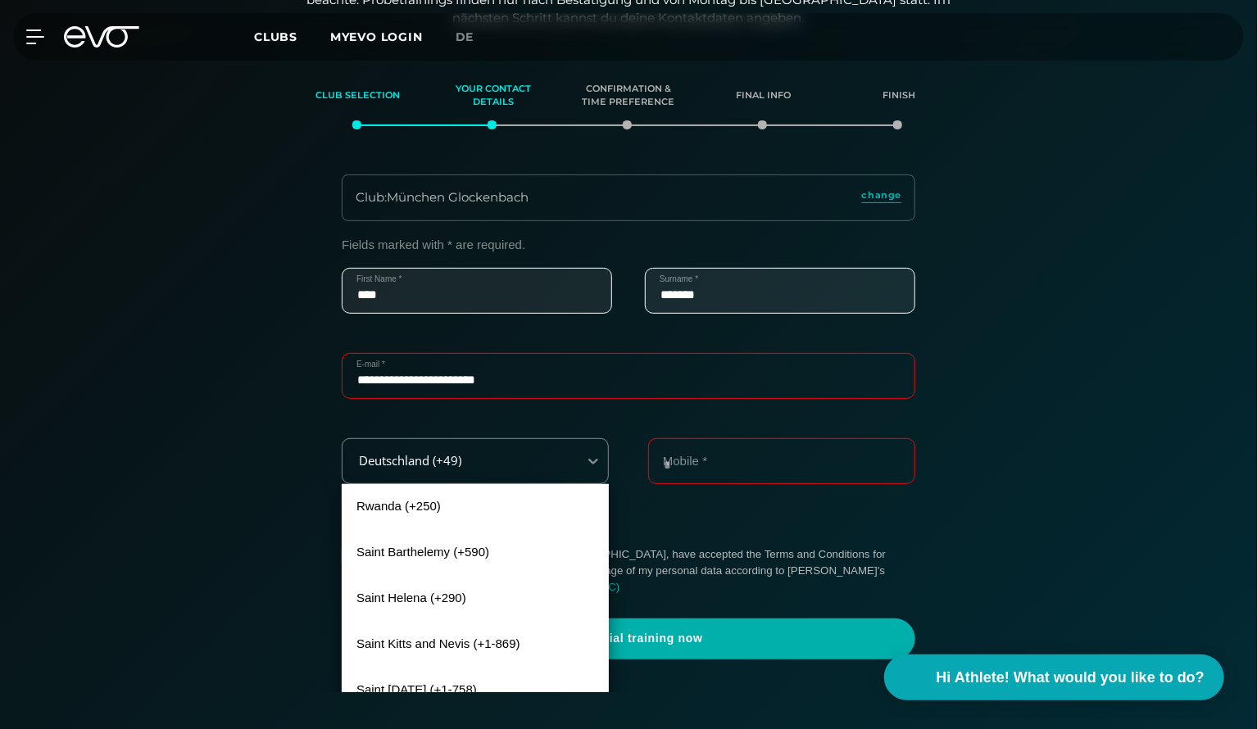
scroll to position [8474, 0]
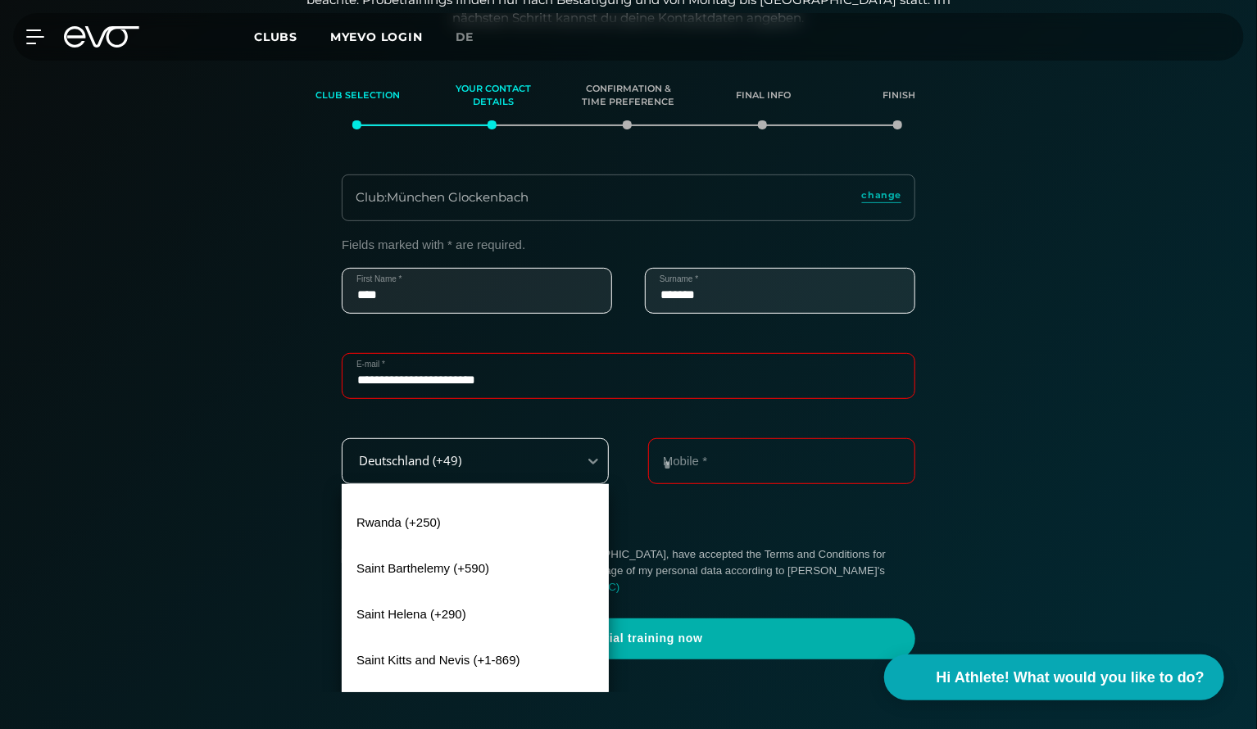
click at [411, 456] on div "Deutschland (+49)" at bounding box center [455, 461] width 222 height 14
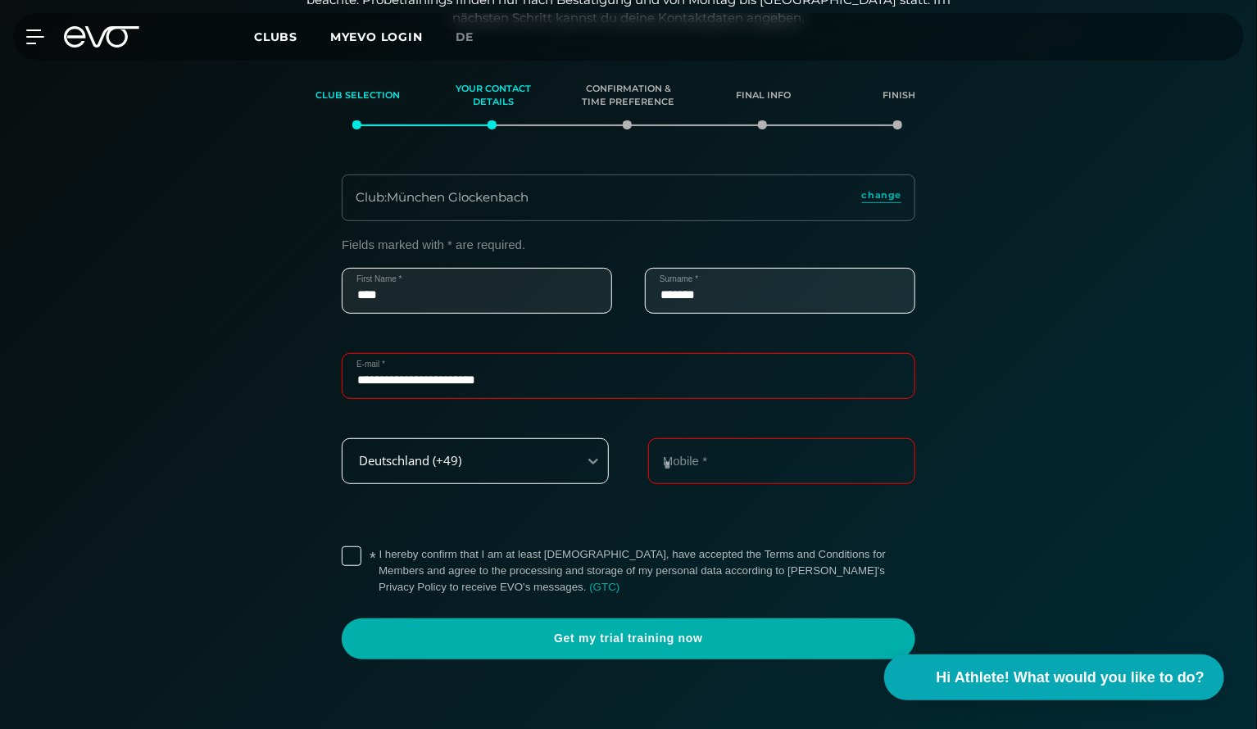
click at [411, 463] on div "Deutschland (+49)" at bounding box center [455, 461] width 222 height 14
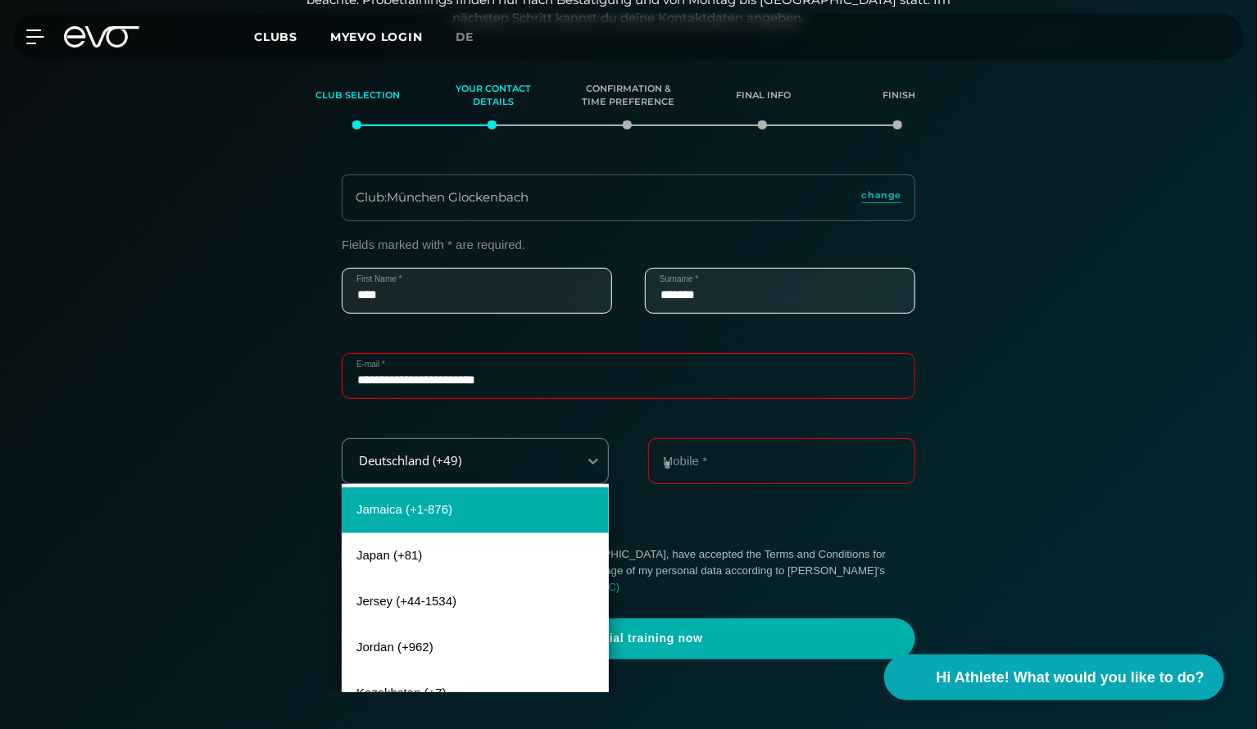
scroll to position [5524, 0]
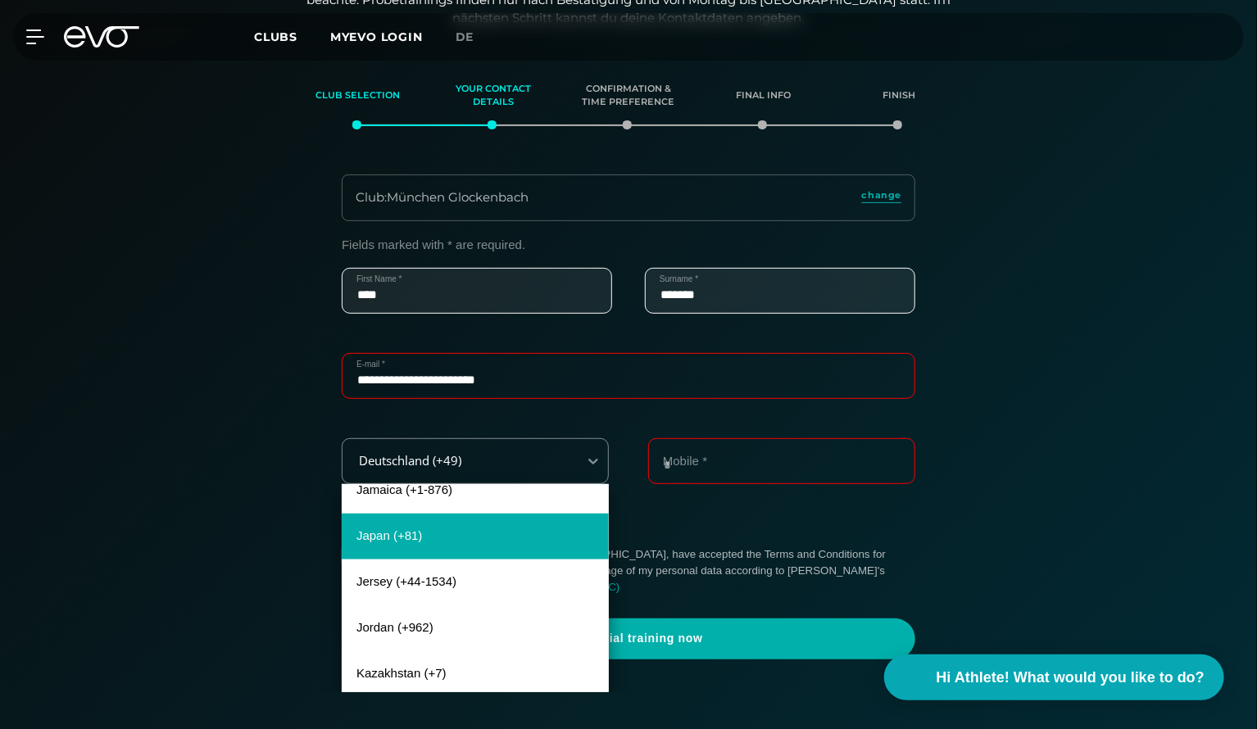
click at [434, 520] on div "Japan (+81)" at bounding box center [475, 537] width 267 height 46
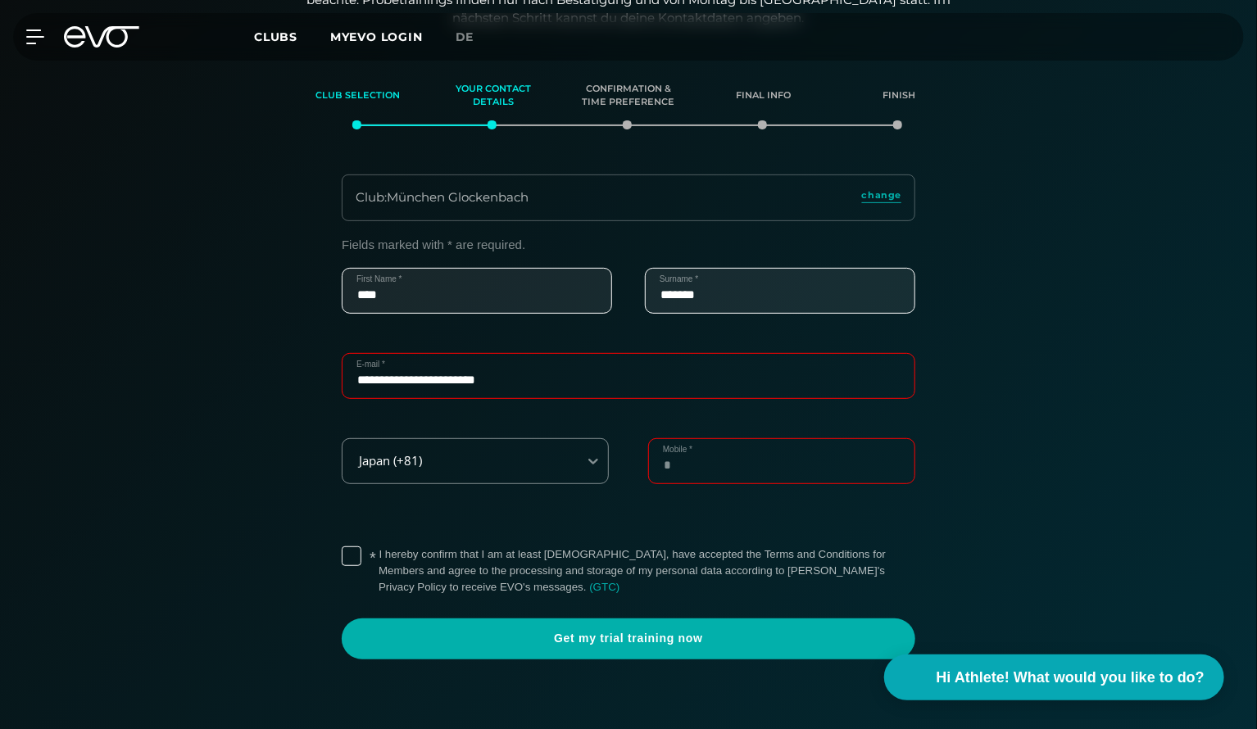
click at [735, 465] on input "Mobile *" at bounding box center [781, 461] width 267 height 46
type input "**********"
click at [379, 556] on label "* I hereby confirm that I am at least [DEMOGRAPHIC_DATA], have accepted the Ter…" at bounding box center [647, 571] width 537 height 49
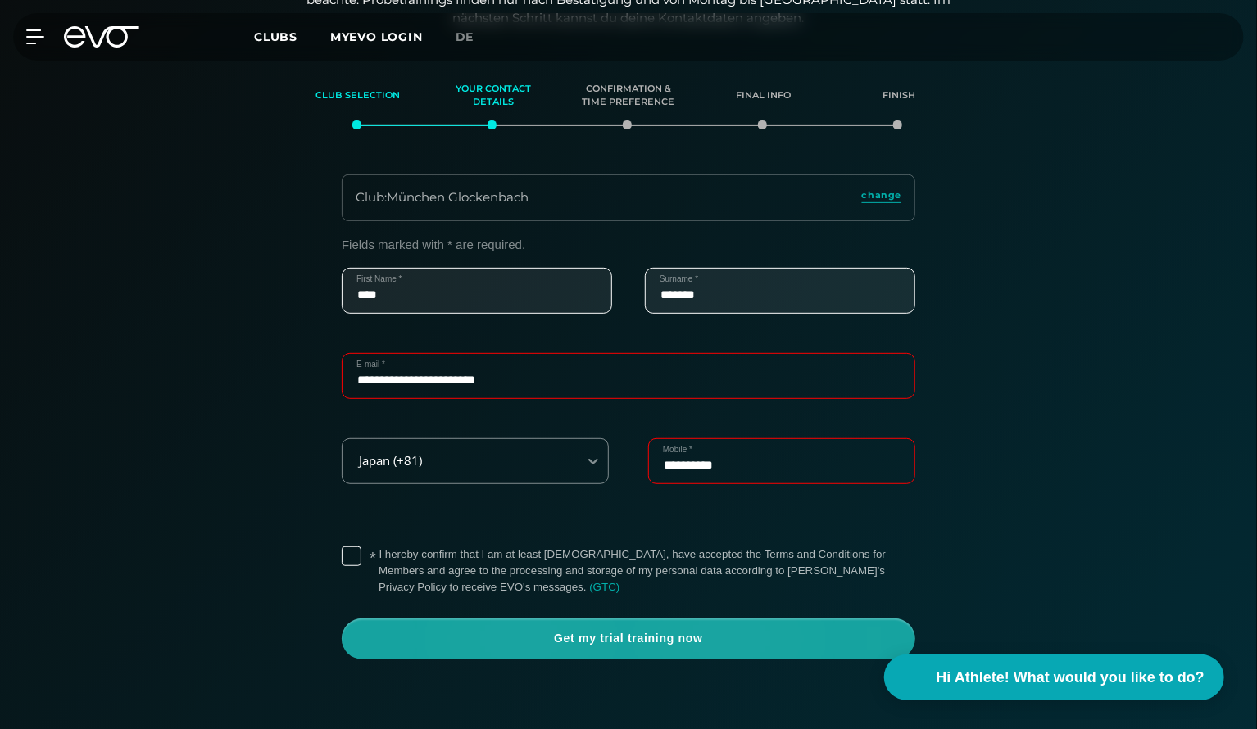
click at [506, 631] on span "Get my trial training now" at bounding box center [628, 639] width 495 height 16
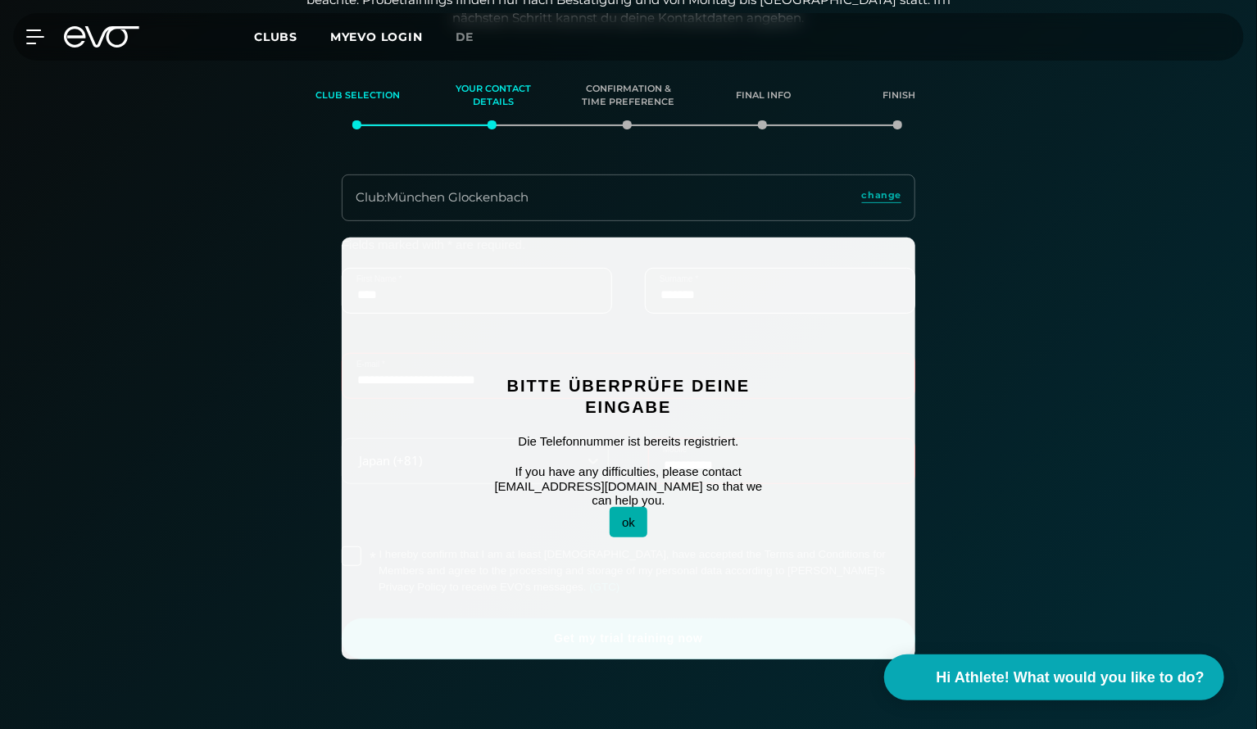
click at [620, 511] on button "ok" at bounding box center [629, 522] width 38 height 30
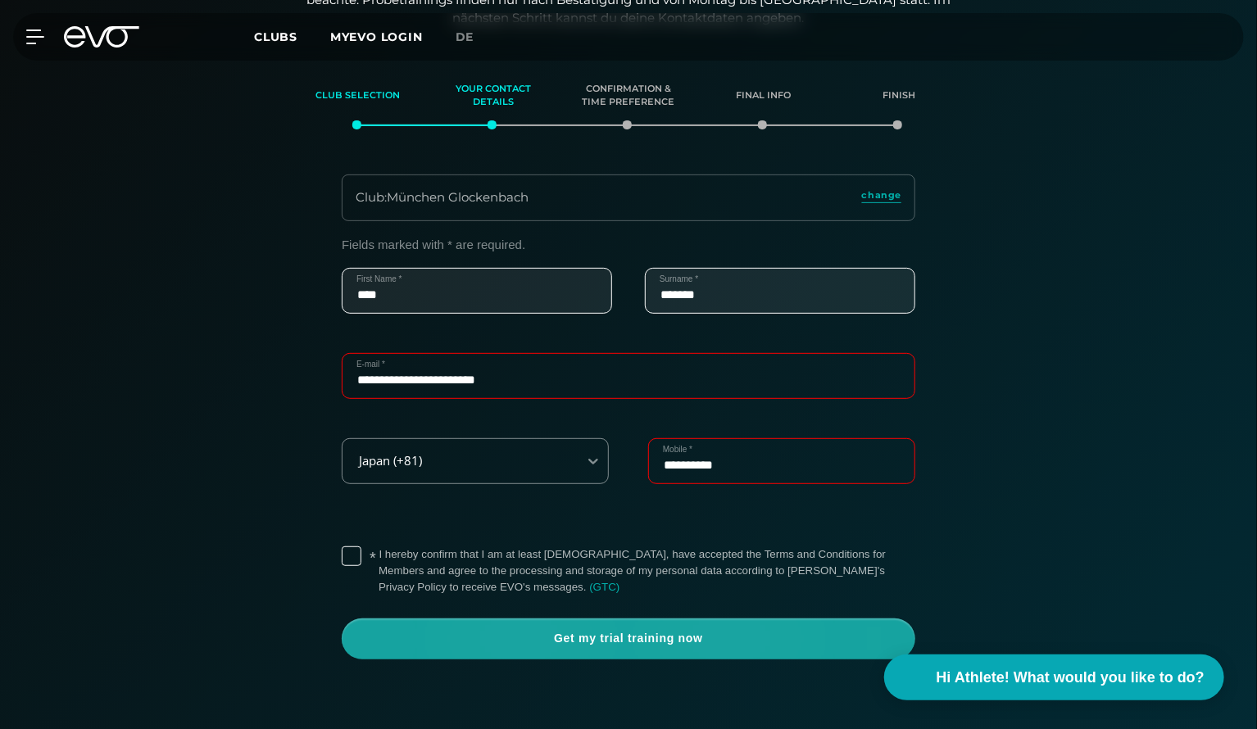
click at [612, 634] on span "Get my trial training now" at bounding box center [628, 639] width 495 height 16
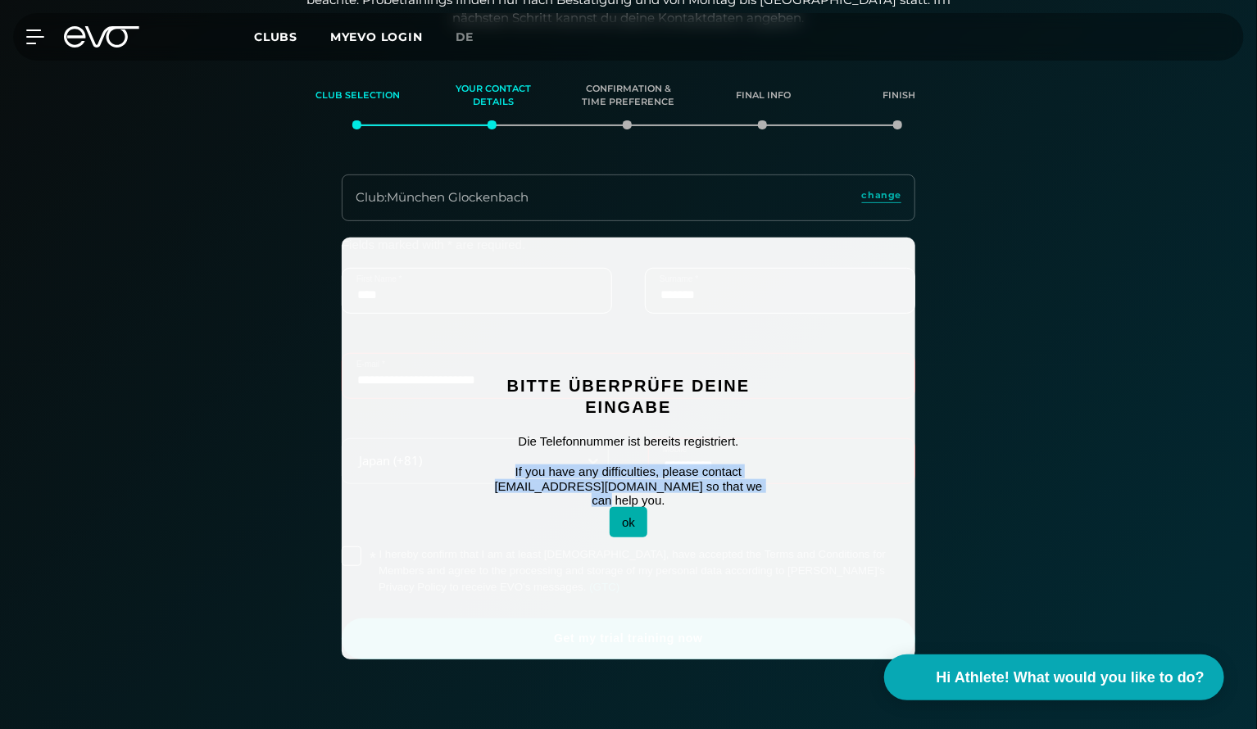
drag, startPoint x: 506, startPoint y: 479, endPoint x: 772, endPoint y: 496, distance: 266.0
click at [772, 496] on div "Bitte überprüfe deine Eingabe Die Telefonnummer ist bereits registriert. If you…" at bounding box center [628, 448] width 352 height 261
click at [1023, 391] on div "**********" at bounding box center [628, 449] width 1131 height 422
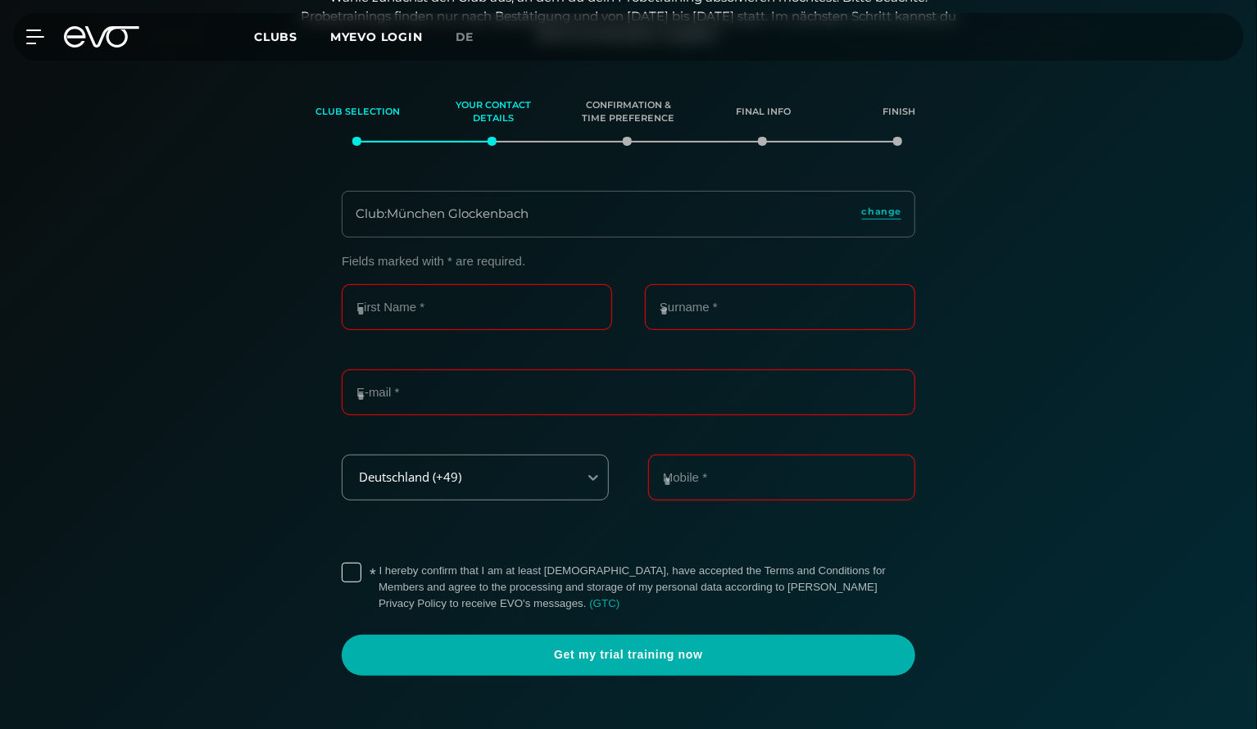
scroll to position [216, 0]
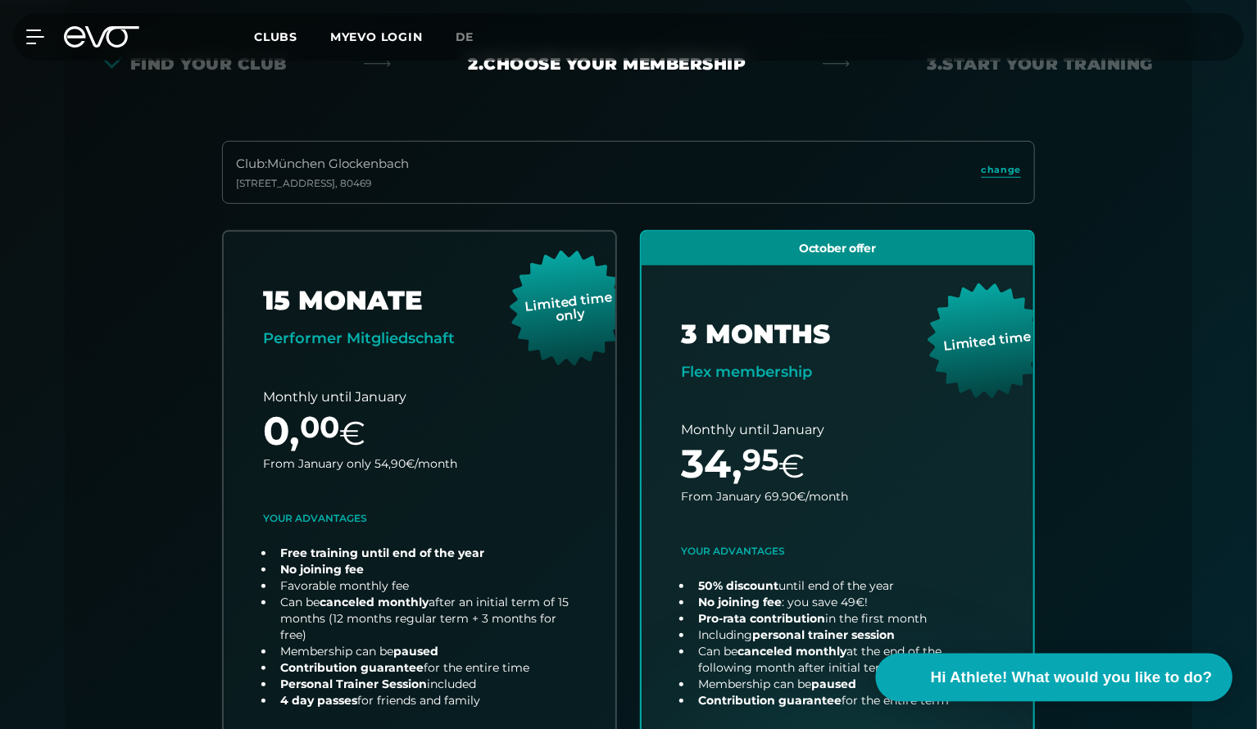
click at [1039, 668] on span "Hi Athlete! What would you like to do?" at bounding box center [1071, 677] width 282 height 23
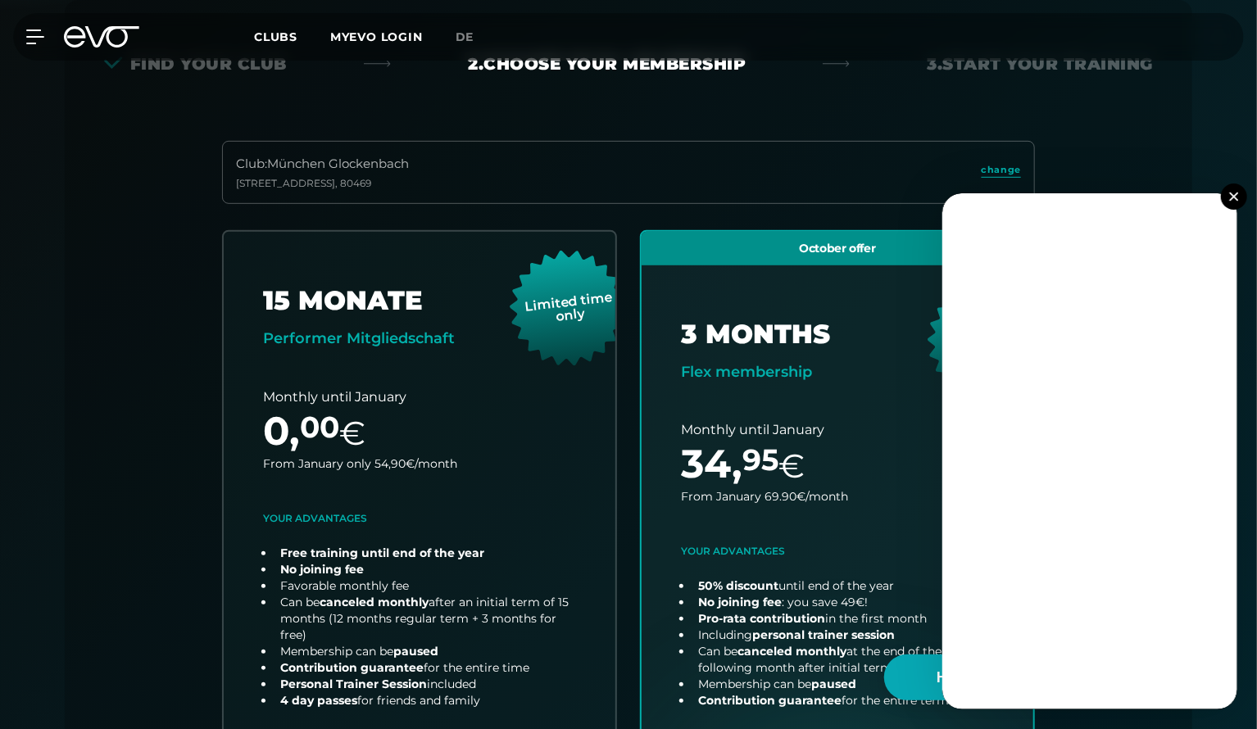
click at [958, 112] on div "Find your club 2. Choose your membership 3. Start your Training Club : München …" at bounding box center [629, 452] width 1128 height 905
click at [1224, 198] on button at bounding box center [1234, 197] width 26 height 26
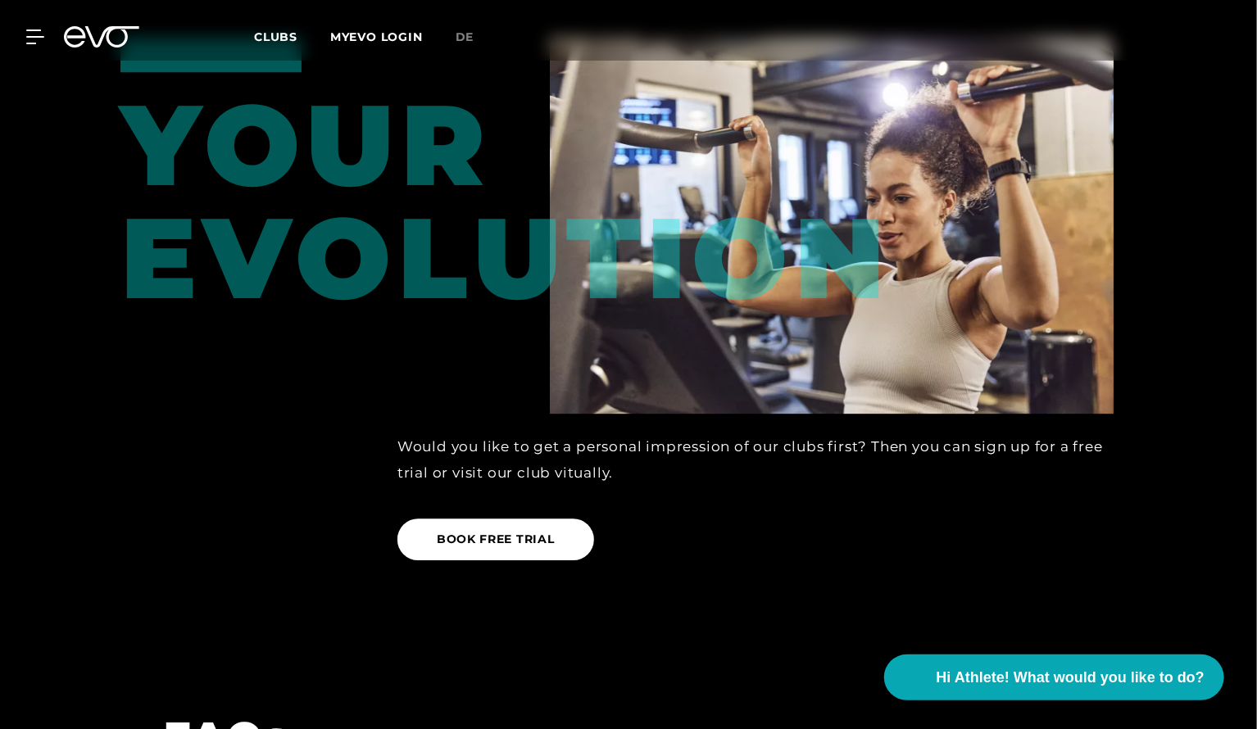
scroll to position [2411, 0]
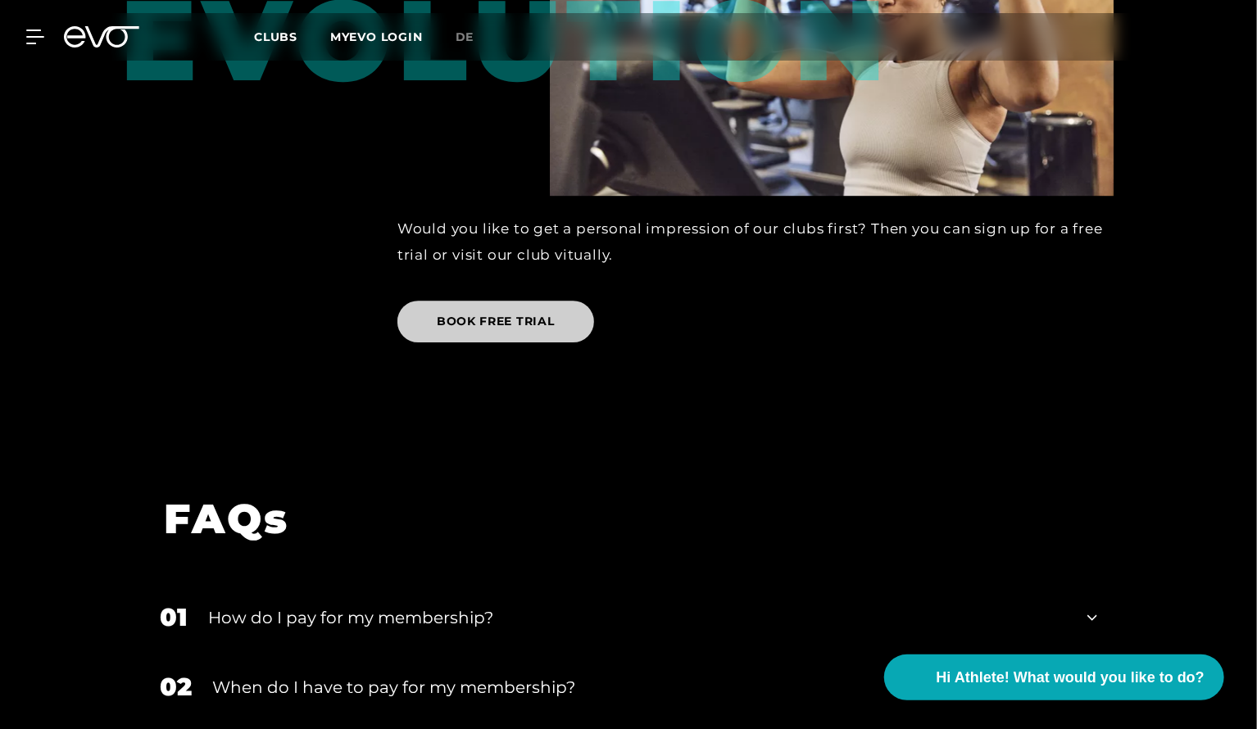
click at [514, 313] on span "BOOK FREE TRIAL" at bounding box center [496, 321] width 118 height 17
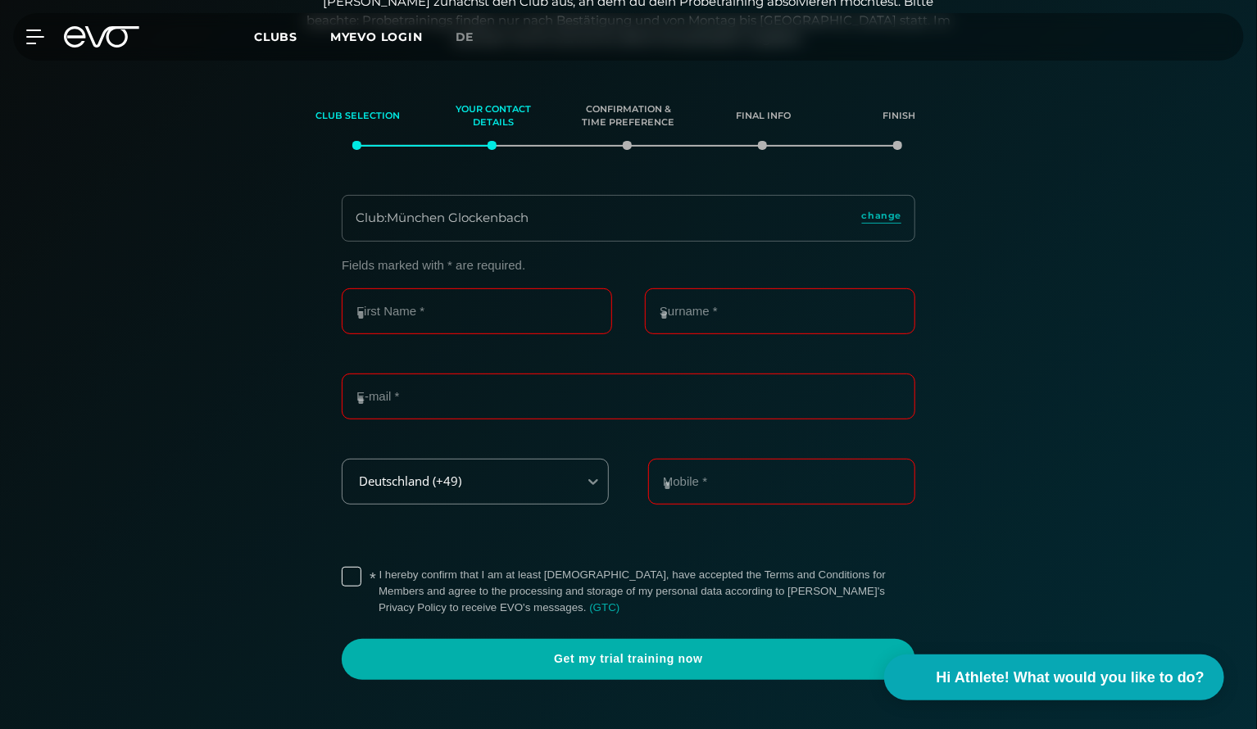
scroll to position [216, 0]
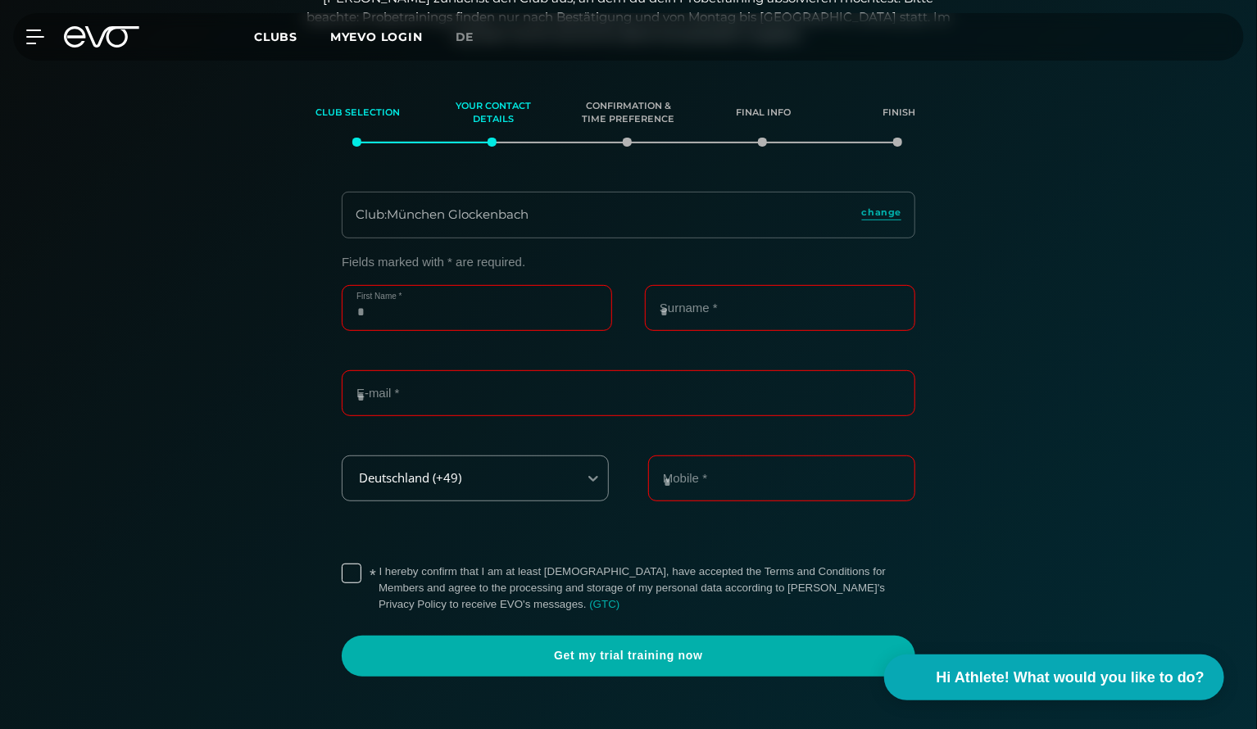
click at [497, 319] on input "First Name *" at bounding box center [477, 308] width 270 height 46
click at [491, 306] on input "First Name *" at bounding box center [477, 308] width 270 height 46
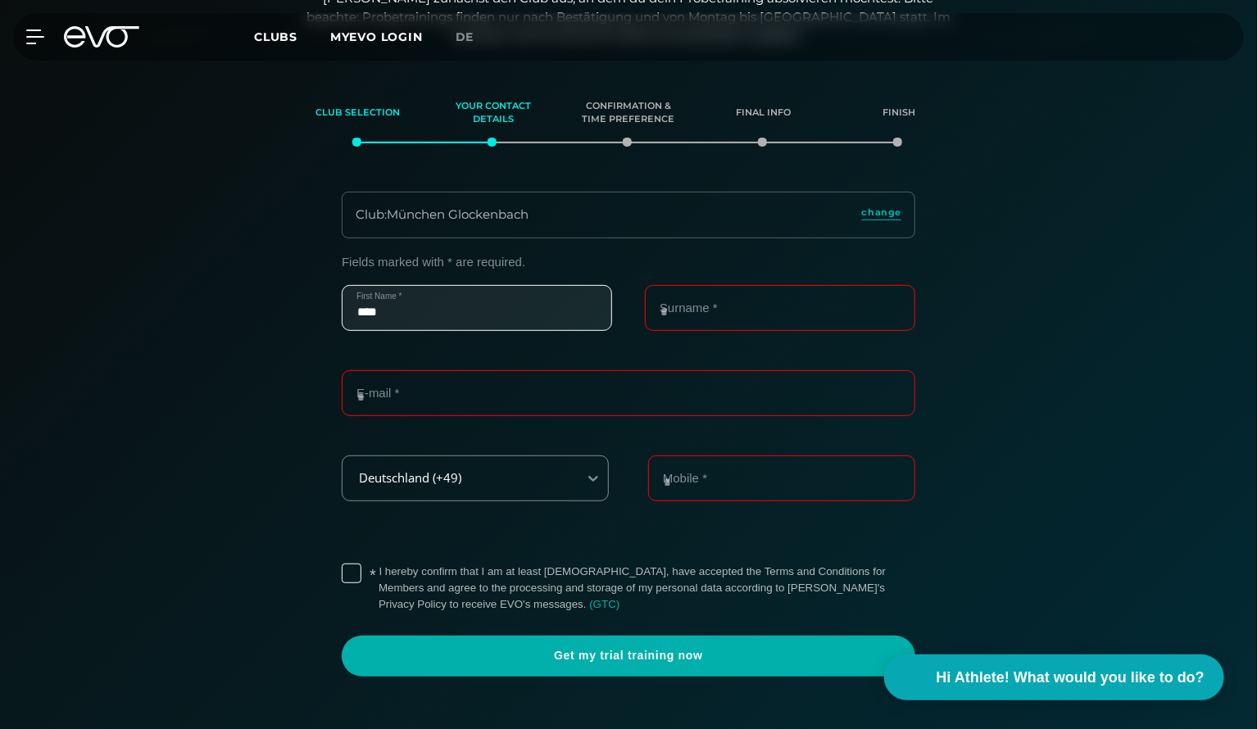
type input "****"
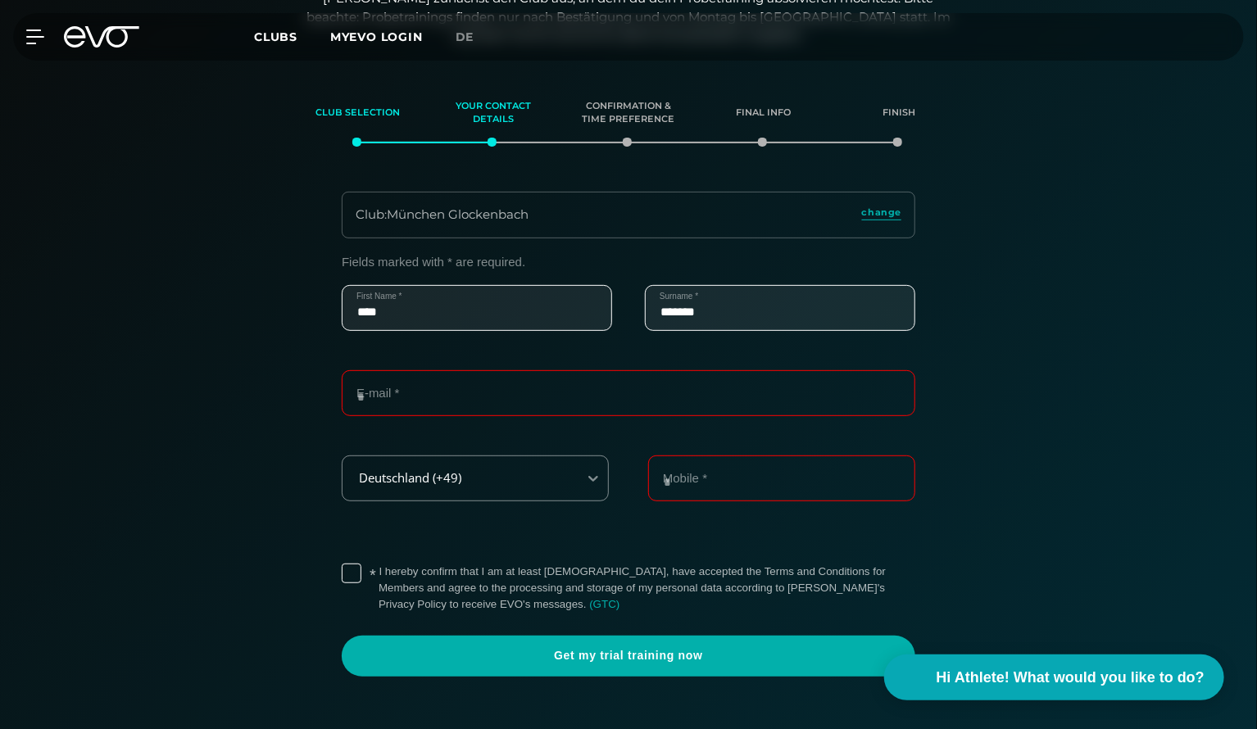
type input "*******"
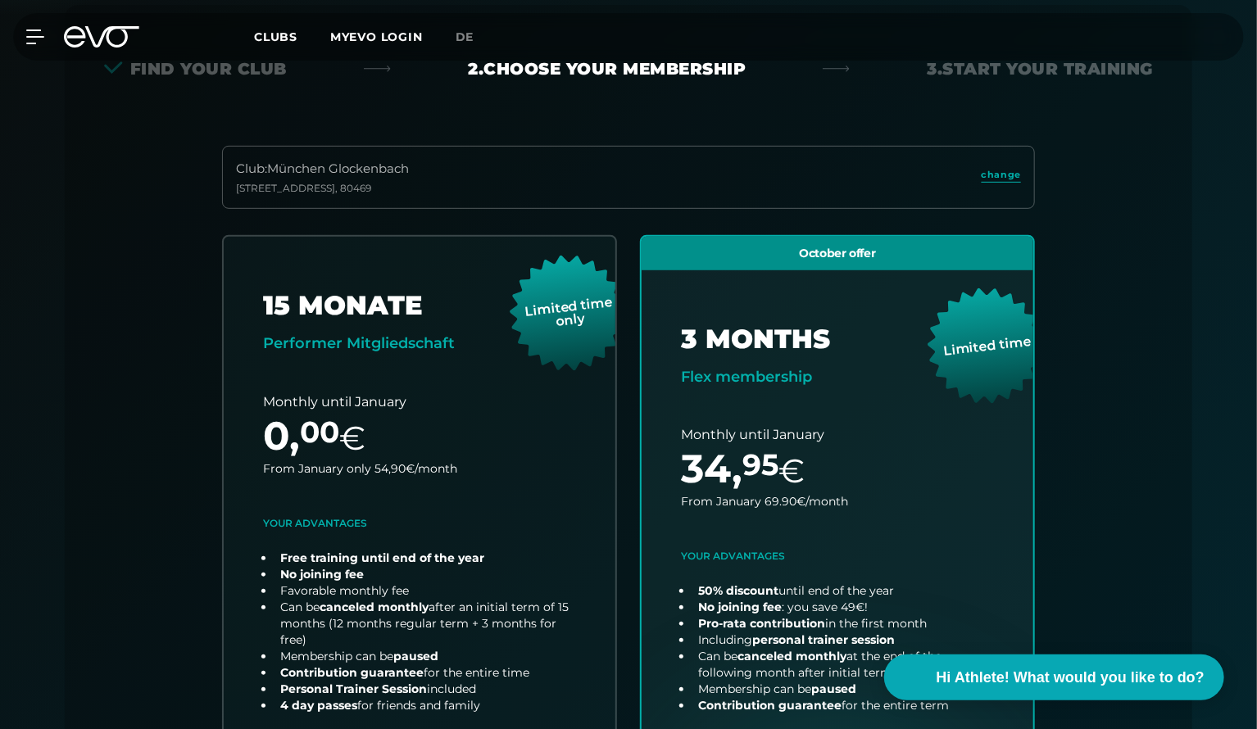
scroll to position [362, 0]
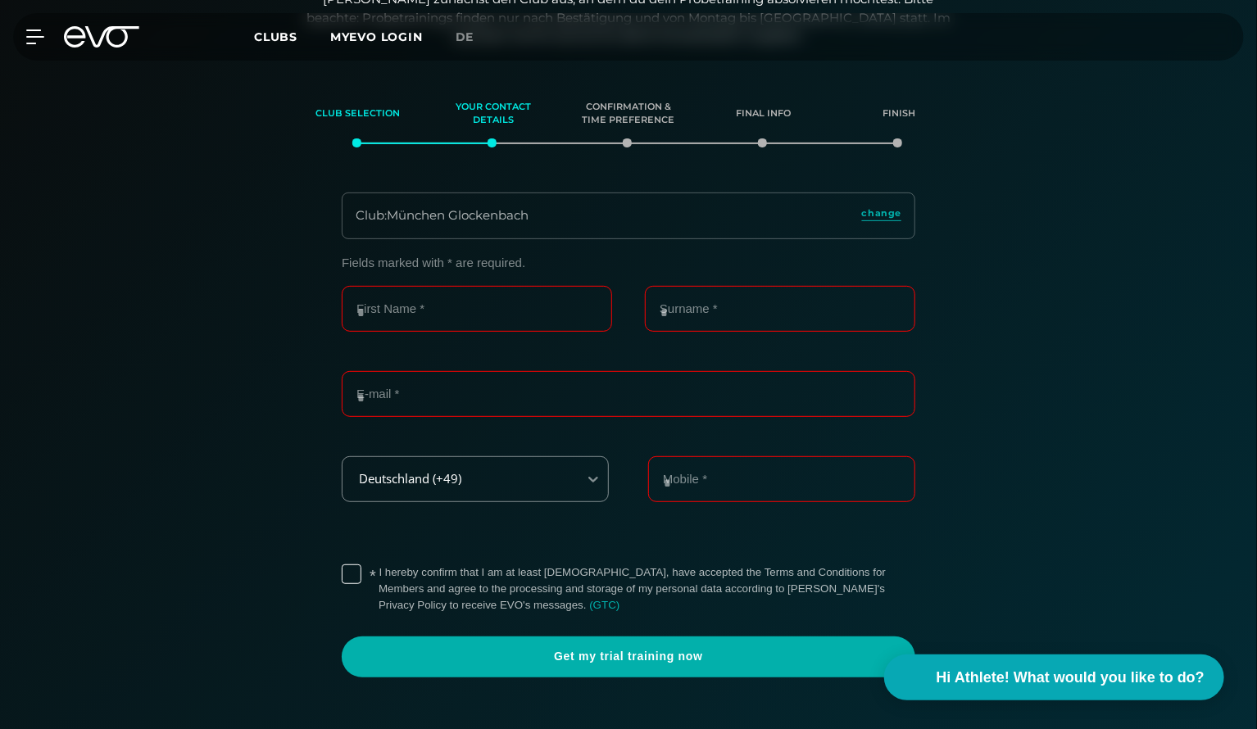
scroll to position [216, 0]
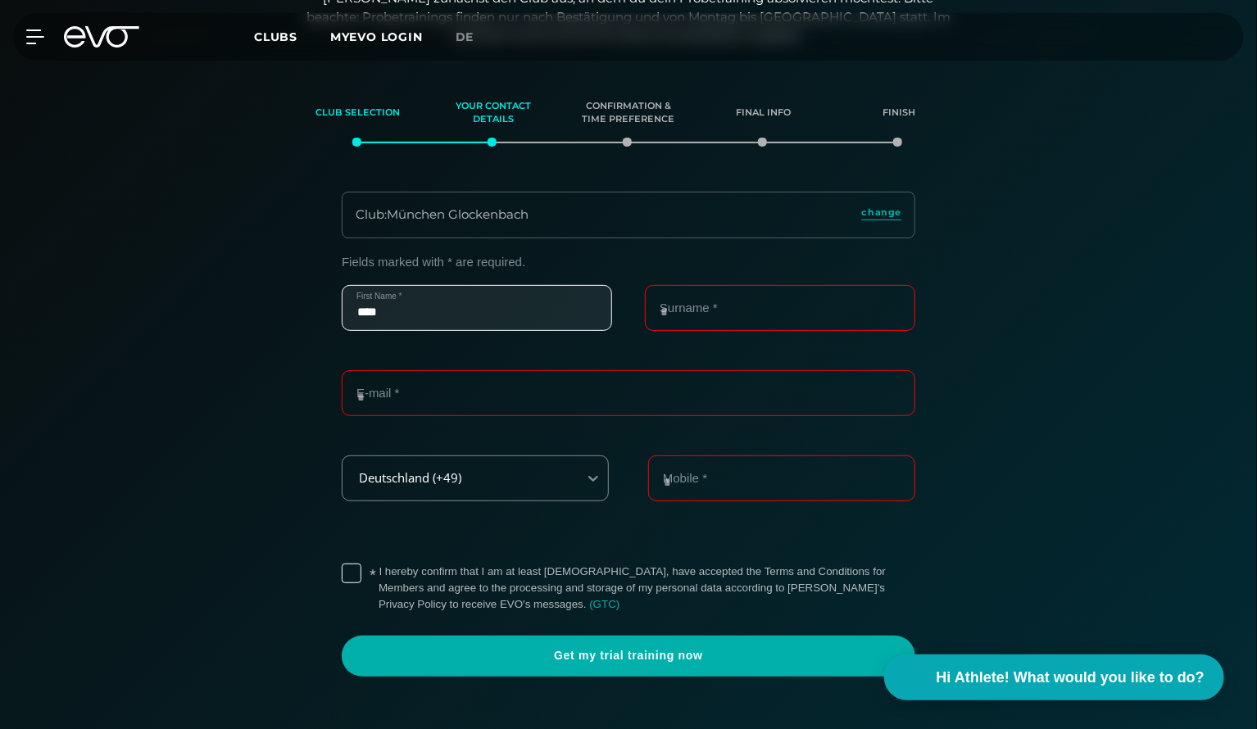
type input "****"
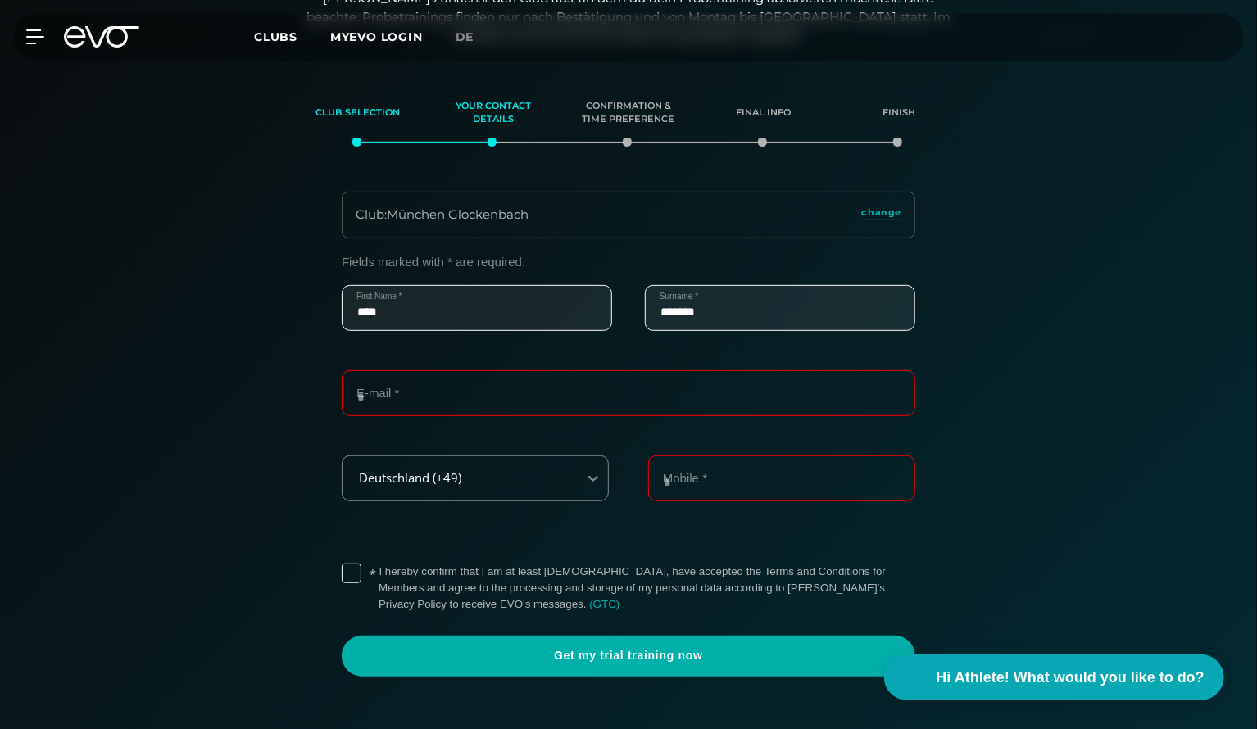
type input "*******"
type input "**********"
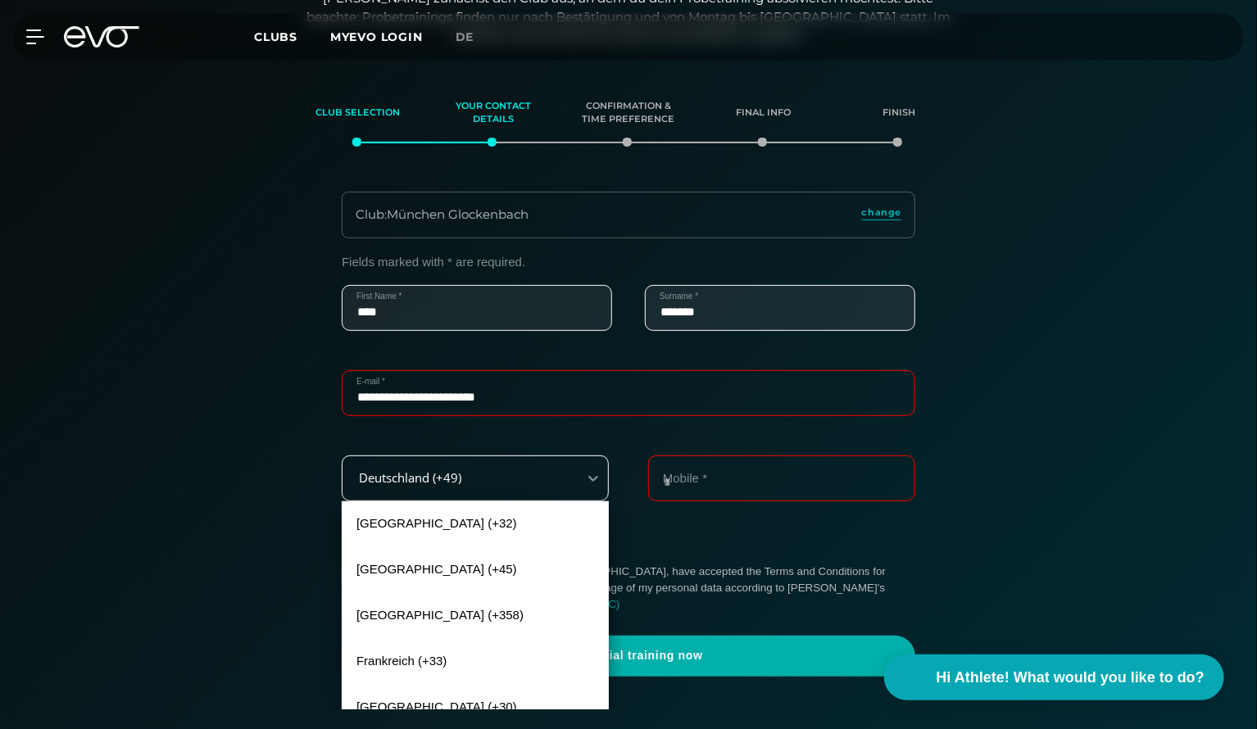
click at [546, 482] on div "Deutschland (+49)" at bounding box center [460, 478] width 235 height 37
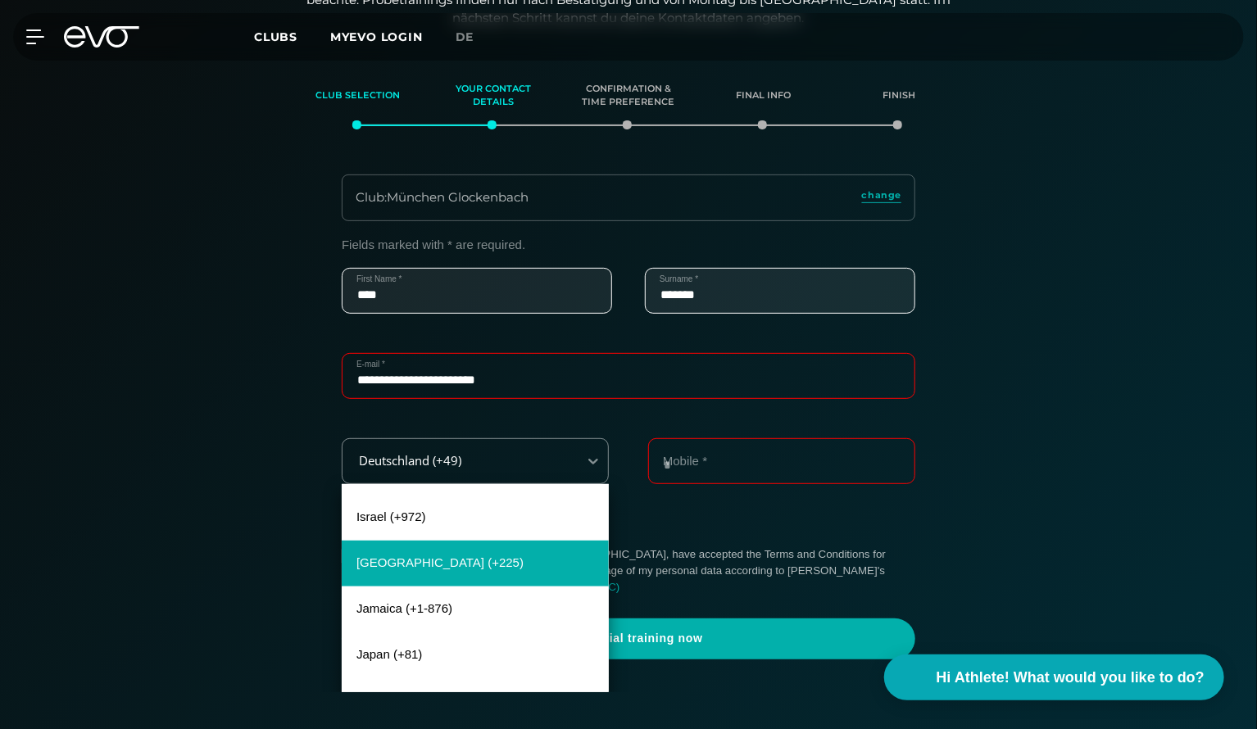
scroll to position [5524, 0]
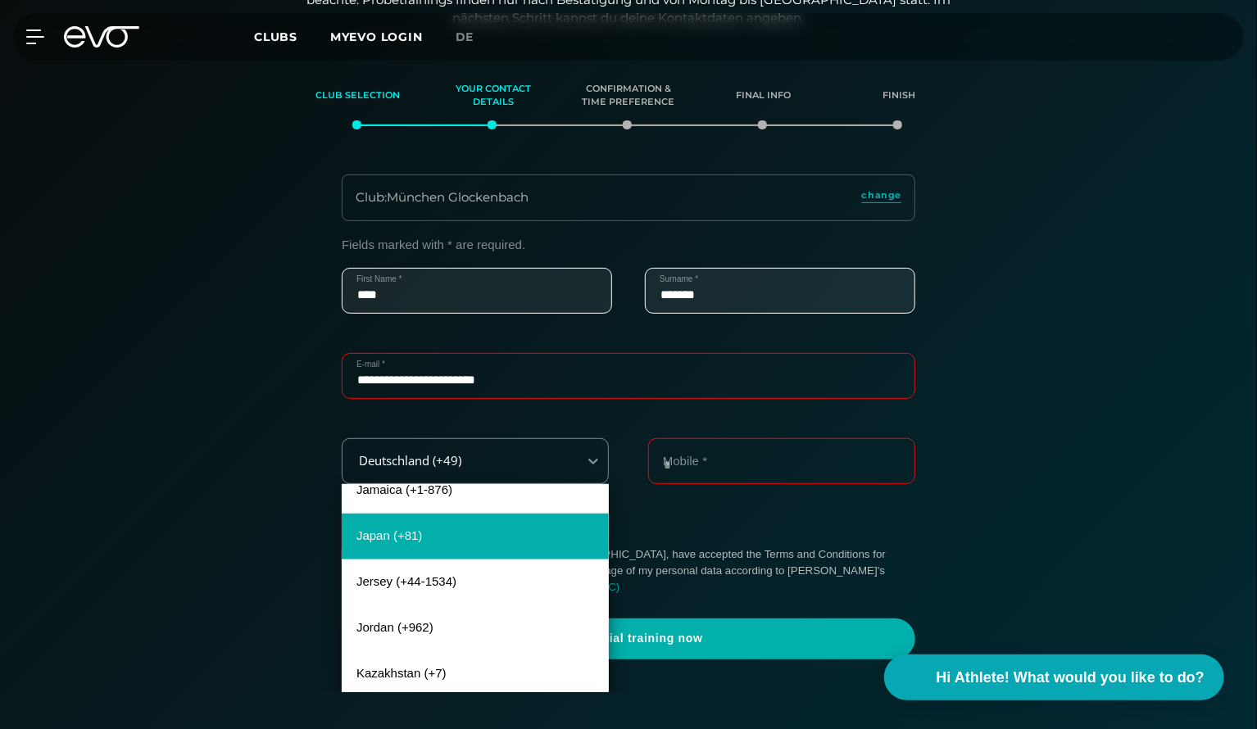
click at [456, 545] on div "Japan (+81)" at bounding box center [475, 537] width 267 height 46
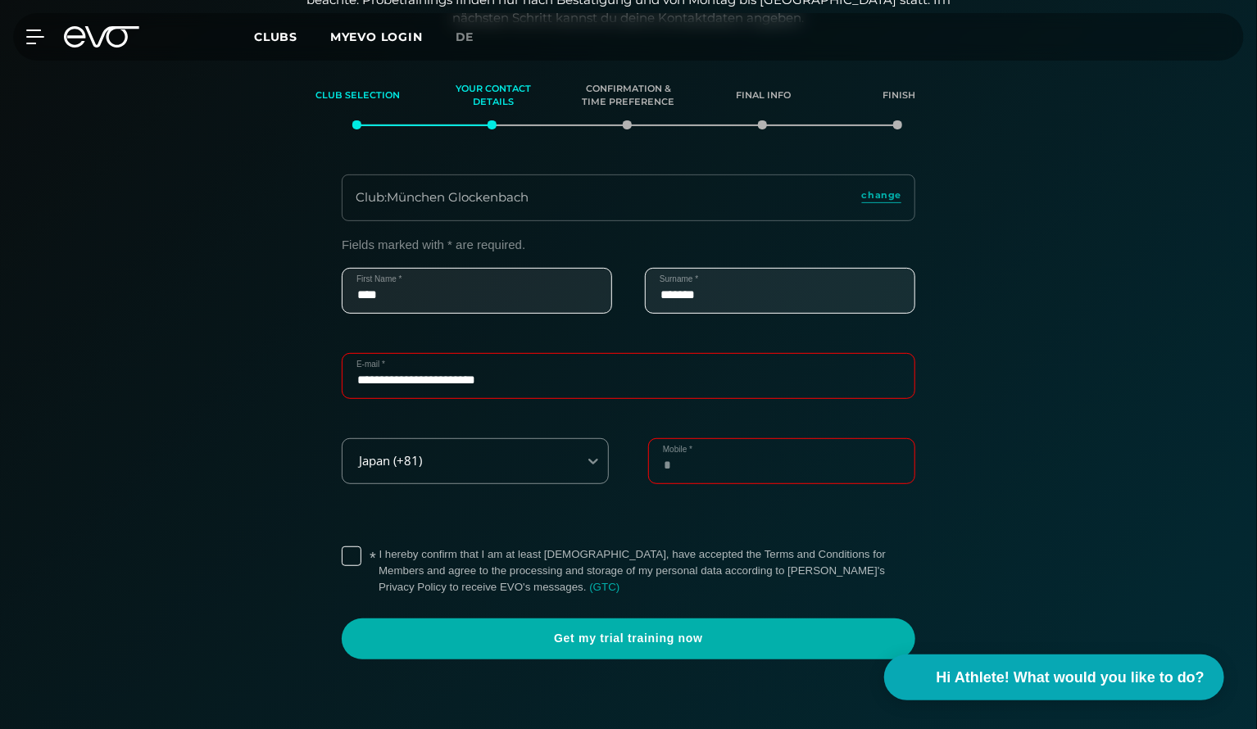
click at [675, 462] on input "Mobile *" at bounding box center [781, 461] width 267 height 46
click at [673, 468] on input "**********" at bounding box center [781, 461] width 267 height 46
click at [679, 467] on input "**********" at bounding box center [781, 461] width 267 height 46
type input "**********"
click at [379, 552] on label "* I hereby confirm that I am at least 18 years old, have accepted the Terms and…" at bounding box center [647, 571] width 537 height 49
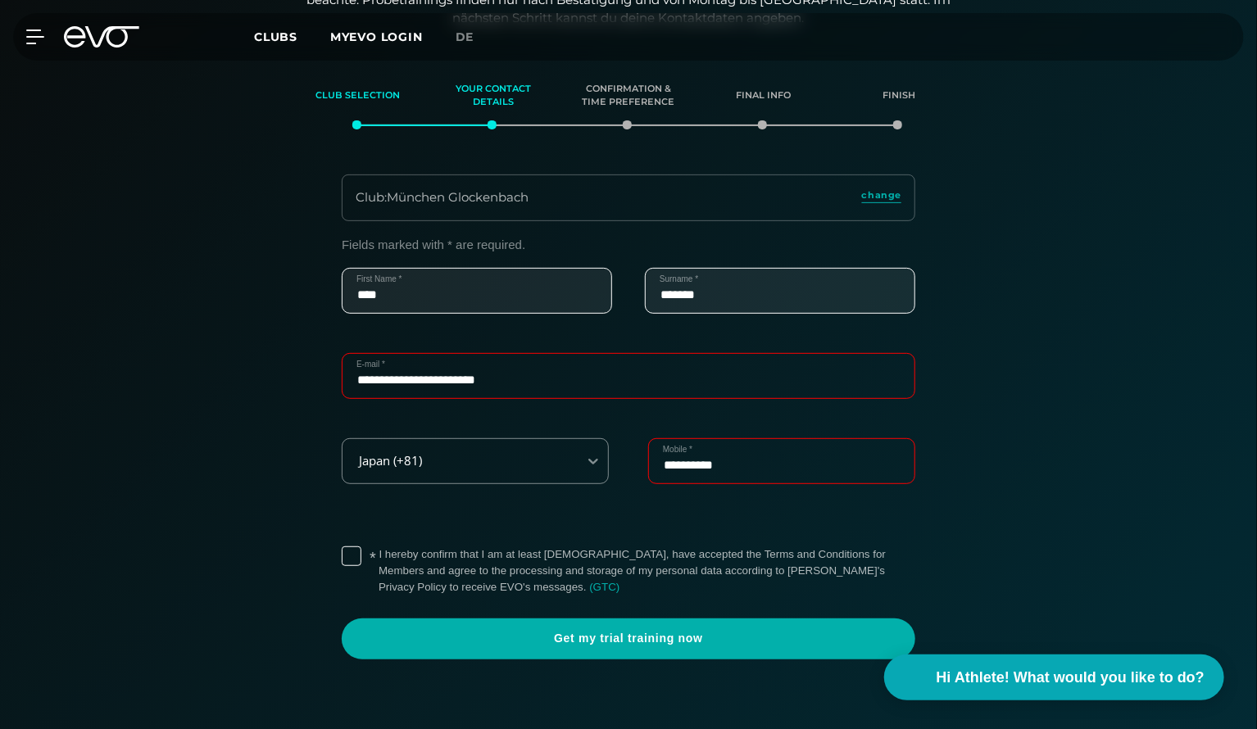
click at [675, 616] on div "* I hereby confirm that I am at least 18 years old, have accepted the Terms and…" at bounding box center [629, 600] width 574 height 120
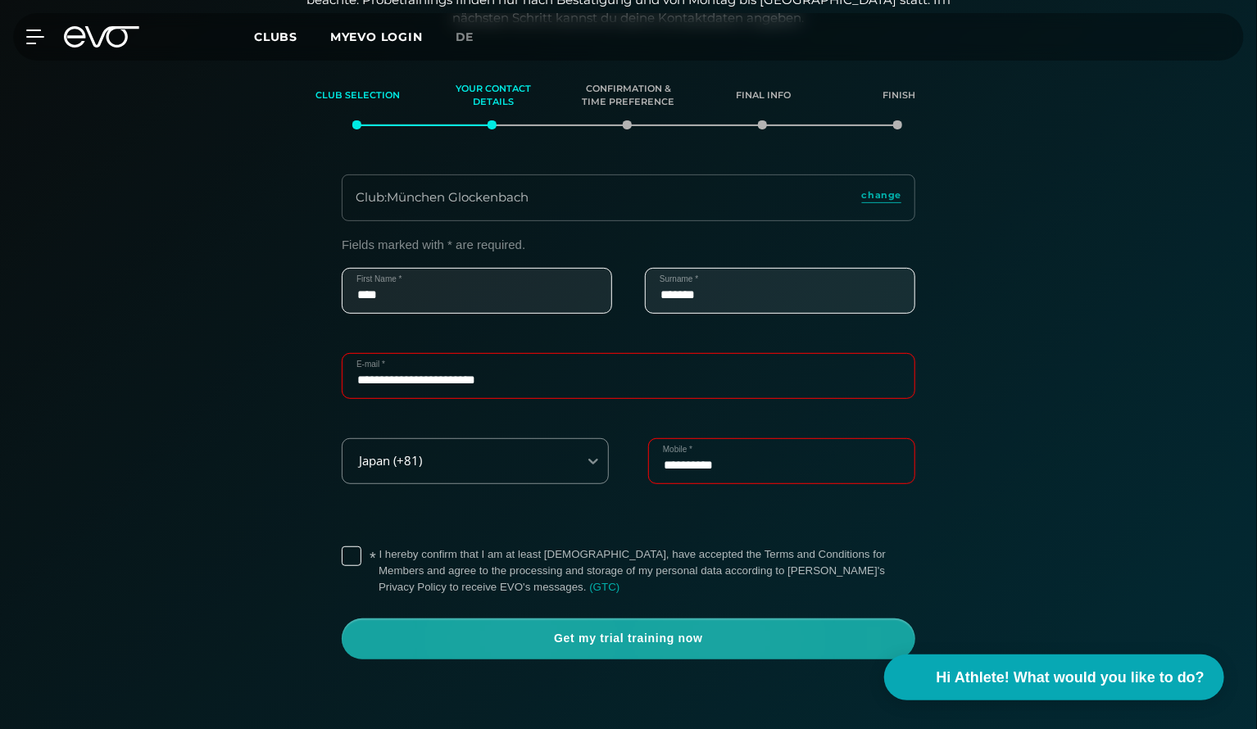
click at [679, 646] on span "Get my trial training now" at bounding box center [628, 639] width 495 height 16
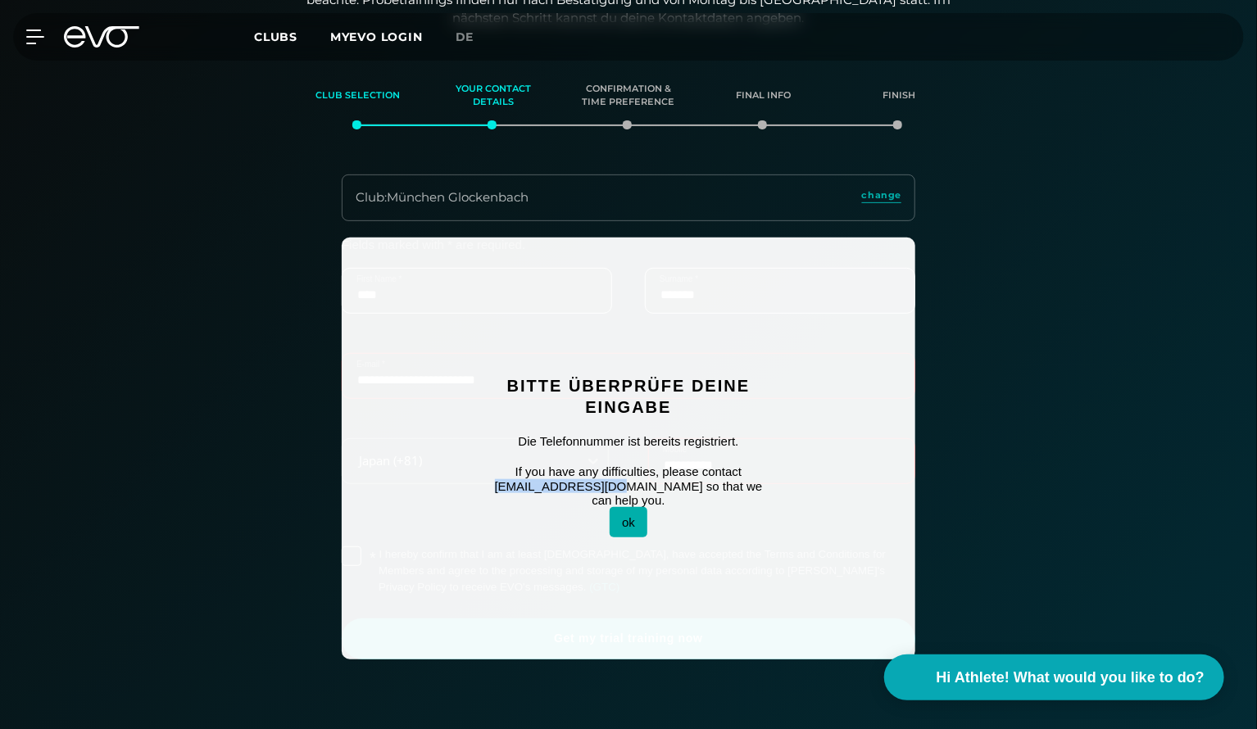
drag, startPoint x: 498, startPoint y: 493, endPoint x: 611, endPoint y: 493, distance: 113.1
click at [611, 493] on p "If you have any difficulties, please contact info@evofitness.de so that we can …" at bounding box center [628, 486] width 287 height 43
copy p "info@evofitness.de"
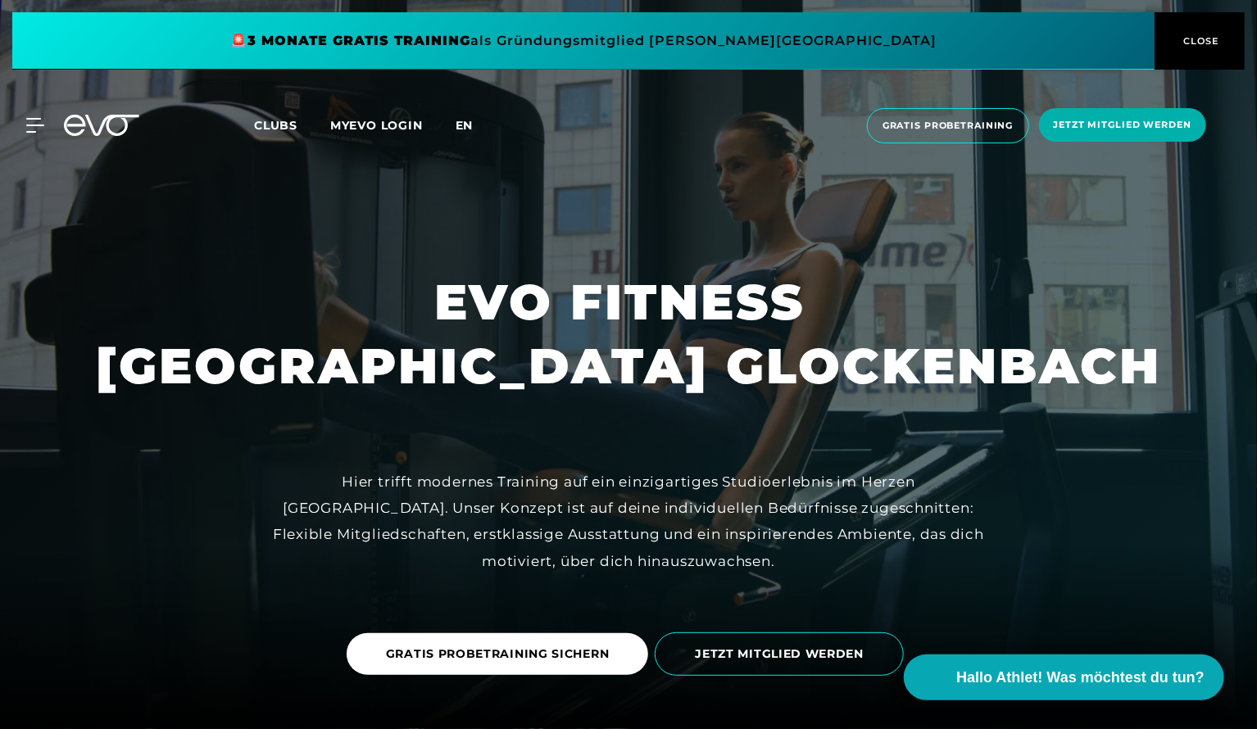
click at [465, 129] on span "en" at bounding box center [465, 125] width 18 height 15
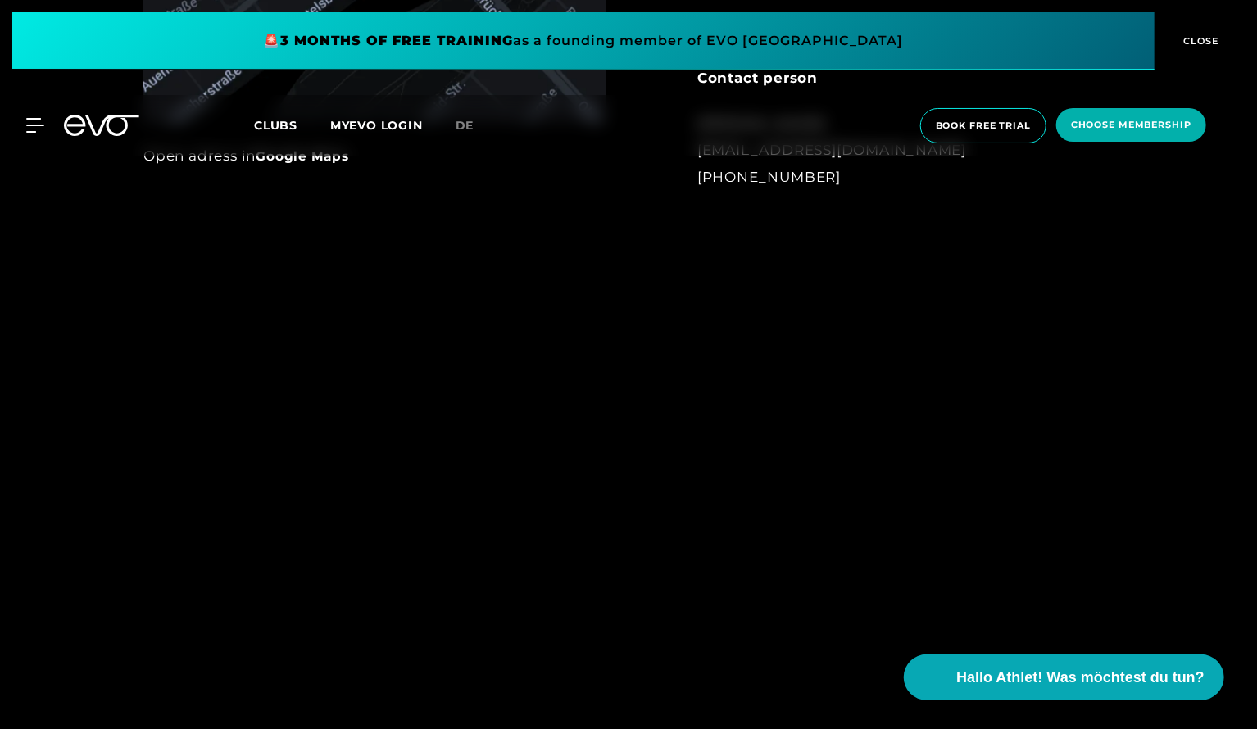
scroll to position [1475, 0]
